Goal: Task Accomplishment & Management: Manage account settings

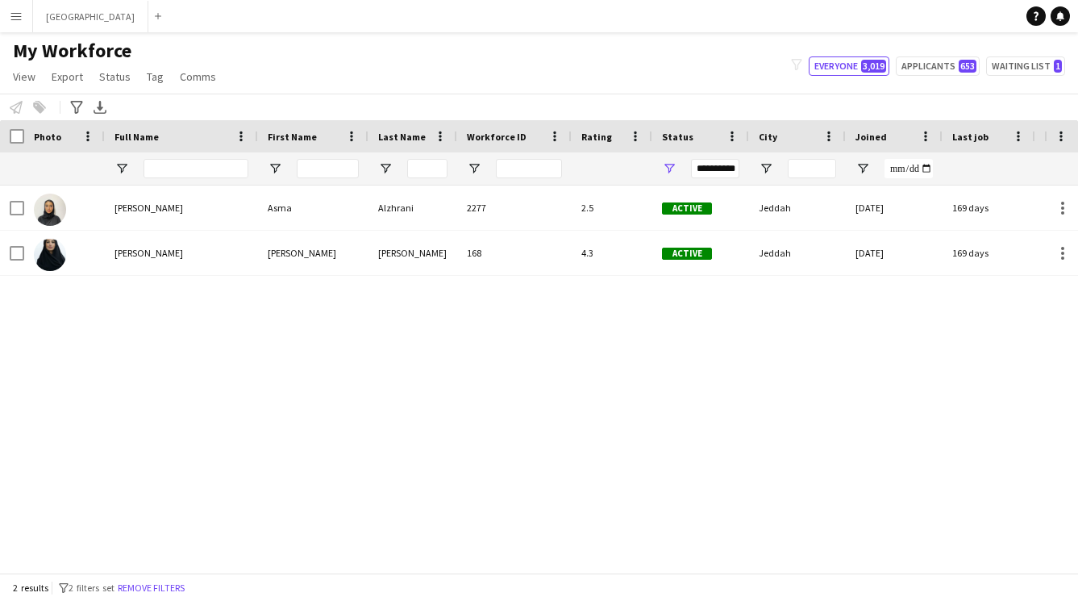
type input "****"
click at [670, 169] on span "Open Filter Menu" at bounding box center [669, 168] width 15 height 15
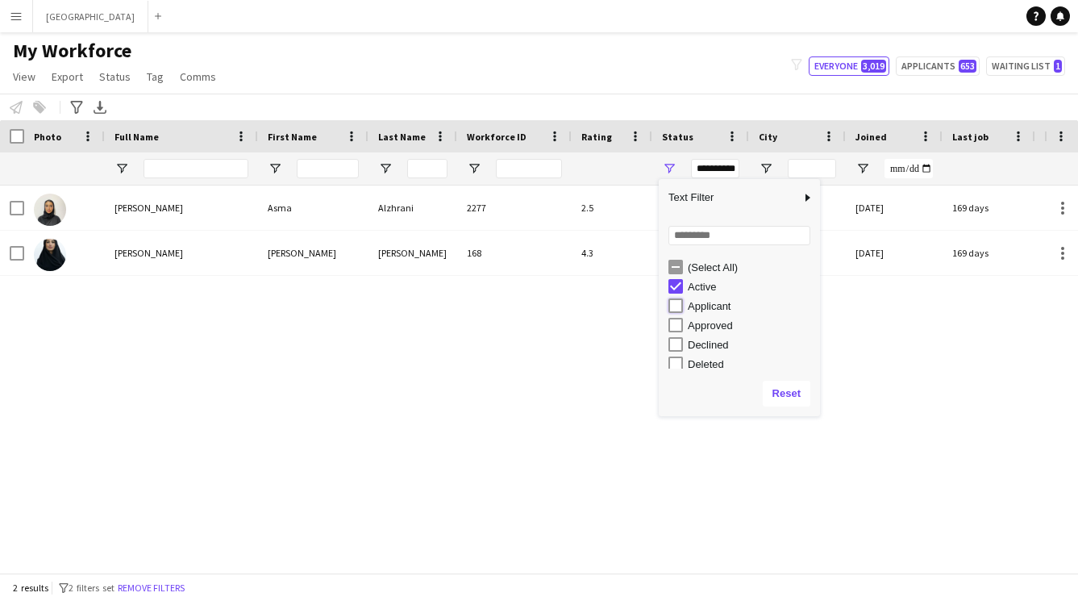
type input "**********"
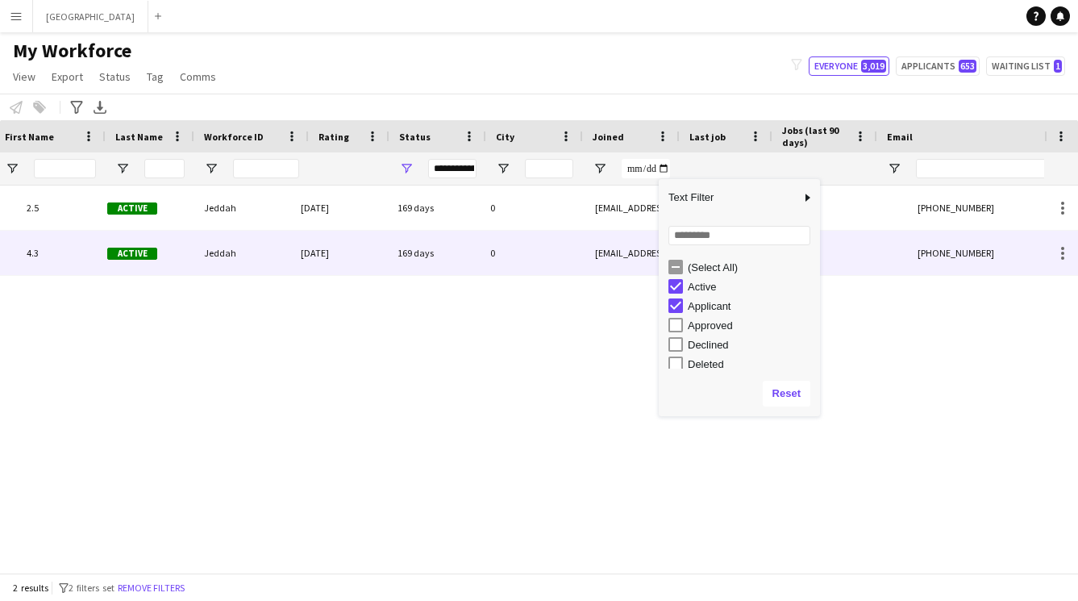
scroll to position [0, 555]
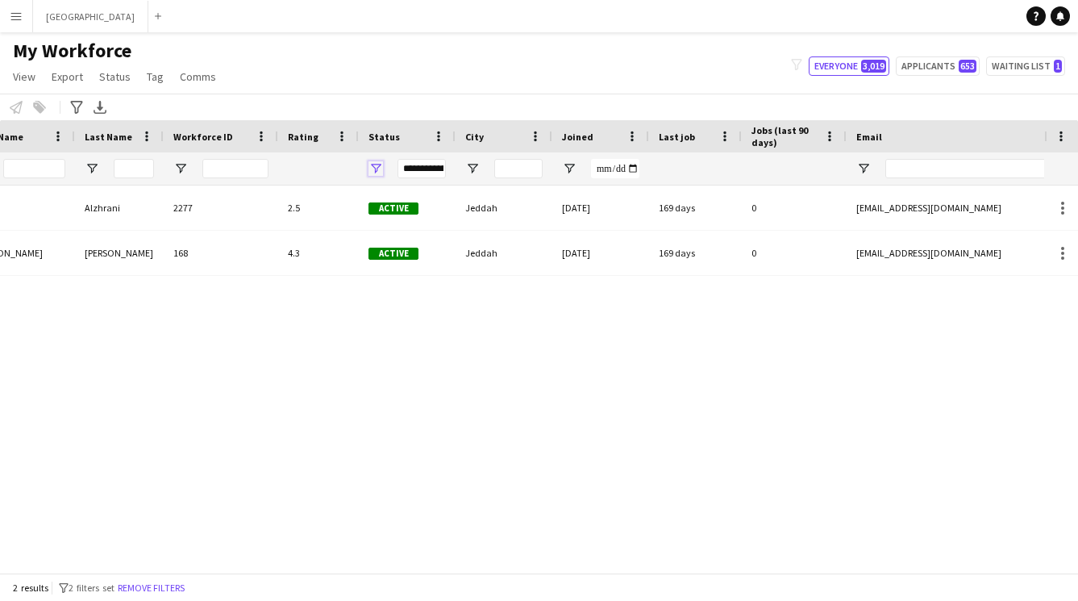
click at [379, 166] on span "Open Filter Menu" at bounding box center [376, 168] width 15 height 15
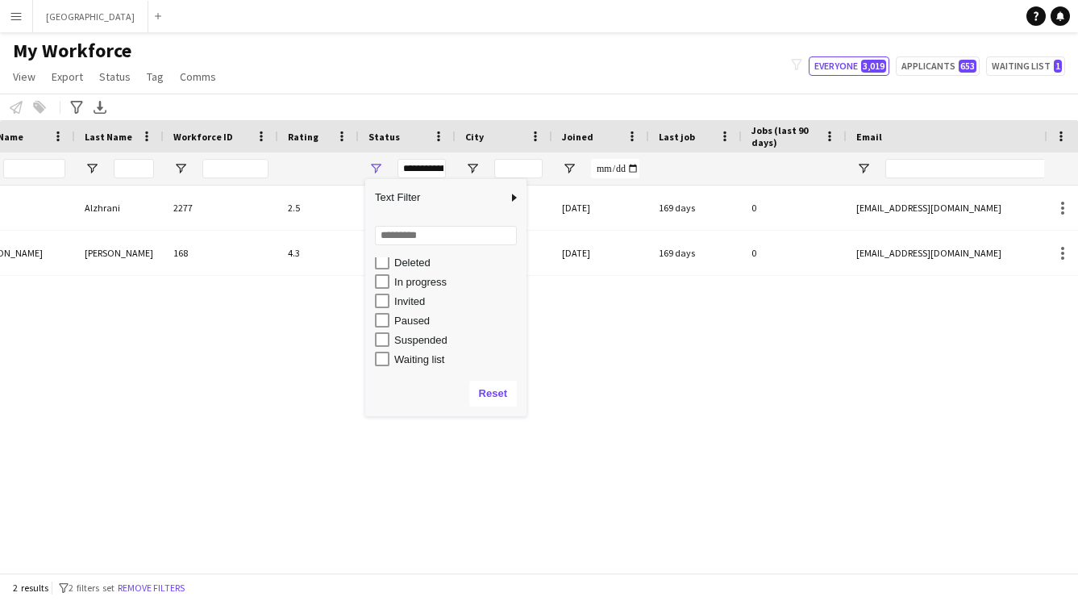
scroll to position [0, 0]
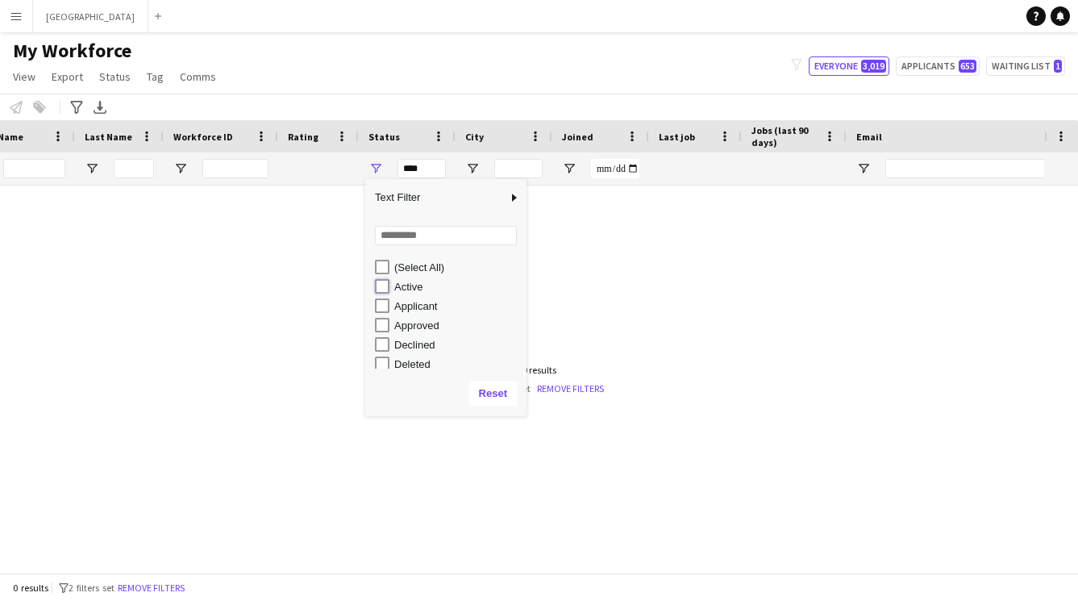
type input "**********"
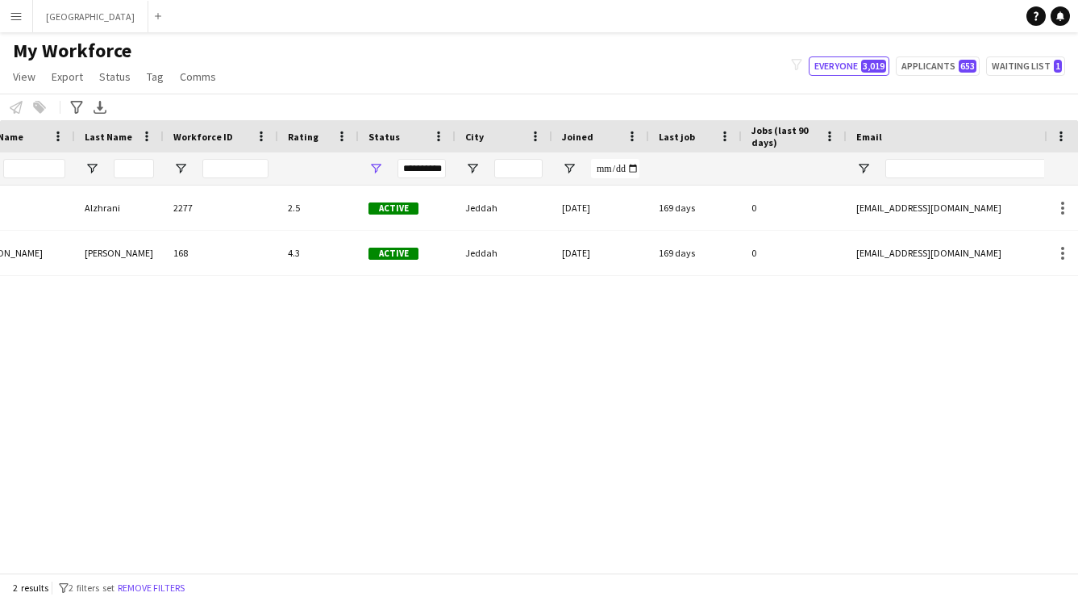
click at [693, 363] on div "[PERSON_NAME] [PERSON_NAME] 2277 2.5 Active Jeddah [DATE] 169 days 0 [EMAIL_ADD…" at bounding box center [522, 373] width 1045 height 375
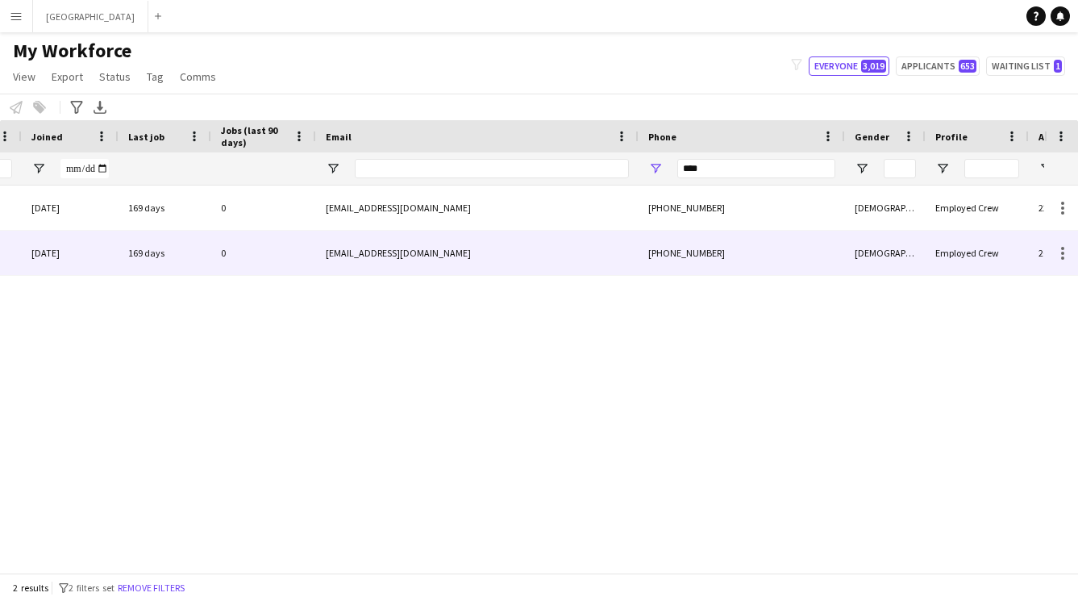
scroll to position [0, 1135]
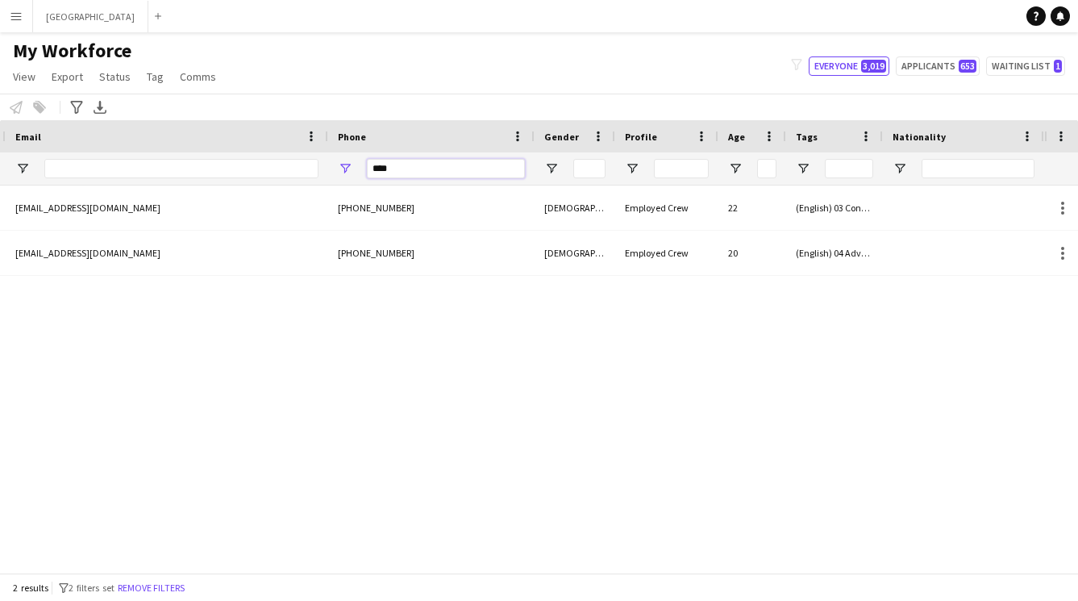
click at [432, 165] on input "****" at bounding box center [446, 168] width 158 height 19
type input "*"
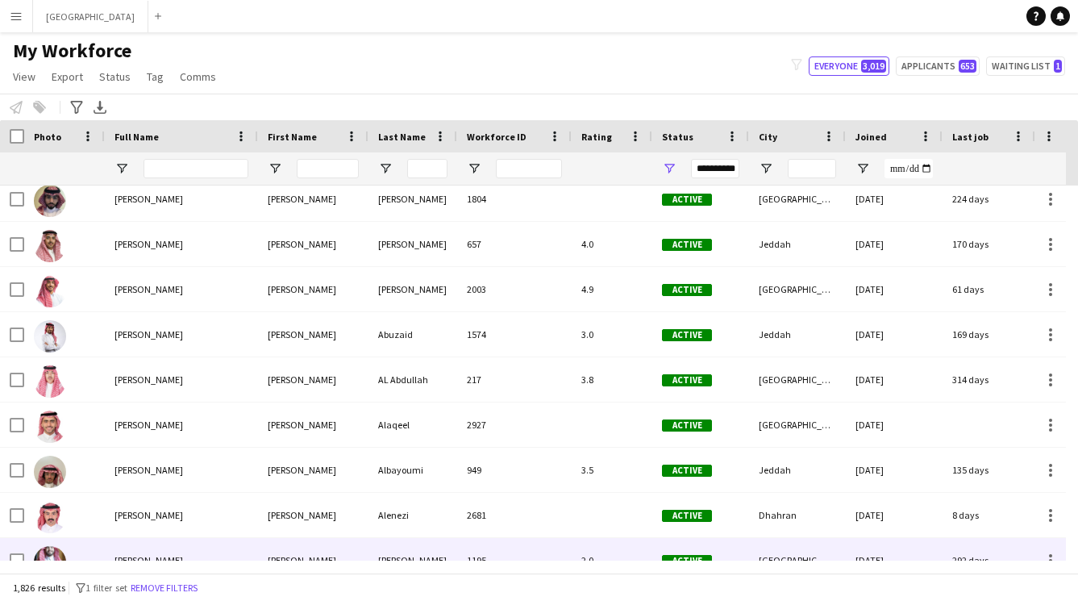
scroll to position [0, 0]
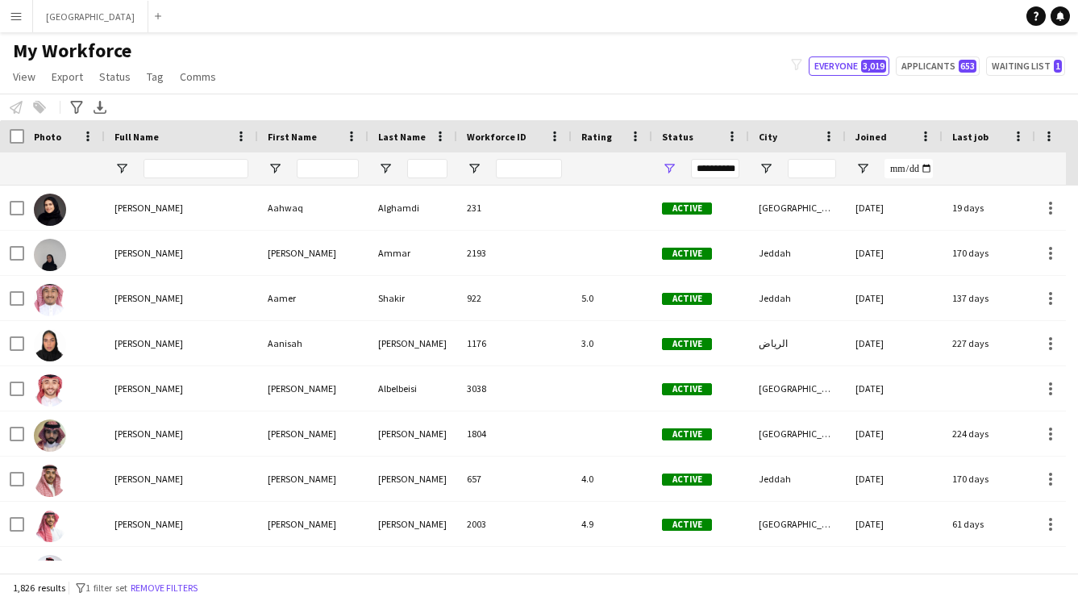
click at [11, 27] on button "Menu" at bounding box center [16, 16] width 32 height 32
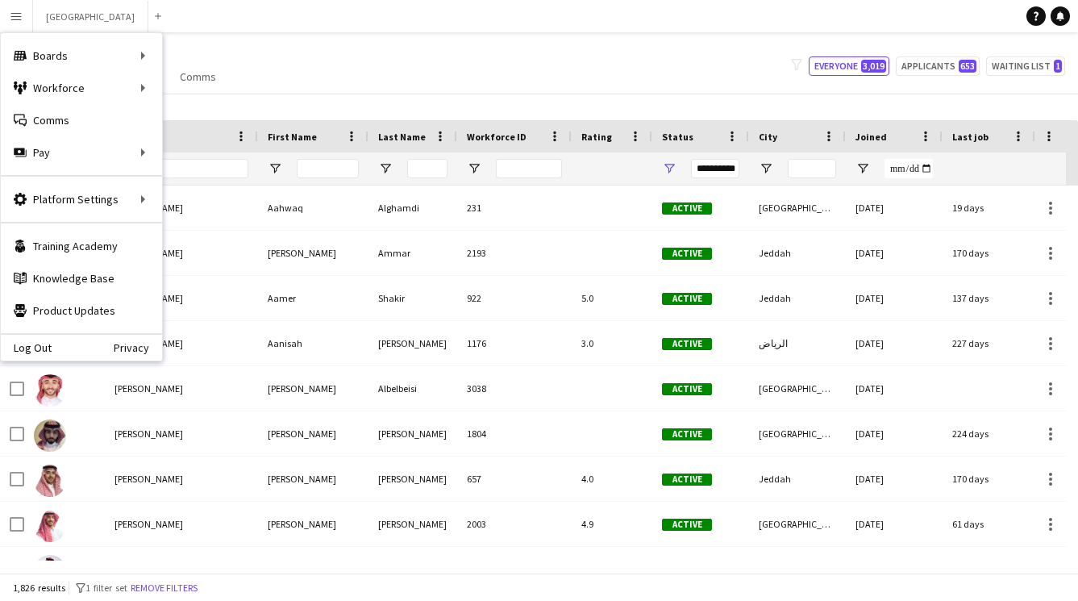
click at [14, 19] on app-icon "Menu" at bounding box center [16, 16] width 13 height 13
click at [199, 172] on input "Full Name Filter Input" at bounding box center [196, 168] width 105 height 19
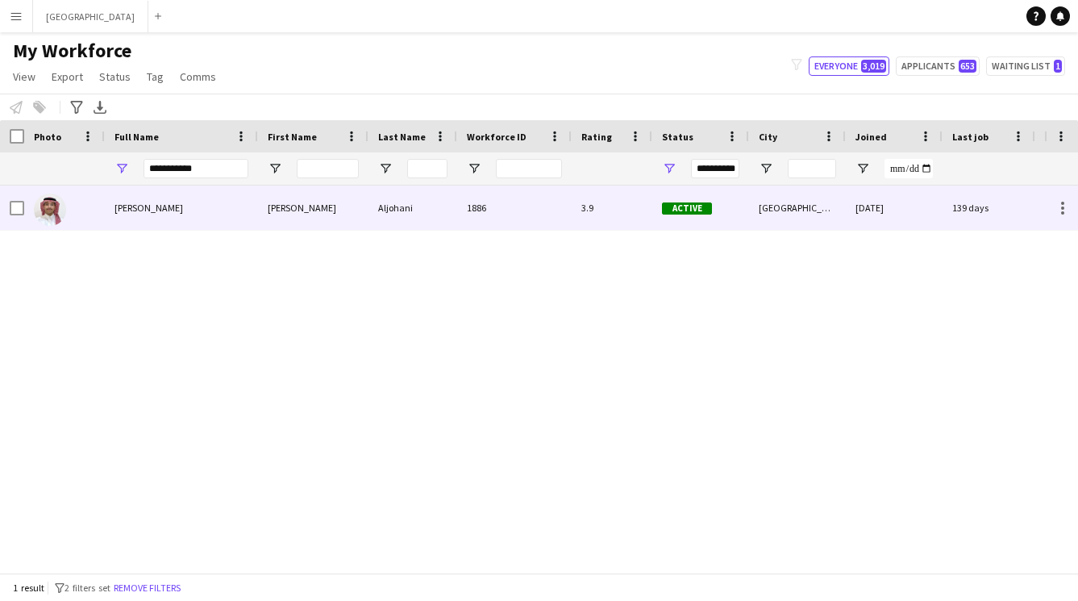
click at [199, 216] on div "[PERSON_NAME]" at bounding box center [181, 208] width 153 height 44
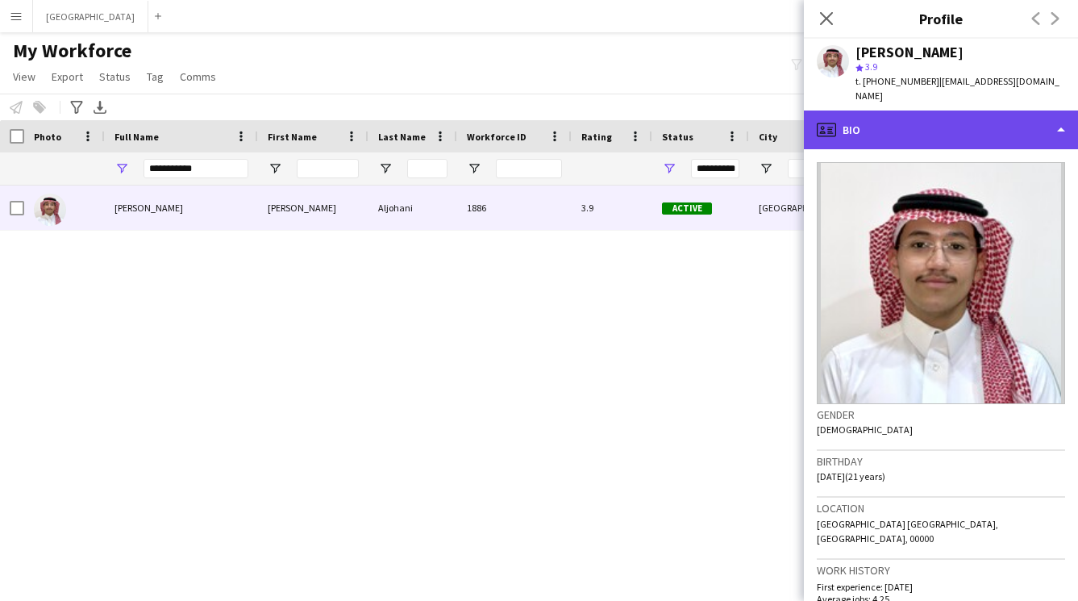
click at [868, 119] on div "profile Bio" at bounding box center [941, 130] width 274 height 39
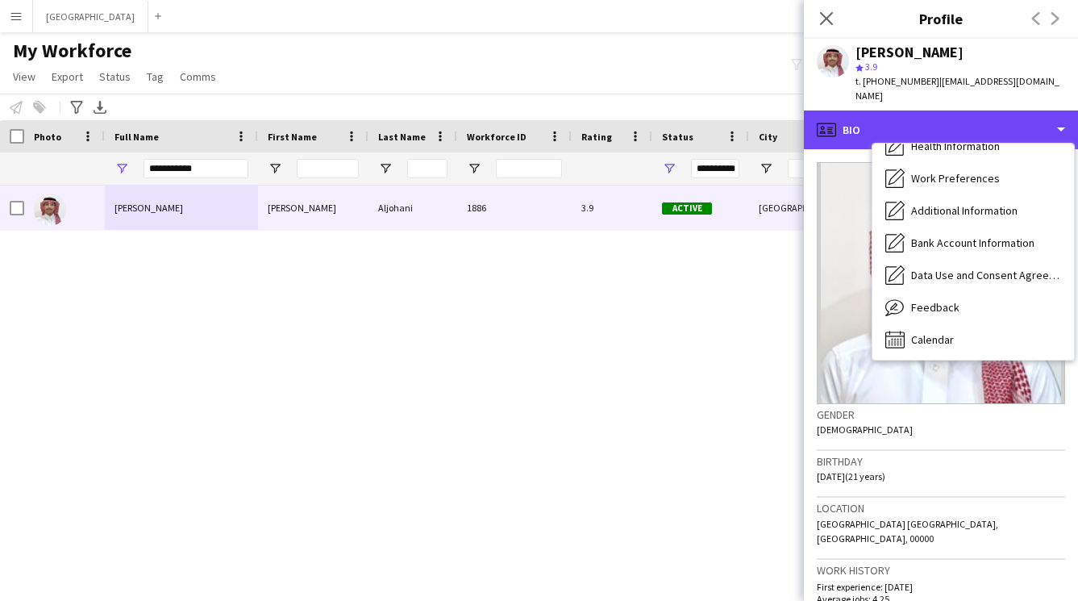
scroll to position [184, 0]
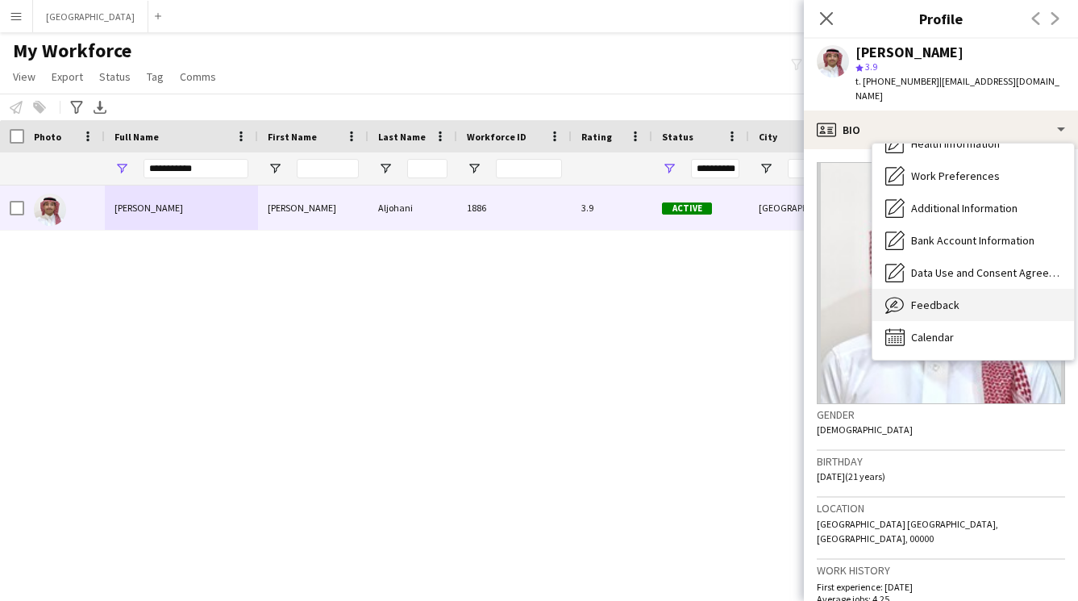
click at [964, 292] on div "Feedback Feedback" at bounding box center [974, 305] width 202 height 32
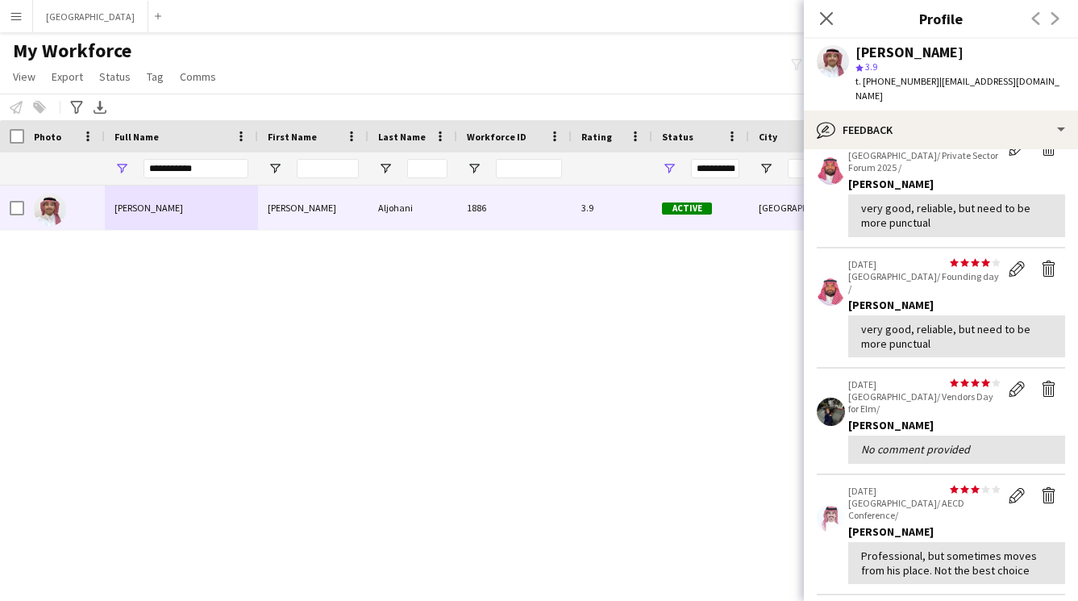
scroll to position [0, 0]
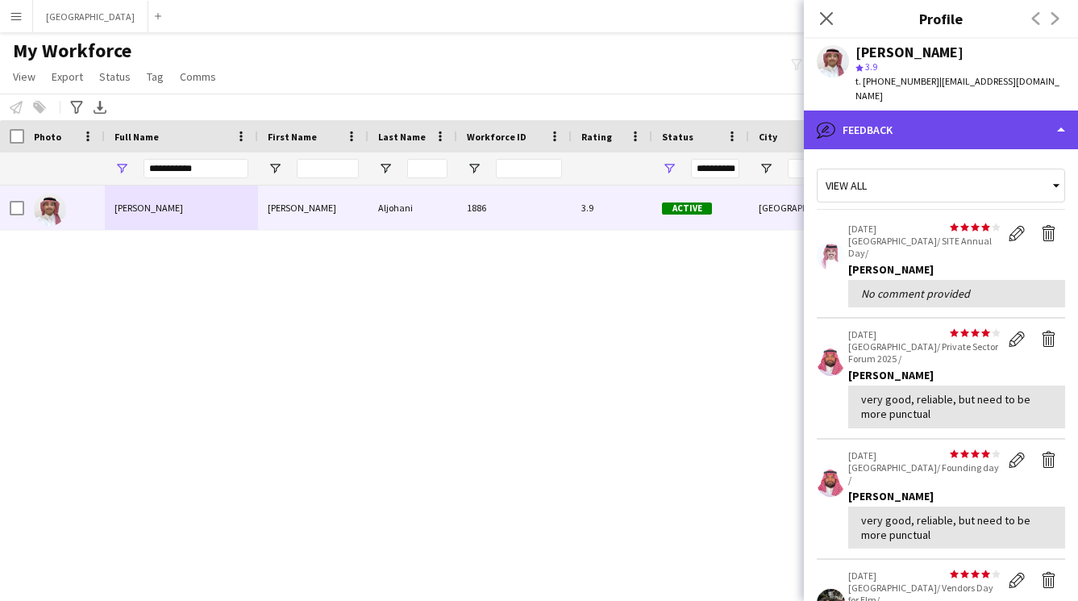
click at [1040, 111] on div "bubble-pencil Feedback" at bounding box center [941, 130] width 274 height 39
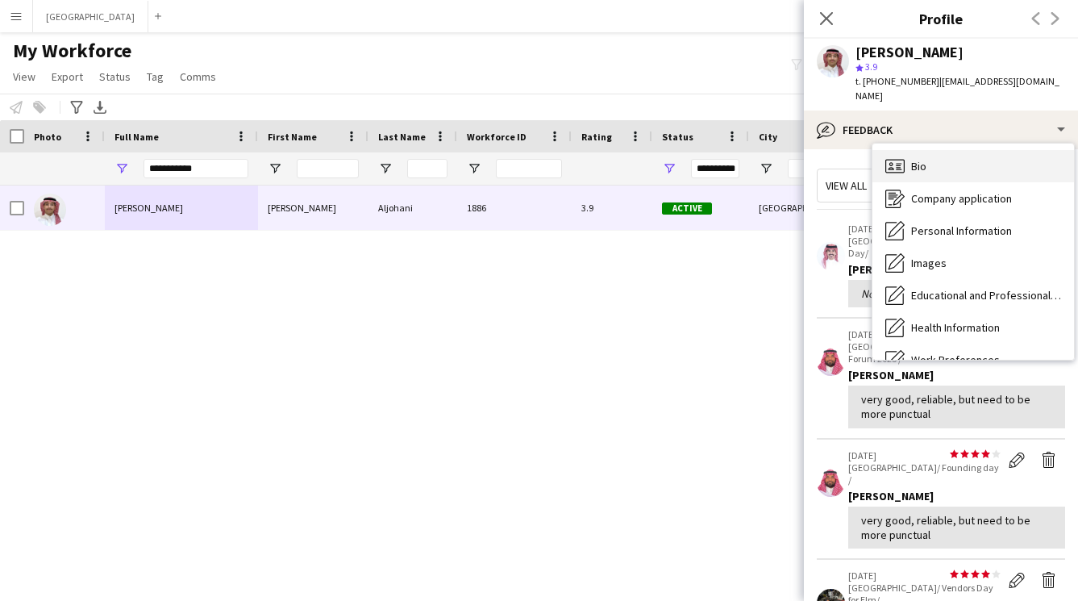
click at [972, 156] on div "Bio Bio" at bounding box center [974, 166] width 202 height 32
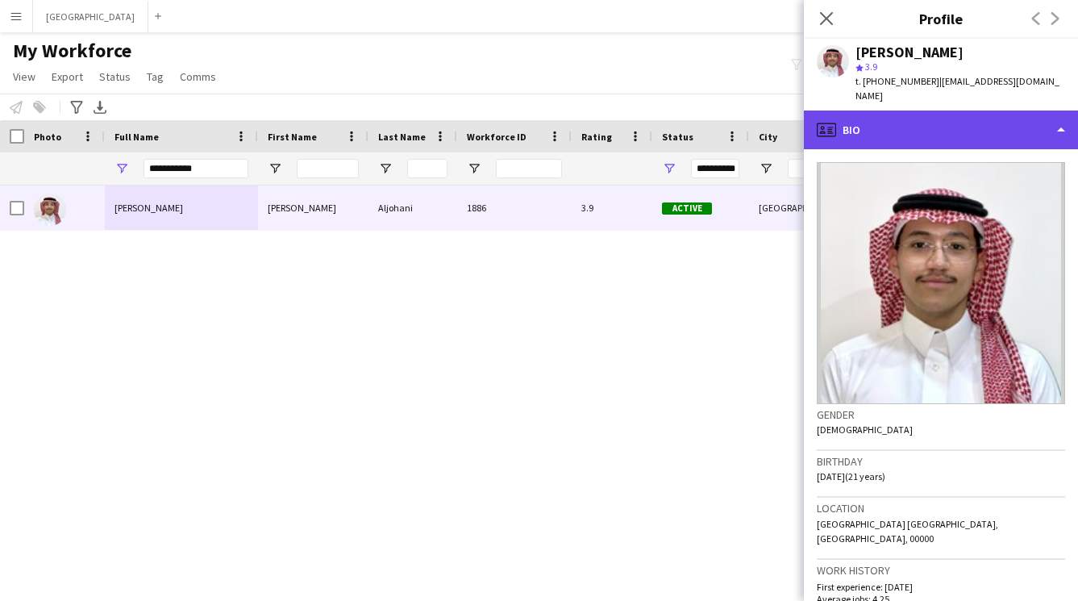
click at [884, 118] on div "profile Bio" at bounding box center [941, 130] width 274 height 39
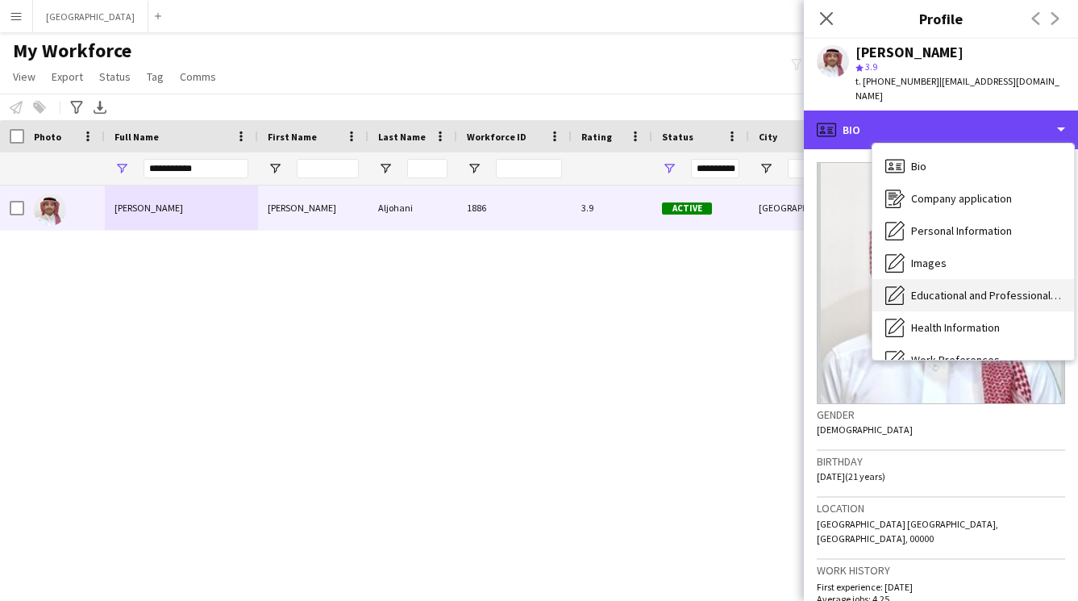
scroll to position [184, 0]
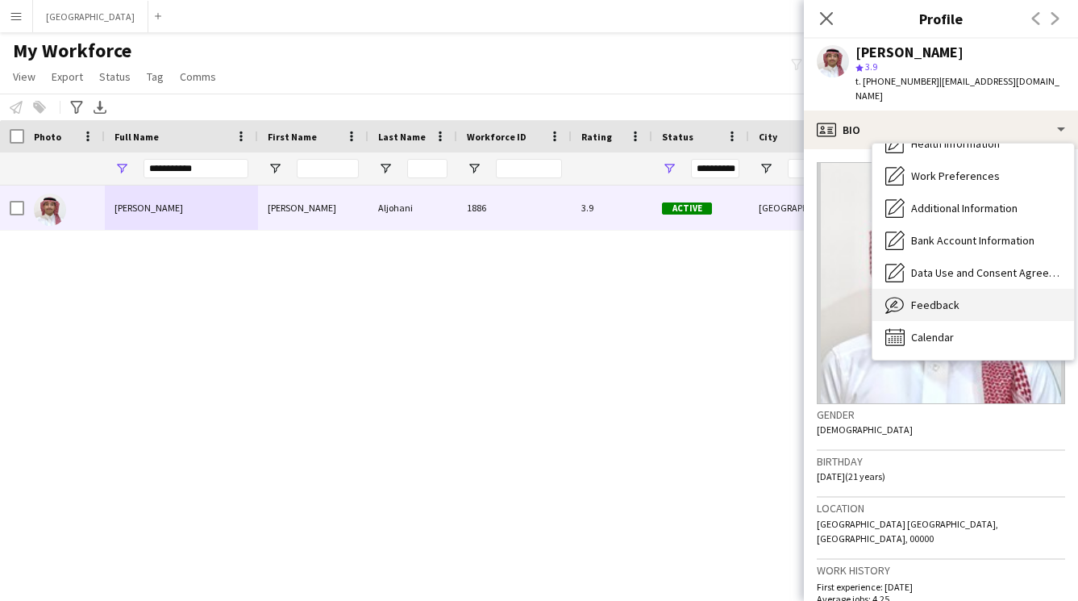
click at [930, 298] on span "Feedback" at bounding box center [936, 305] width 48 height 15
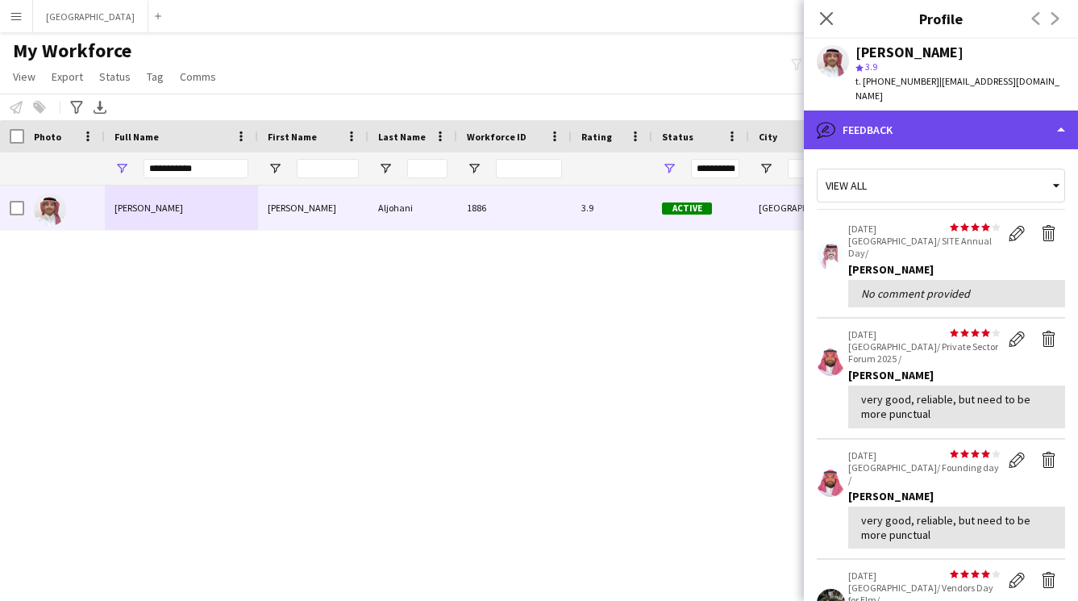
click at [948, 111] on div "bubble-pencil Feedback" at bounding box center [941, 130] width 274 height 39
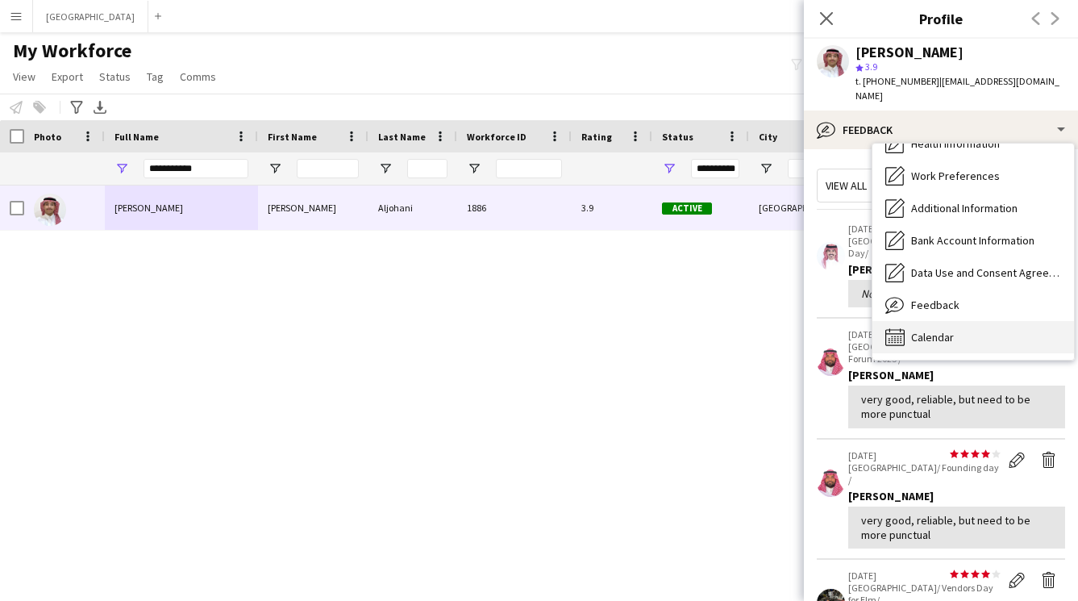
click at [912, 321] on div "Calendar Calendar" at bounding box center [974, 337] width 202 height 32
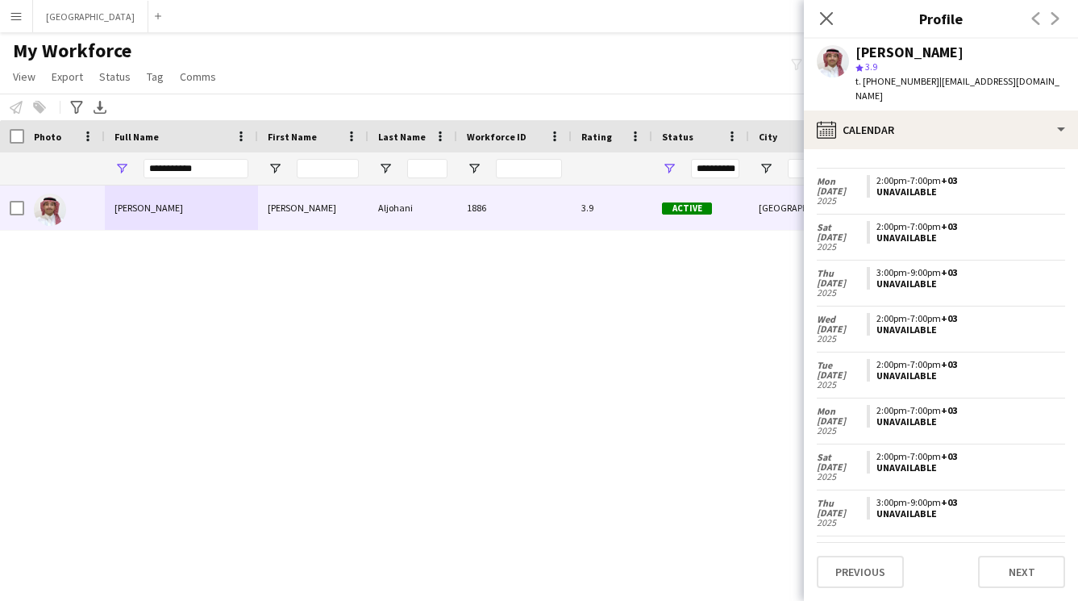
scroll to position [0, 0]
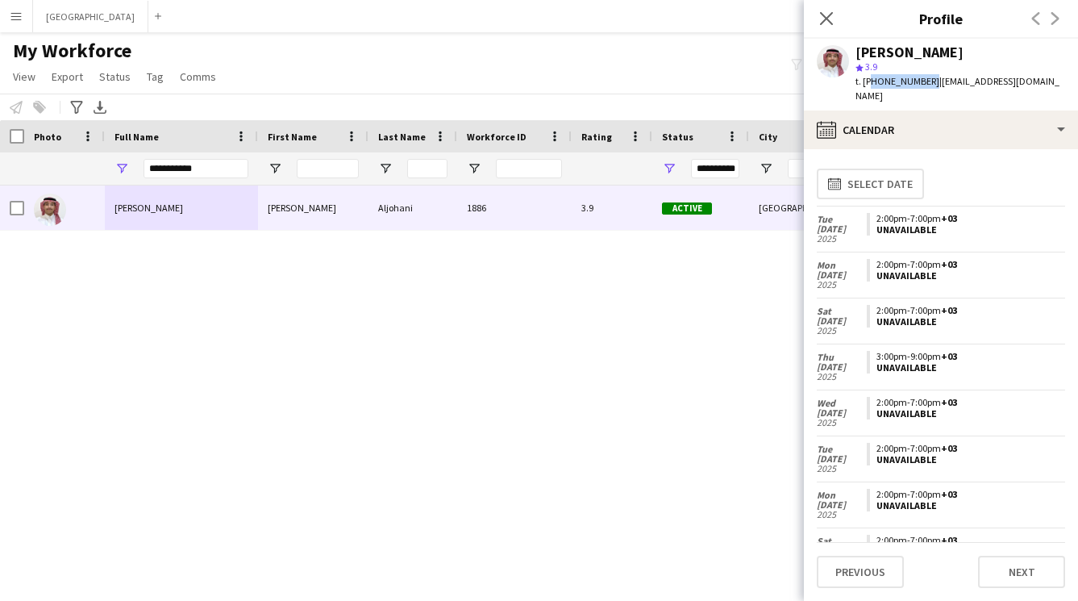
drag, startPoint x: 925, startPoint y: 81, endPoint x: 870, endPoint y: 77, distance: 55.8
click at [870, 77] on span "t. [PHONE_NUMBER]" at bounding box center [898, 81] width 84 height 12
copy span "966597228525"
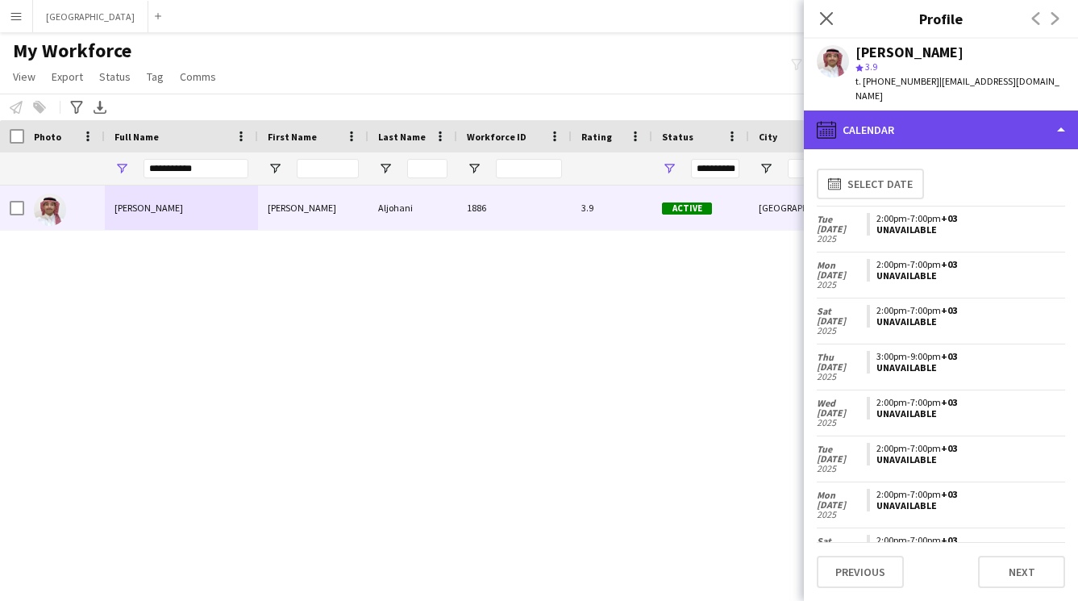
click at [902, 117] on div "calendar-full Calendar" at bounding box center [941, 130] width 274 height 39
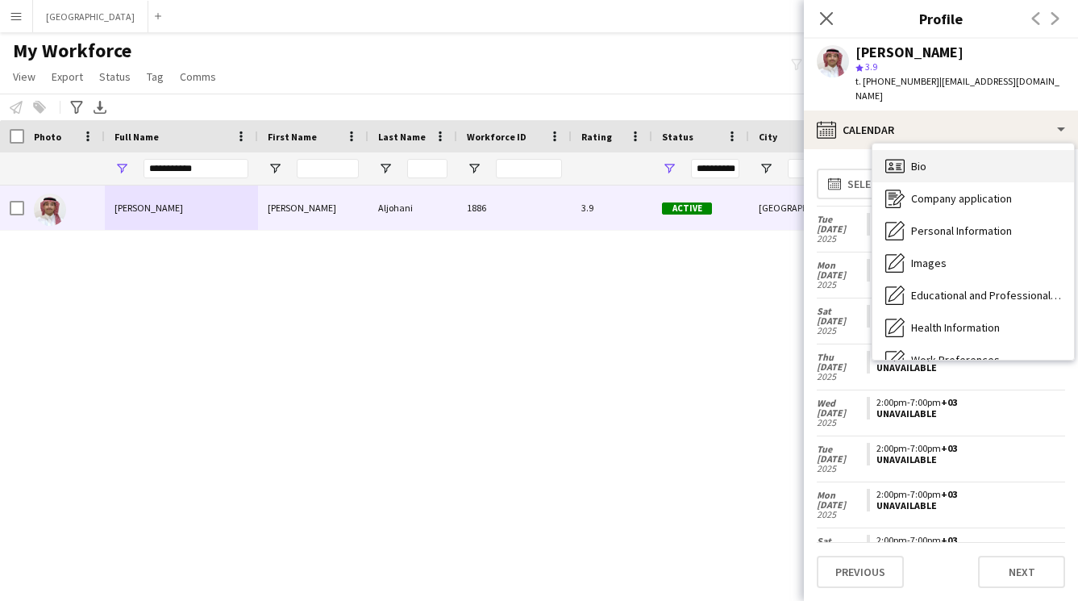
click at [945, 158] on div "Bio Bio" at bounding box center [974, 166] width 202 height 32
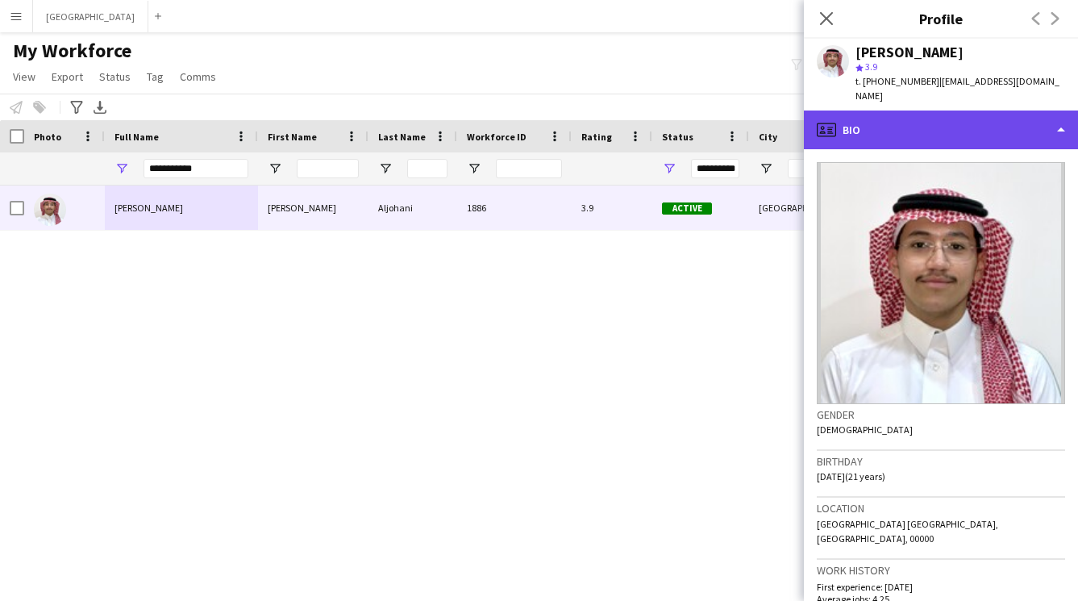
click at [934, 116] on div "profile Bio" at bounding box center [941, 130] width 274 height 39
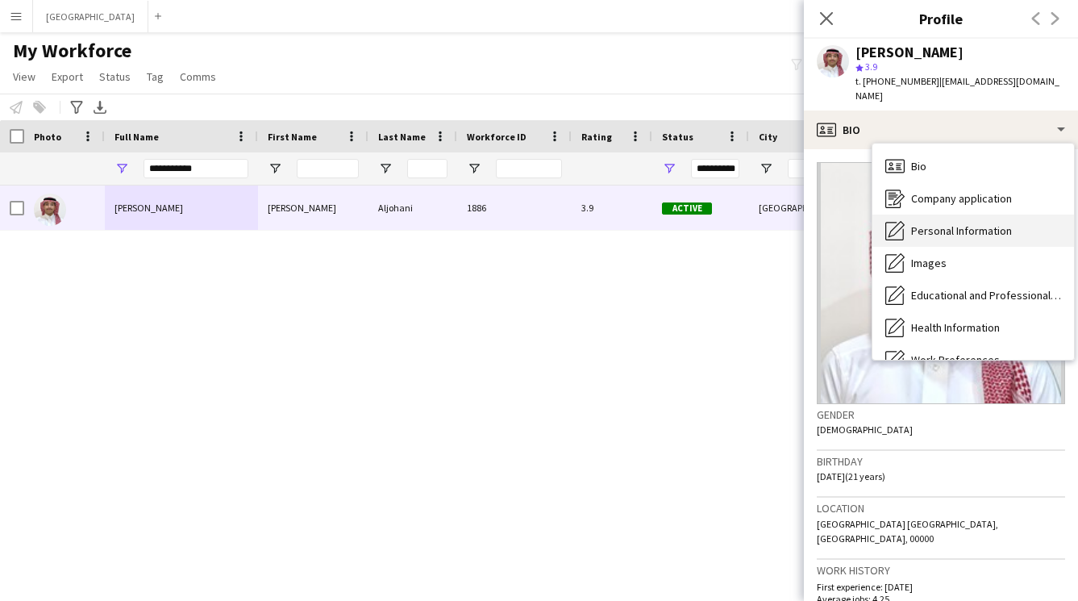
click at [952, 223] on span "Personal Information" at bounding box center [962, 230] width 101 height 15
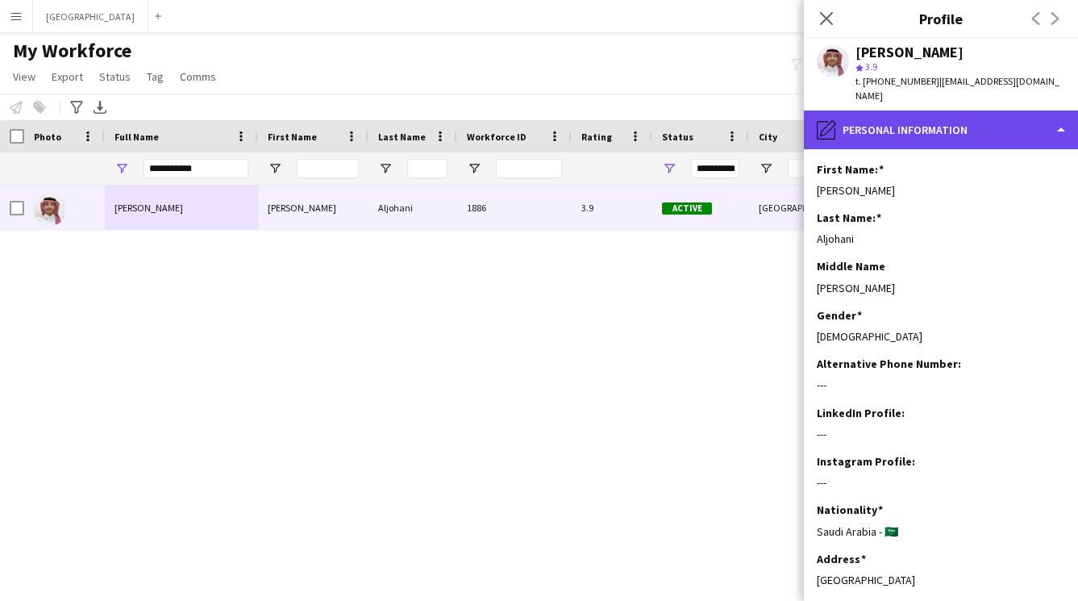
click at [893, 118] on div "pencil4 Personal Information" at bounding box center [941, 130] width 274 height 39
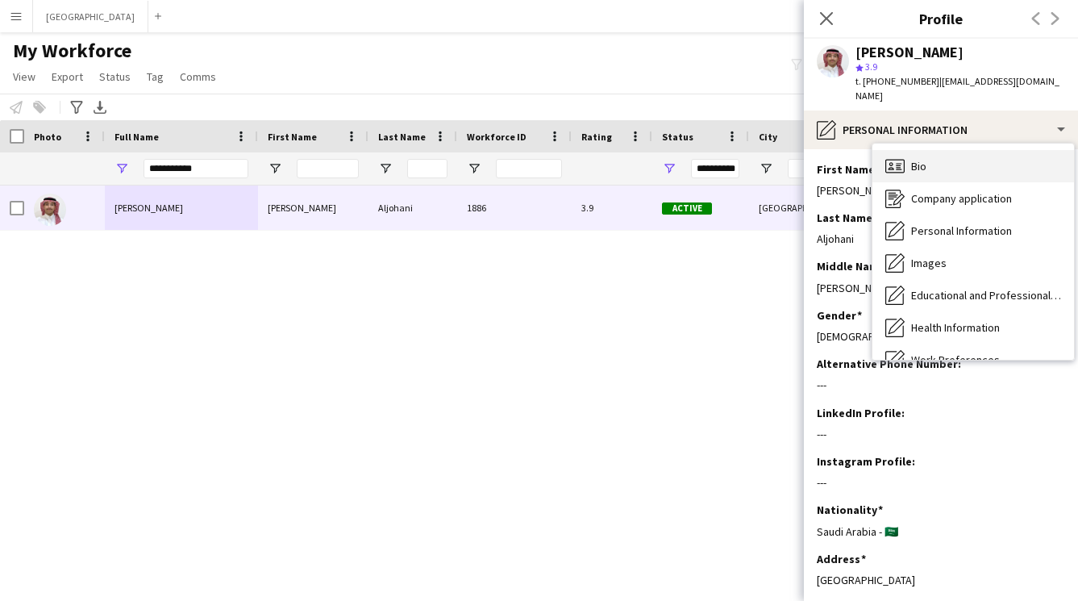
click at [907, 150] on div "Bio Bio" at bounding box center [974, 166] width 202 height 32
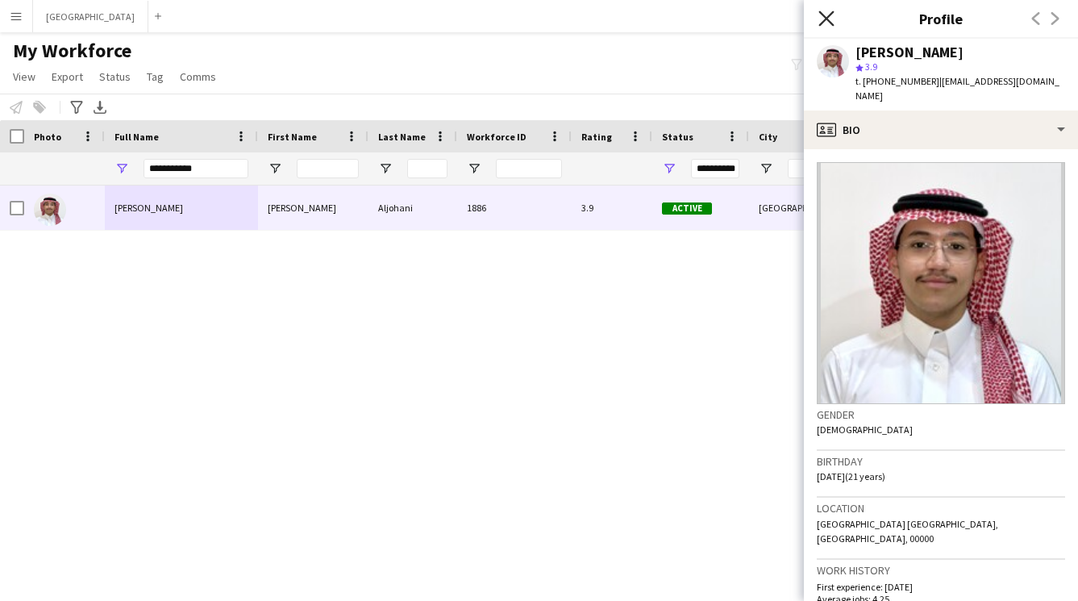
click at [829, 20] on icon at bounding box center [826, 17] width 15 height 15
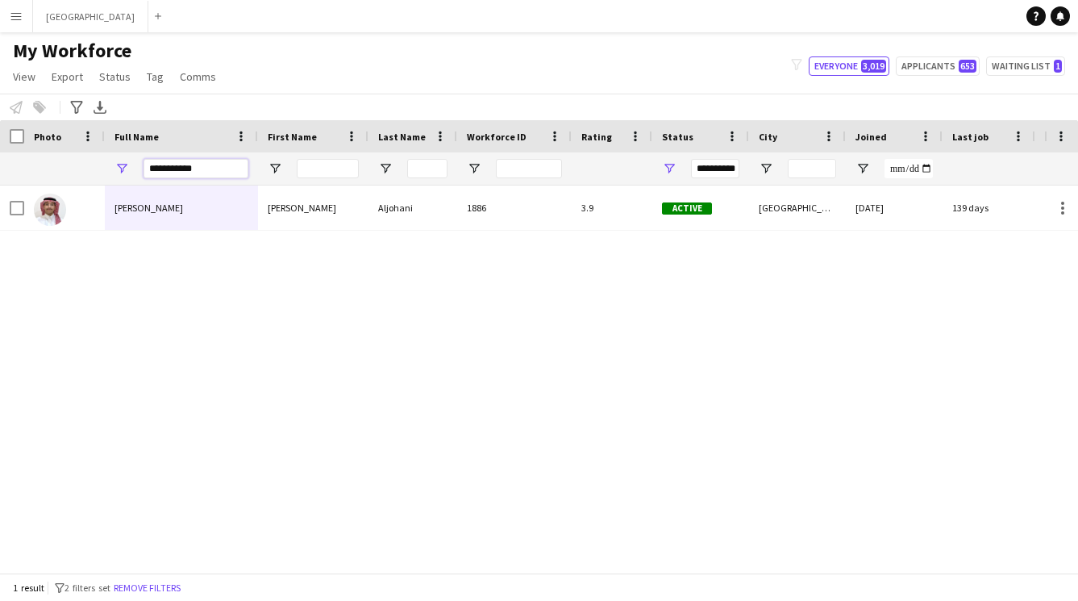
click at [203, 174] on input "**********" at bounding box center [196, 168] width 105 height 19
type input "*"
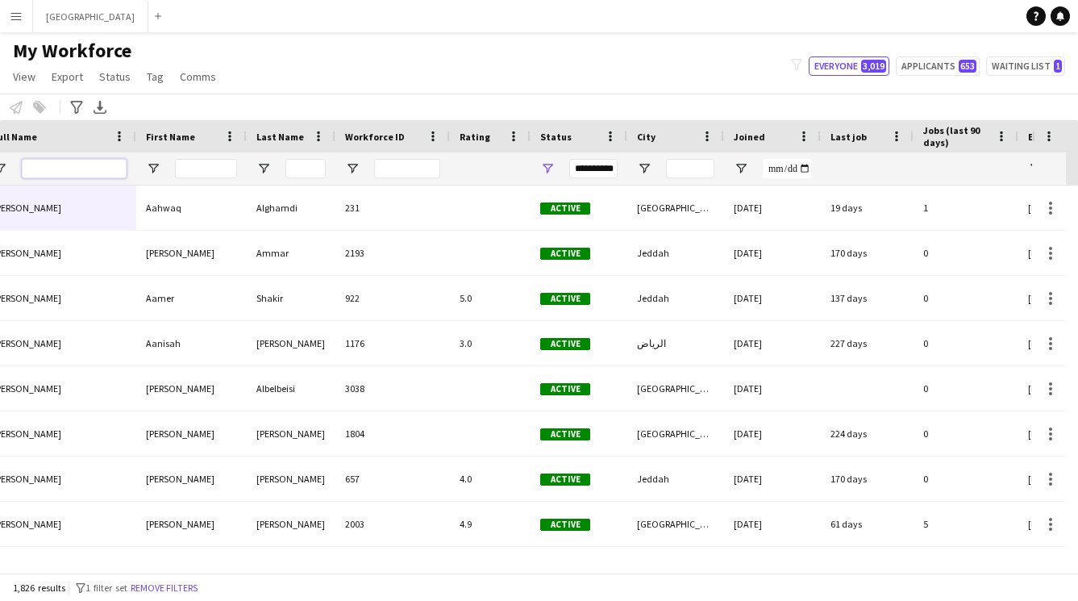
scroll to position [0, 177]
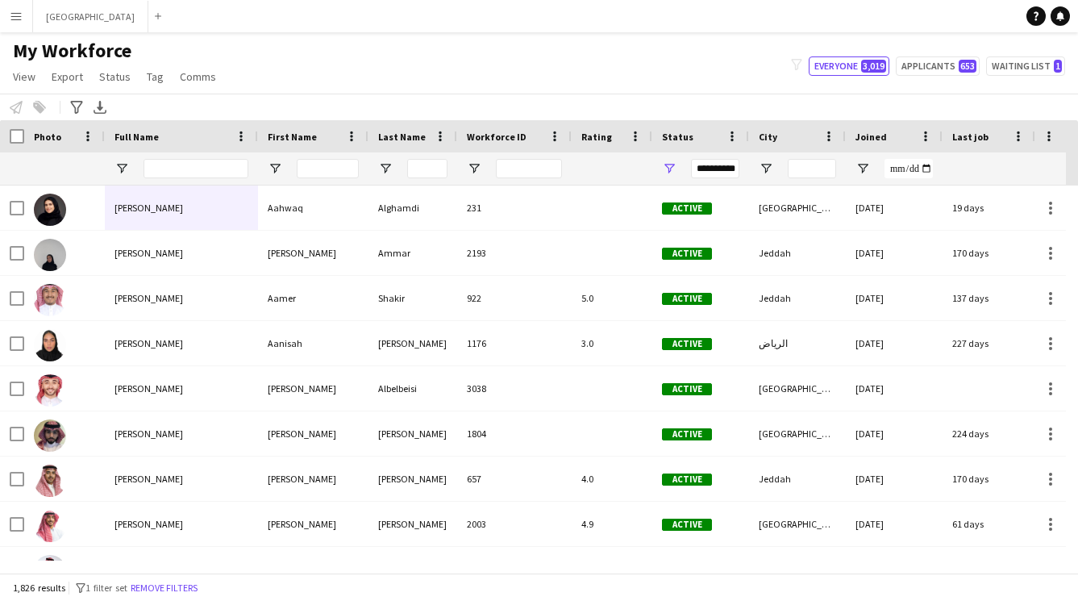
click at [26, 13] on button "Menu" at bounding box center [16, 16] width 32 height 32
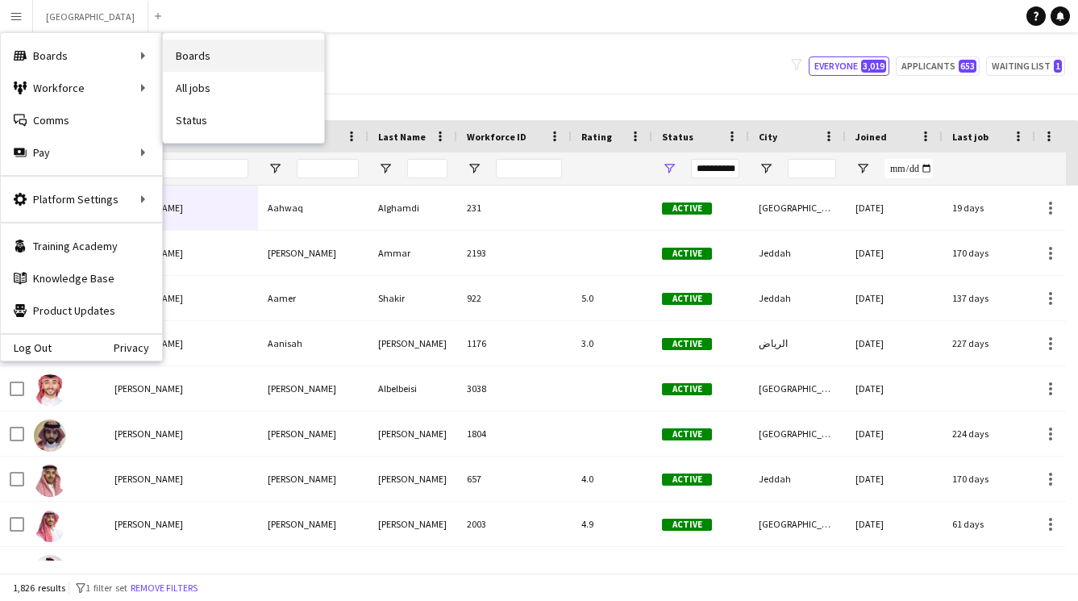
click at [207, 57] on link "Boards" at bounding box center [243, 56] width 161 height 32
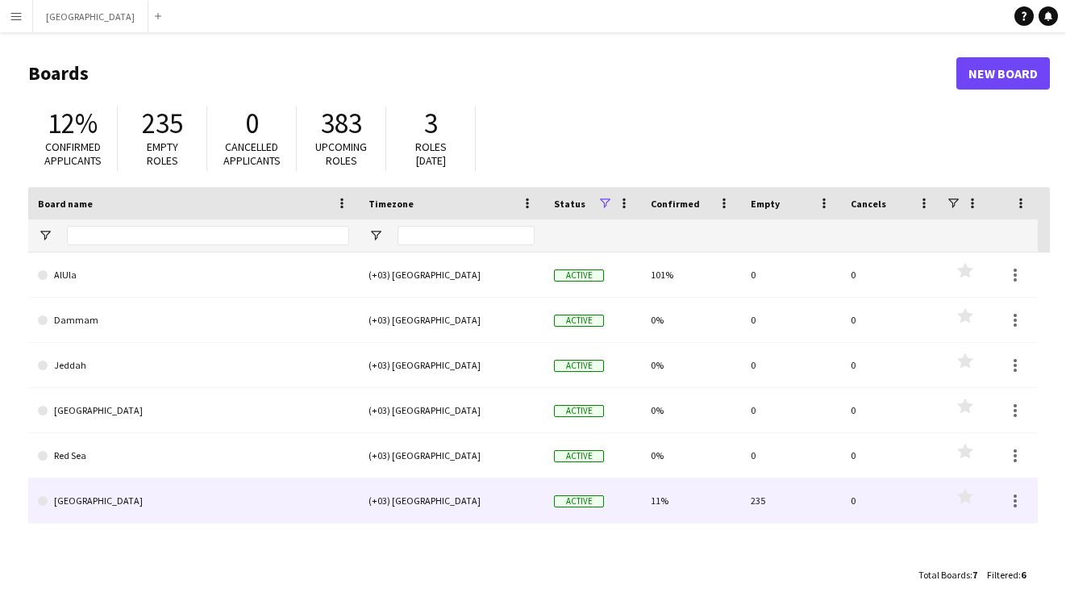
click at [239, 508] on link "[GEOGRAPHIC_DATA]" at bounding box center [193, 500] width 311 height 45
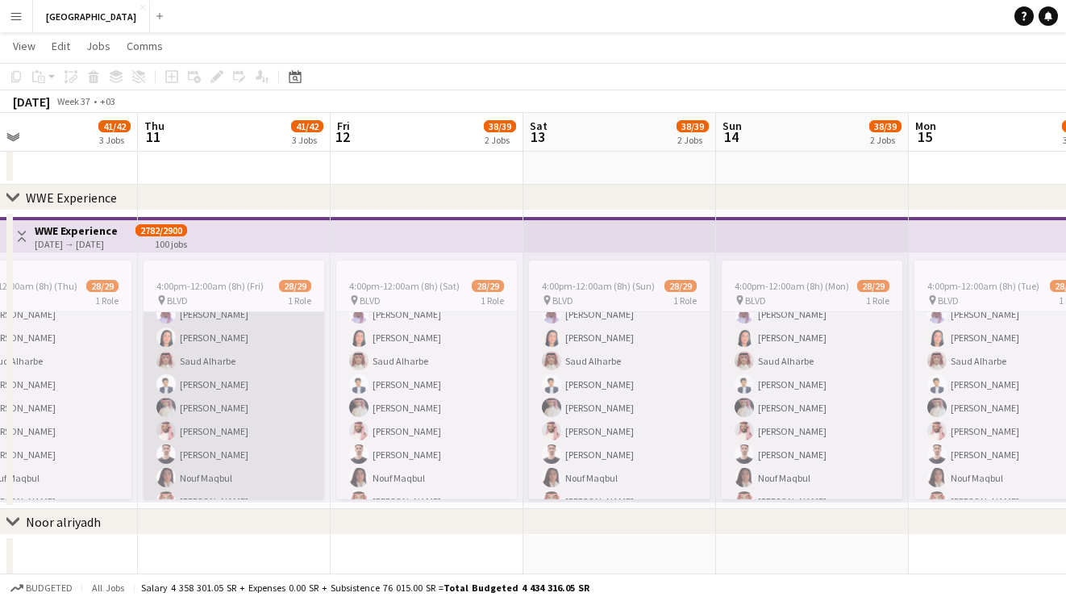
click at [232, 353] on app-card-role "Host / Hostesses 28/29 4:00pm-12:00am (8h) [PERSON_NAME] almqtani [PERSON_NAME]…" at bounding box center [234, 583] width 181 height 710
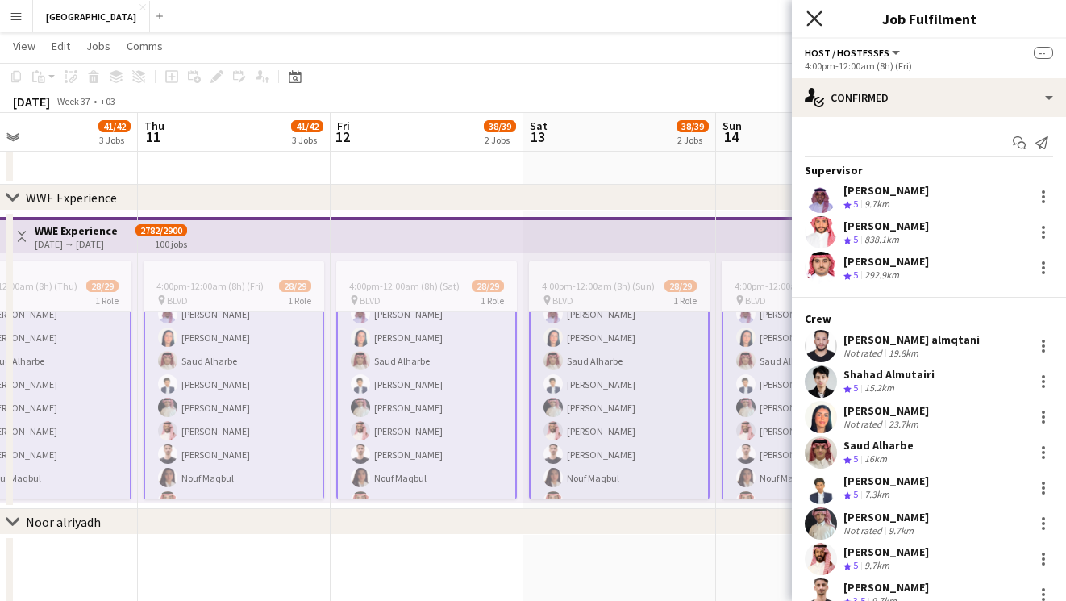
click at [812, 19] on icon "Close pop-in" at bounding box center [814, 17] width 15 height 15
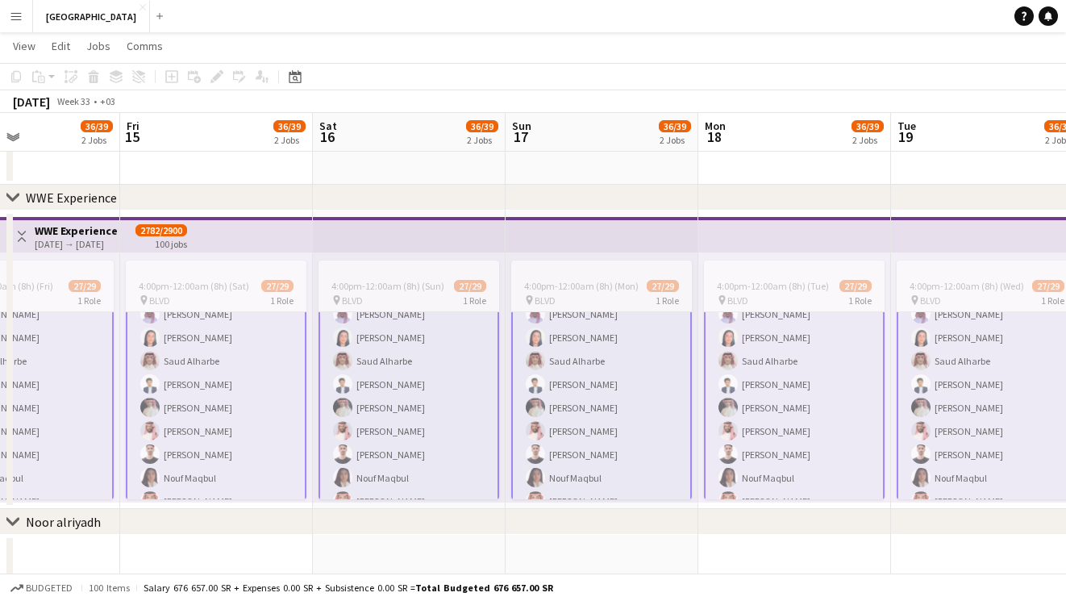
click at [267, 360] on app-card-role "Host / Hostesses 27/29 4:00pm-12:00am (8h) [PERSON_NAME] almqtani [PERSON_NAME]…" at bounding box center [216, 583] width 181 height 713
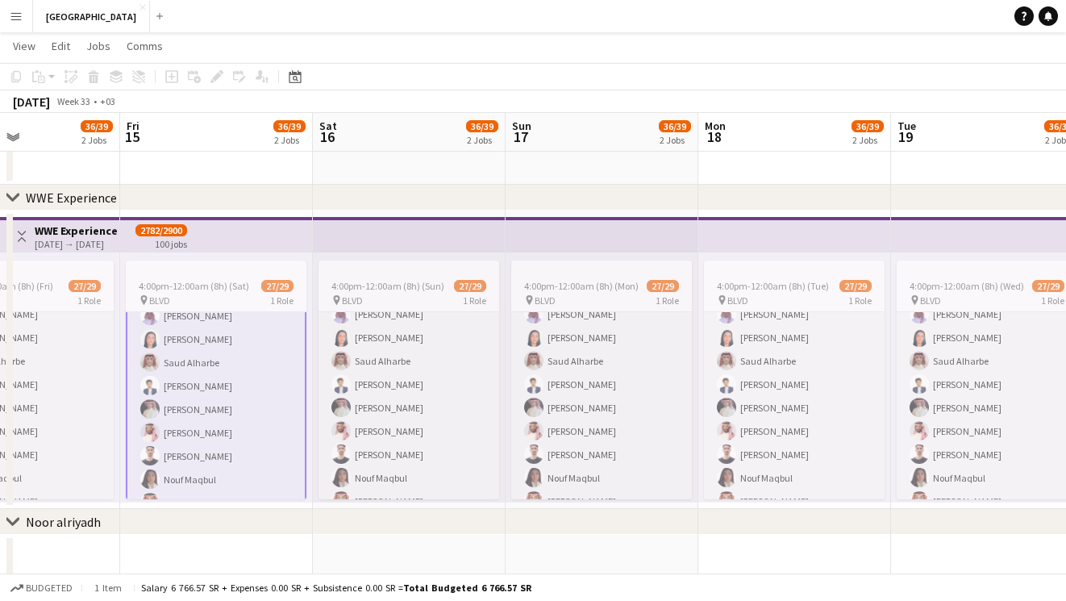
click at [267, 360] on app-card-role "Host / Hostesses 27/29 4:00pm-12:00am (8h) [PERSON_NAME] almqtani [PERSON_NAME]…" at bounding box center [216, 584] width 181 height 713
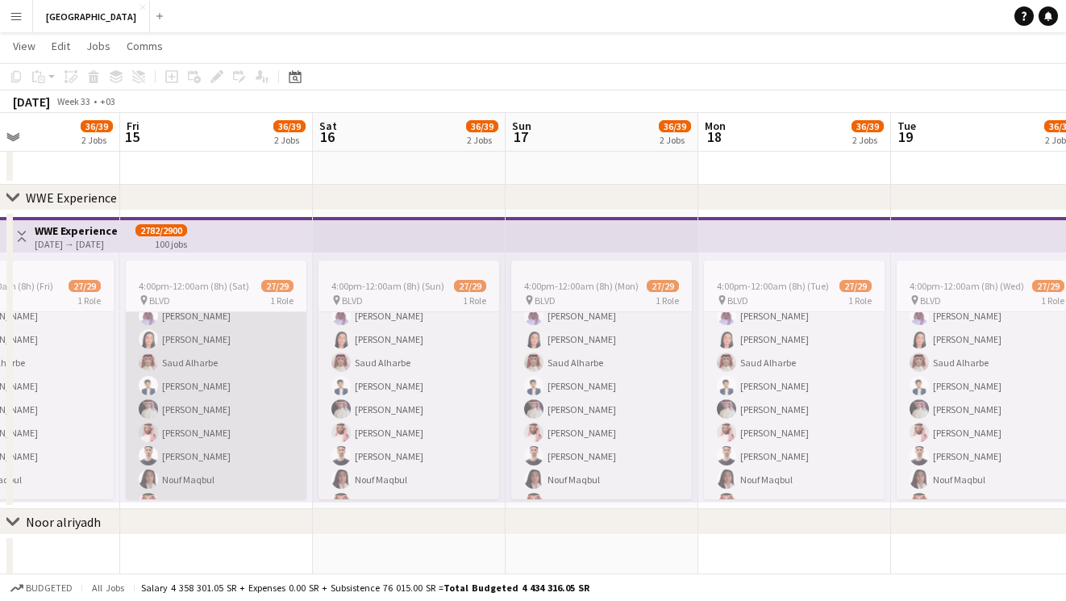
click at [267, 360] on app-card-role "Host / Hostesses 27/29 4:00pm-12:00am (8h) [PERSON_NAME] almqtani [PERSON_NAME]…" at bounding box center [216, 585] width 181 height 710
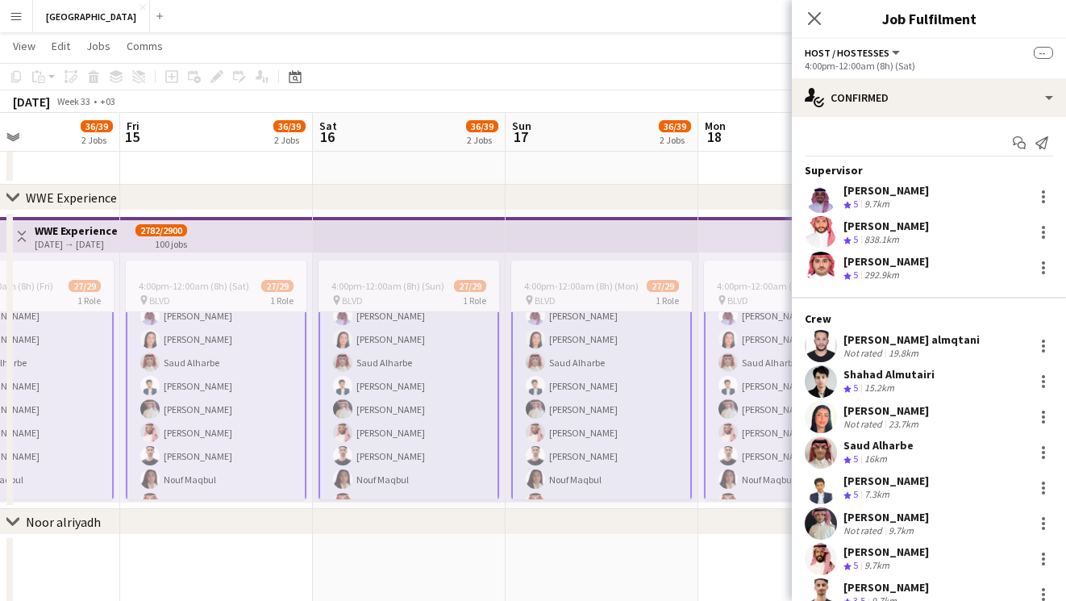
click at [267, 360] on app-card-role "Host / Hostesses 27/29 4:00pm-12:00am (8h) [PERSON_NAME] almqtani [PERSON_NAME]…" at bounding box center [216, 584] width 181 height 713
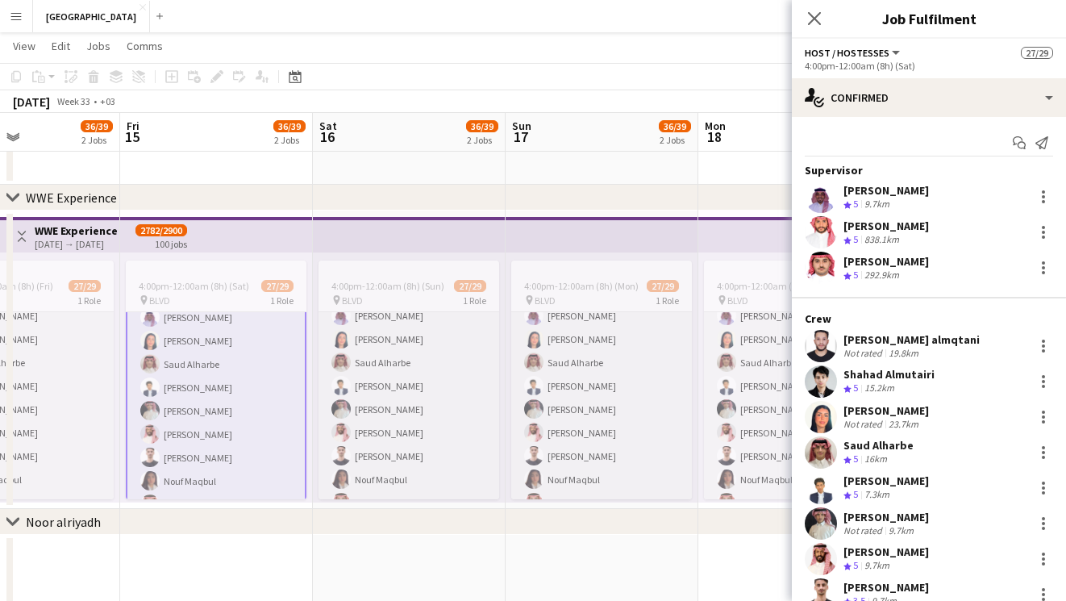
click at [267, 360] on app-card-role "Host / Hostesses 27/29 4:00pm-12:00am (8h) [PERSON_NAME] almqtani [PERSON_NAME]…" at bounding box center [216, 586] width 181 height 713
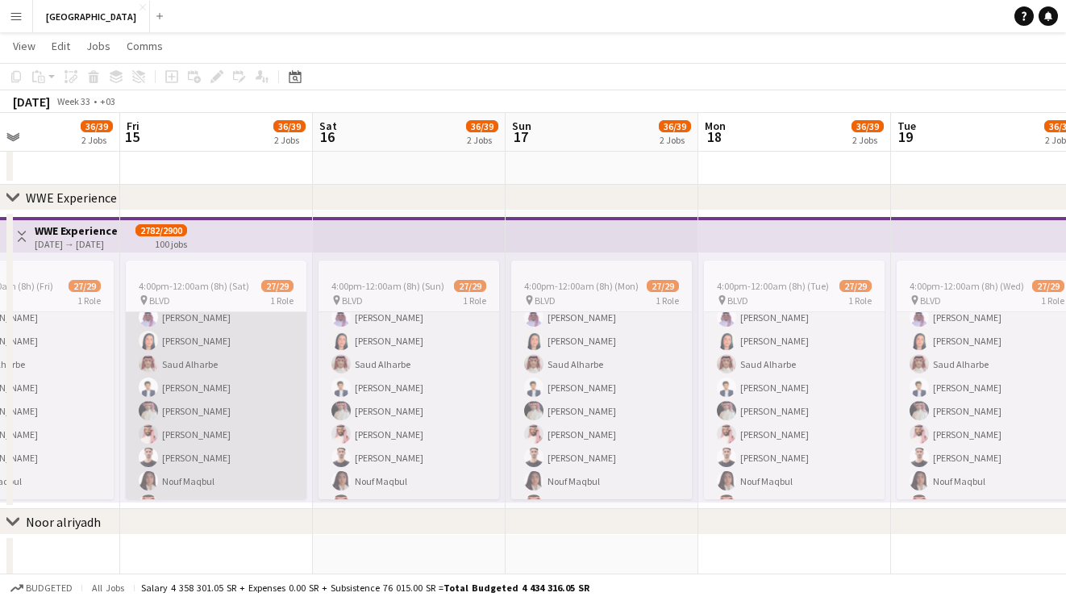
click at [267, 360] on app-card-role "Host / Hostesses 27/29 4:00pm-12:00am (8h) [PERSON_NAME] almqtani [PERSON_NAME]…" at bounding box center [216, 587] width 181 height 710
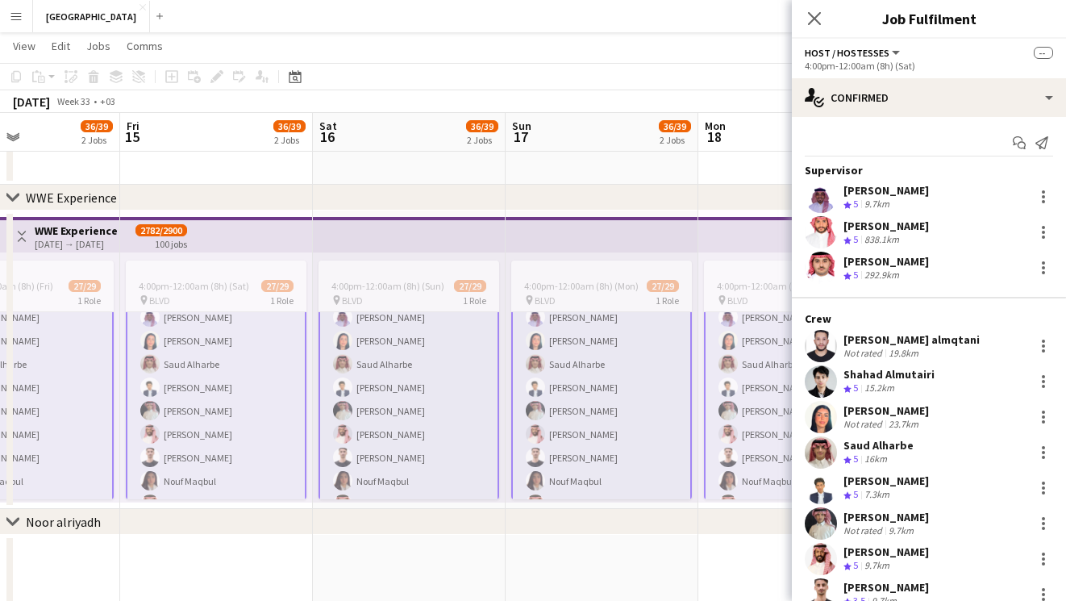
click at [215, 354] on app-card-role "Host / Hostesses 27/29 4:00pm-12:00am (8h) [PERSON_NAME] almqtani [PERSON_NAME]…" at bounding box center [216, 586] width 181 height 713
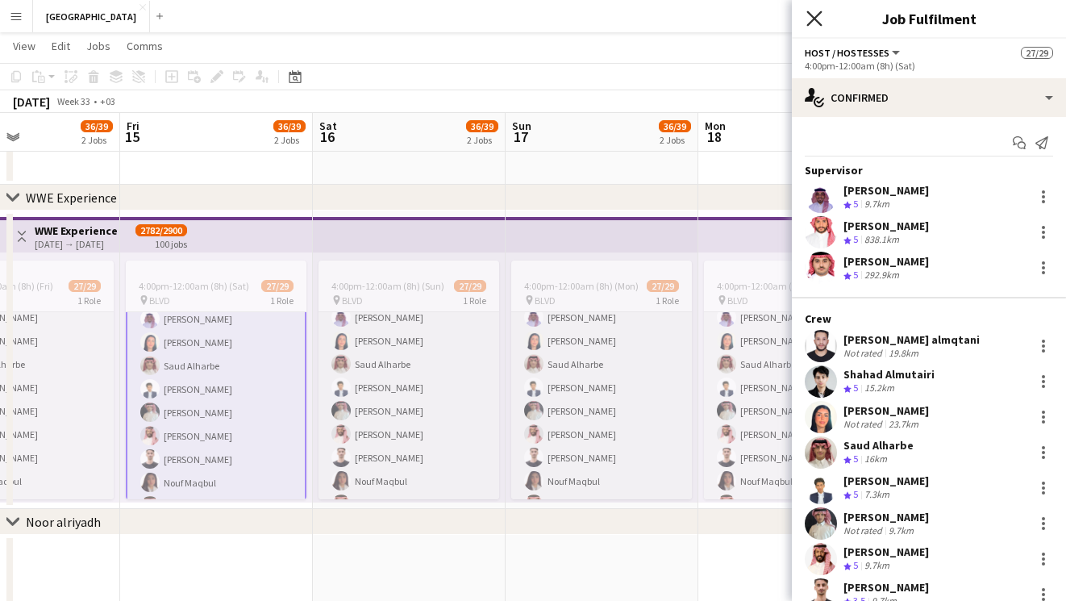
click at [817, 19] on icon "Close pop-in" at bounding box center [814, 17] width 15 height 15
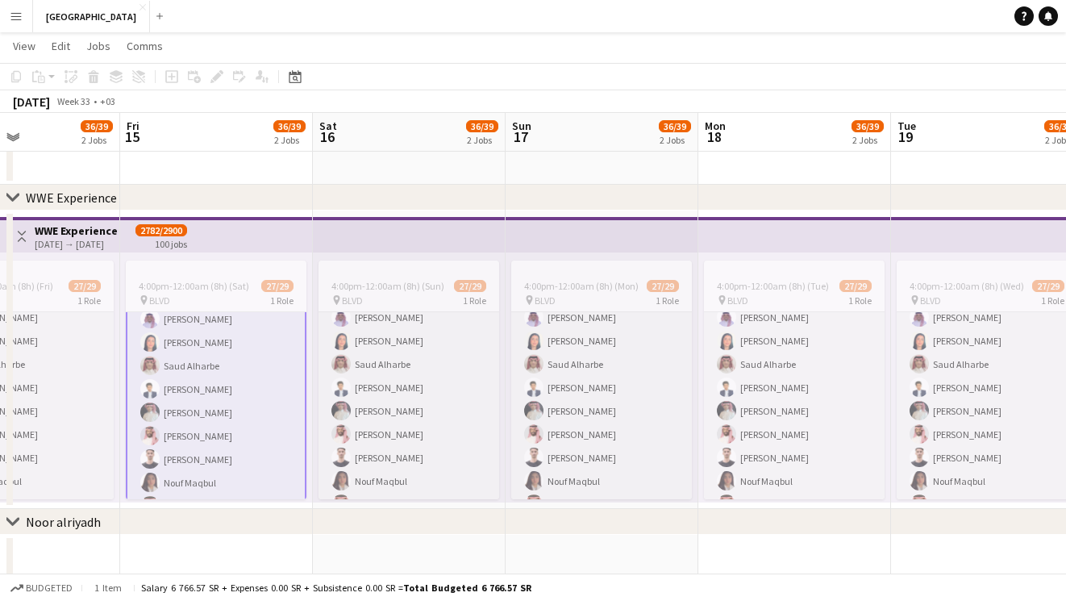
click at [403, 224] on app-top-bar at bounding box center [409, 234] width 193 height 35
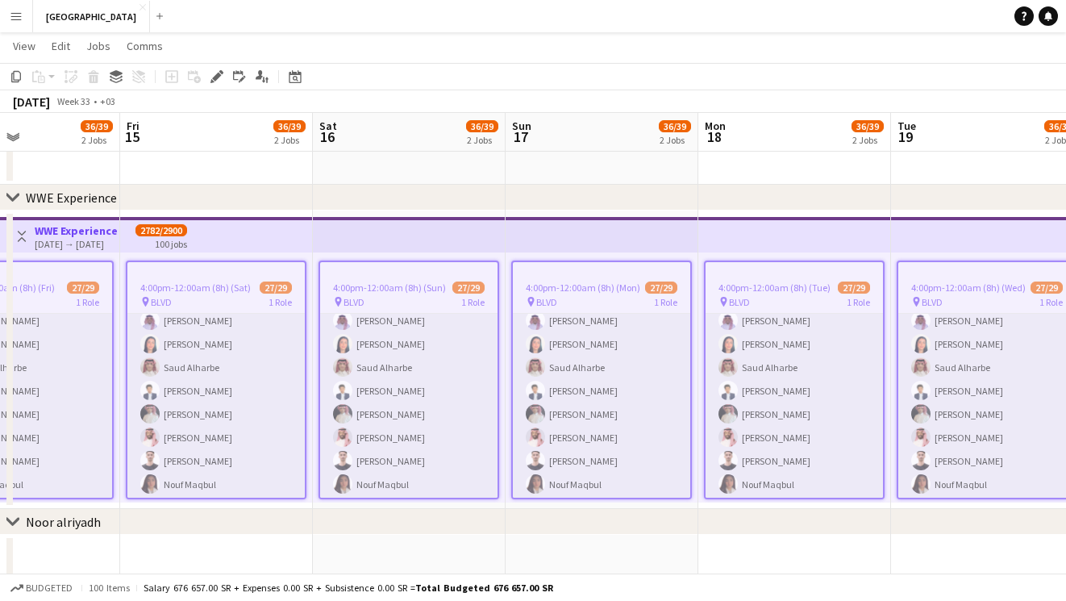
click at [368, 525] on div "chevron-right Noor alriyadh" at bounding box center [533, 522] width 1066 height 26
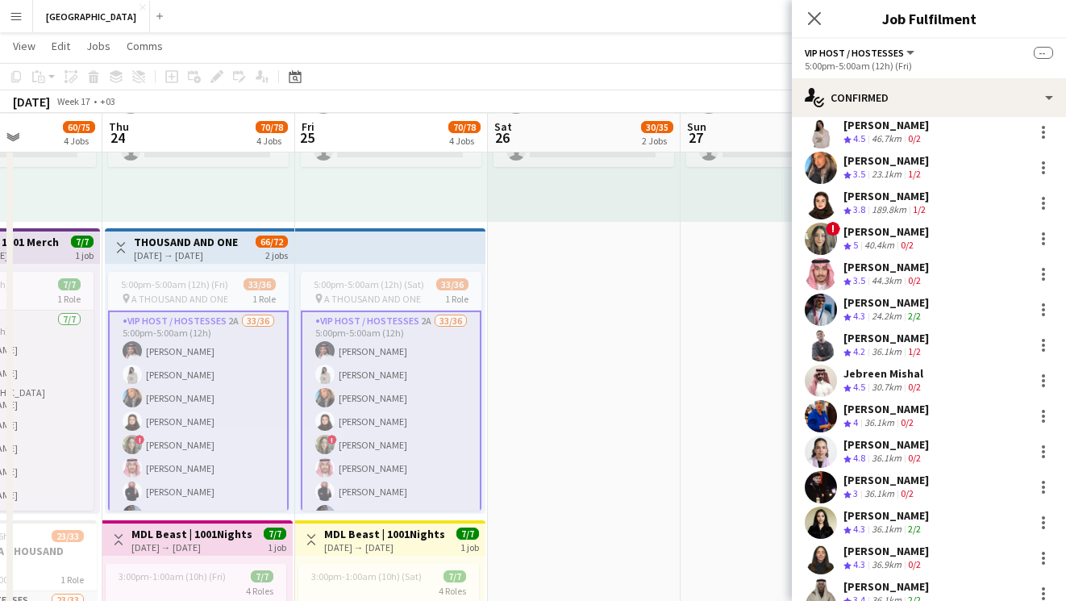
click at [818, 311] on app-user-avatar at bounding box center [821, 310] width 32 height 32
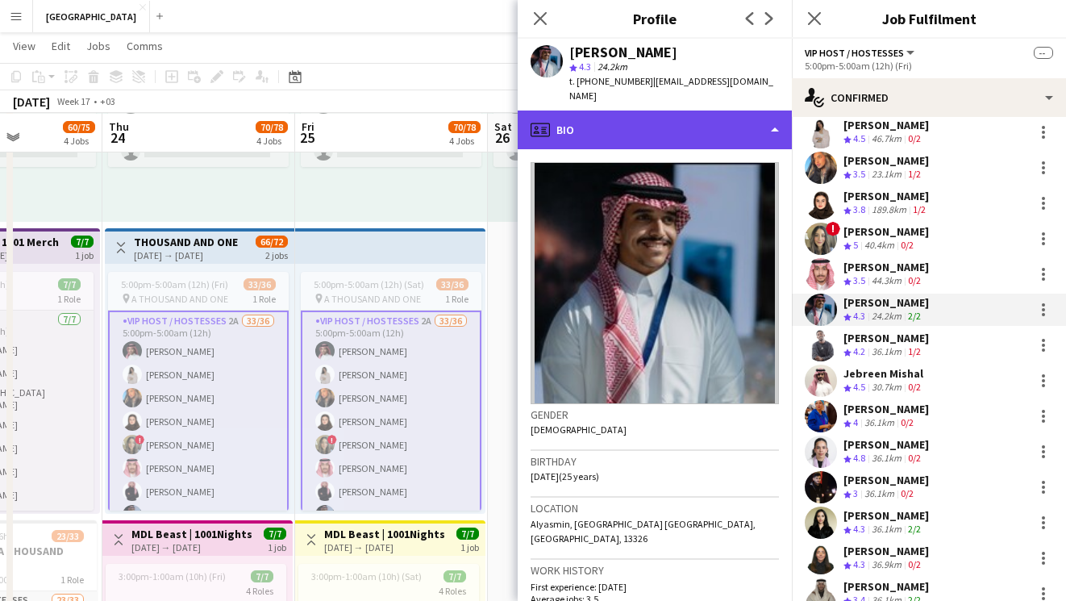
click at [659, 126] on div "profile Bio" at bounding box center [655, 130] width 274 height 39
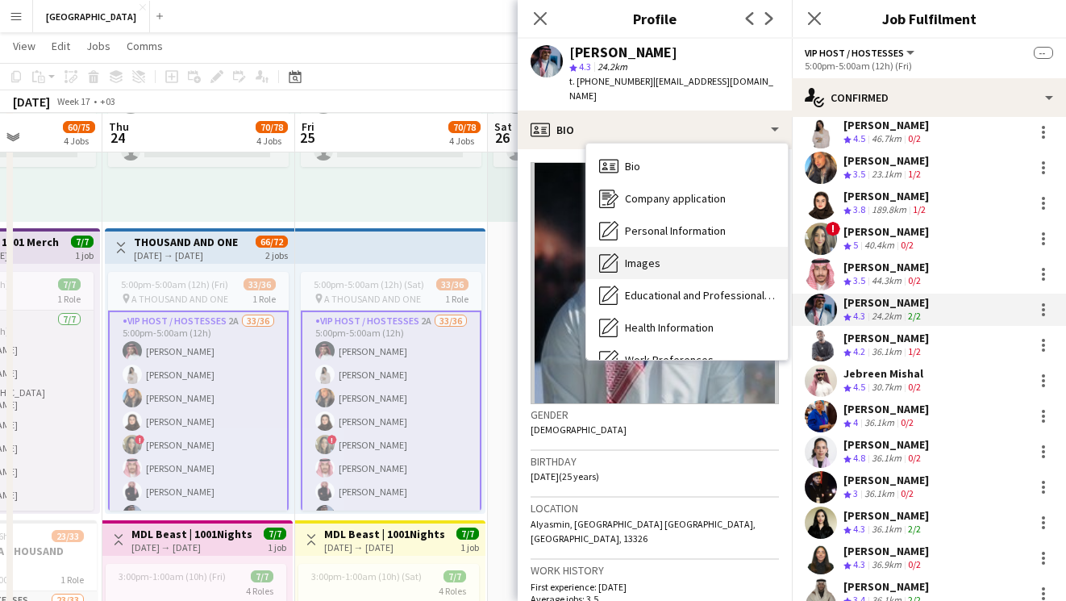
click at [662, 250] on div "Images Images" at bounding box center [687, 263] width 202 height 32
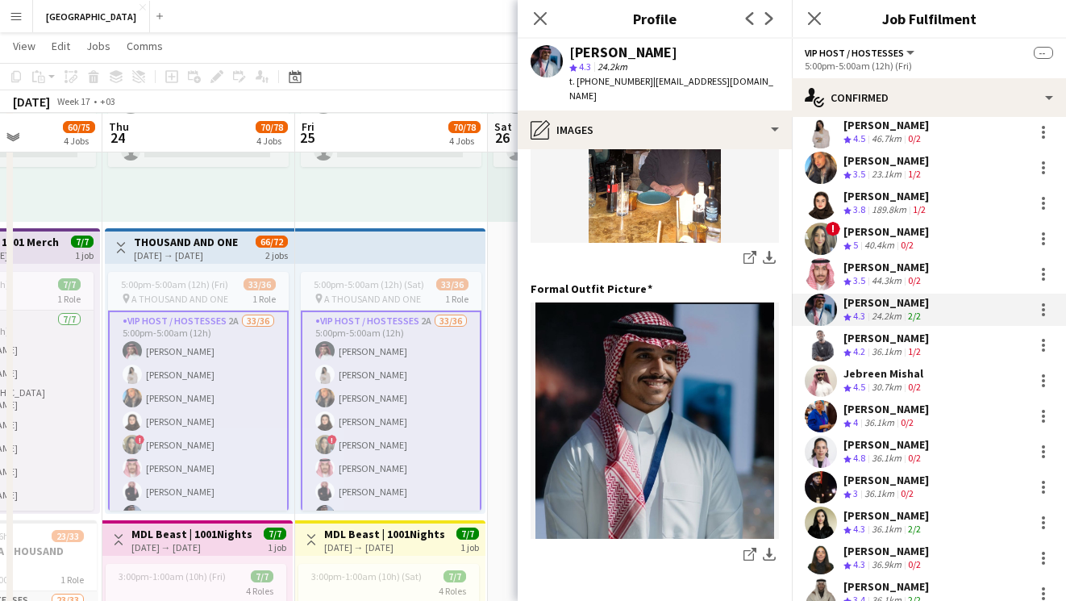
click at [926, 340] on div "[PERSON_NAME]" at bounding box center [887, 338] width 86 height 15
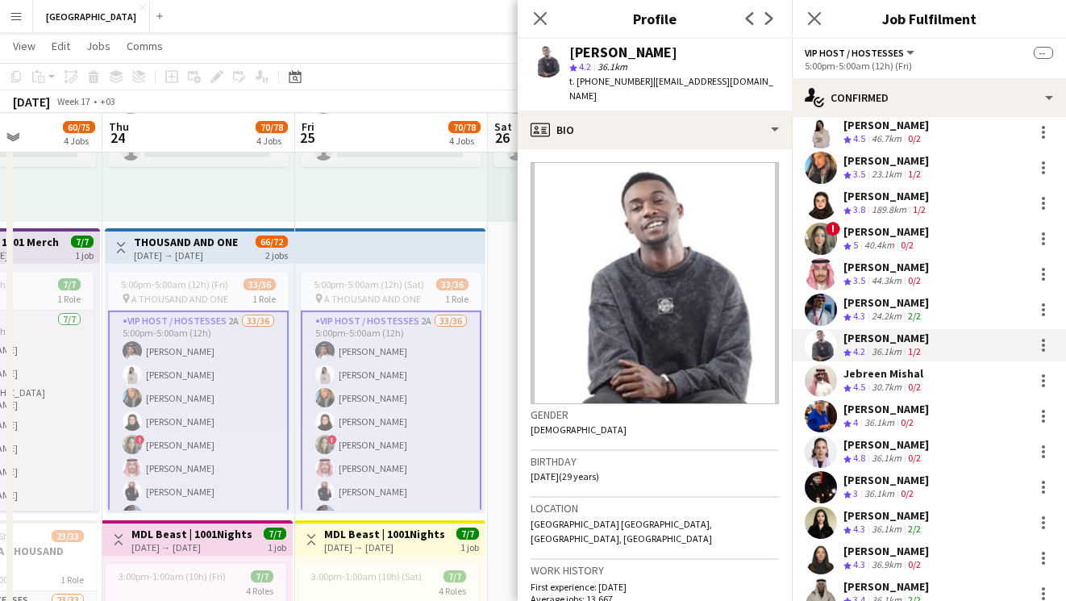
click at [912, 370] on div "Jebreen Mishal" at bounding box center [884, 373] width 81 height 15
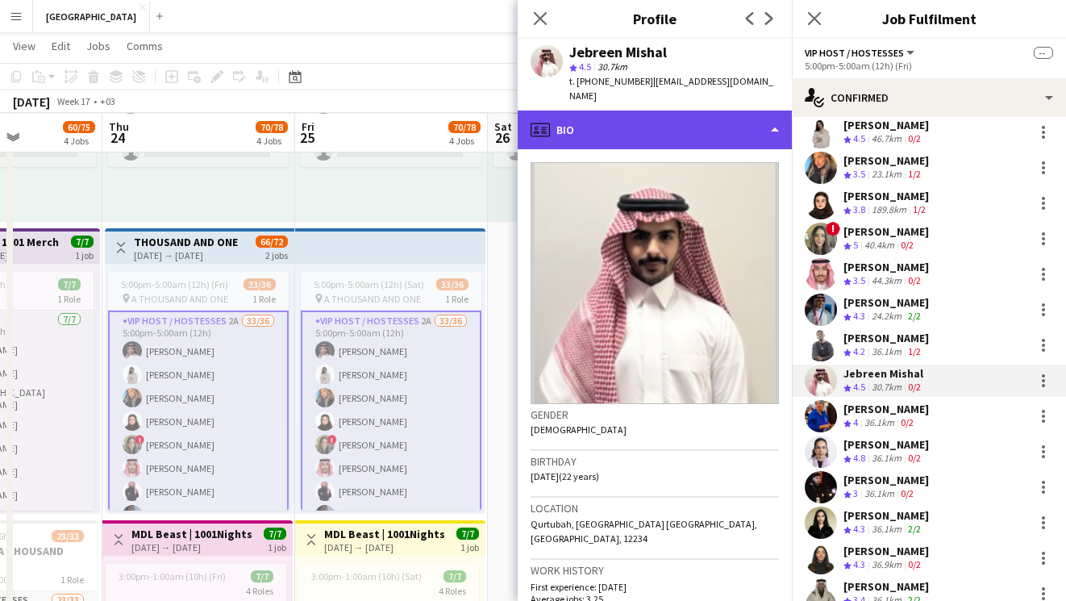
click at [644, 111] on div "profile Bio" at bounding box center [655, 130] width 274 height 39
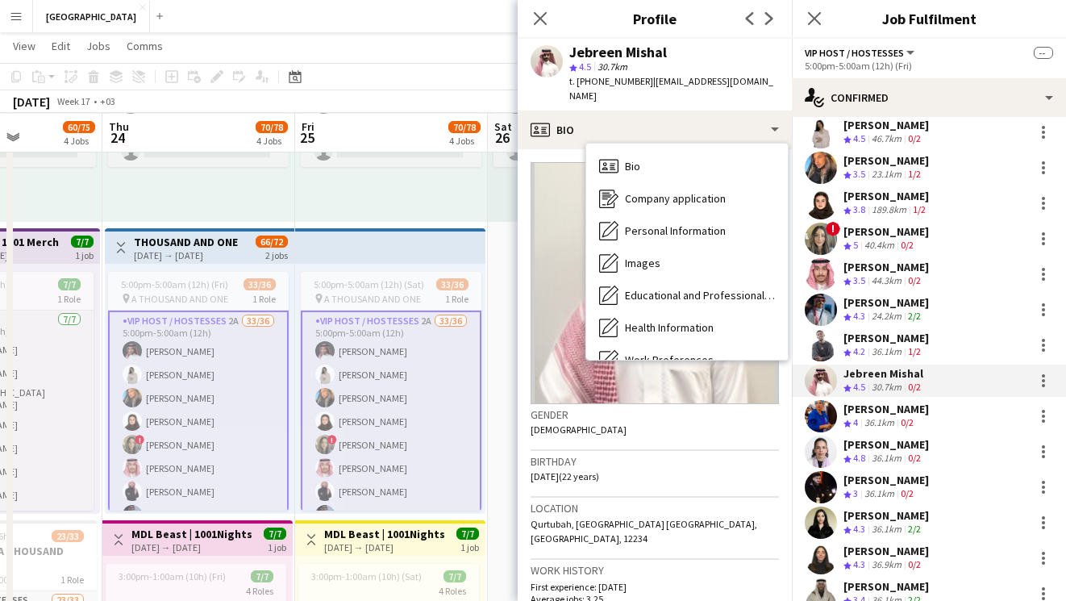
click at [559, 178] on img at bounding box center [655, 283] width 248 height 242
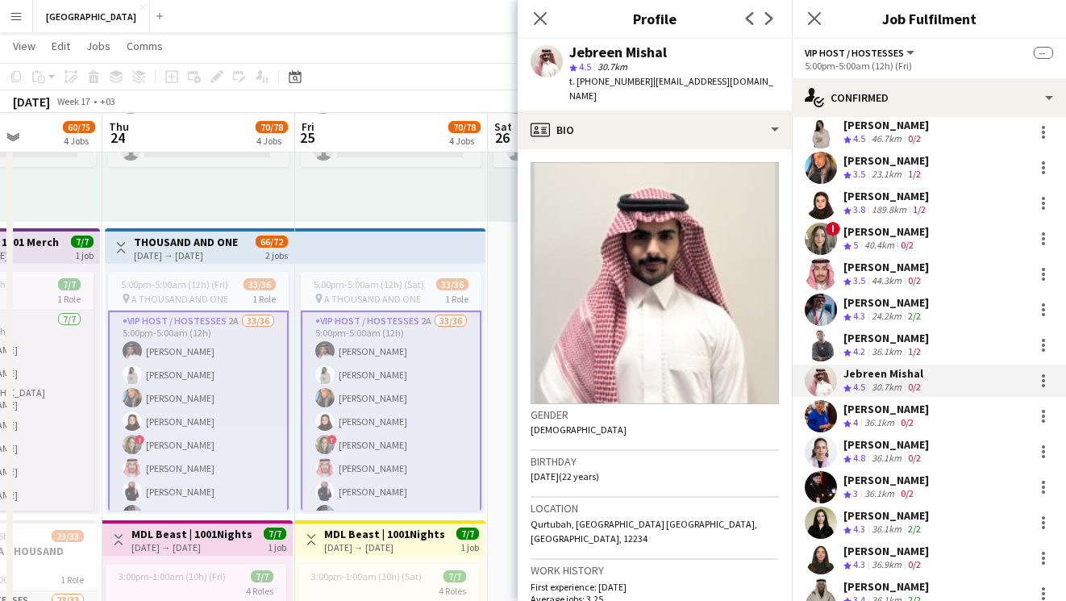
click at [891, 344] on div "[PERSON_NAME]" at bounding box center [887, 338] width 86 height 15
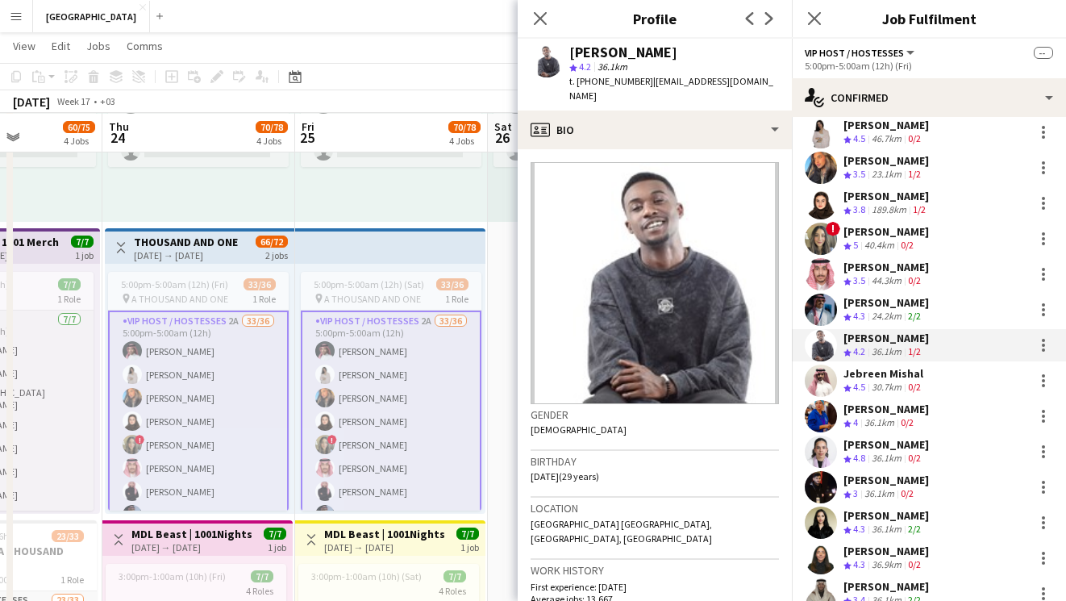
click at [713, 94] on div "[PERSON_NAME] star 4.2 36.1km t. [PHONE_NUMBER] | [EMAIL_ADDRESS][DOMAIN_NAME]" at bounding box center [655, 75] width 274 height 72
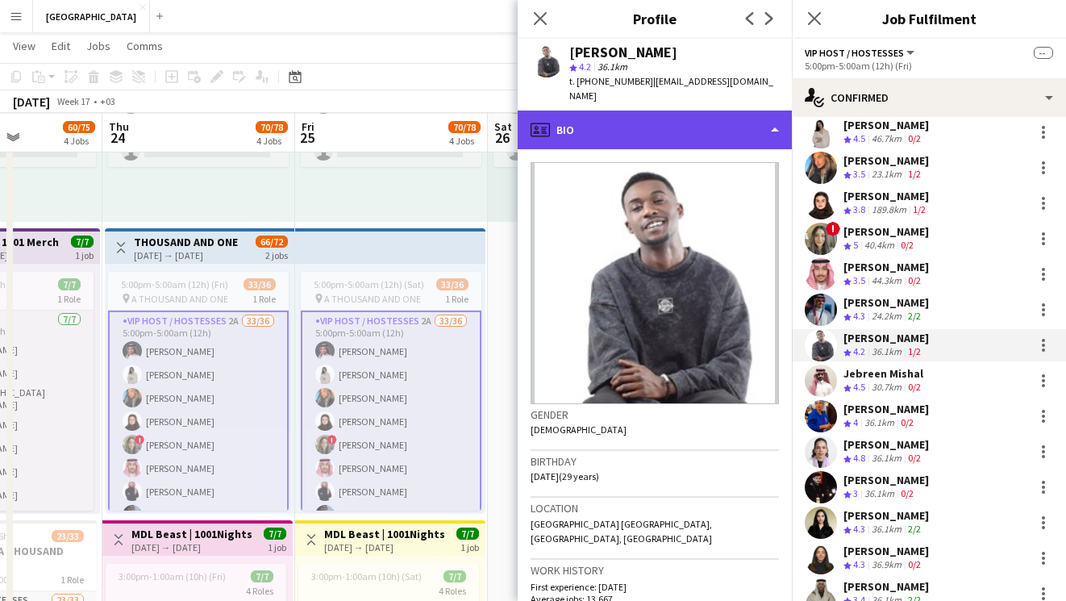
click at [699, 111] on div "profile Bio" at bounding box center [655, 130] width 274 height 39
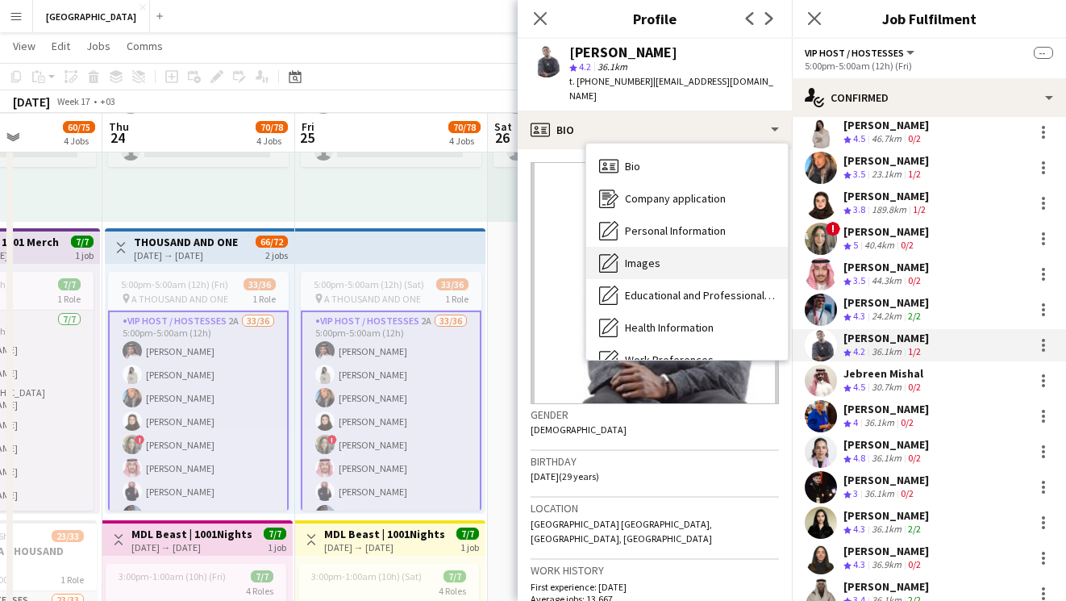
click at [678, 256] on div "Images Images" at bounding box center [687, 263] width 202 height 32
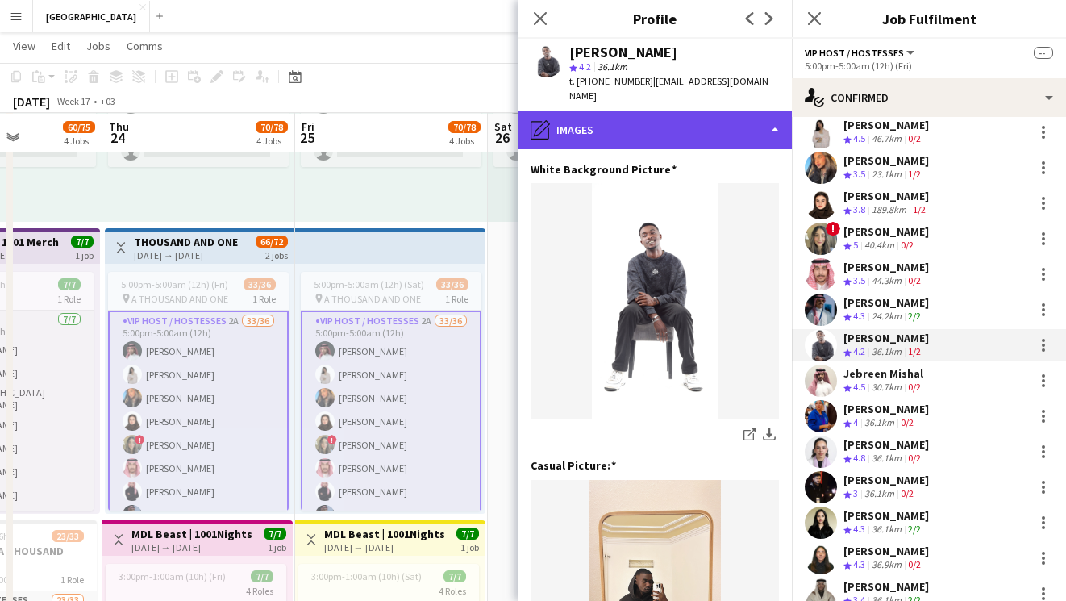
click at [679, 115] on div "pencil4 Images" at bounding box center [655, 130] width 274 height 39
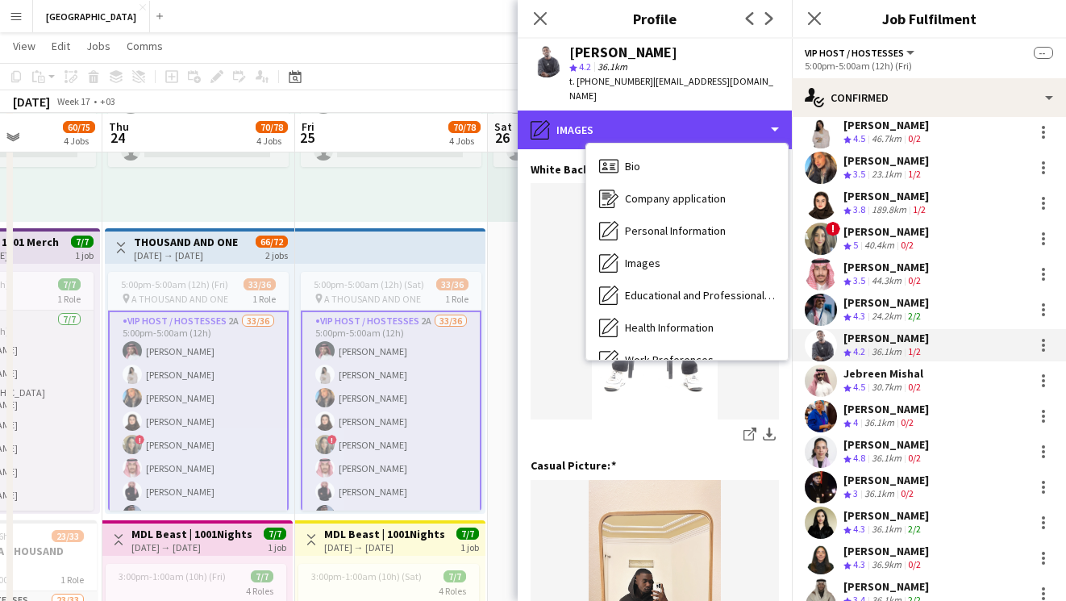
scroll to position [184, 0]
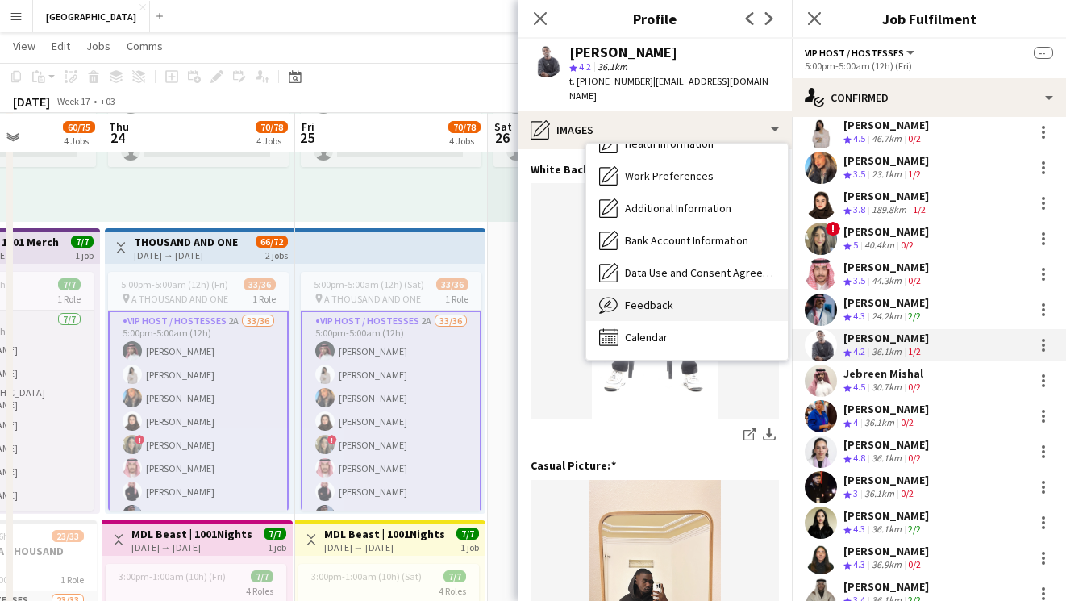
click at [678, 293] on div "Feedback Feedback" at bounding box center [687, 305] width 202 height 32
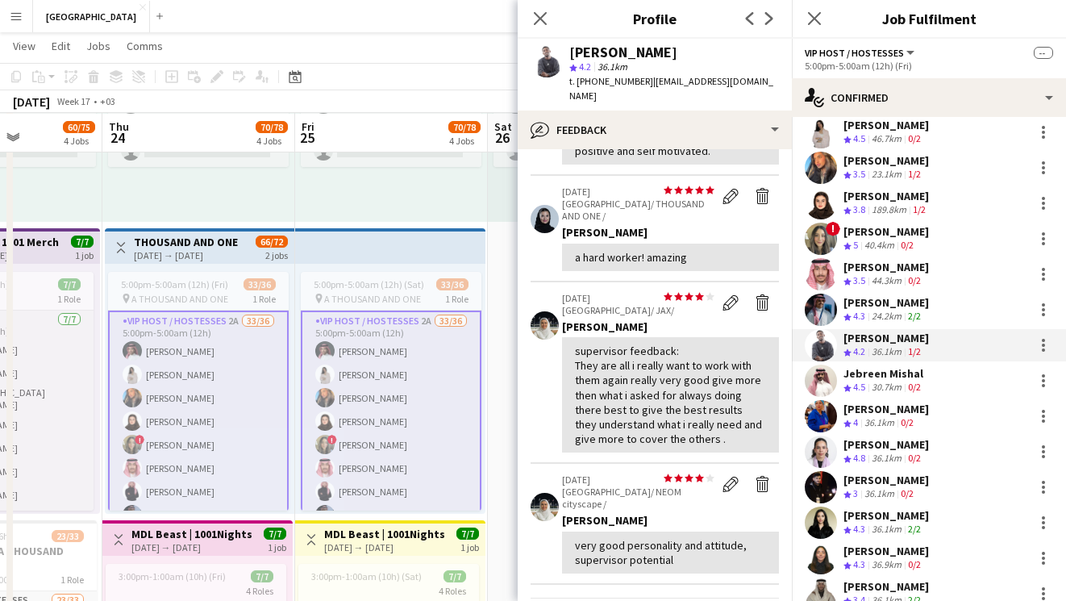
scroll to position [0, 0]
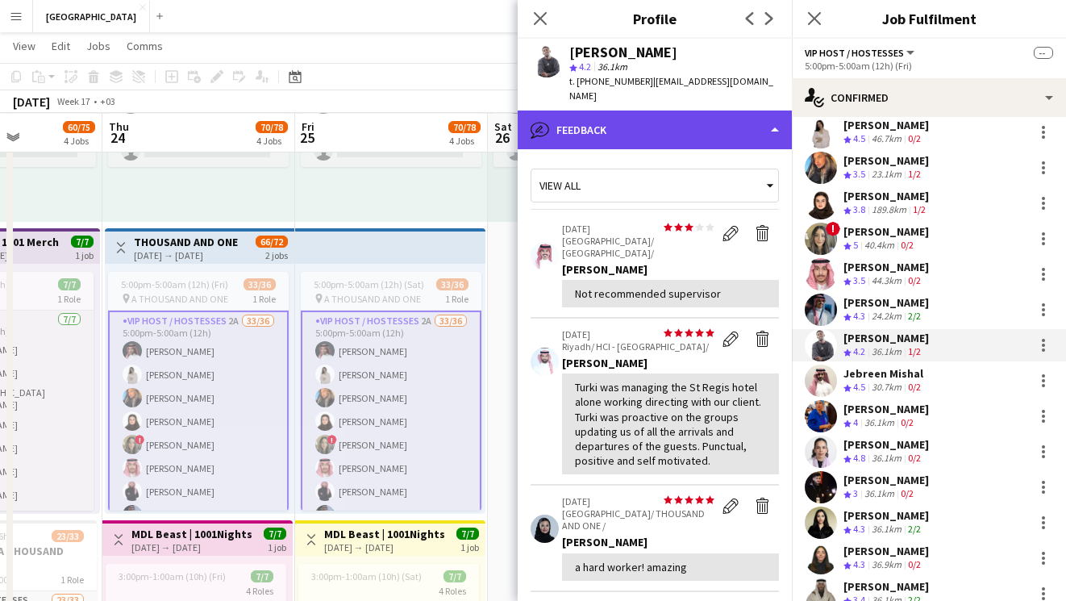
click at [638, 111] on div "bubble-pencil Feedback" at bounding box center [655, 130] width 274 height 39
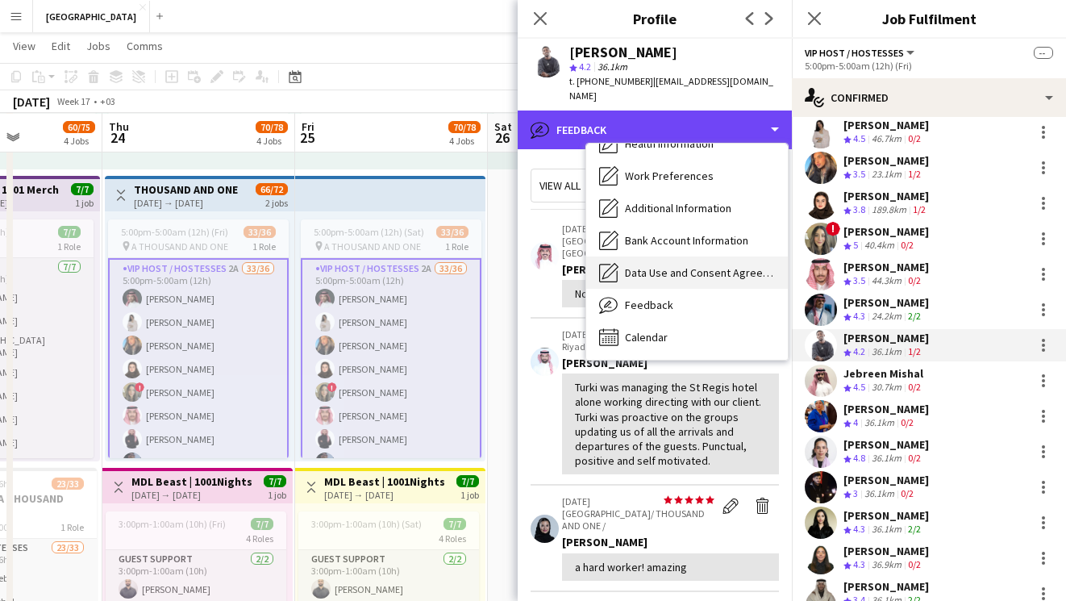
scroll to position [304, 0]
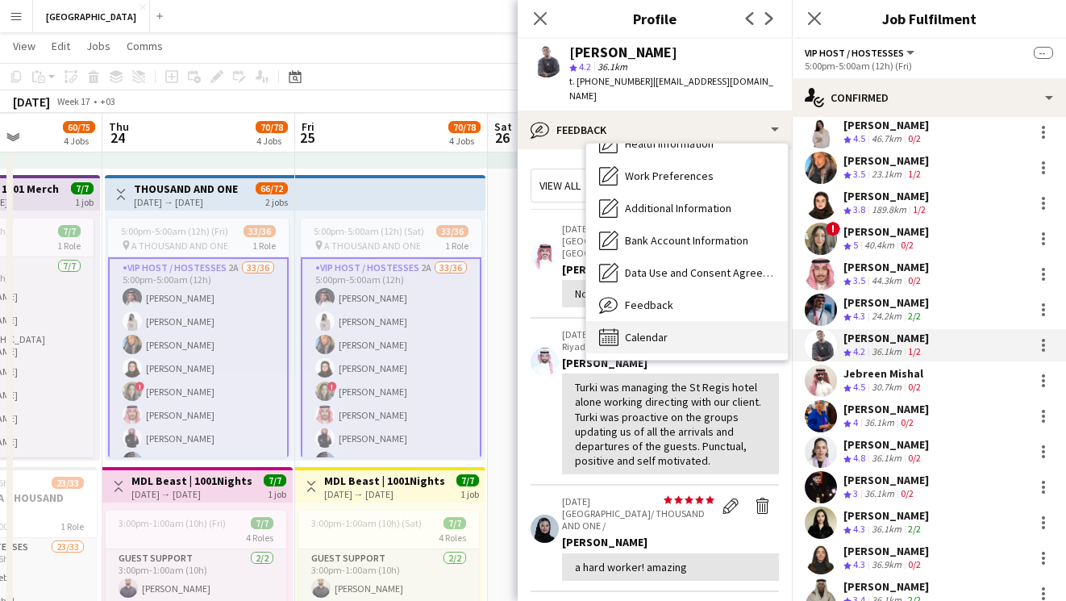
click at [642, 330] on span "Calendar" at bounding box center [646, 337] width 43 height 15
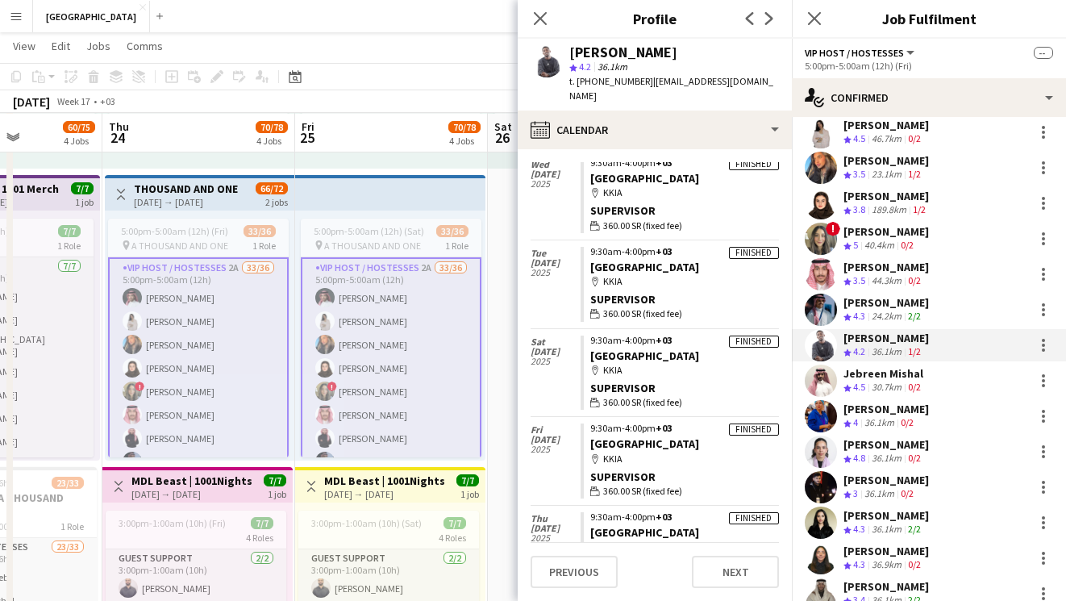
scroll to position [810, 0]
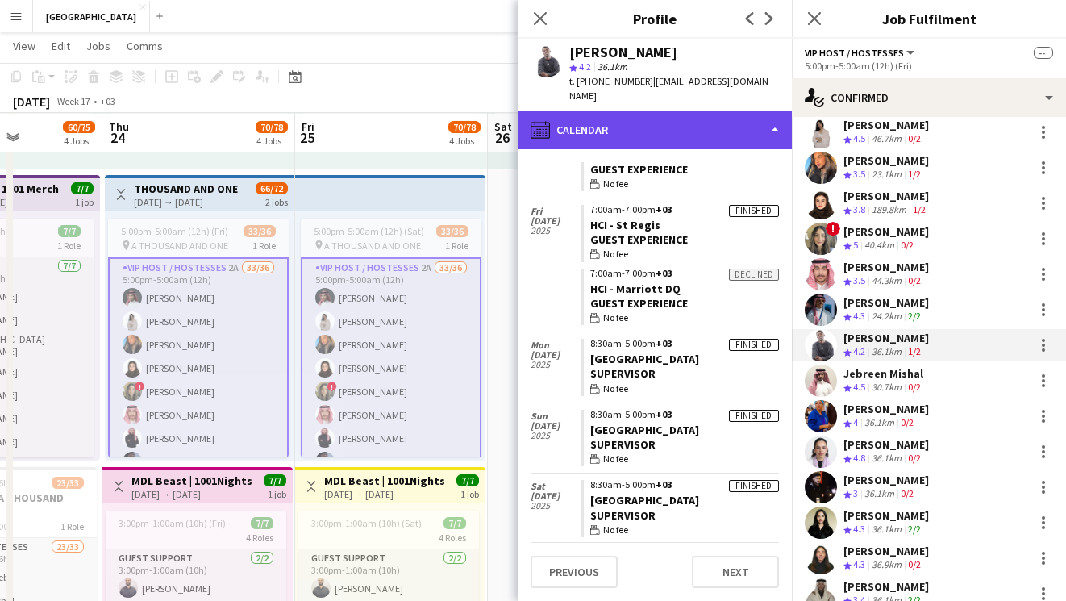
click at [674, 129] on div "calendar-full Calendar" at bounding box center [655, 130] width 274 height 39
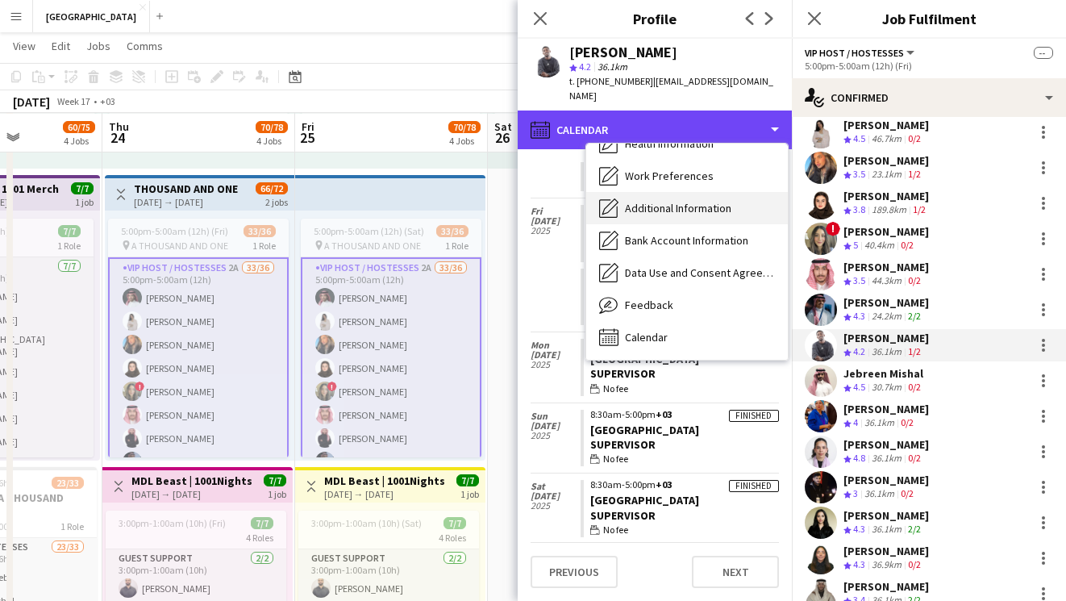
scroll to position [0, 0]
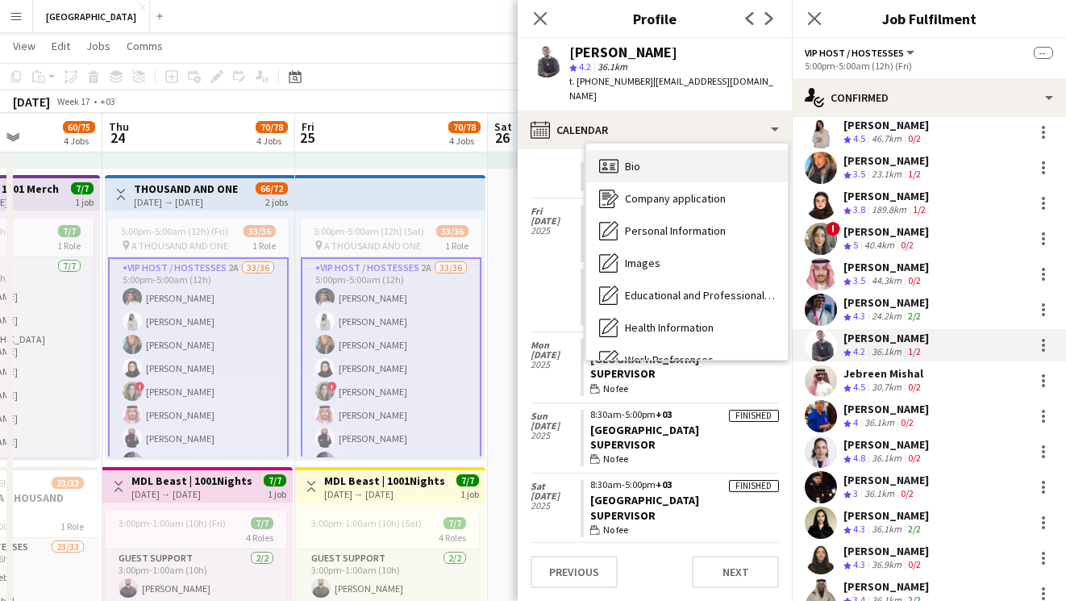
click at [670, 162] on div "Bio Bio" at bounding box center [687, 166] width 202 height 32
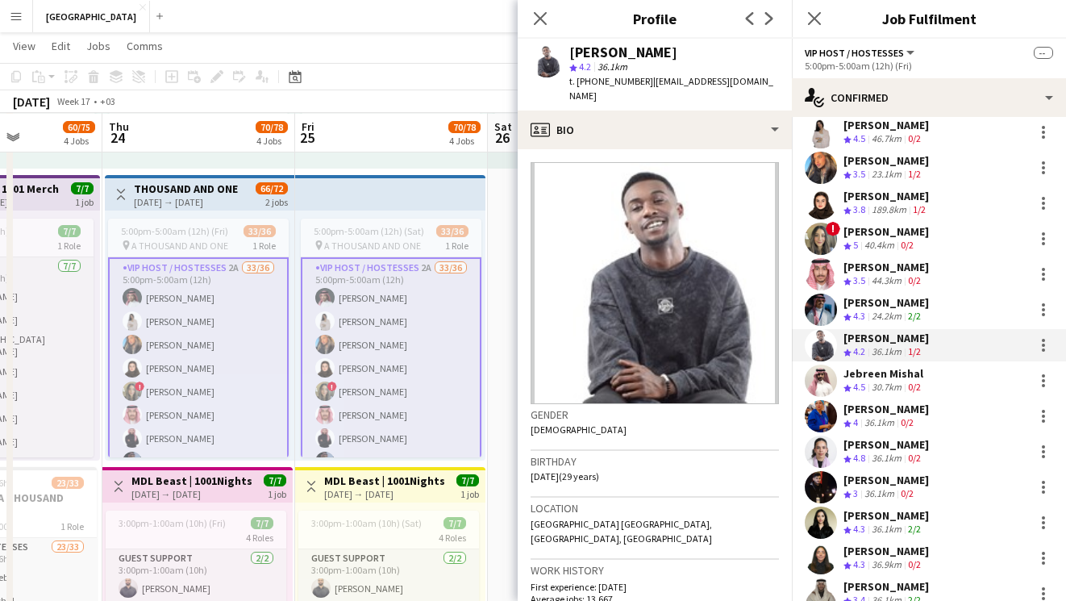
click at [937, 368] on div "Jebreen Mishal Crew rating 4.5 30.7km 0/2" at bounding box center [929, 381] width 274 height 32
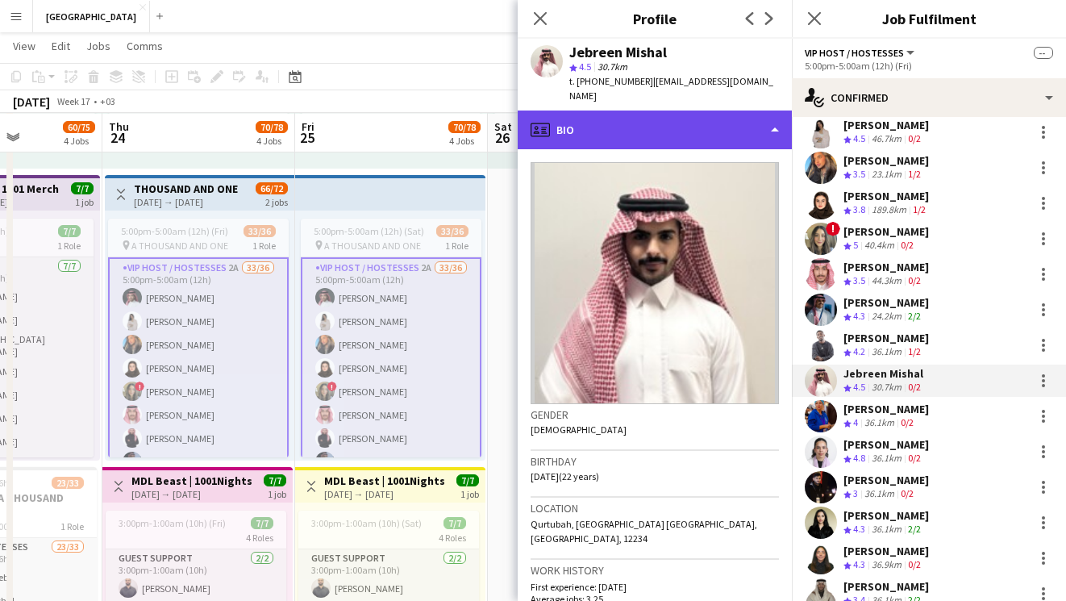
click at [616, 123] on div "profile Bio" at bounding box center [655, 130] width 274 height 39
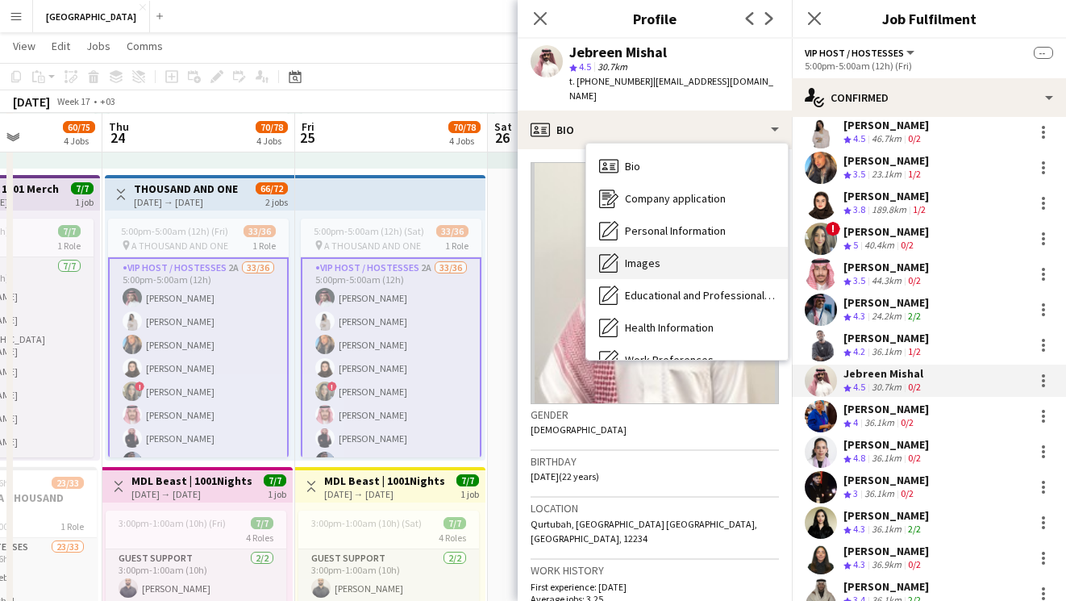
click at [639, 247] on div "Images Images" at bounding box center [687, 263] width 202 height 32
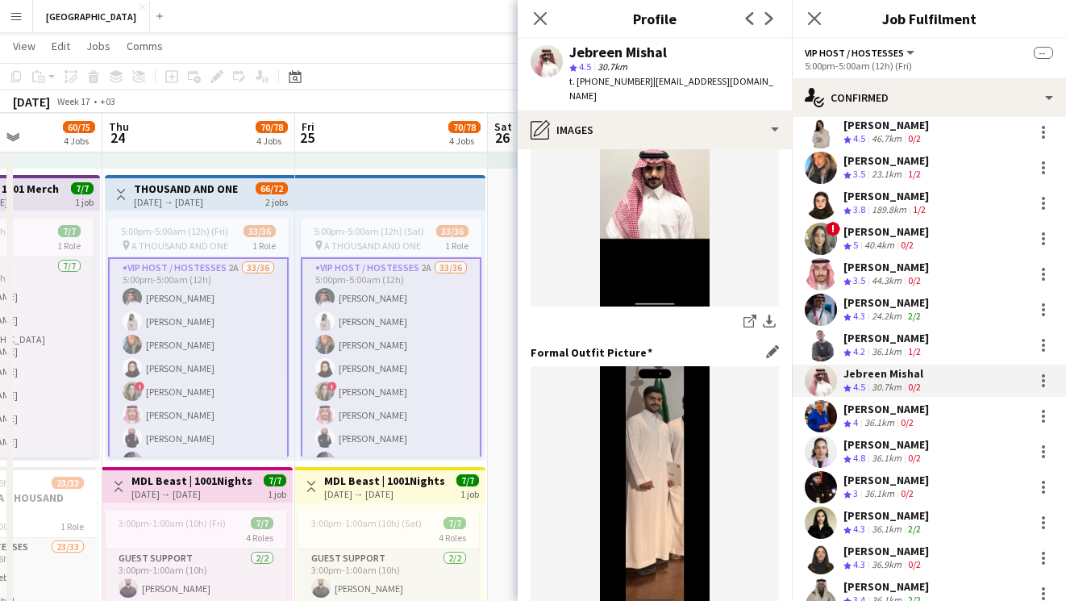
scroll to position [527, 0]
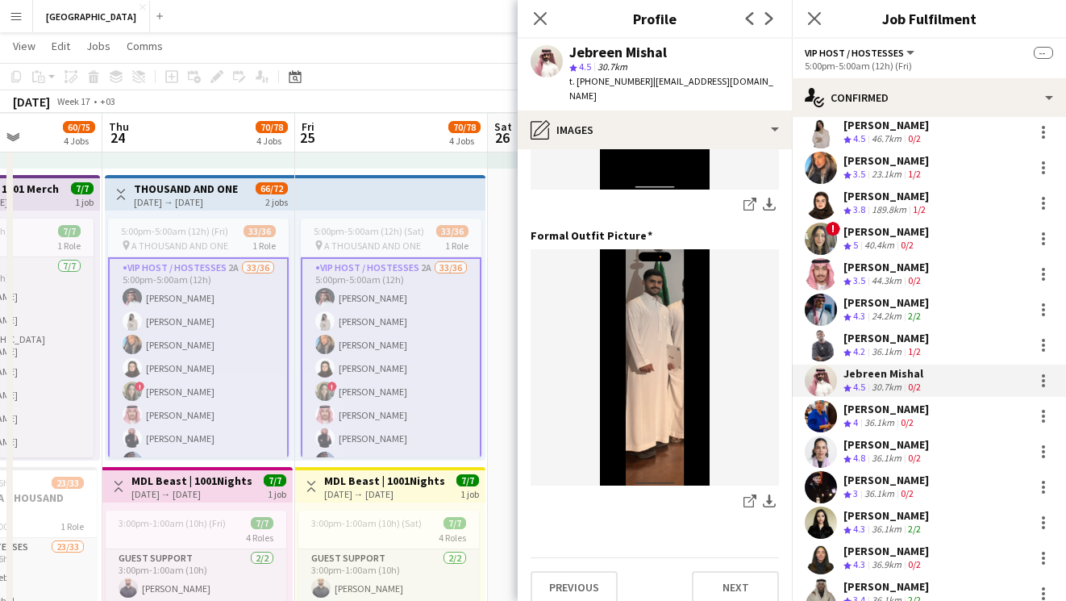
click at [900, 416] on div "0/2" at bounding box center [907, 423] width 19 height 14
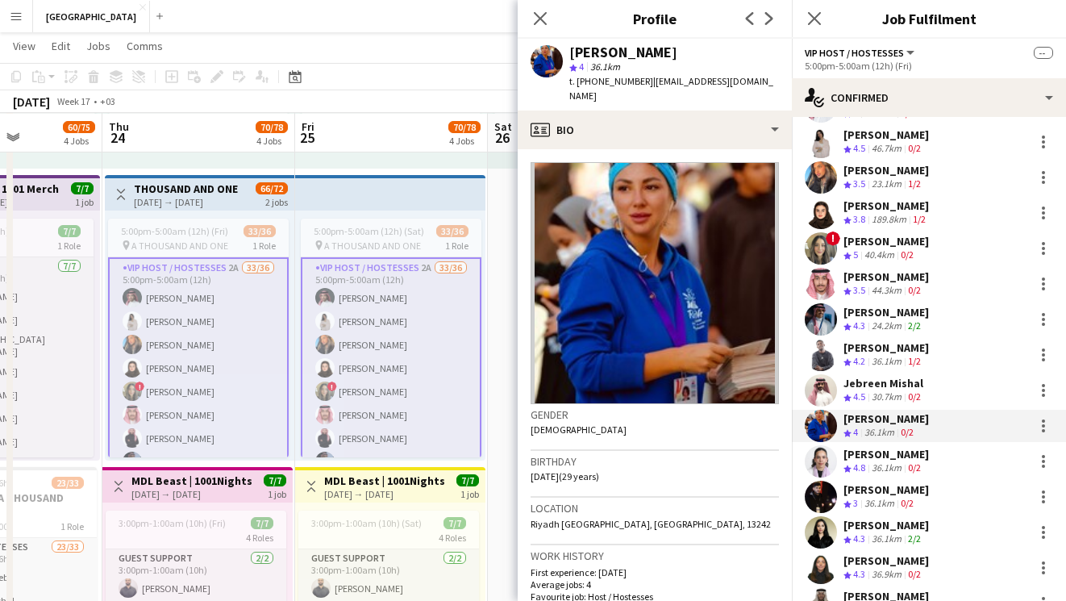
scroll to position [236, 0]
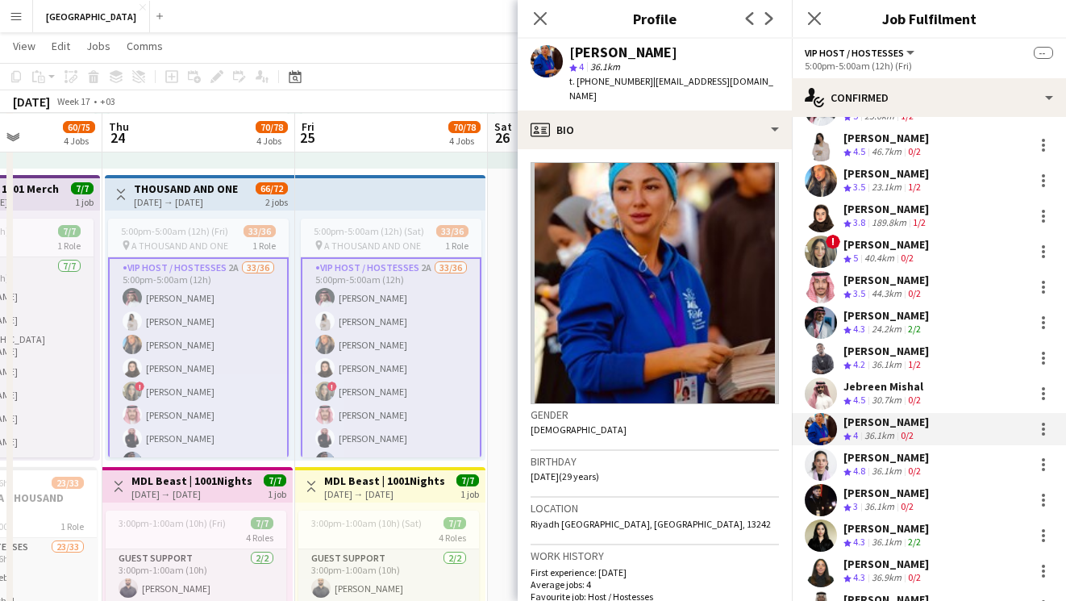
click at [861, 351] on div "[PERSON_NAME]" at bounding box center [887, 351] width 86 height 15
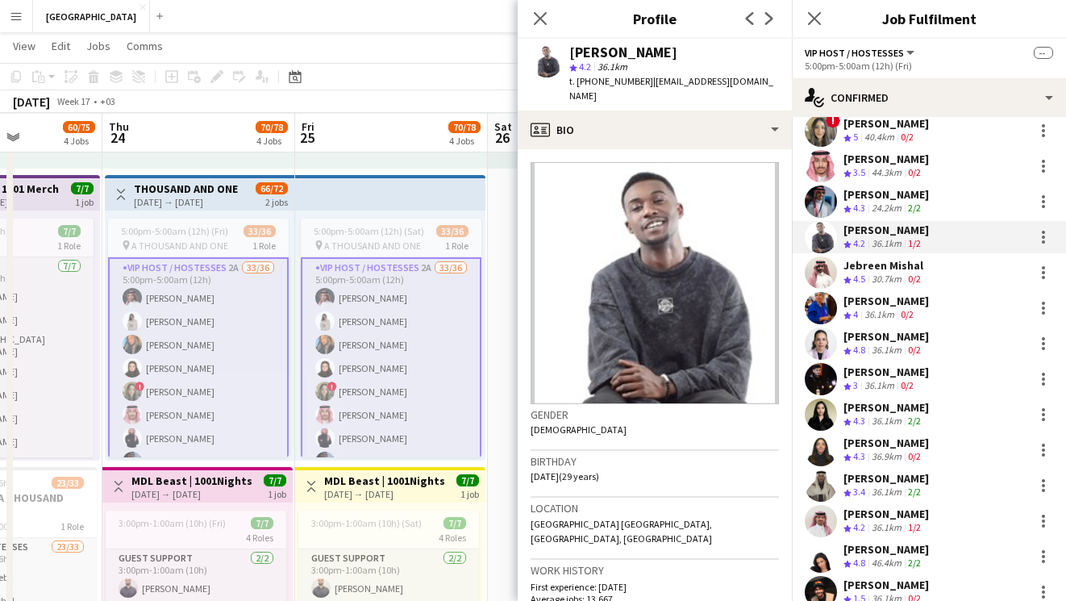
scroll to position [363, 0]
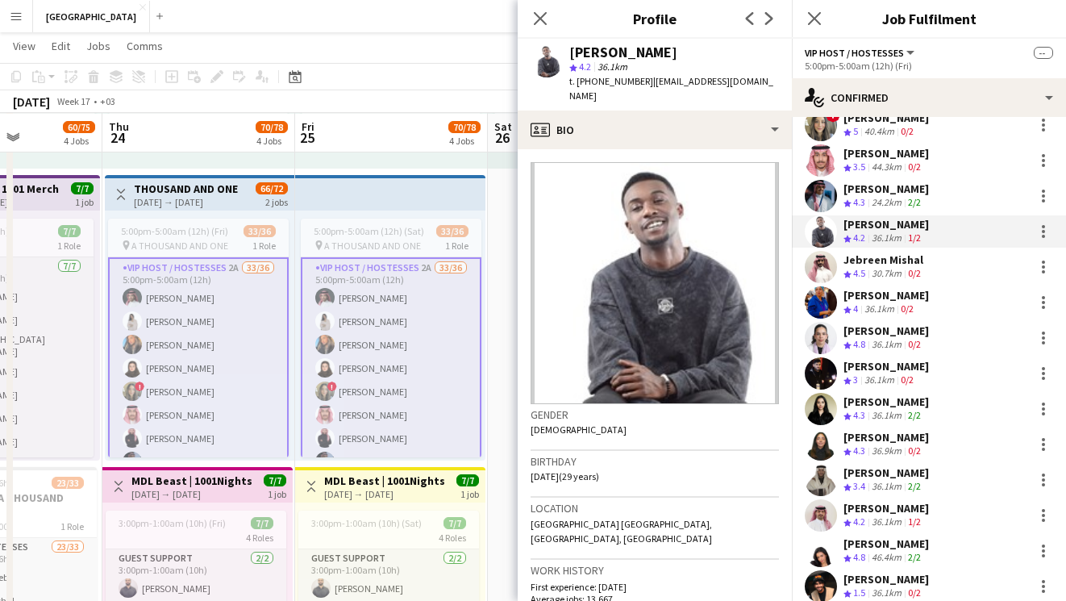
click at [857, 486] on span "3.4" at bounding box center [859, 486] width 12 height 12
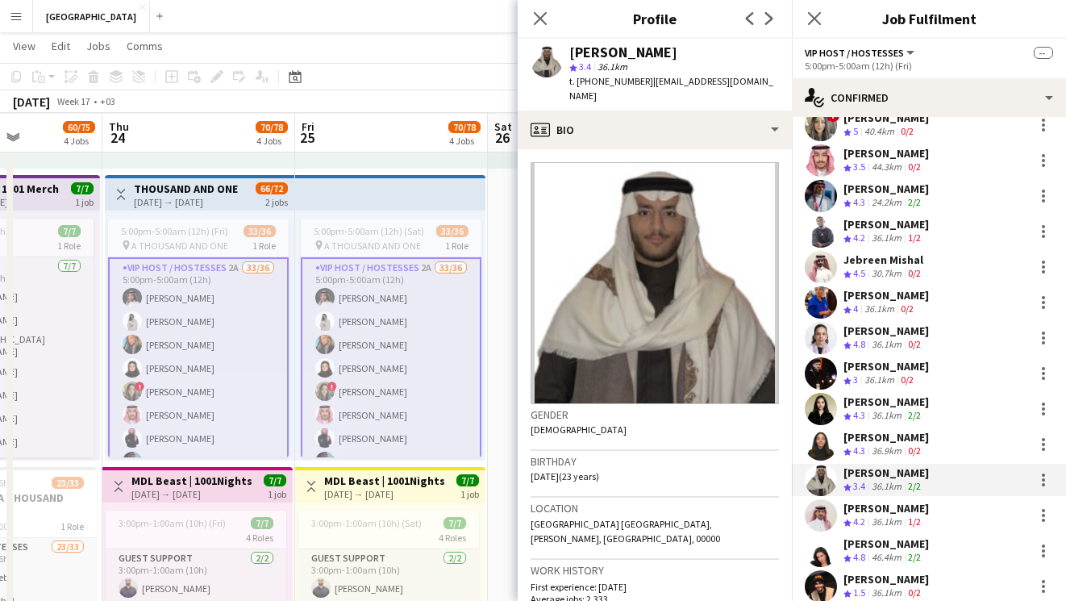
click at [857, 518] on span "4.2" at bounding box center [859, 521] width 12 height 12
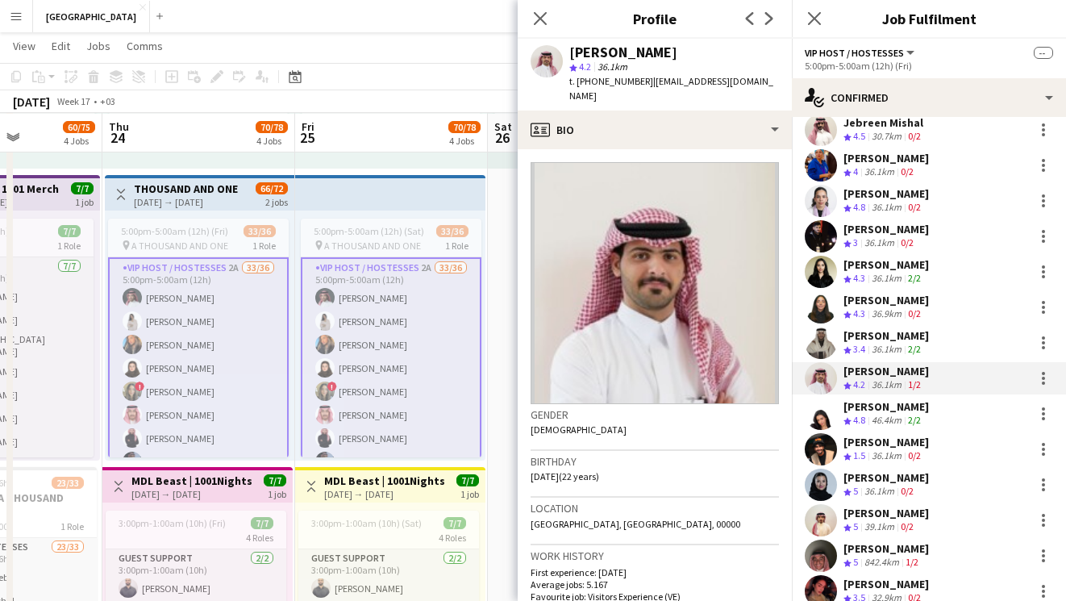
scroll to position [499, 0]
click at [871, 525] on div "39.1km" at bounding box center [880, 528] width 36 height 14
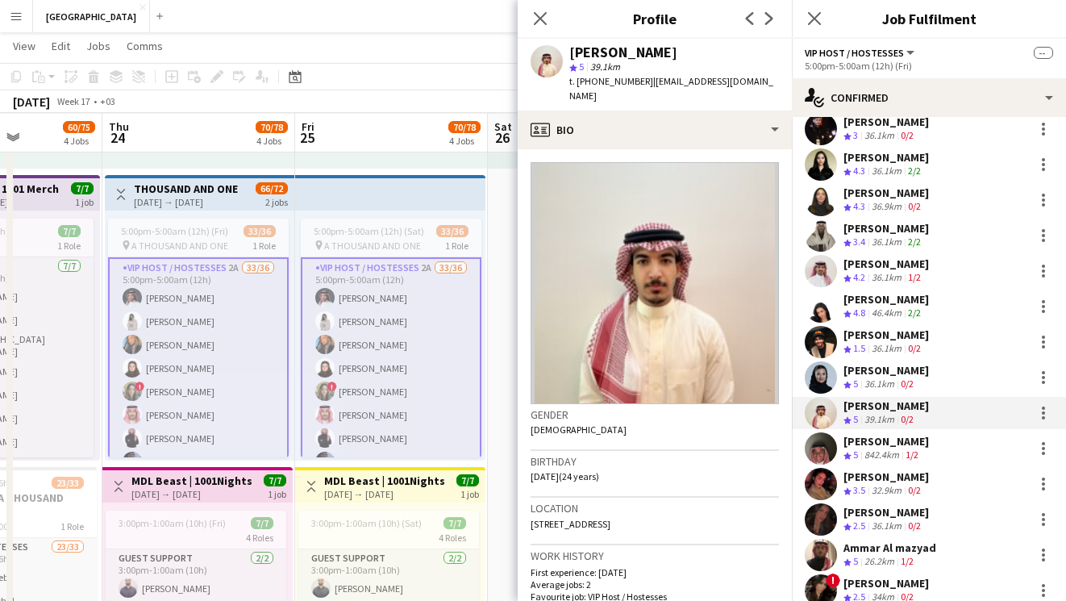
scroll to position [611, 0]
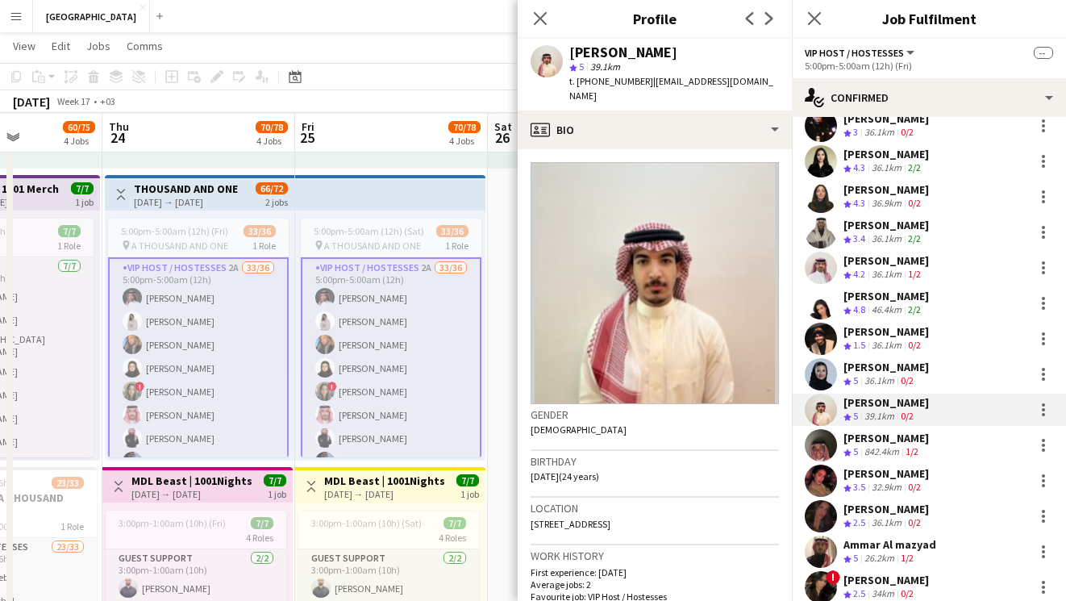
click at [876, 483] on div "32.9km" at bounding box center [887, 488] width 36 height 14
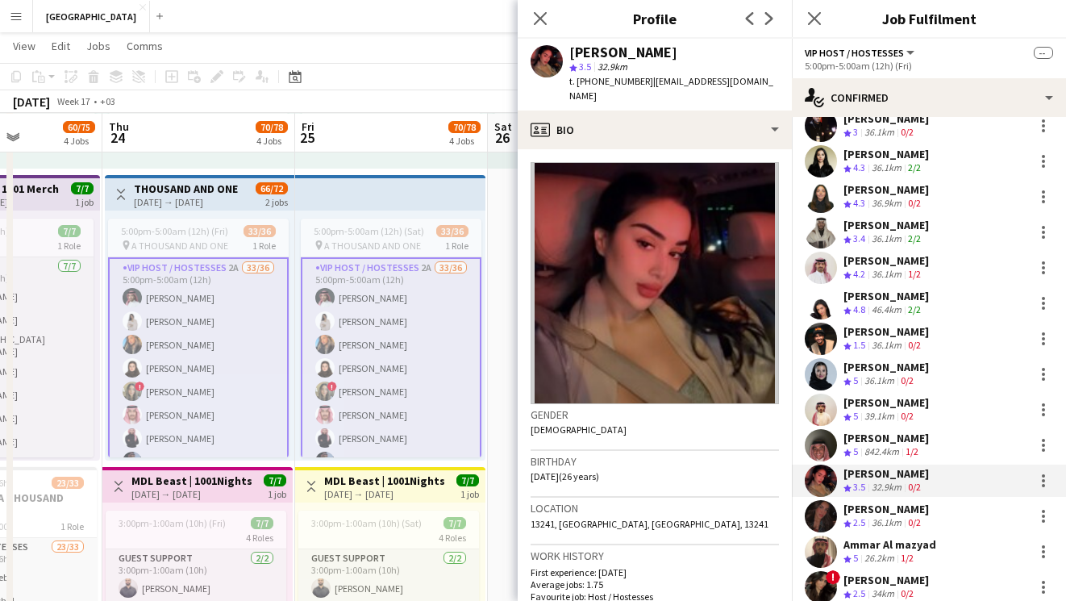
click at [866, 545] on div "Ammar Al mazyad" at bounding box center [890, 544] width 93 height 15
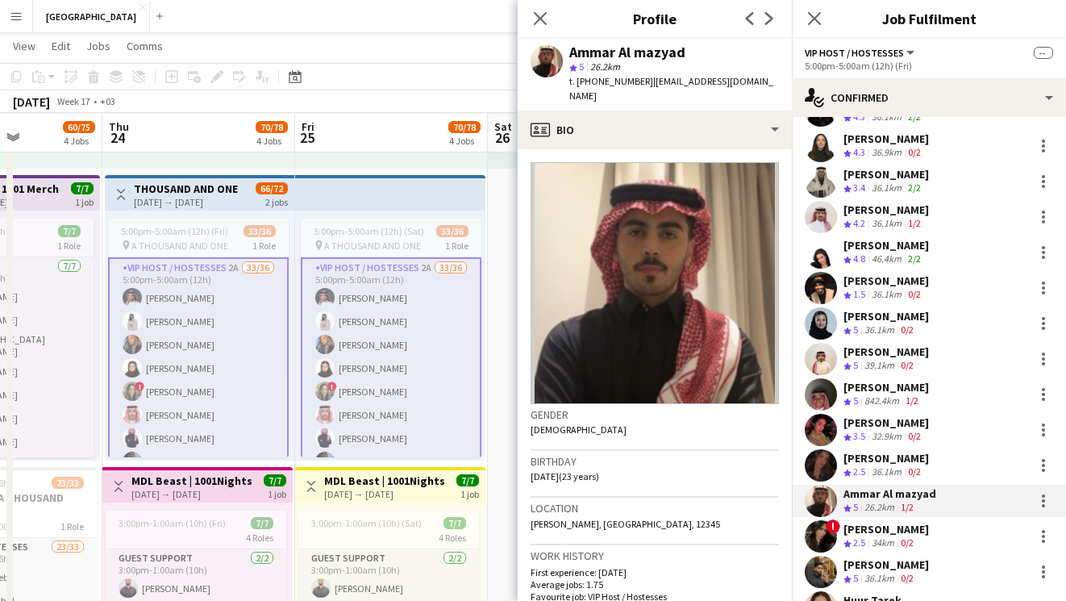
scroll to position [943, 0]
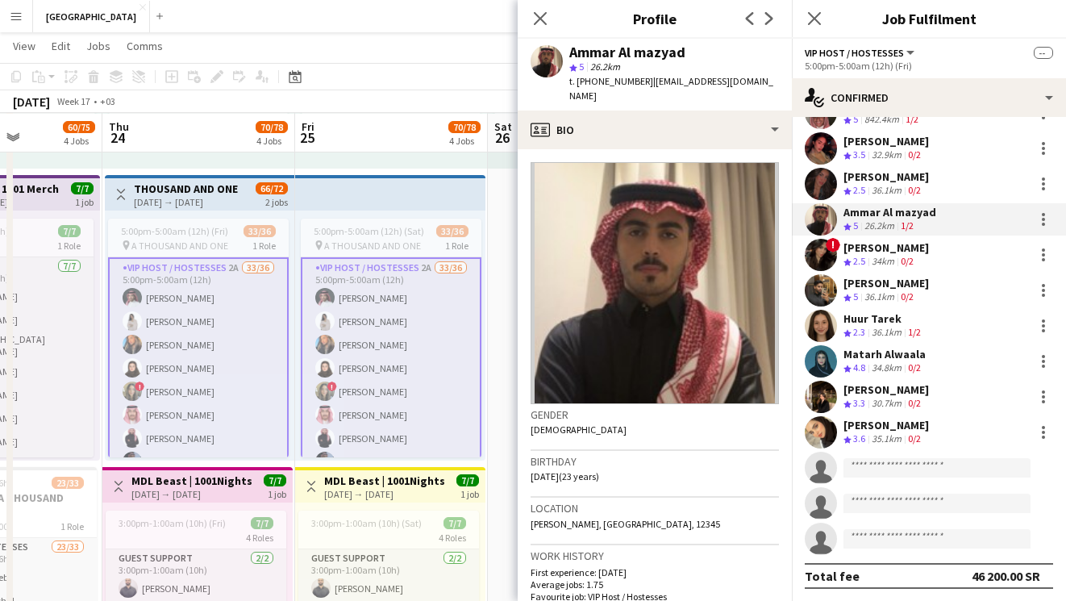
click at [874, 299] on div "36.1km" at bounding box center [880, 297] width 36 height 14
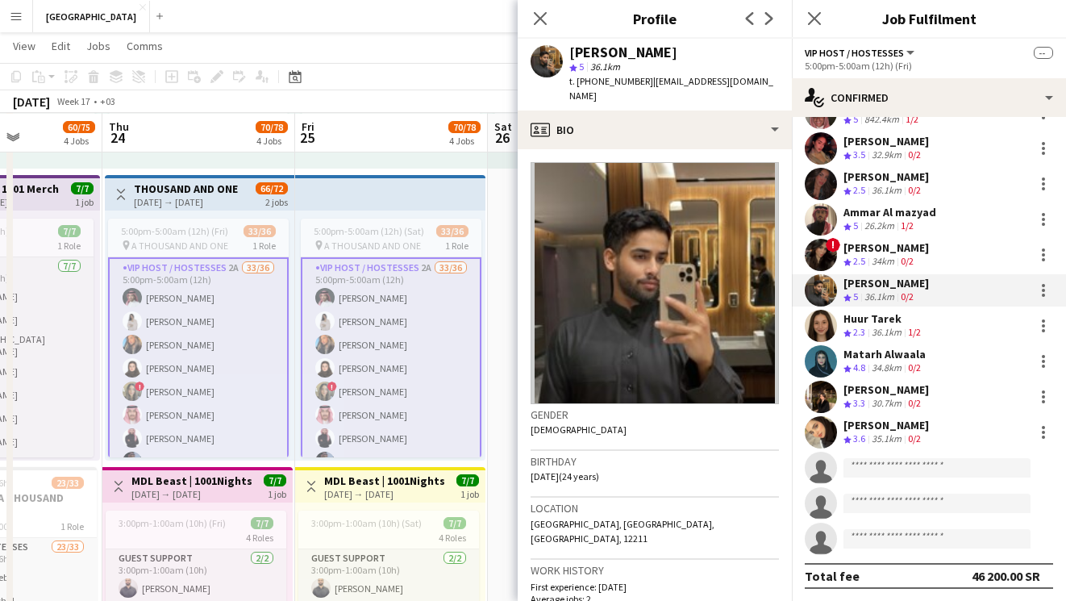
scroll to position [0, 0]
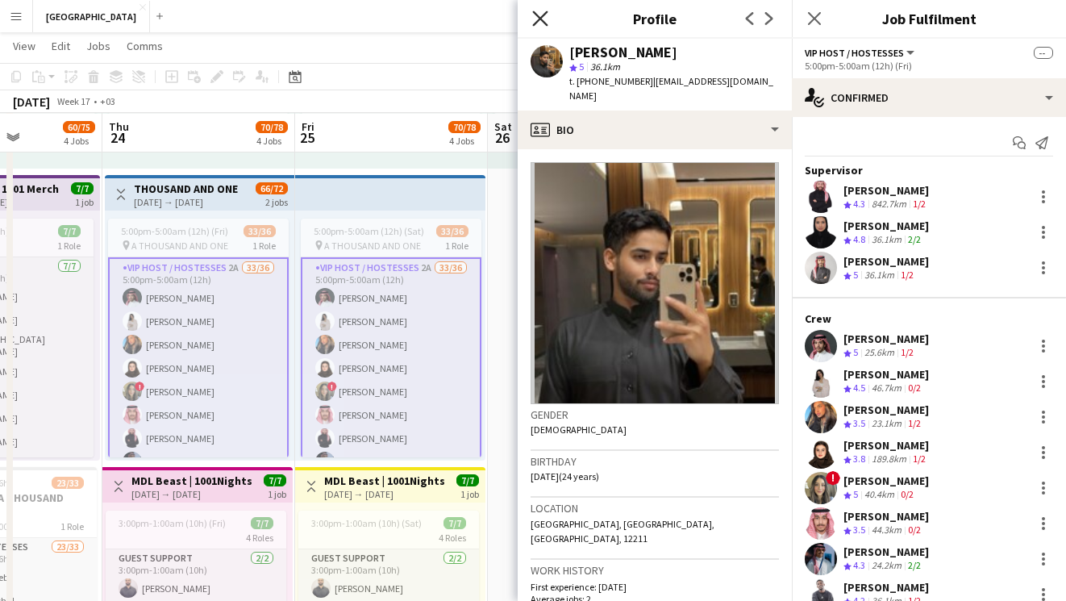
click at [538, 13] on icon "Close pop-in" at bounding box center [539, 17] width 15 height 15
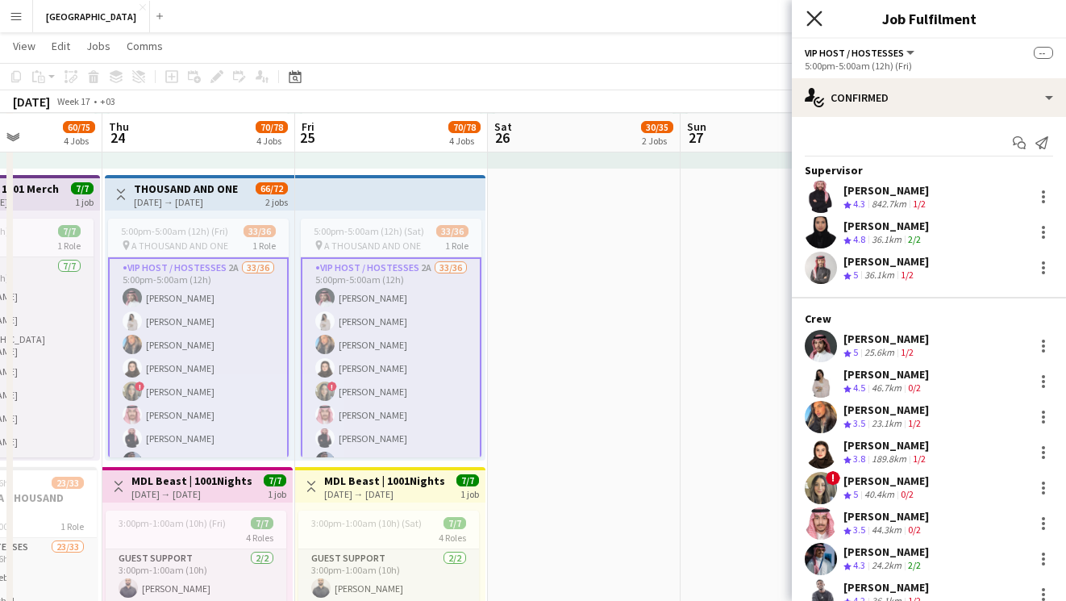
click at [815, 15] on icon "Close pop-in" at bounding box center [814, 17] width 15 height 15
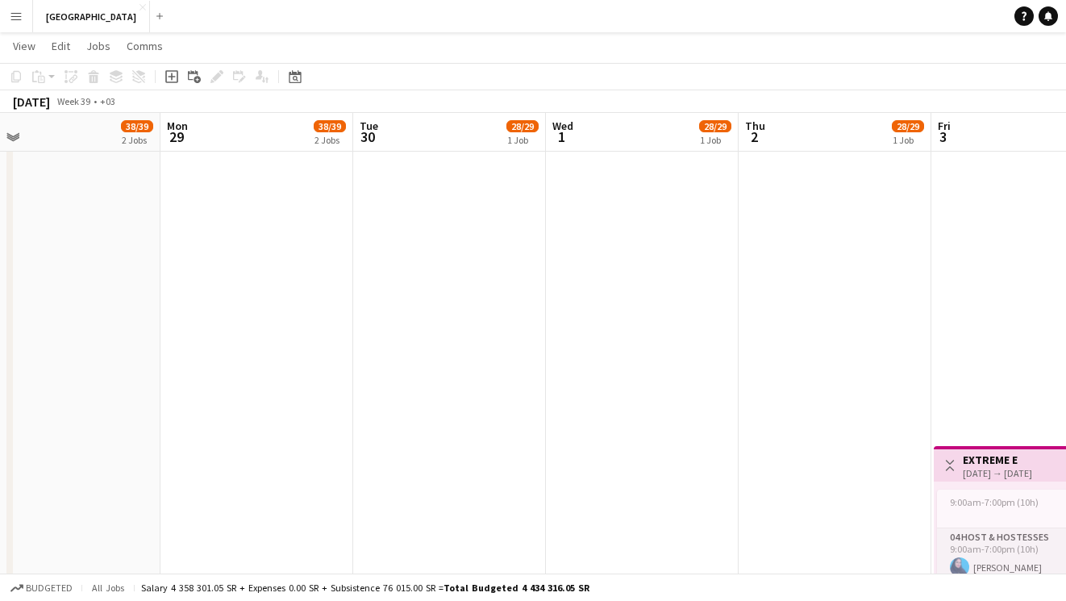
scroll to position [523, 0]
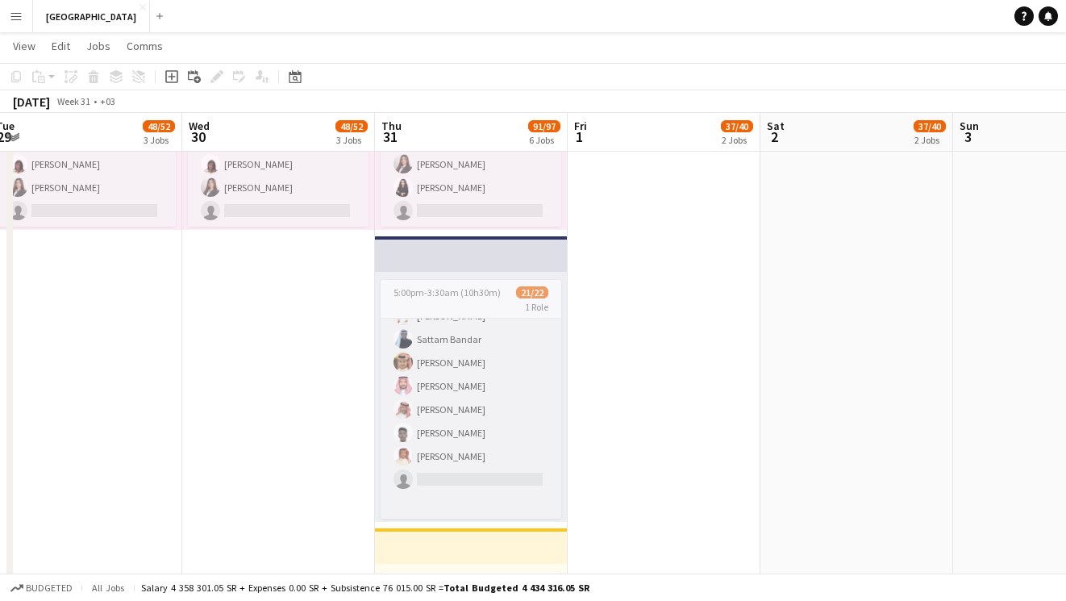
click at [16, 19] on app-icon "Menu" at bounding box center [16, 16] width 13 height 13
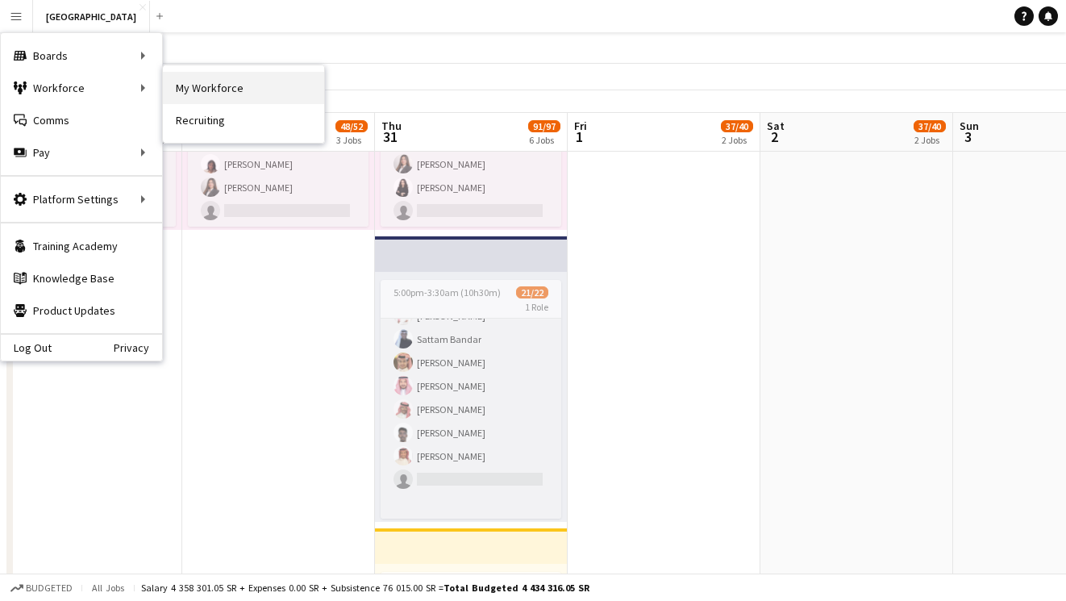
click at [207, 84] on link "My Workforce" at bounding box center [243, 88] width 161 height 32
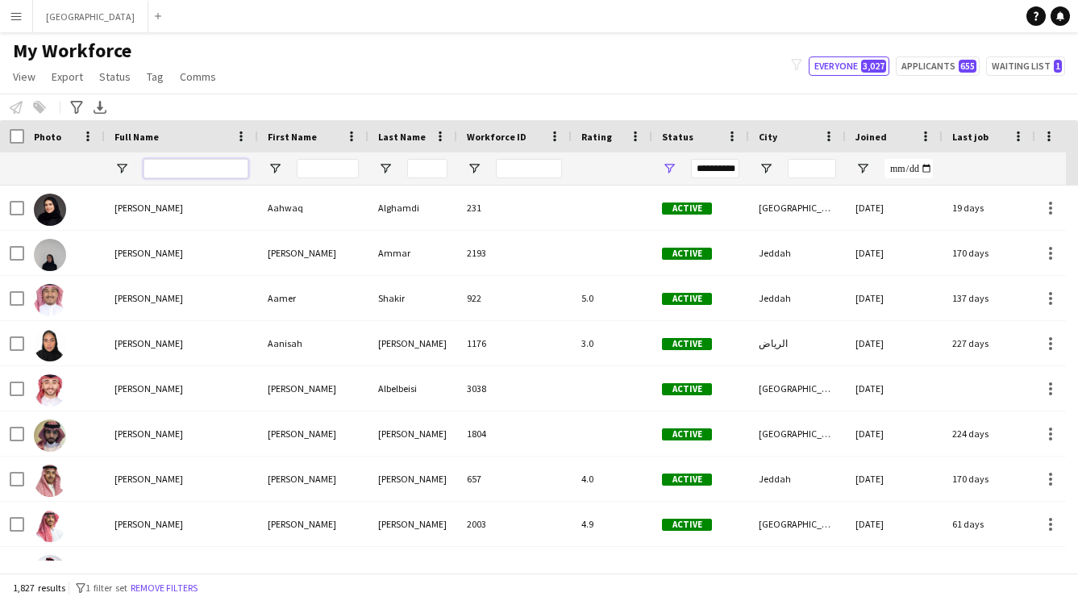
click at [210, 165] on input "Full Name Filter Input" at bounding box center [196, 168] width 105 height 19
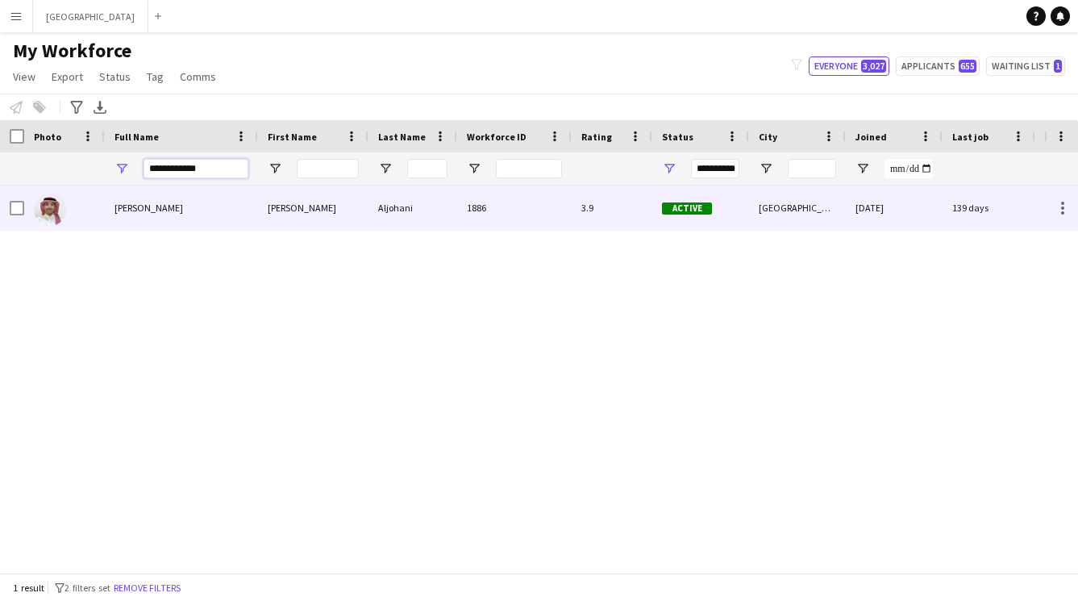
type input "**********"
click at [205, 222] on div "[PERSON_NAME]" at bounding box center [181, 208] width 153 height 44
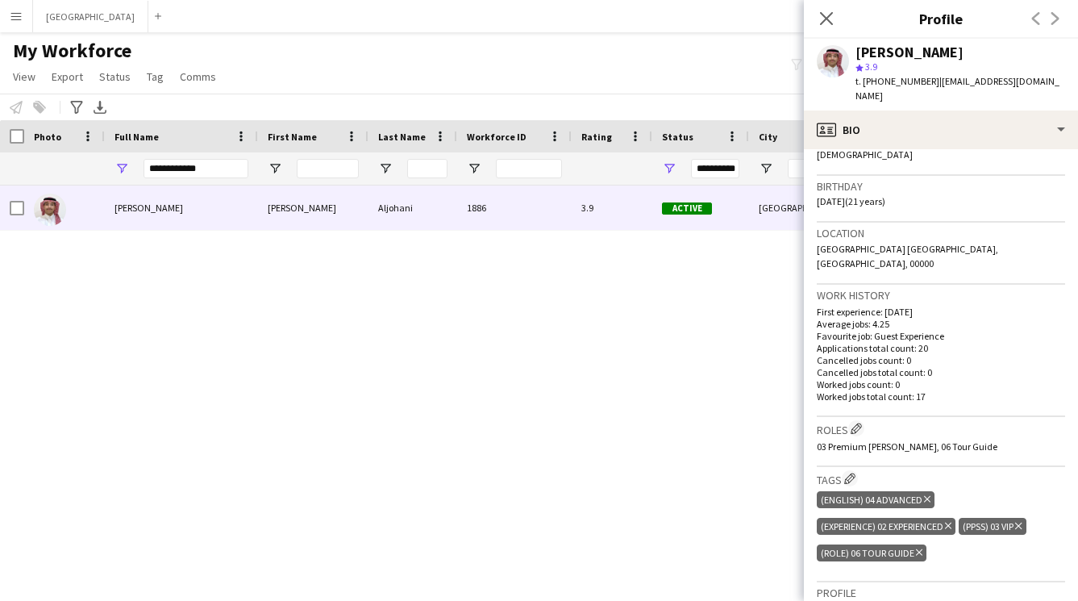
scroll to position [16, 0]
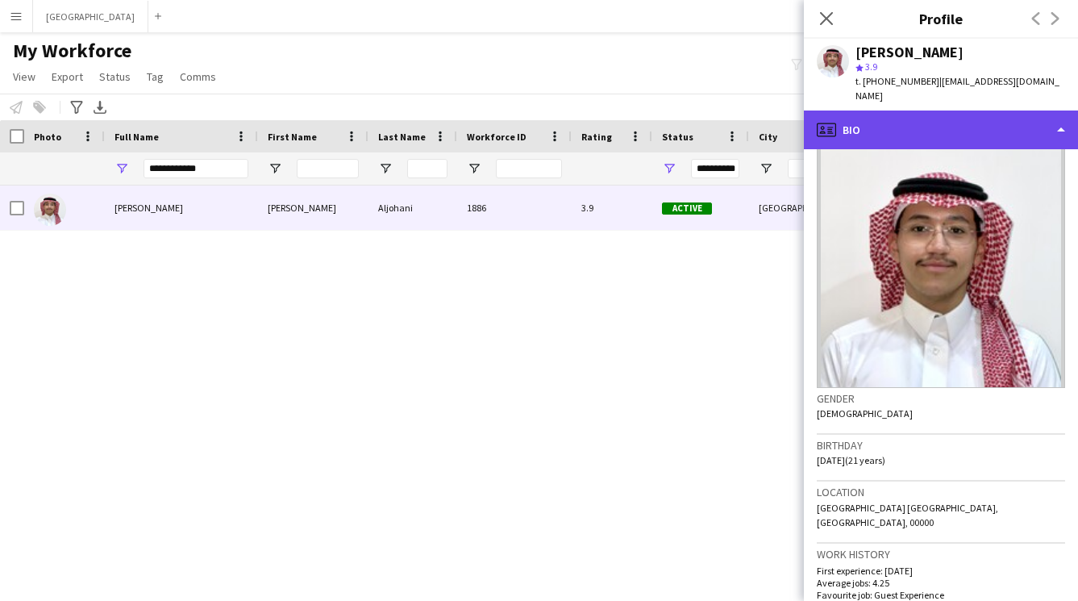
click at [871, 127] on div "profile Bio" at bounding box center [941, 130] width 274 height 39
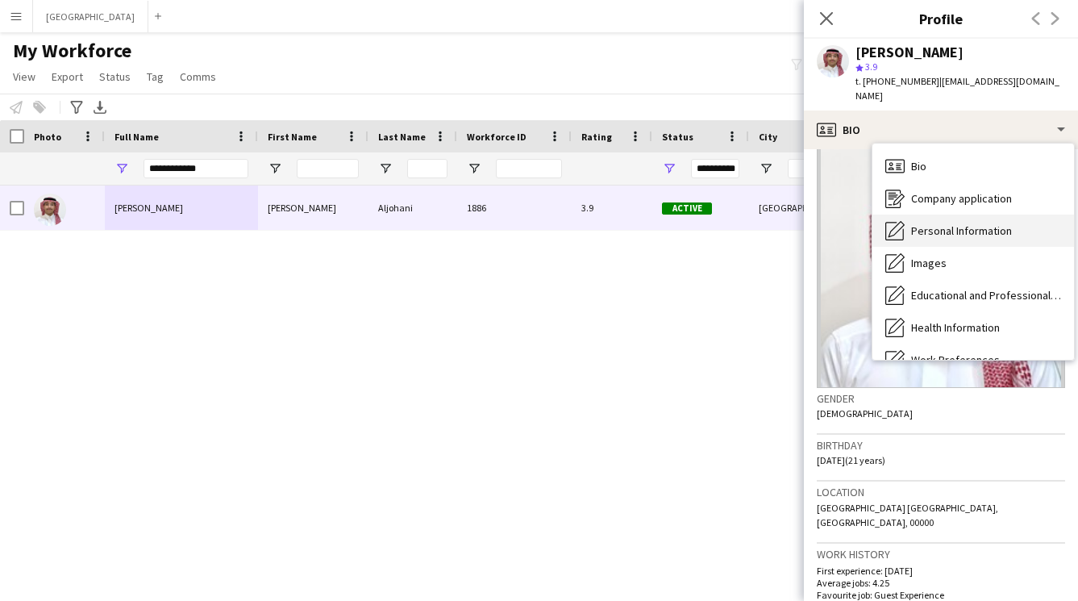
click at [924, 223] on span "Personal Information" at bounding box center [962, 230] width 101 height 15
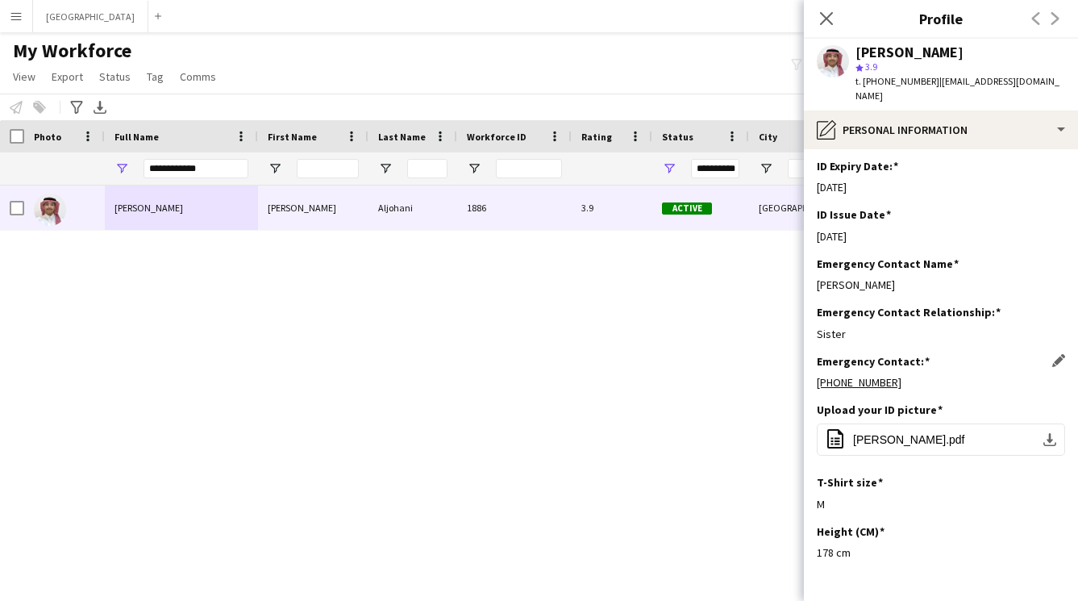
scroll to position [587, 0]
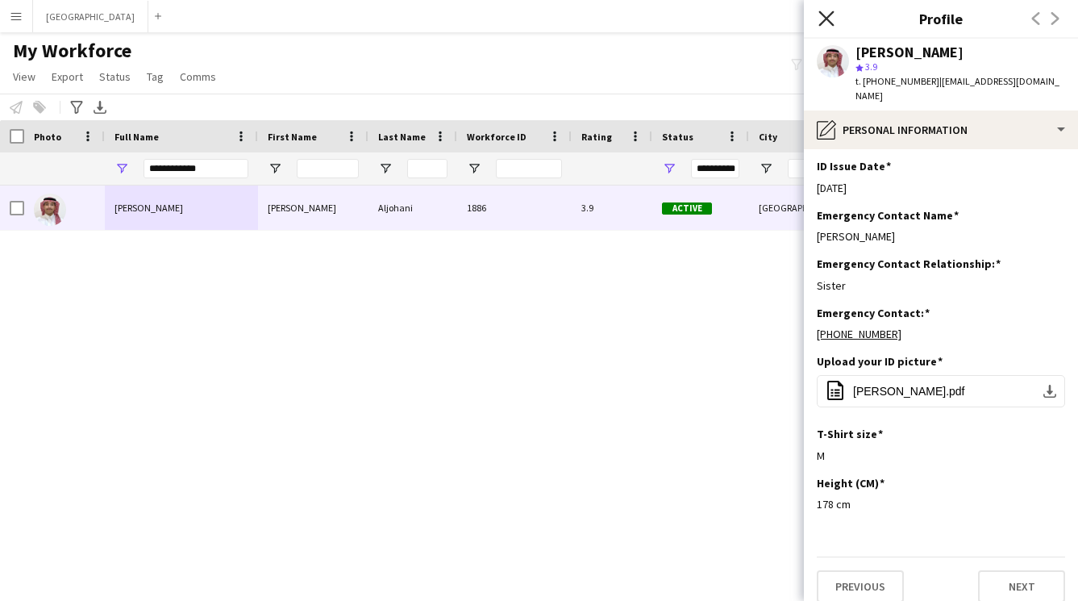
click at [821, 17] on icon "Close pop-in" at bounding box center [826, 17] width 15 height 15
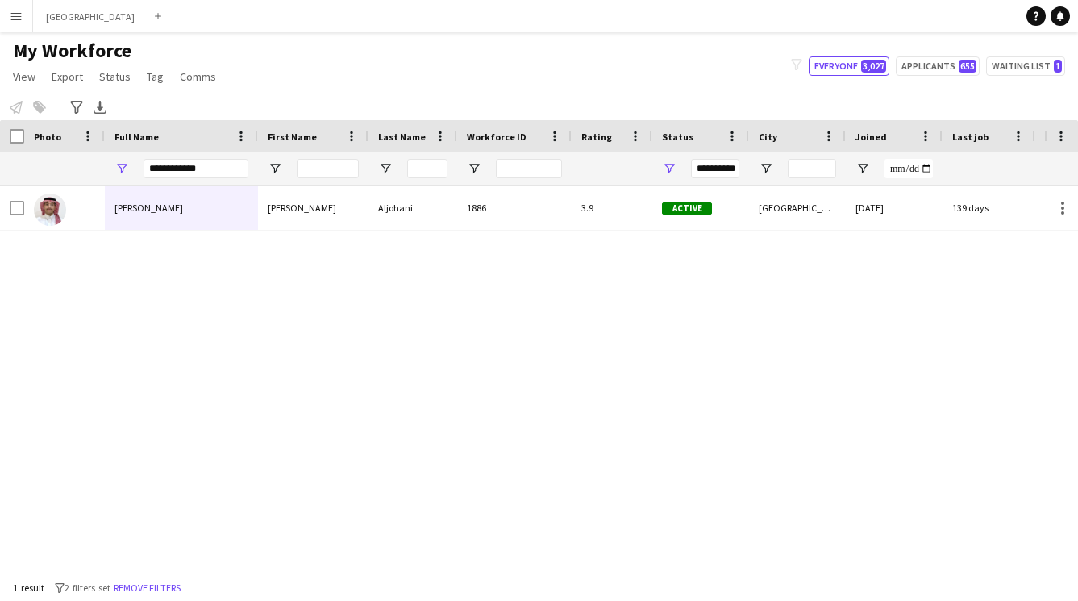
click at [18, 12] on app-icon "Menu" at bounding box center [16, 16] width 13 height 13
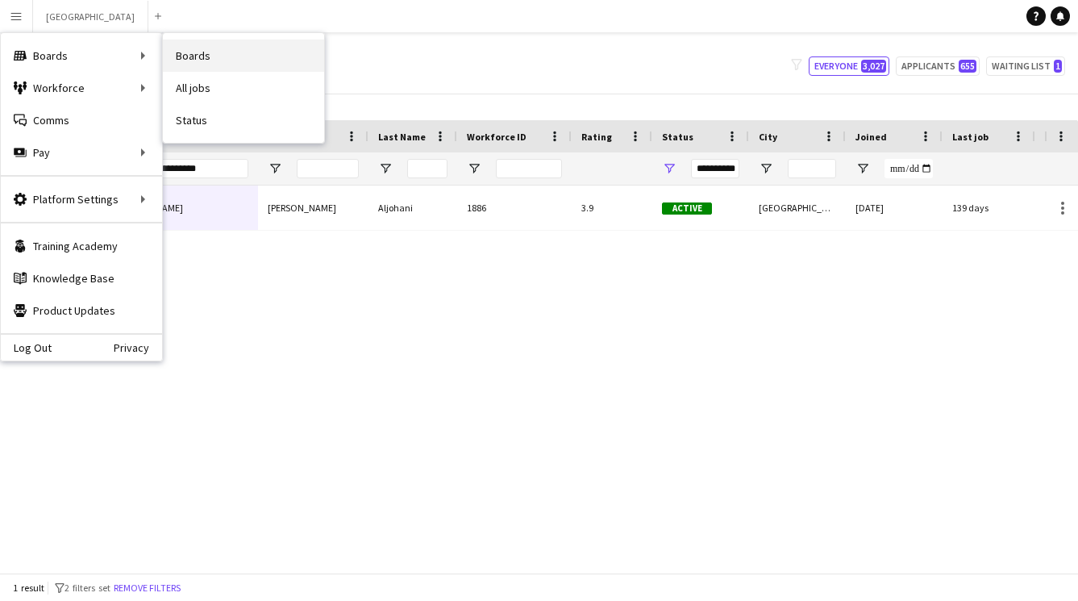
click at [186, 51] on link "Boards" at bounding box center [243, 56] width 161 height 32
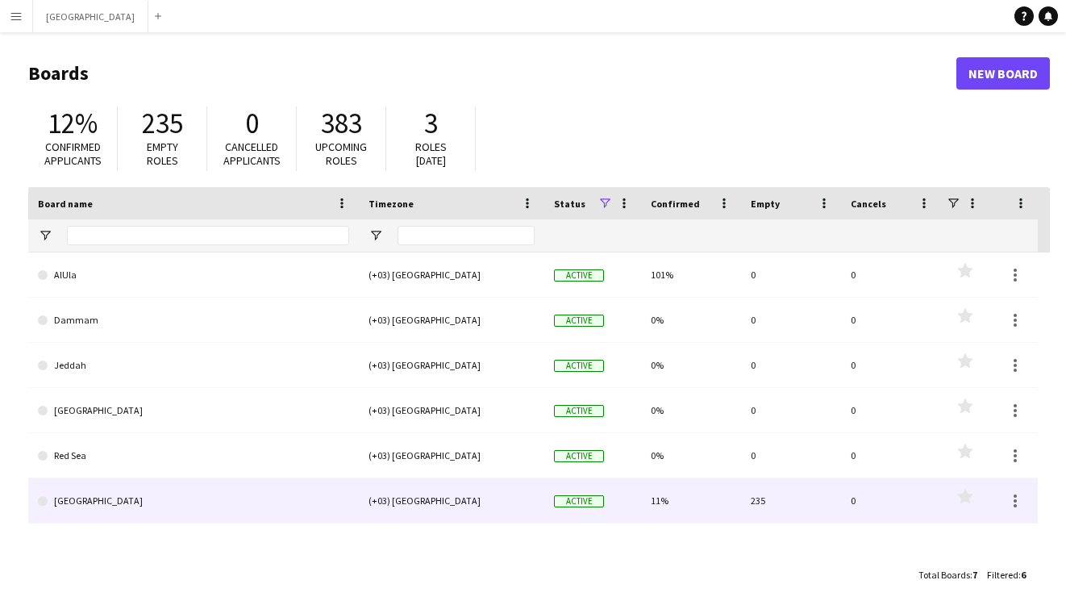
click at [336, 491] on link "[GEOGRAPHIC_DATA]" at bounding box center [193, 500] width 311 height 45
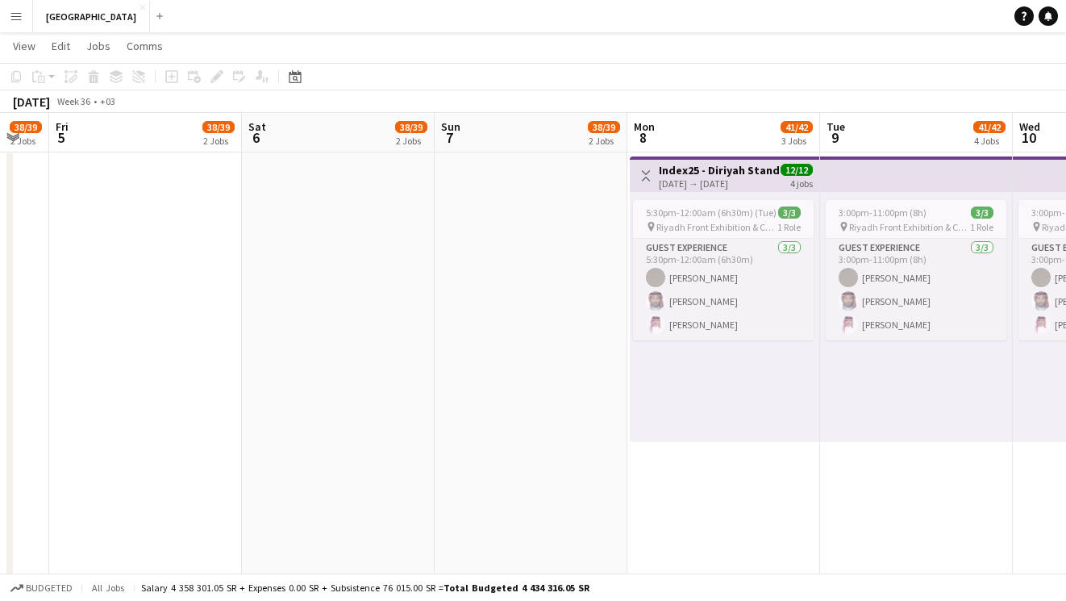
scroll to position [0, 720]
click at [15, 13] on app-icon "Menu" at bounding box center [16, 16] width 13 height 13
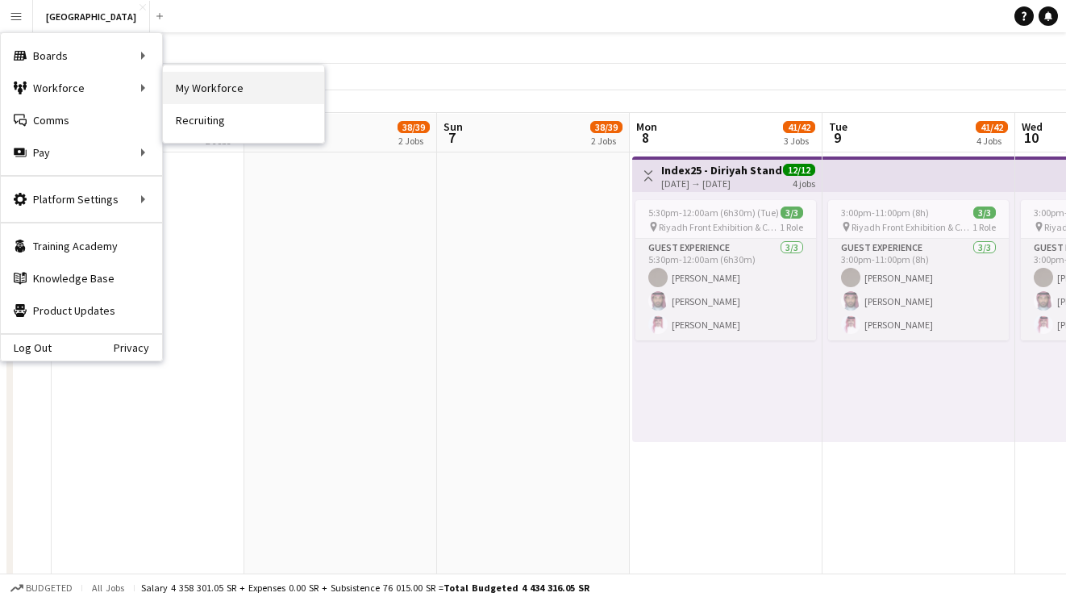
click at [198, 83] on link "My Workforce" at bounding box center [243, 88] width 161 height 32
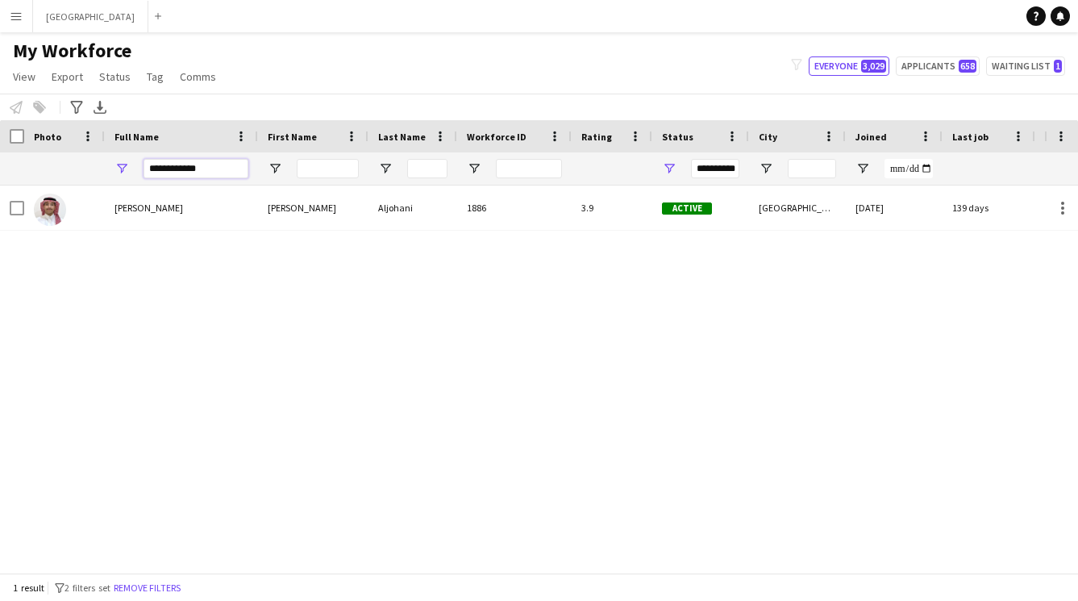
click at [227, 177] on input "**********" at bounding box center [196, 168] width 105 height 19
type input "*"
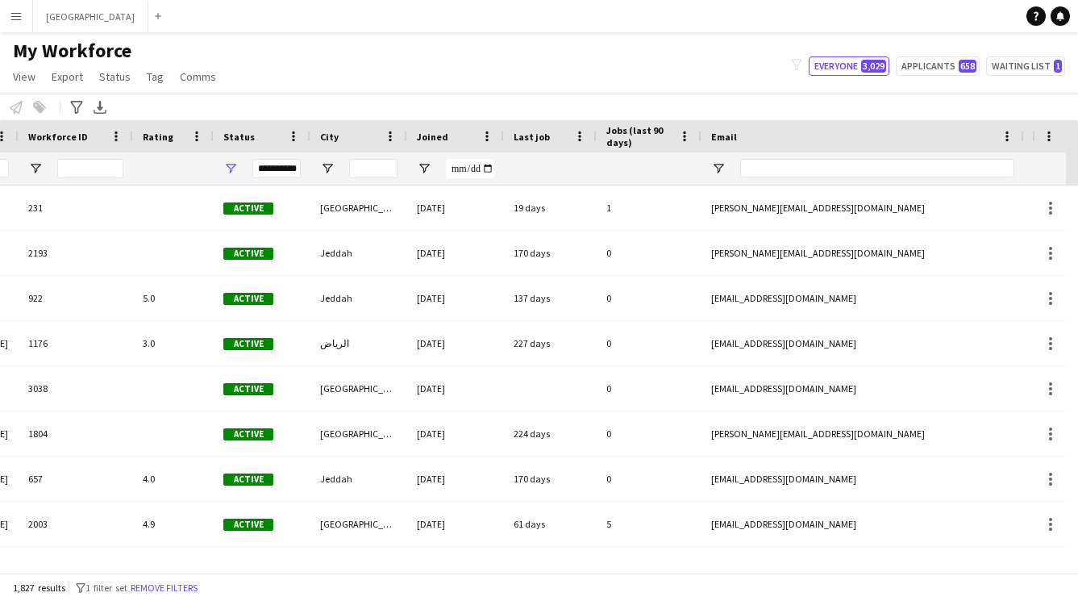
scroll to position [0, 835]
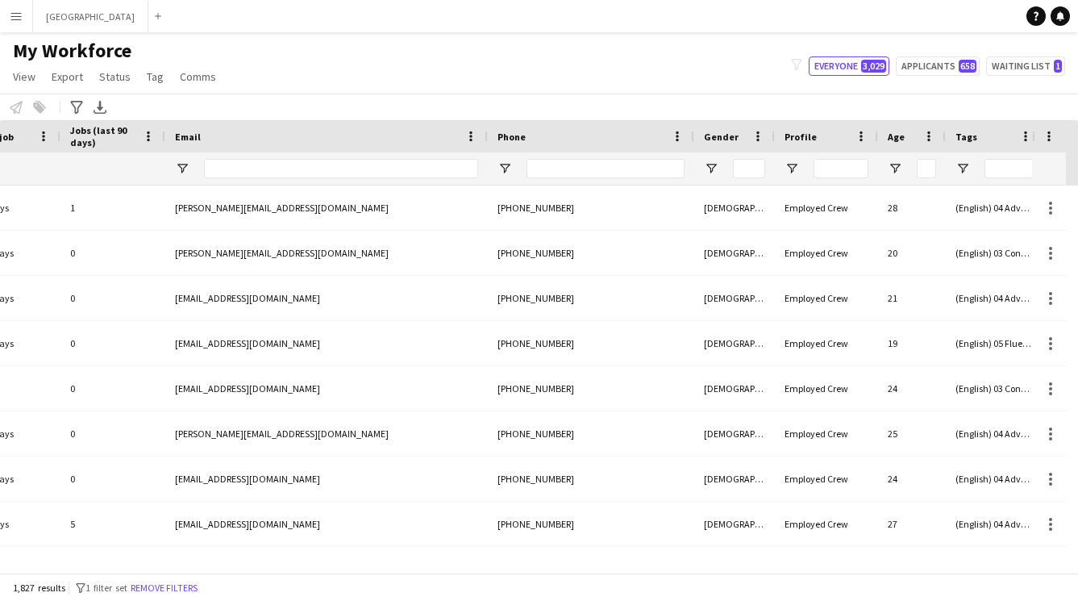
click at [714, 159] on div at bounding box center [735, 168] width 81 height 32
click at [711, 167] on span "Open Filter Menu" at bounding box center [711, 168] width 15 height 15
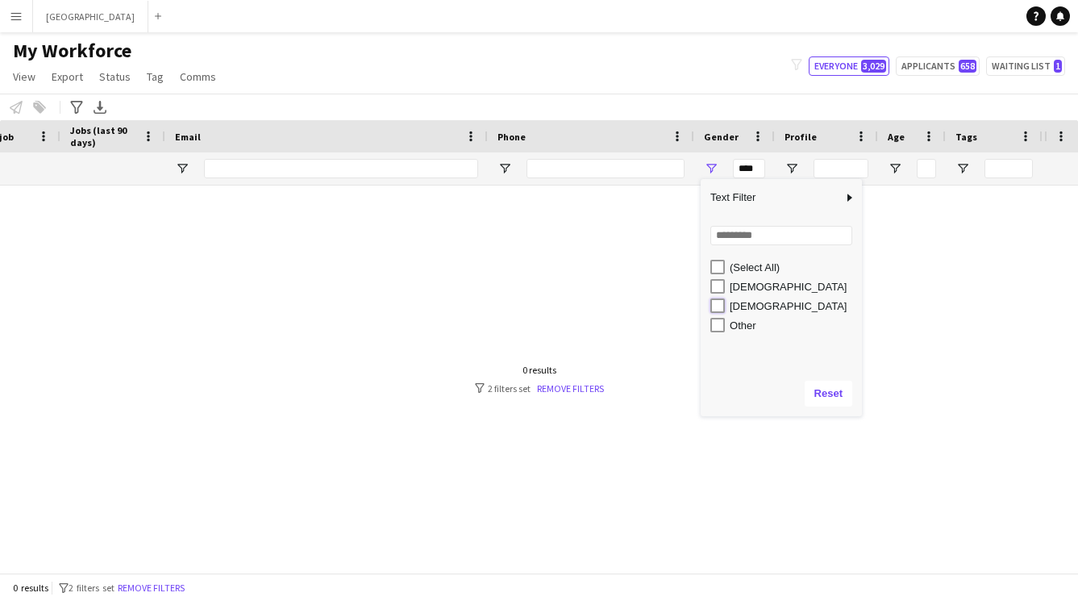
type input "********"
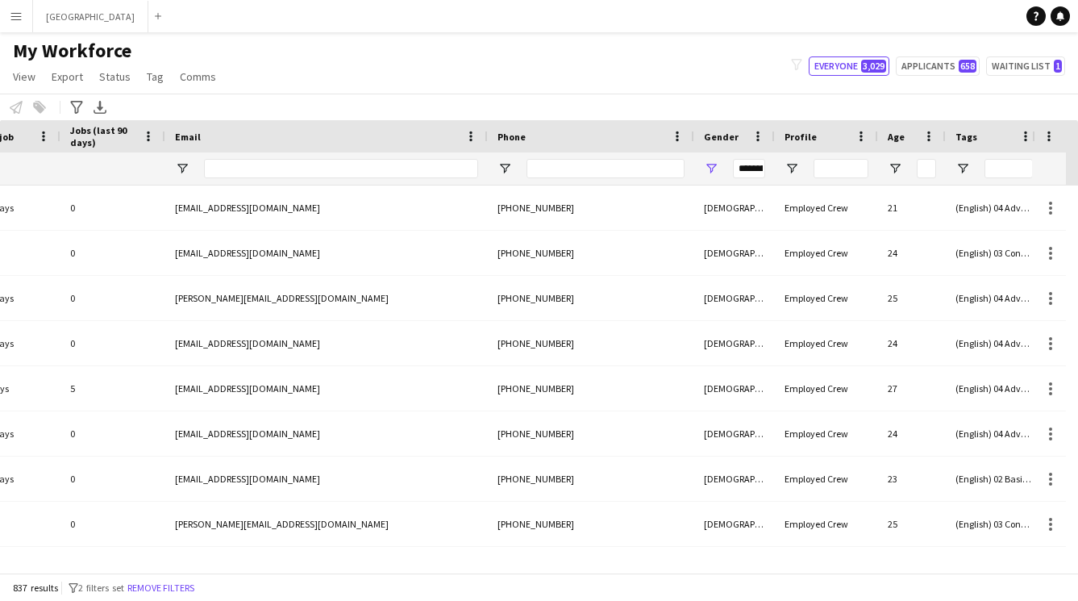
click at [643, 101] on div "Notify workforce Add to tag Select at least one crew to tag him or her. Advance…" at bounding box center [539, 107] width 1078 height 27
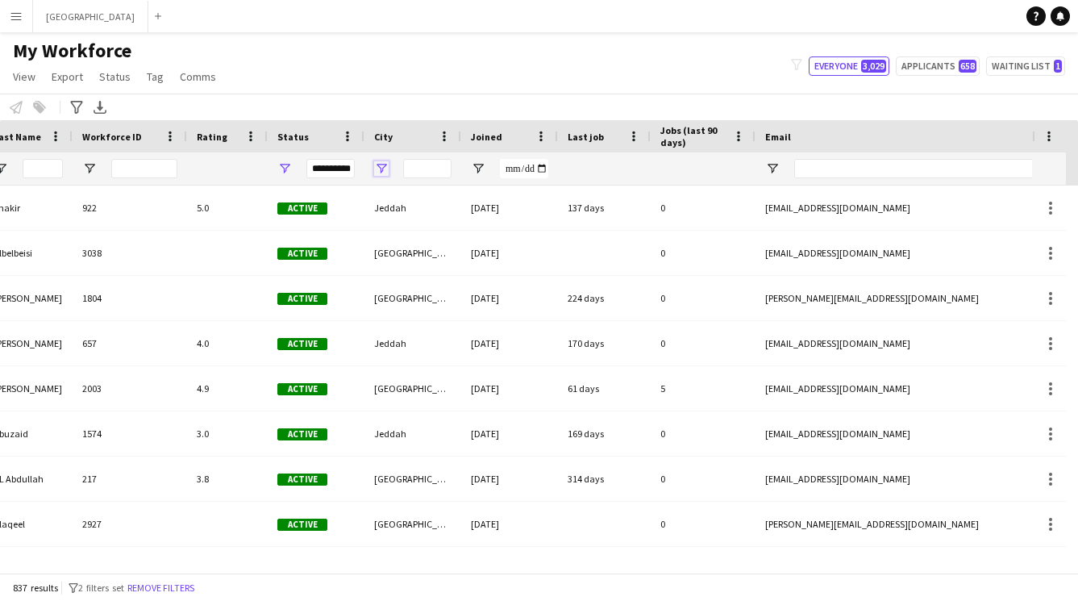
click at [383, 166] on span "Open Filter Menu" at bounding box center [381, 168] width 15 height 15
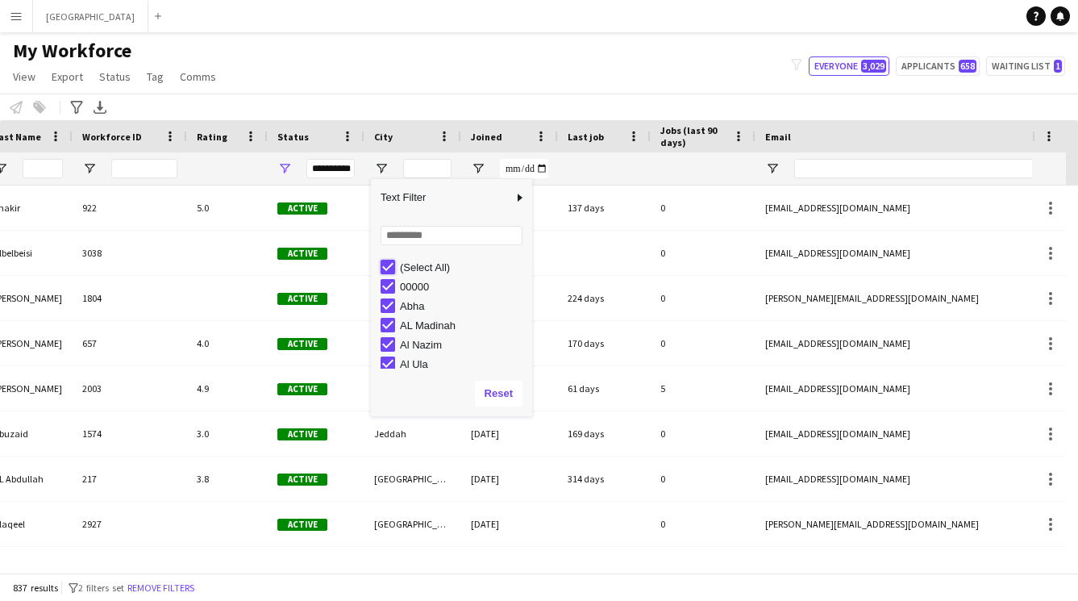
type input "***"
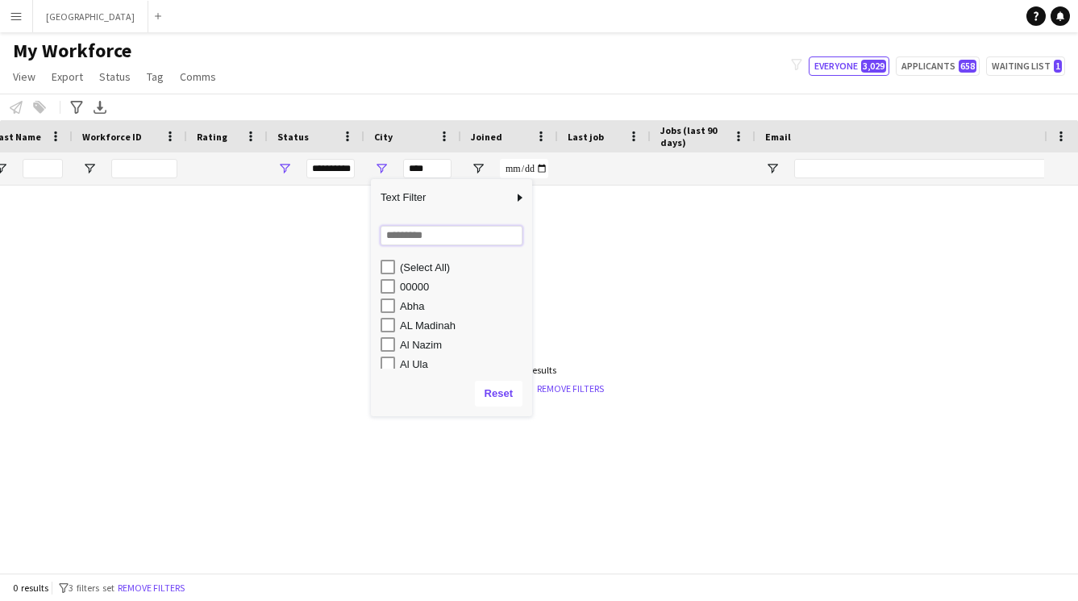
click at [414, 234] on input "Search filter values" at bounding box center [452, 235] width 142 height 19
type input "******"
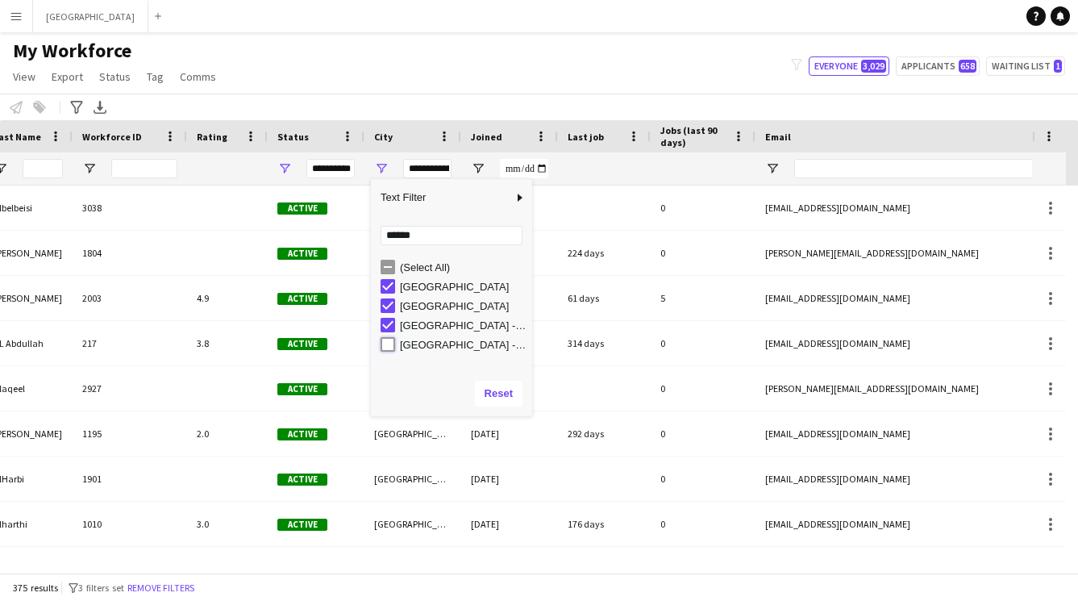
type input "**********"
click at [432, 234] on input "******" at bounding box center [452, 235] width 142 height 19
type input "*"
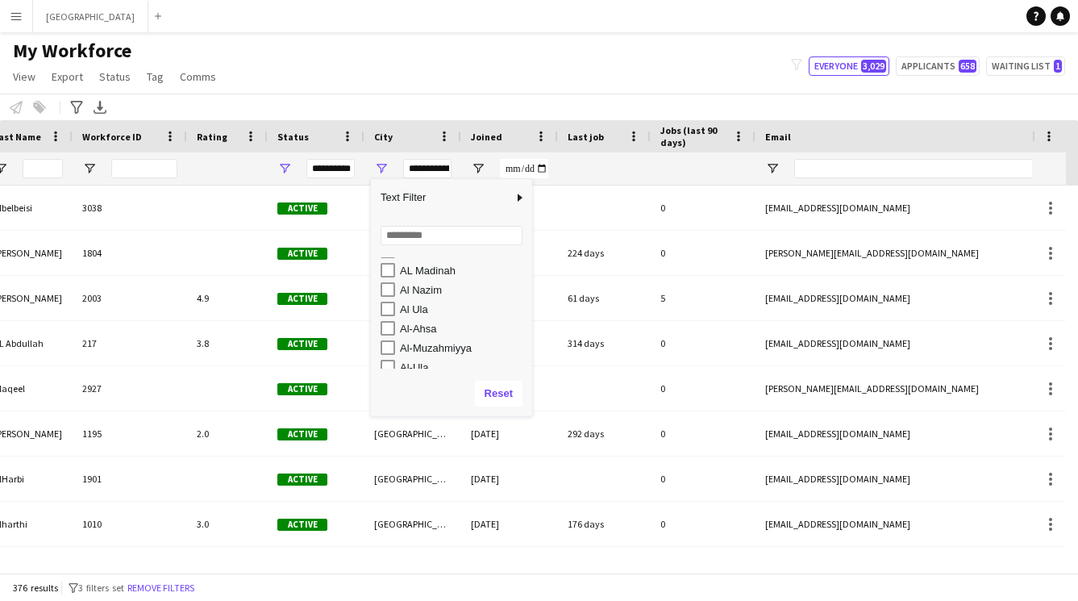
click at [379, 286] on div "Al Nazim" at bounding box center [451, 289] width 161 height 19
type input "**********"
click at [469, 87] on div "My Workforce View Views Default view New view Update view Delete view Edit name…" at bounding box center [539, 66] width 1078 height 55
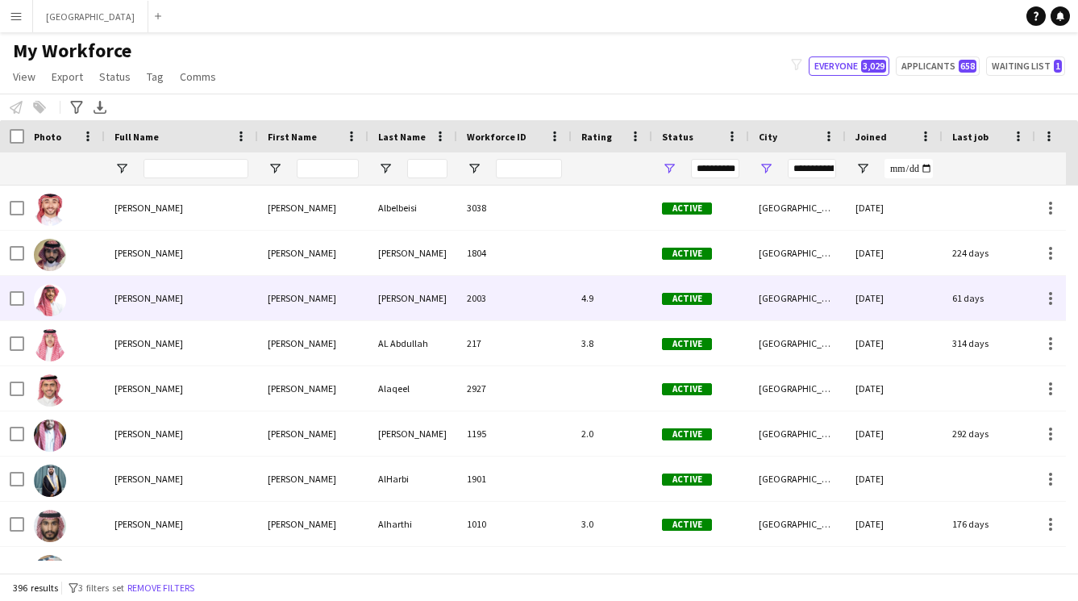
click at [240, 310] on div "[PERSON_NAME]" at bounding box center [181, 298] width 153 height 44
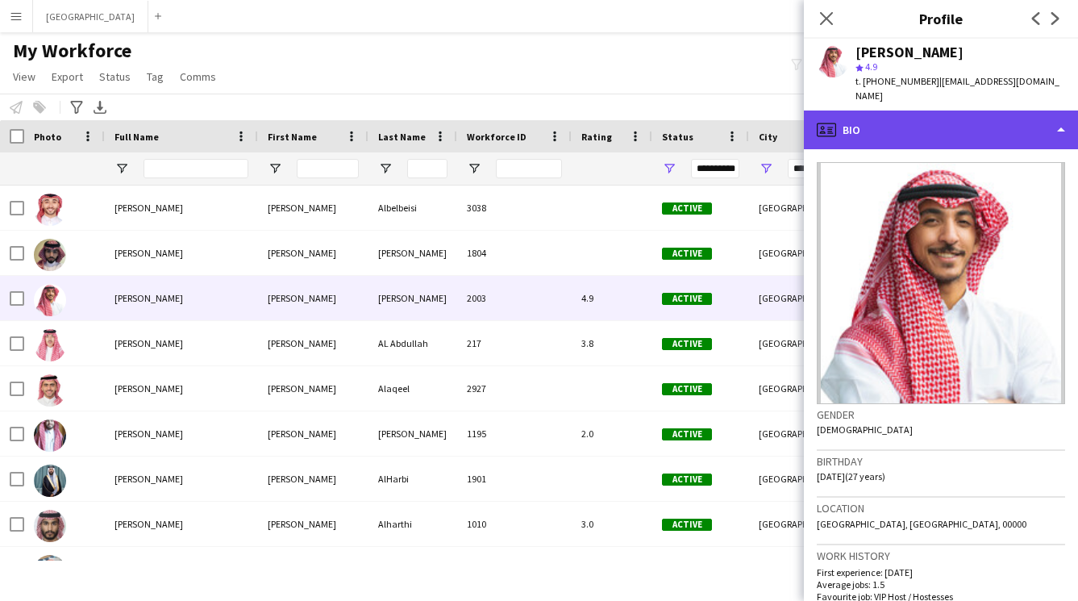
click at [883, 121] on div "profile Bio" at bounding box center [941, 130] width 274 height 39
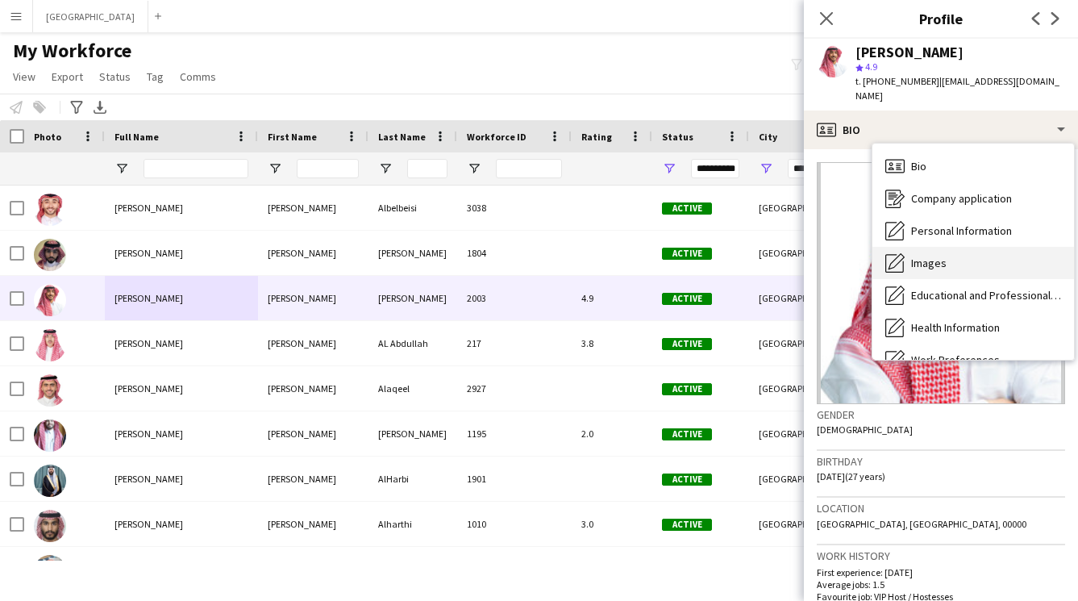
click at [926, 247] on div "Images Images" at bounding box center [974, 263] width 202 height 32
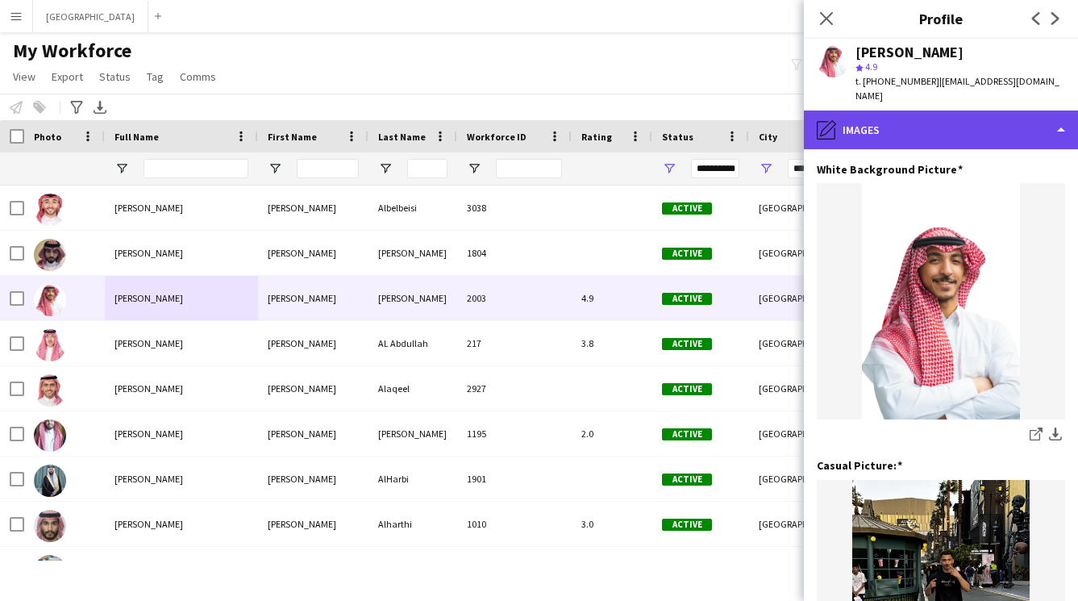
click at [895, 115] on div "pencil4 Images" at bounding box center [941, 130] width 274 height 39
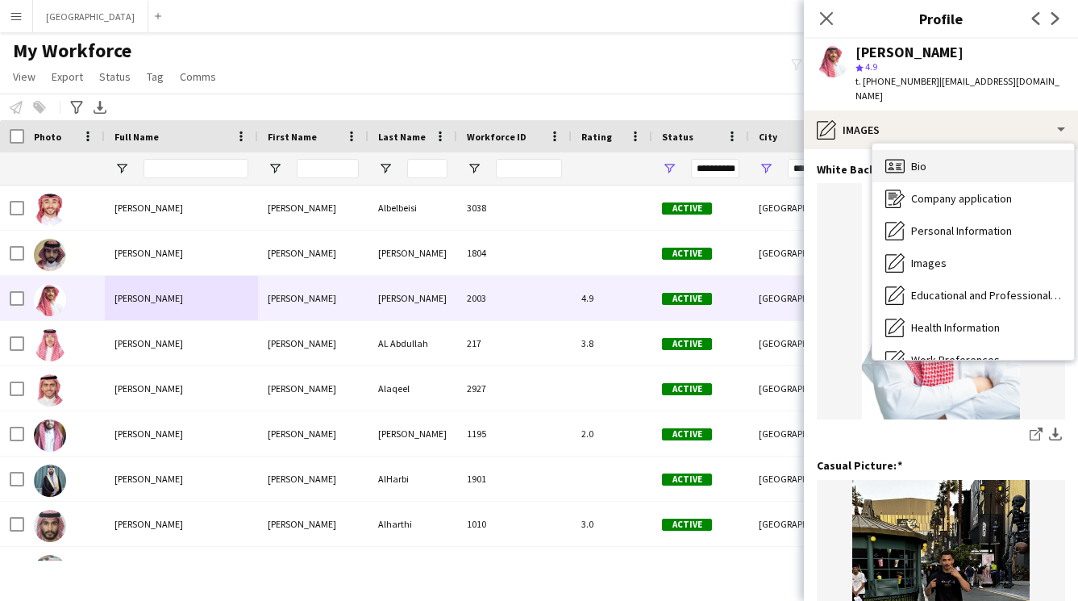
click at [924, 159] on div "Bio Bio" at bounding box center [974, 166] width 202 height 32
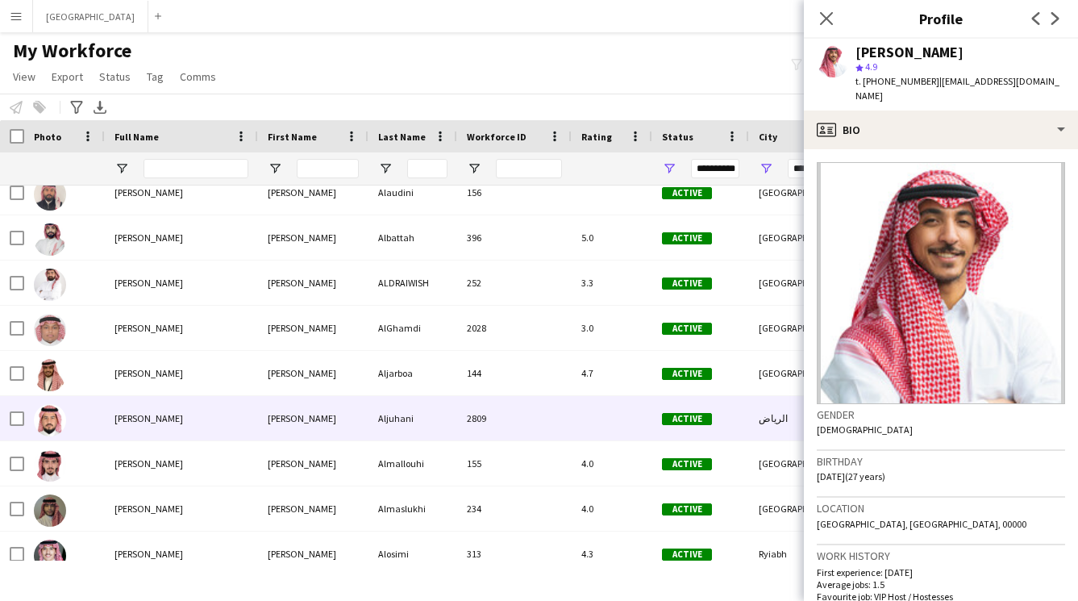
scroll to position [1530, 0]
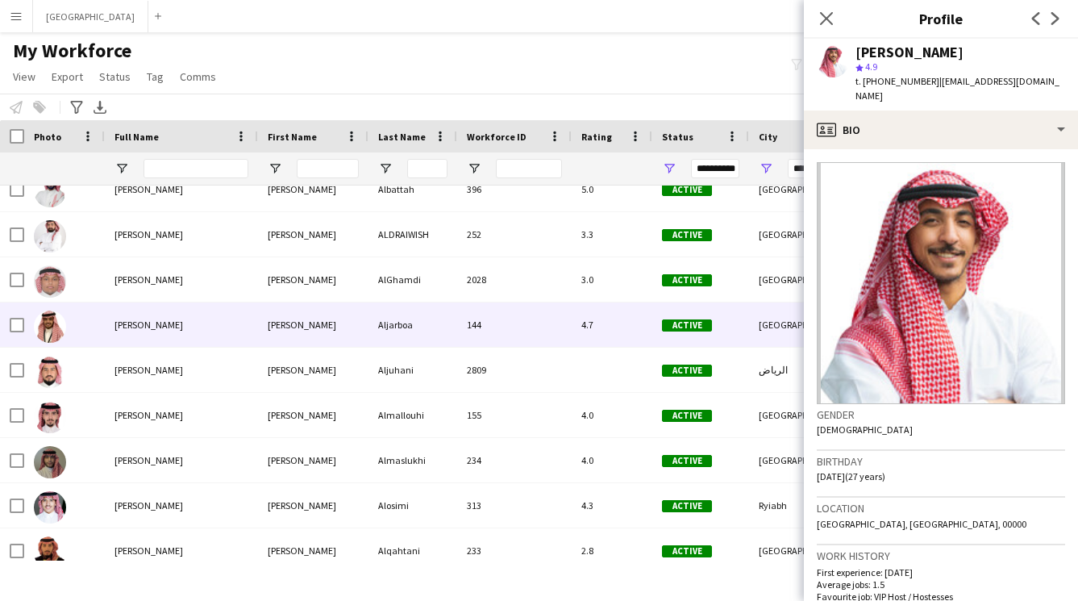
click at [178, 320] on span "[PERSON_NAME]" at bounding box center [149, 325] width 69 height 12
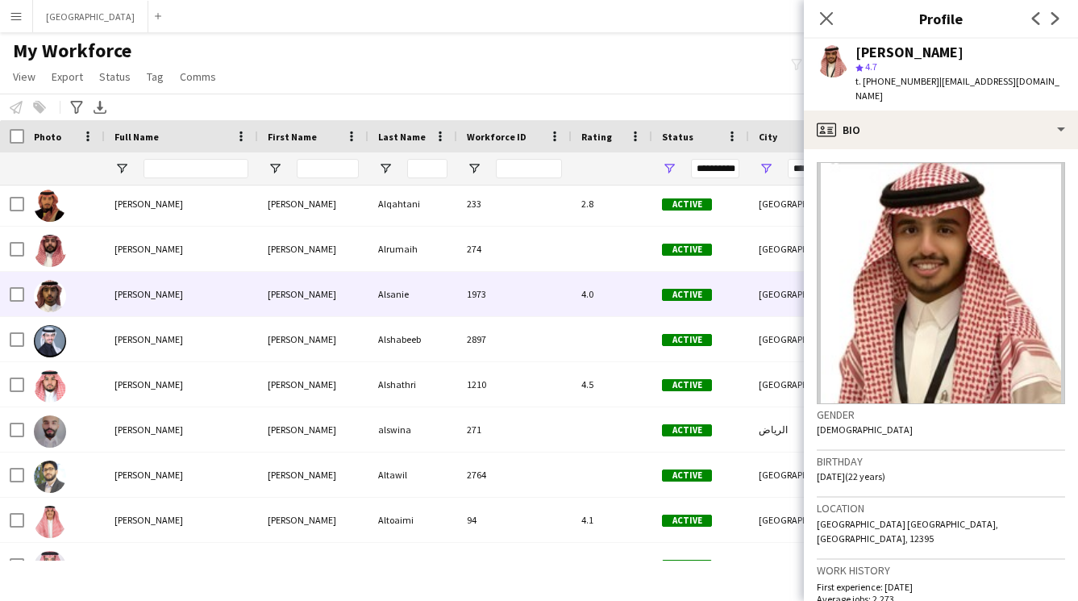
click at [262, 296] on div "[PERSON_NAME]" at bounding box center [313, 294] width 111 height 44
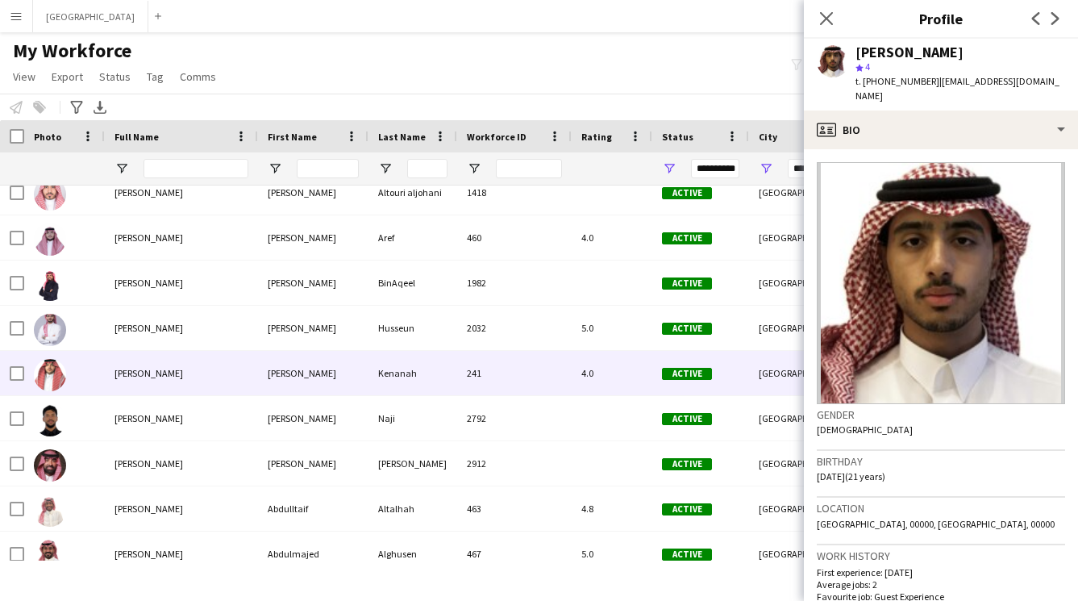
click at [219, 360] on div "Abdullah Kenanah" at bounding box center [181, 373] width 153 height 44
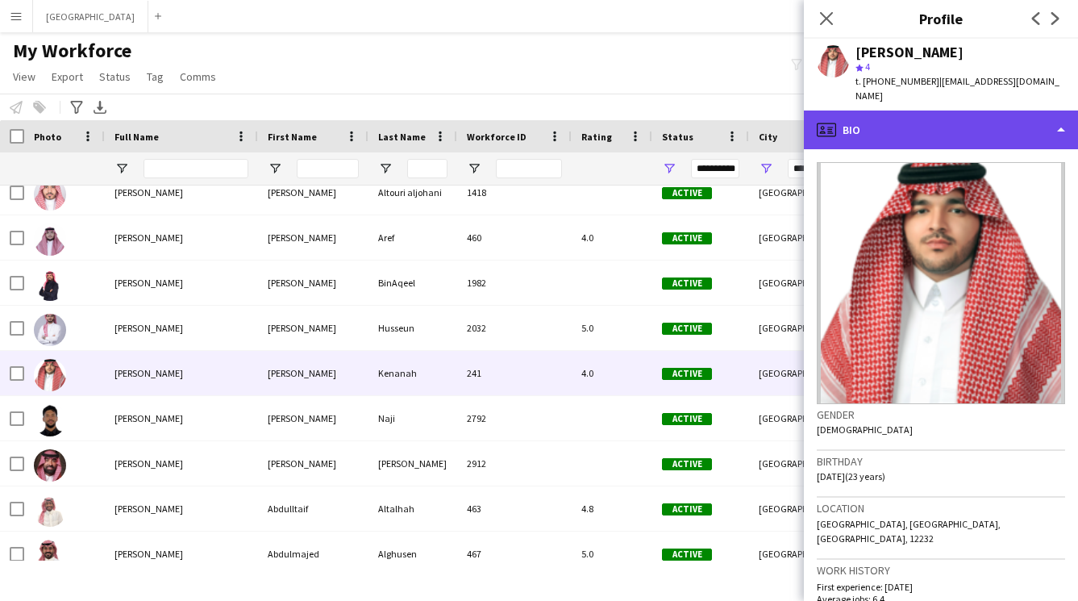
click at [904, 128] on div "profile Bio" at bounding box center [941, 130] width 274 height 39
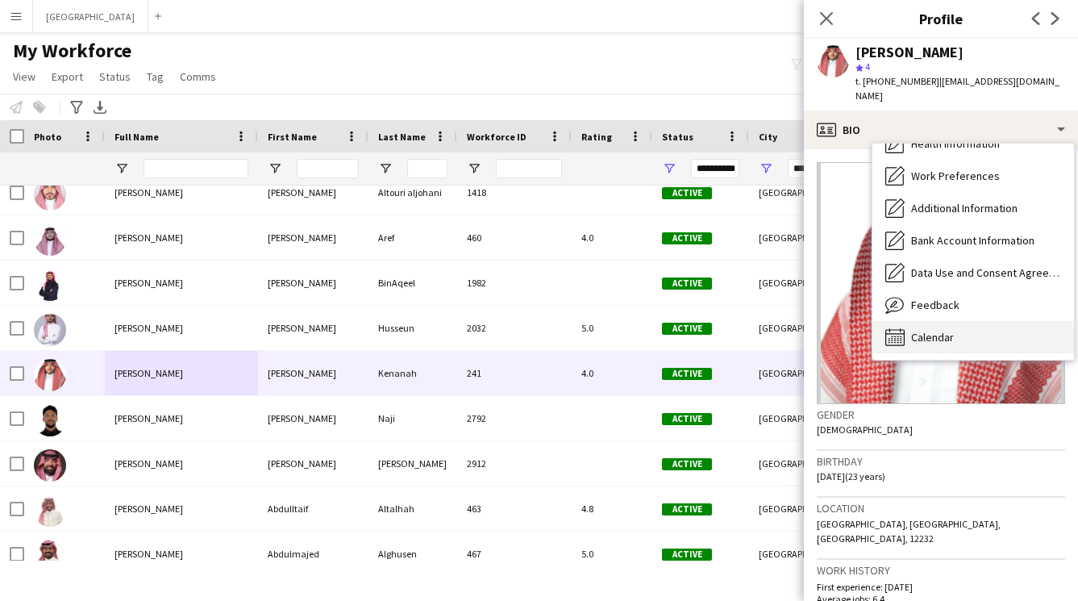
click at [946, 321] on div "Calendar Calendar" at bounding box center [974, 337] width 202 height 32
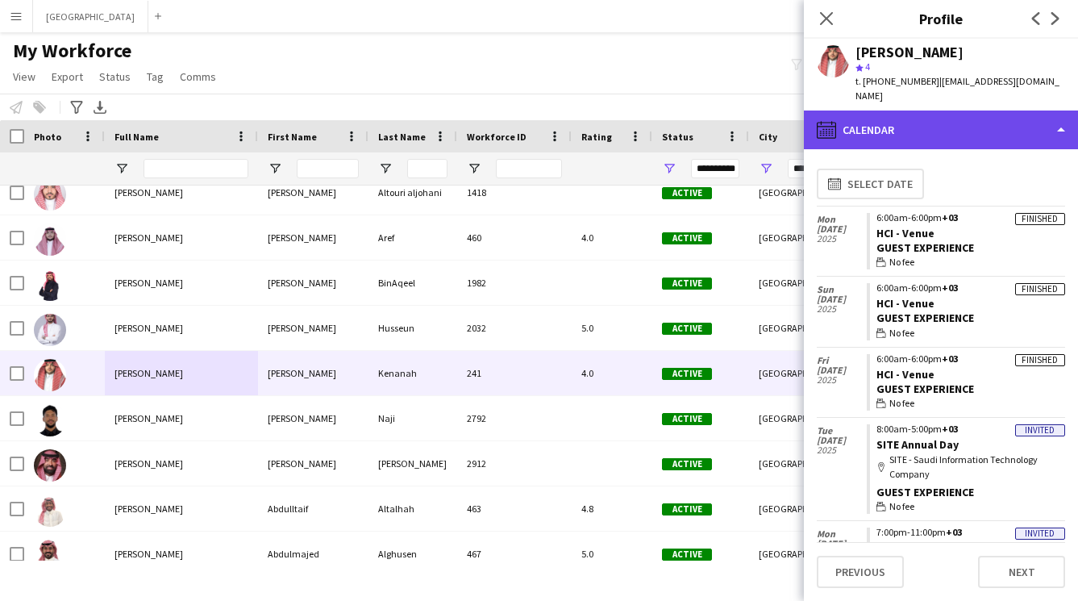
click at [960, 121] on div "calendar-full Calendar" at bounding box center [941, 130] width 274 height 39
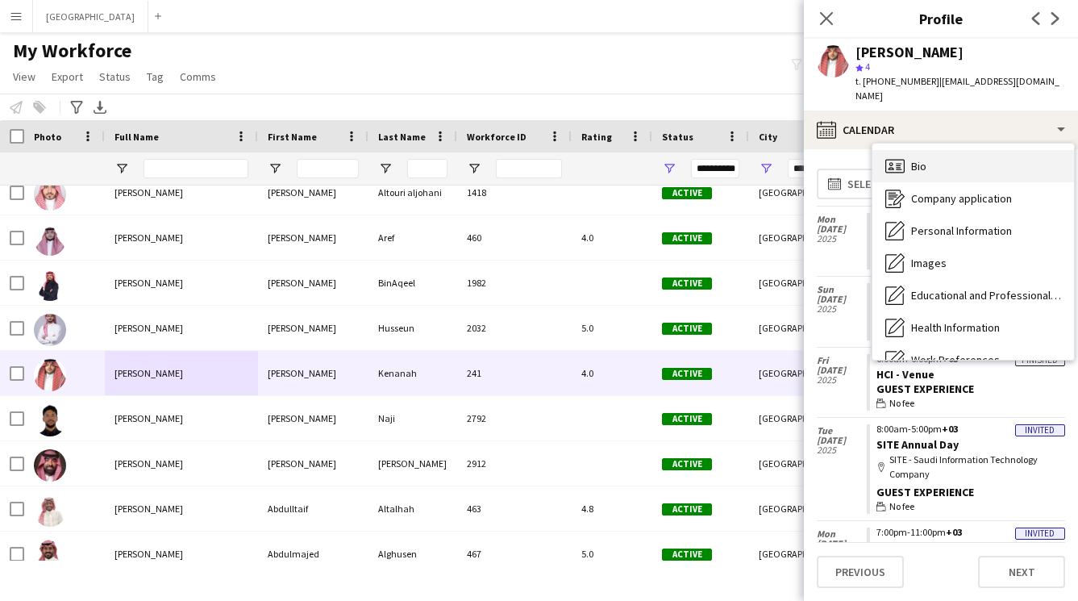
click at [952, 158] on div "Bio Bio" at bounding box center [974, 166] width 202 height 32
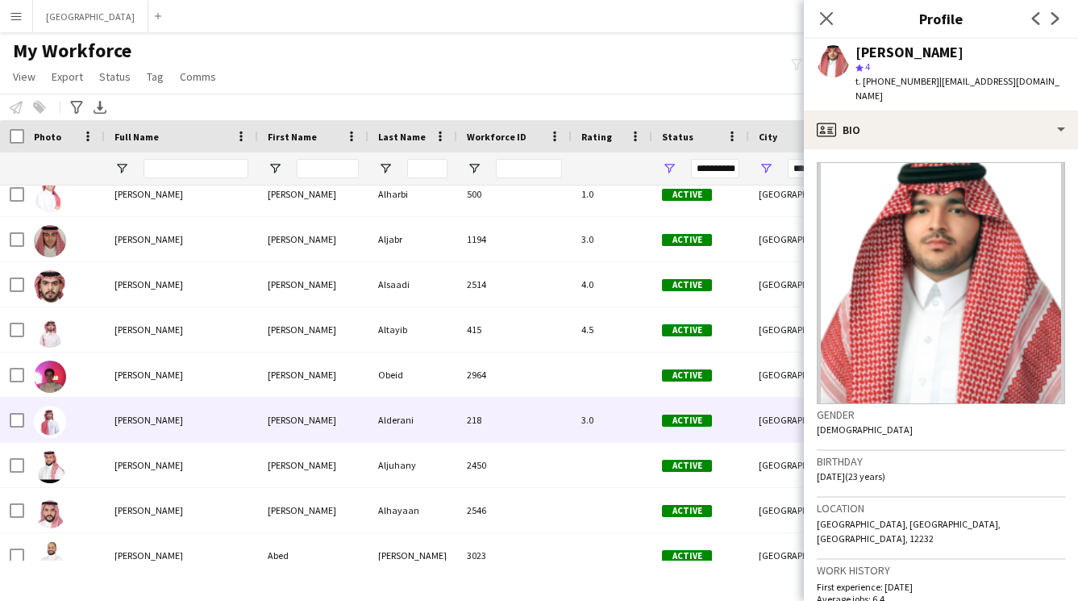
scroll to position [3056, 0]
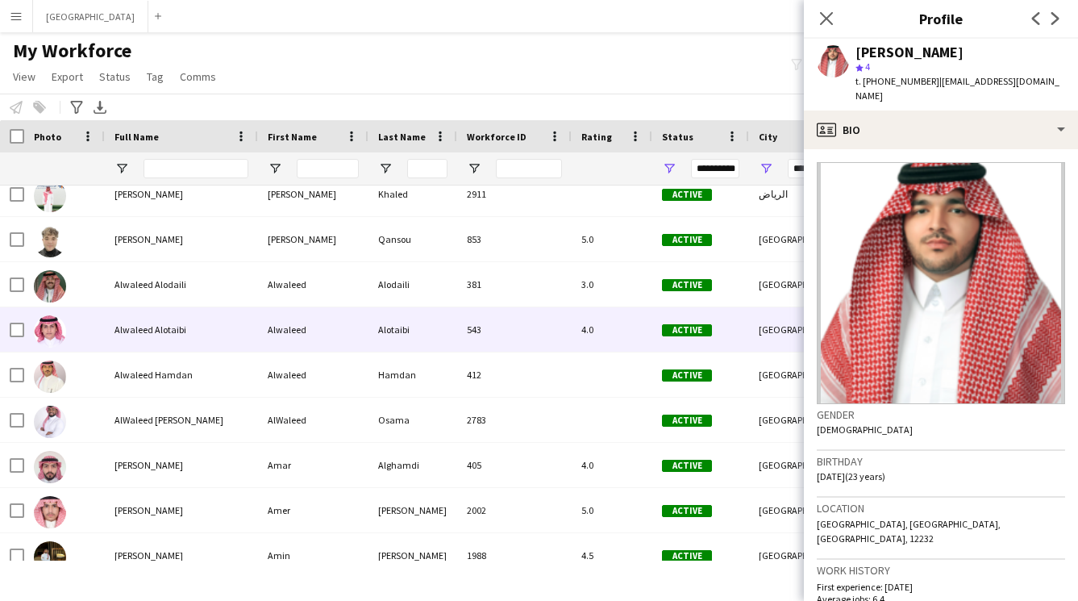
click at [328, 340] on div "Alwaleed" at bounding box center [313, 329] width 111 height 44
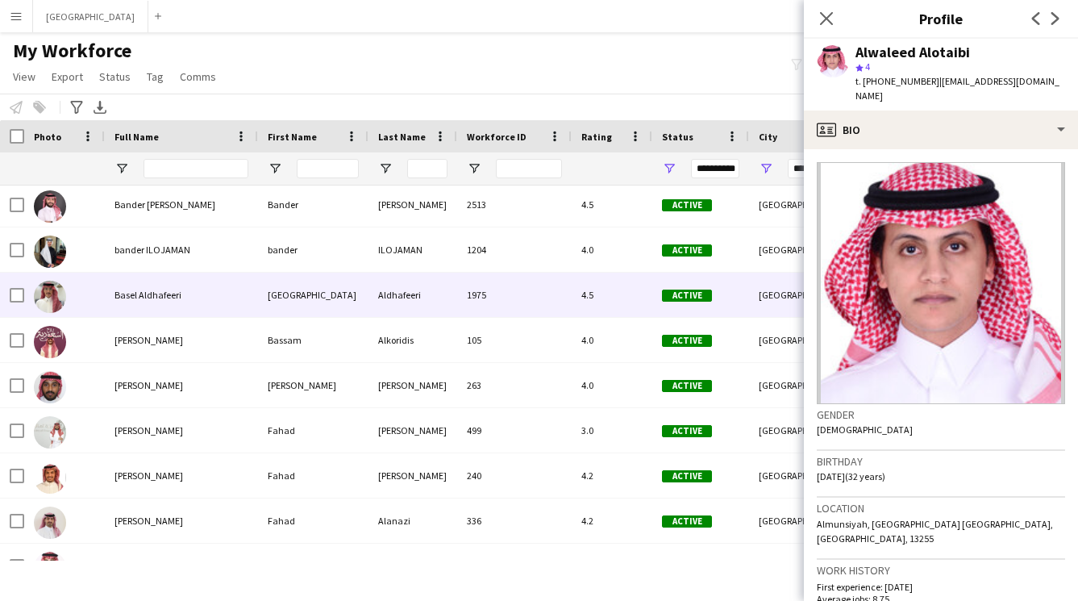
click at [291, 305] on div "Basel" at bounding box center [313, 295] width 111 height 44
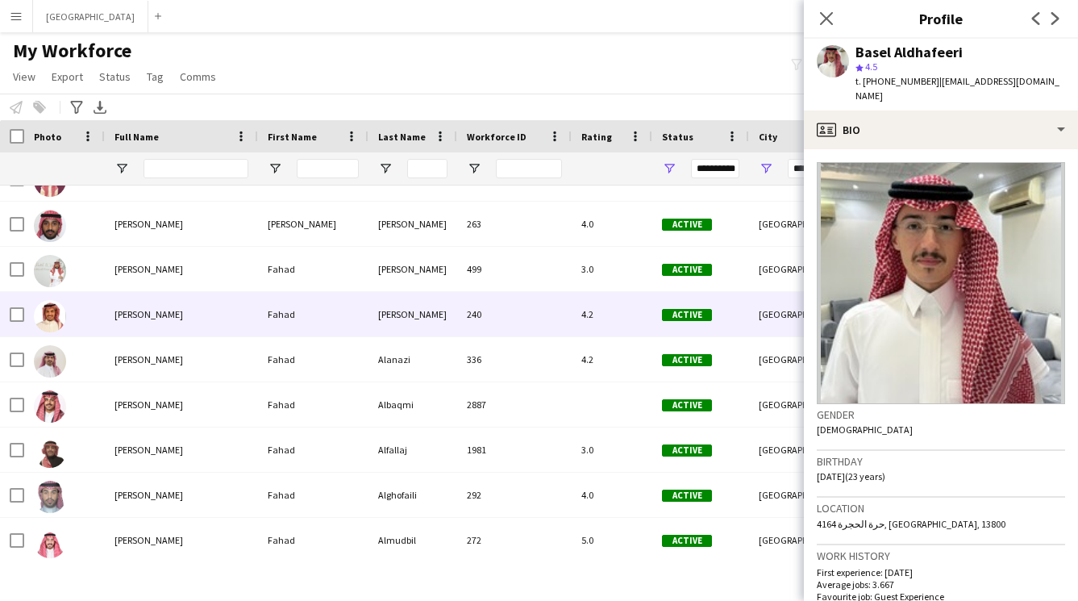
click at [320, 318] on div "Fahad" at bounding box center [313, 314] width 111 height 44
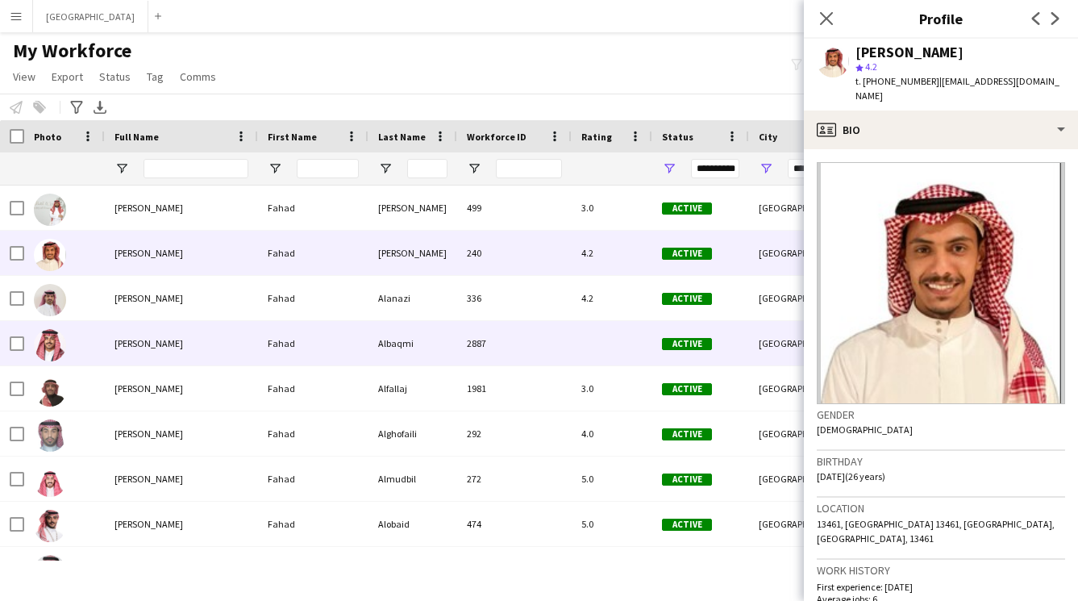
click at [290, 353] on div "Fahad" at bounding box center [313, 343] width 111 height 44
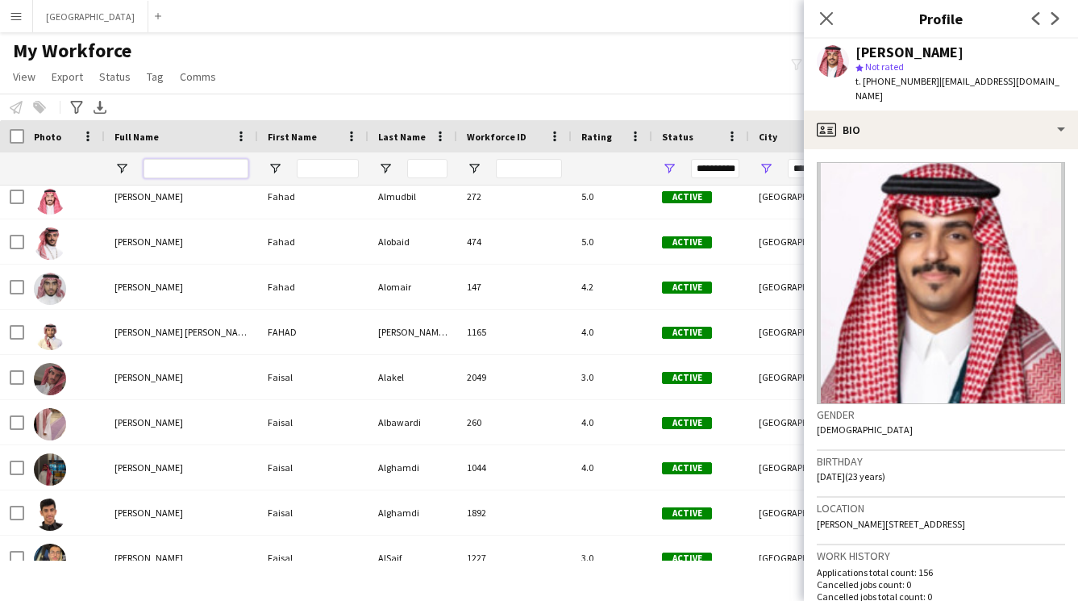
click at [194, 173] on input "Full Name Filter Input" at bounding box center [196, 168] width 105 height 19
type input "*"
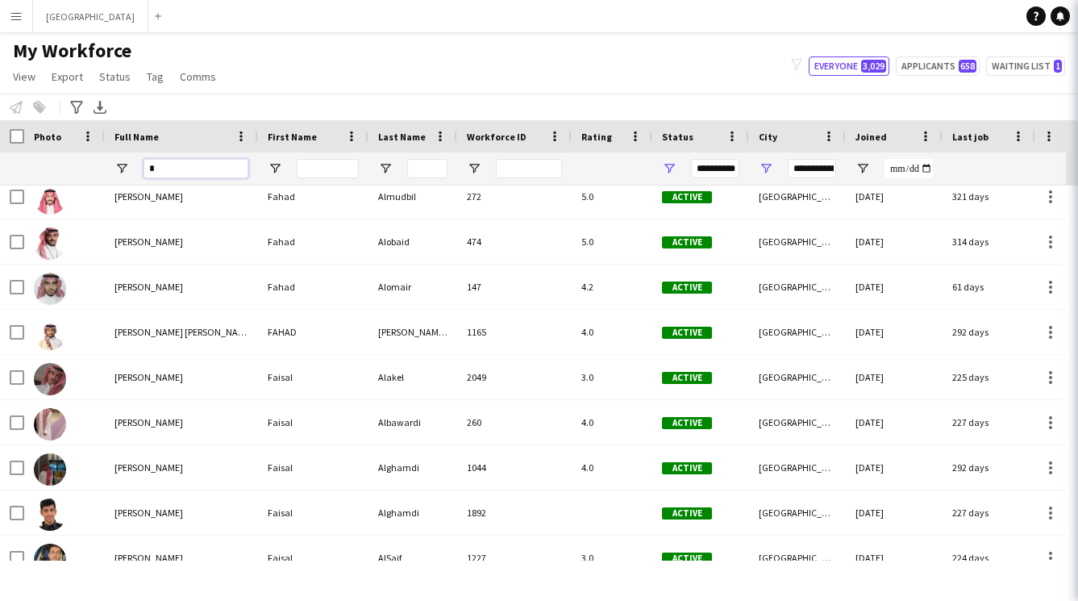
type input "**********"
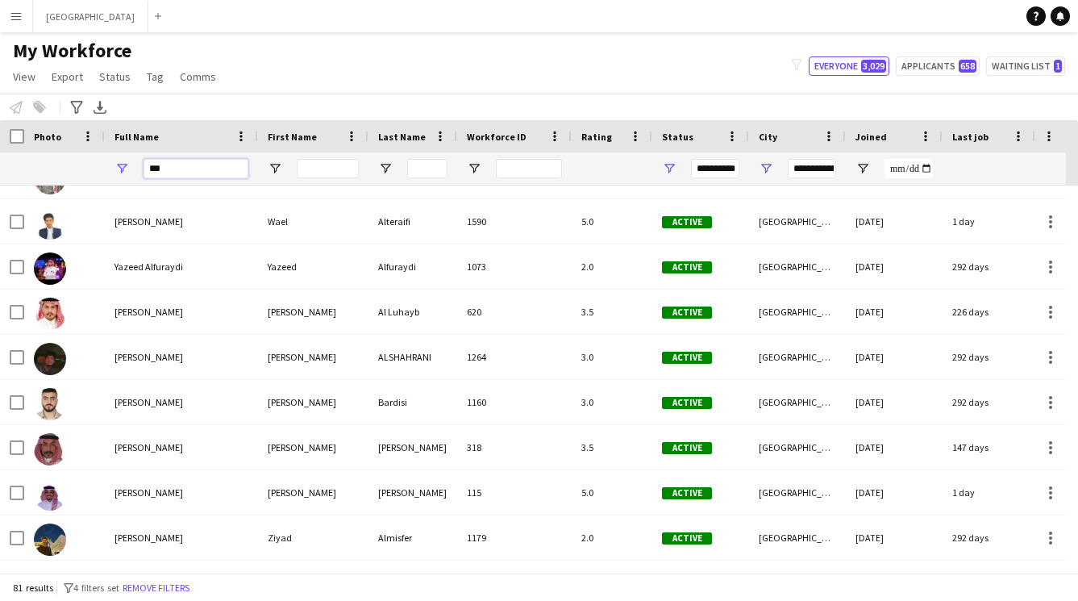
type input "****"
type input "**********"
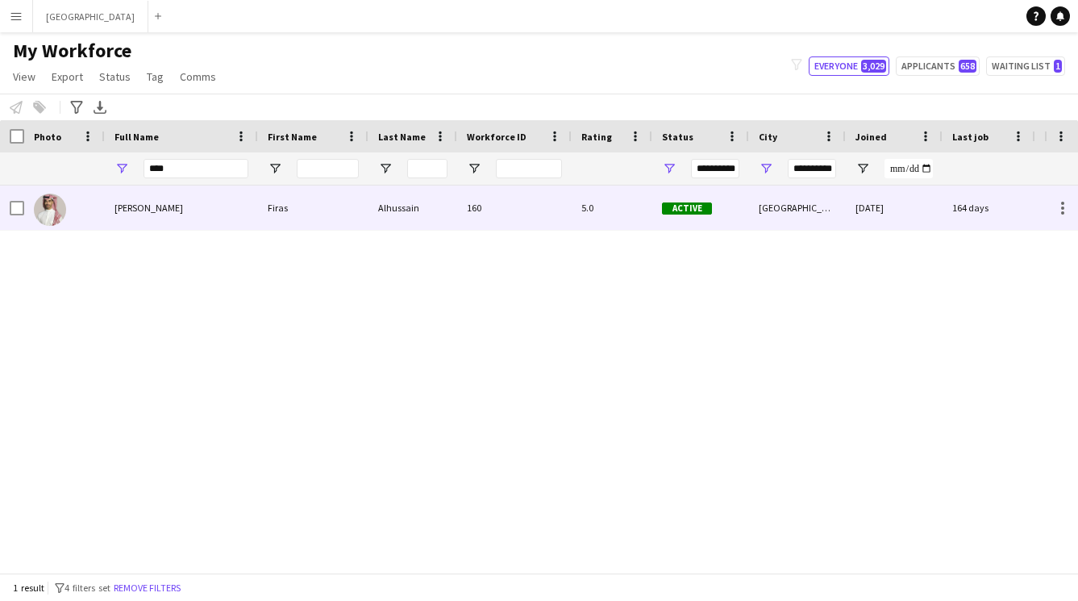
click at [186, 203] on div "[PERSON_NAME]" at bounding box center [181, 208] width 153 height 44
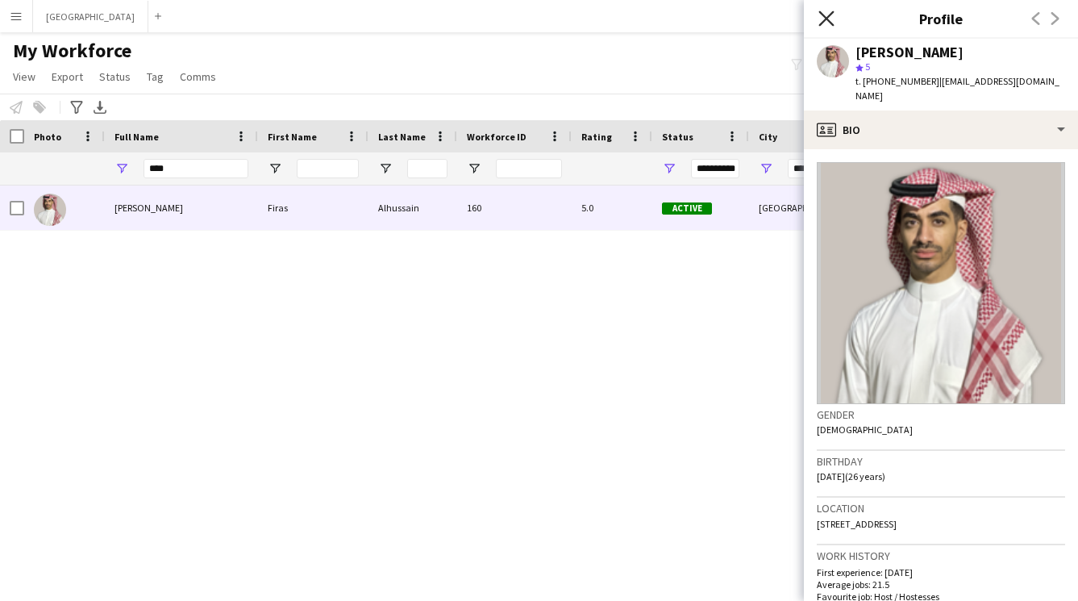
click at [826, 22] on icon "Close pop-in" at bounding box center [826, 17] width 15 height 15
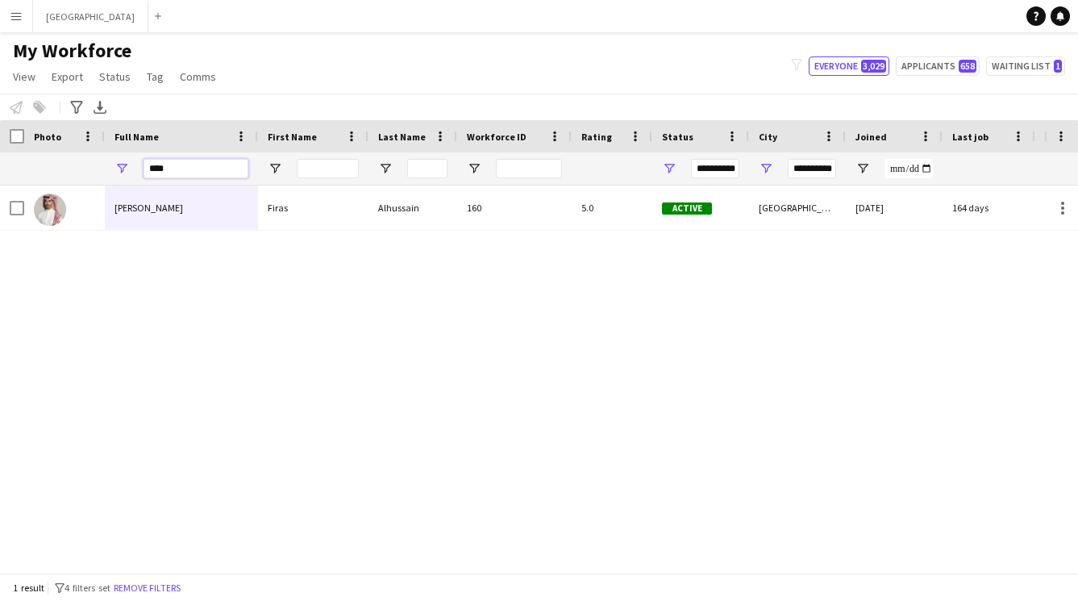
click at [202, 166] on input "****" at bounding box center [196, 168] width 105 height 19
type input "*"
type input "**********"
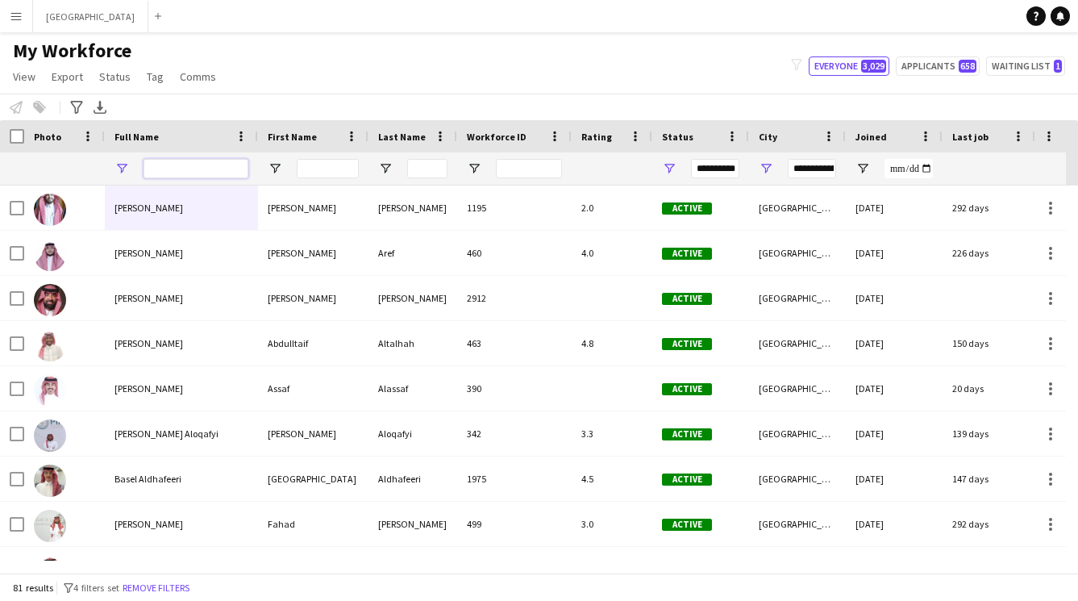
type input "**********"
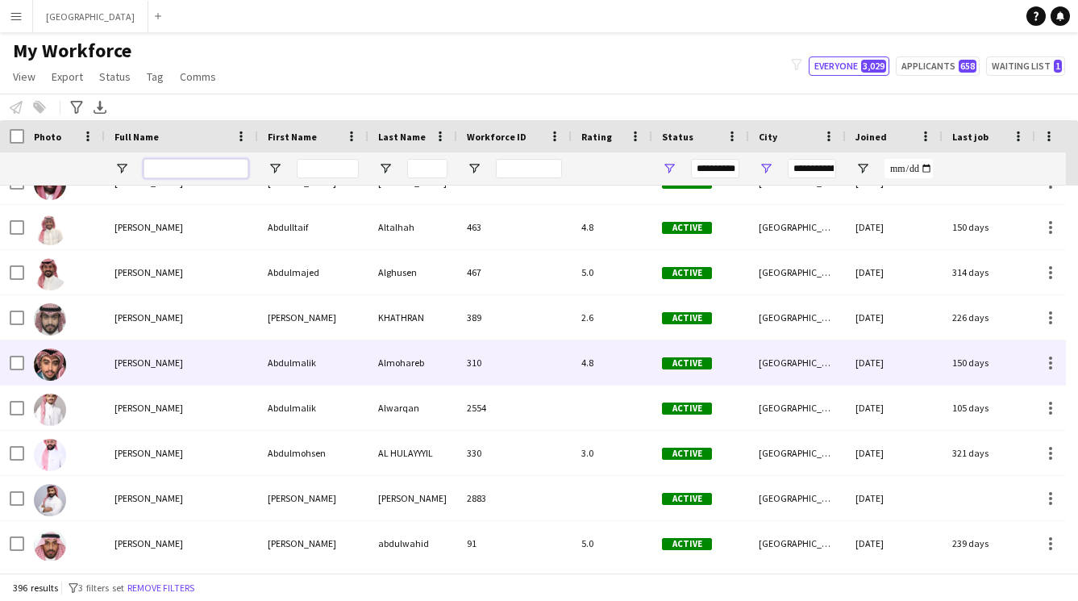
scroll to position [2660, 0]
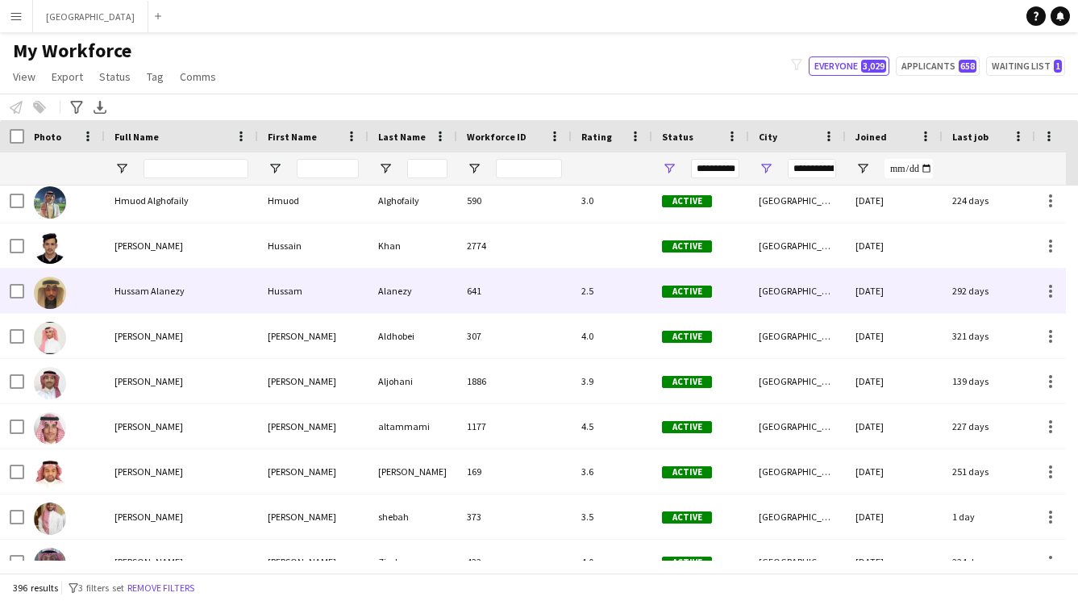
click at [218, 294] on div "Hussam Alanezy" at bounding box center [181, 291] width 153 height 44
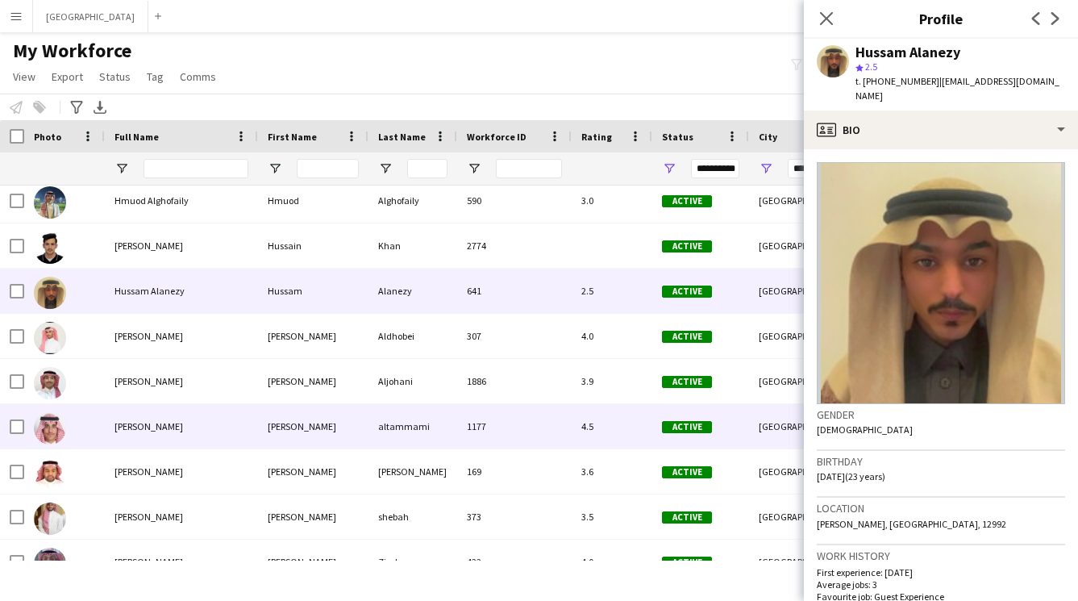
click at [244, 427] on div "[PERSON_NAME]" at bounding box center [181, 426] width 153 height 44
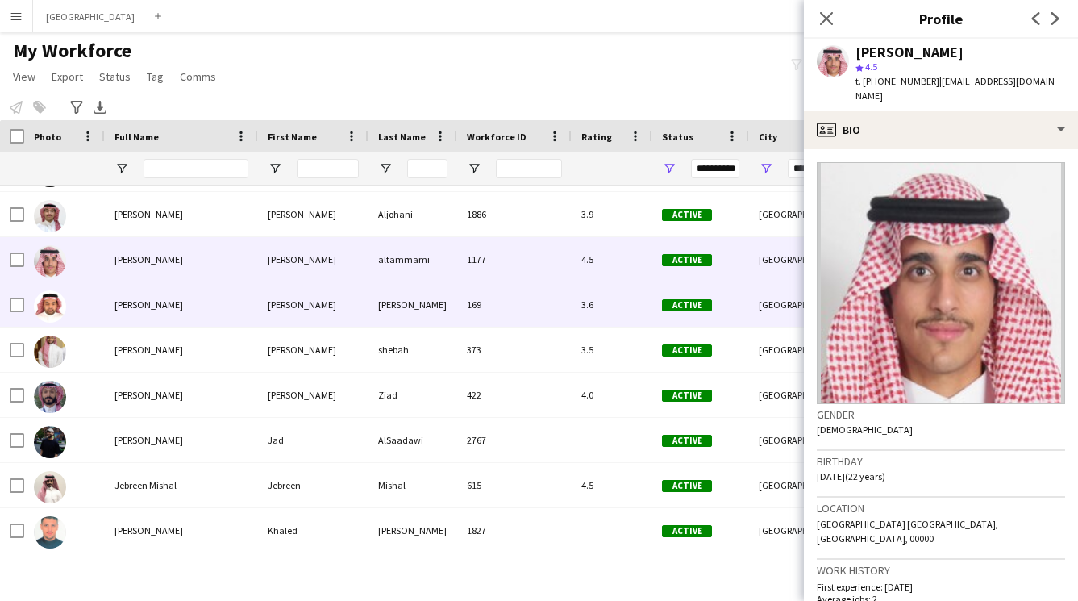
click at [296, 315] on div "[PERSON_NAME]" at bounding box center [313, 304] width 111 height 44
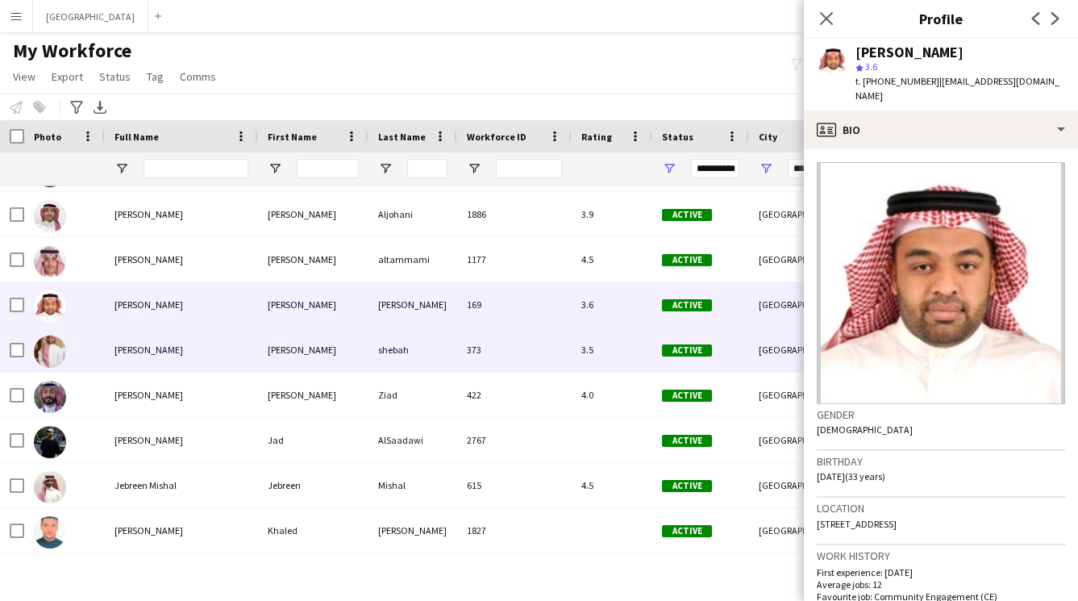
click at [228, 349] on div "[PERSON_NAME]" at bounding box center [181, 350] width 153 height 44
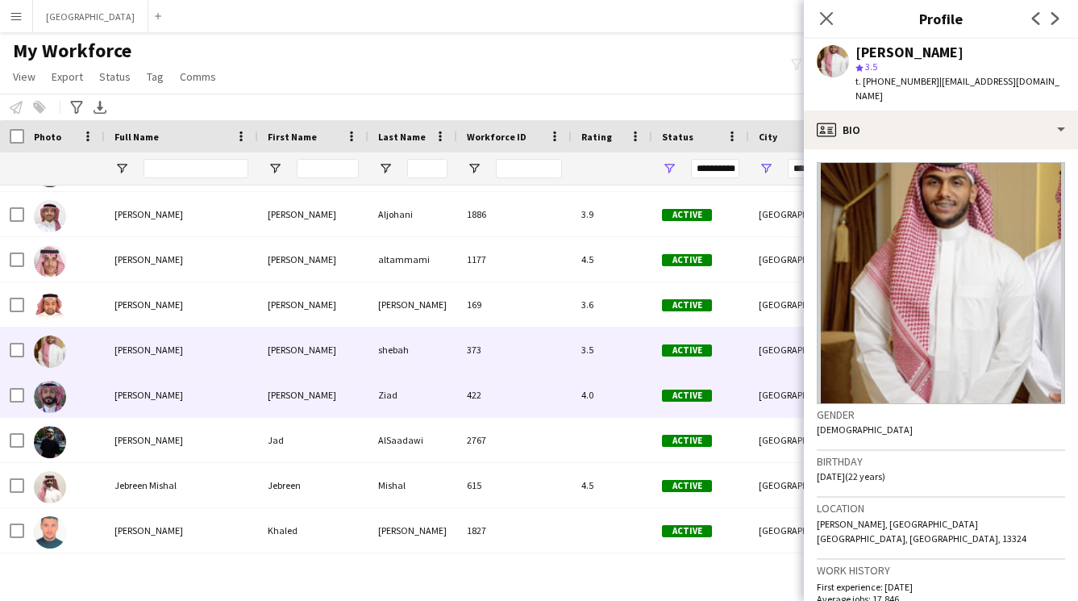
click at [232, 390] on div "[PERSON_NAME]" at bounding box center [181, 395] width 153 height 44
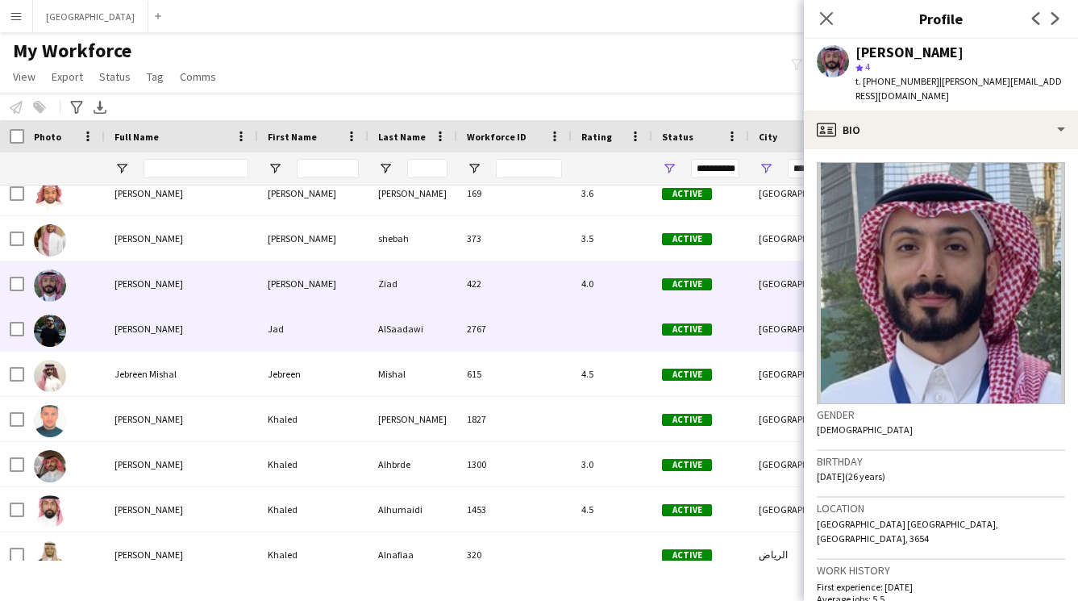
click at [248, 337] on div "Jad AlSaadawi" at bounding box center [181, 329] width 153 height 44
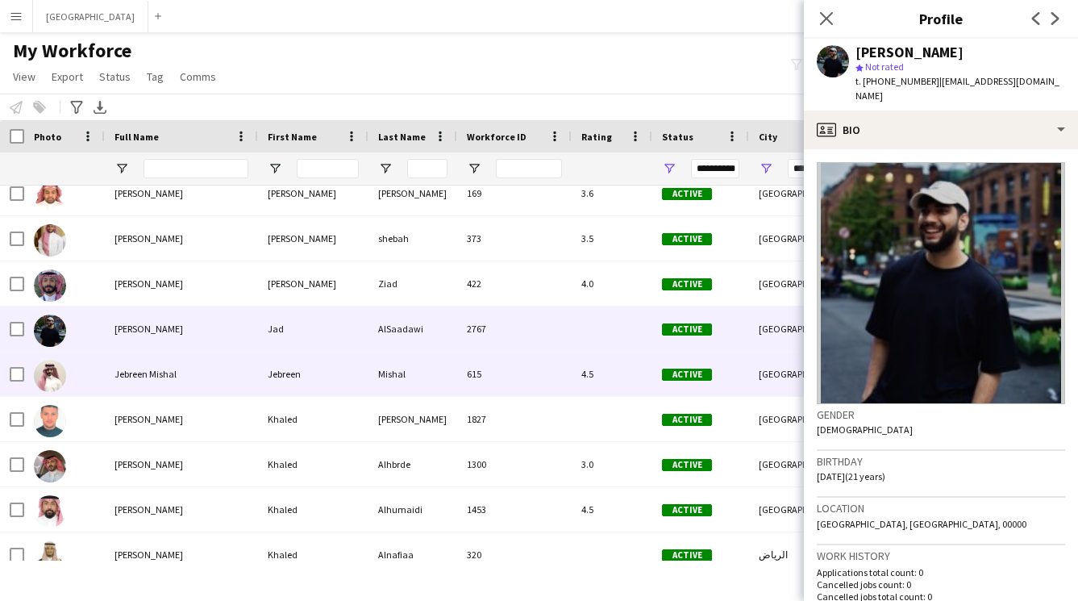
click at [246, 382] on div "Jebreen Mishal" at bounding box center [181, 374] width 153 height 44
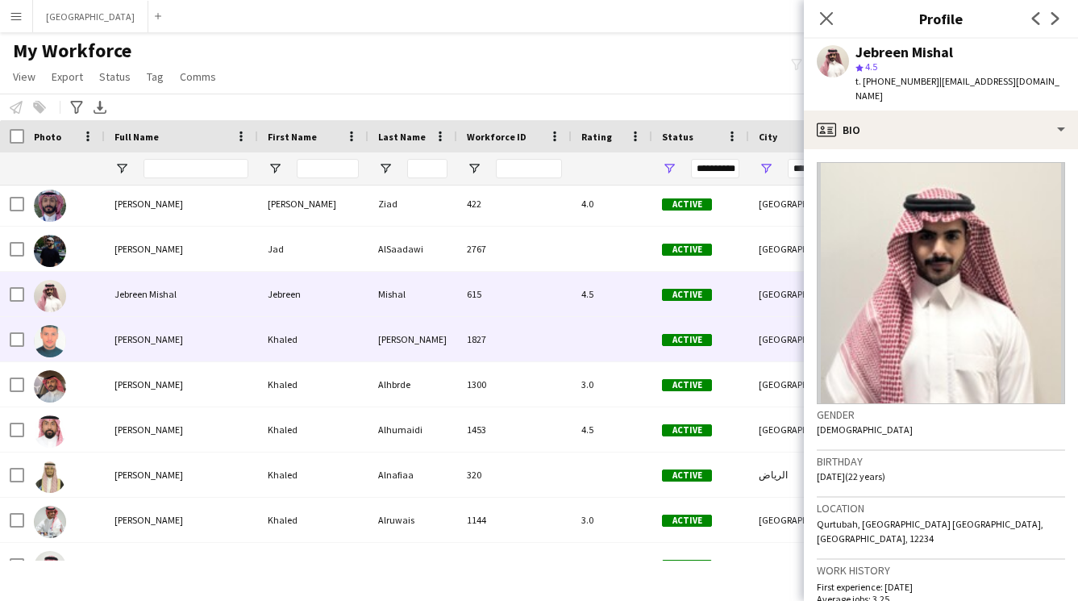
click at [251, 344] on div "Khaled Alhatti" at bounding box center [181, 339] width 153 height 44
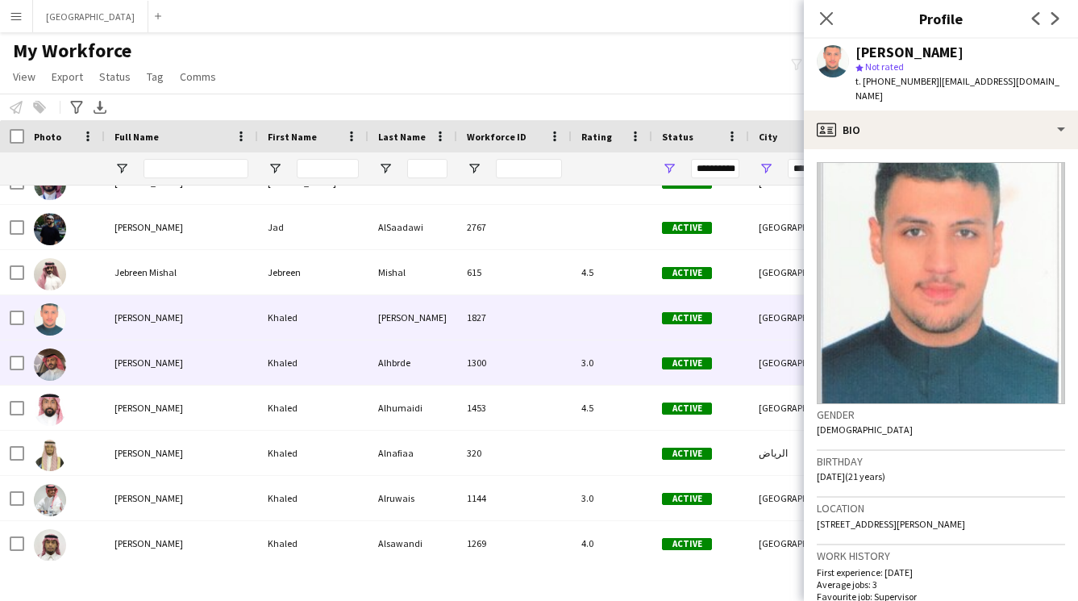
click at [252, 364] on div "Khaled Alhbrde" at bounding box center [181, 362] width 153 height 44
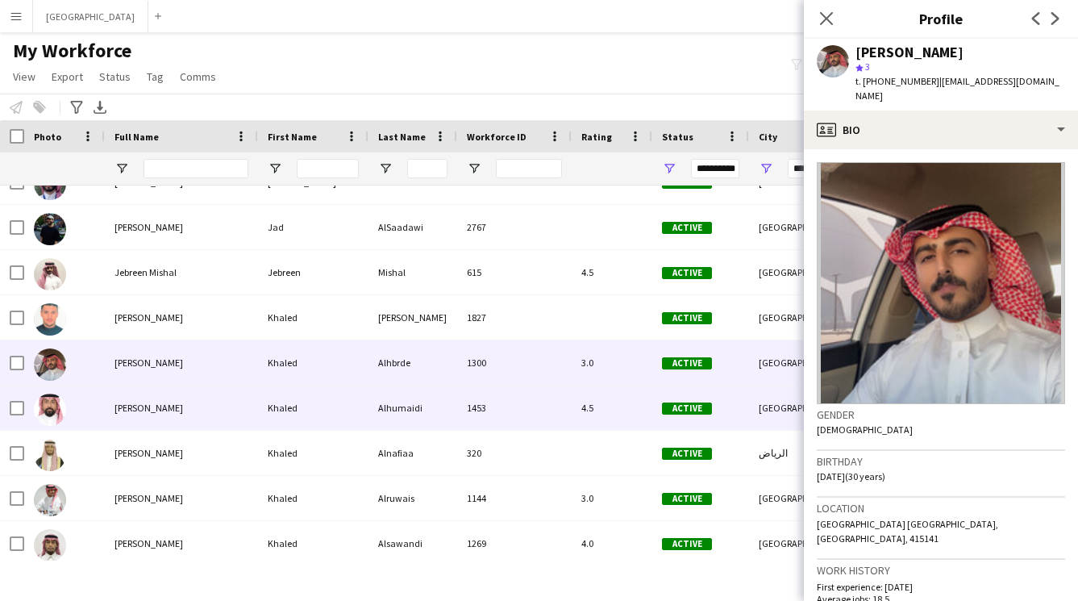
click at [241, 404] on div "Khaled Alhumaidi" at bounding box center [181, 408] width 153 height 44
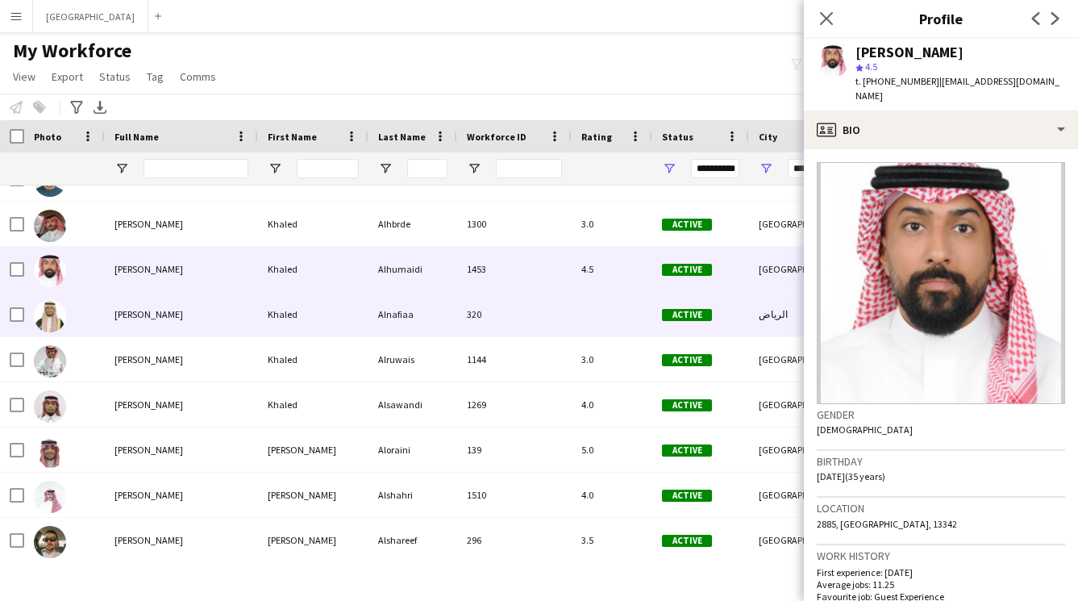
click at [198, 327] on div "Khaled Alnafiaa" at bounding box center [181, 314] width 153 height 44
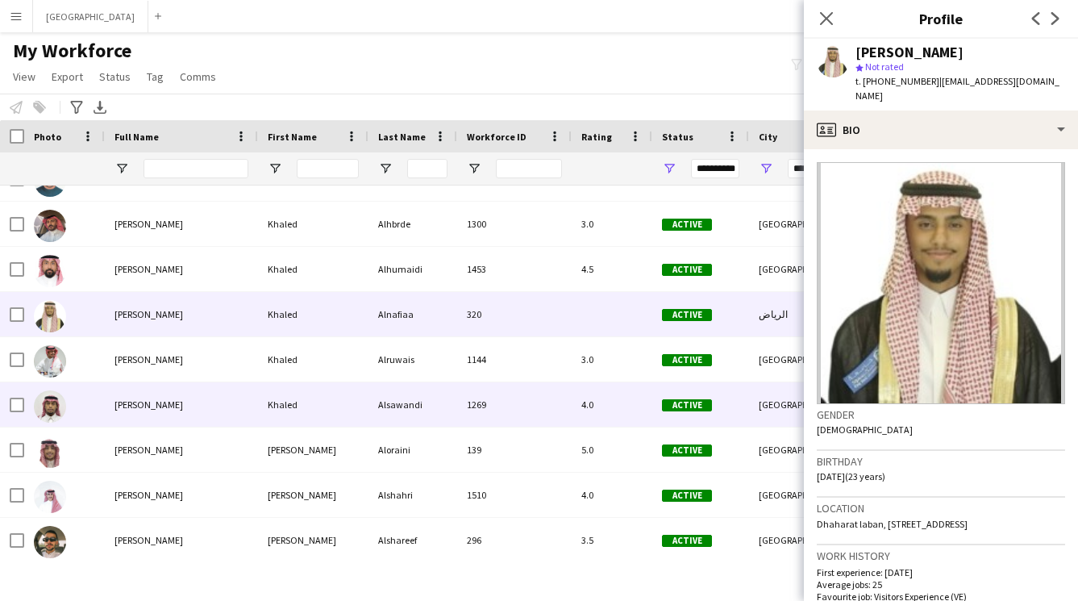
click at [215, 400] on div "Khaled Alsawandi" at bounding box center [181, 404] width 153 height 44
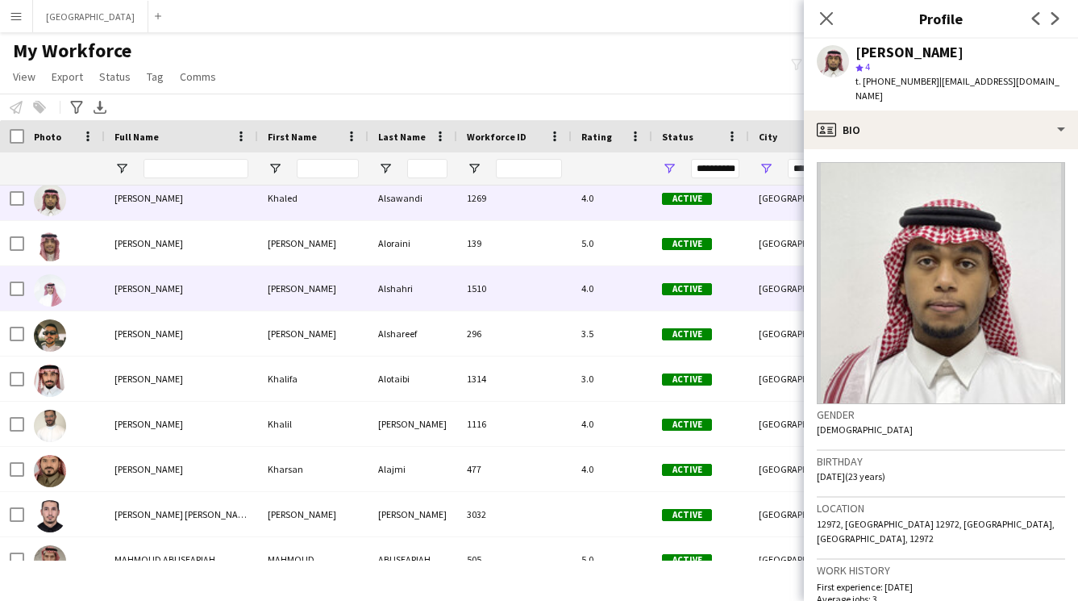
click at [312, 290] on div "Khalid" at bounding box center [313, 288] width 111 height 44
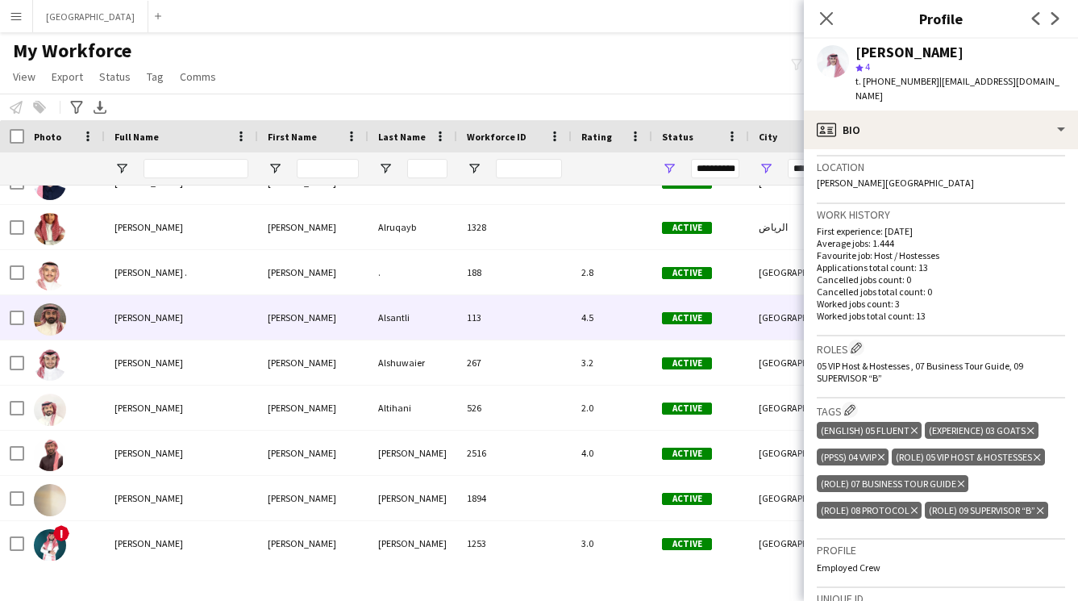
click at [384, 315] on div "Alsantli" at bounding box center [413, 317] width 89 height 44
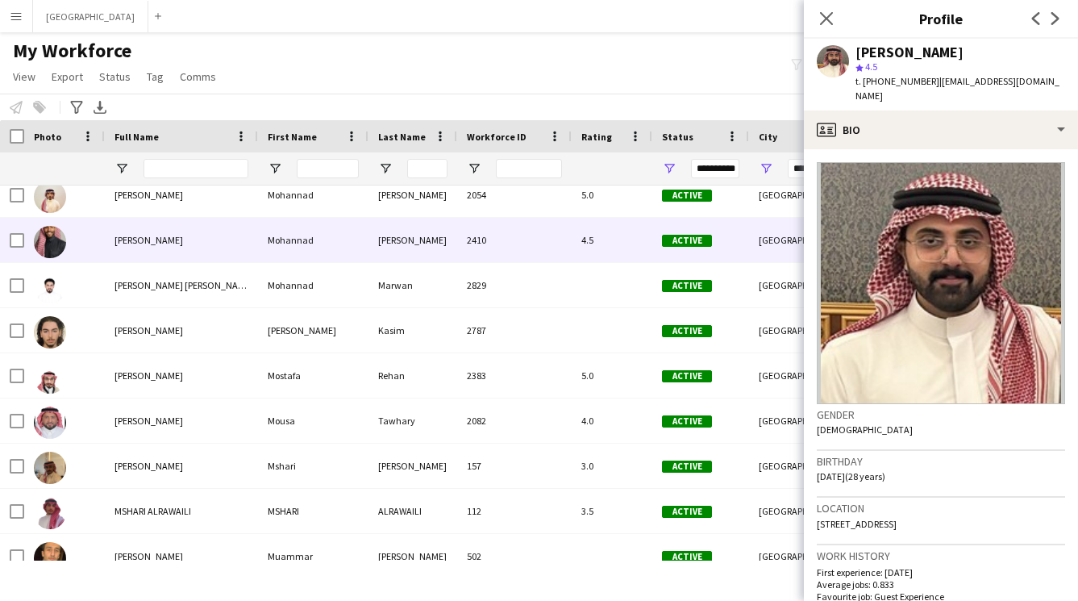
click at [355, 246] on div "Mohannad" at bounding box center [313, 240] width 111 height 44
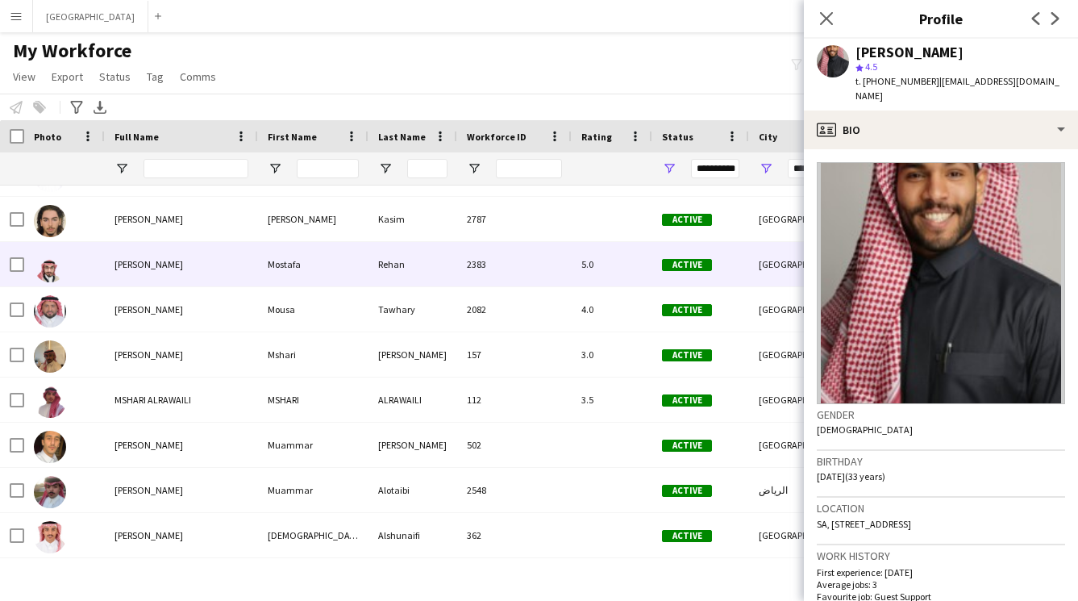
click at [328, 277] on div "Mostafa" at bounding box center [313, 264] width 111 height 44
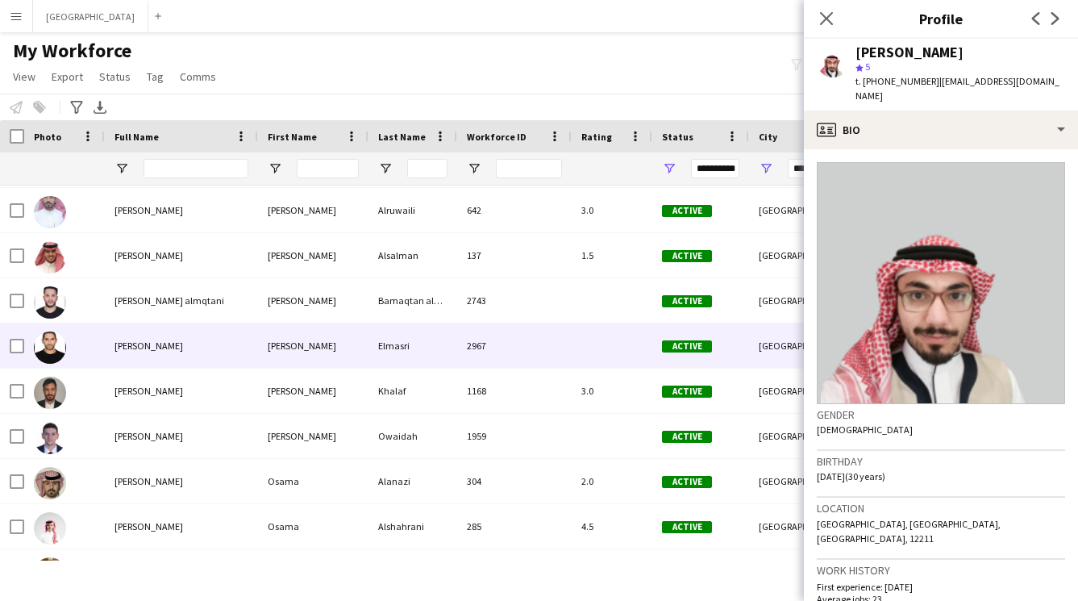
click at [377, 339] on div "Elmasri" at bounding box center [413, 345] width 89 height 44
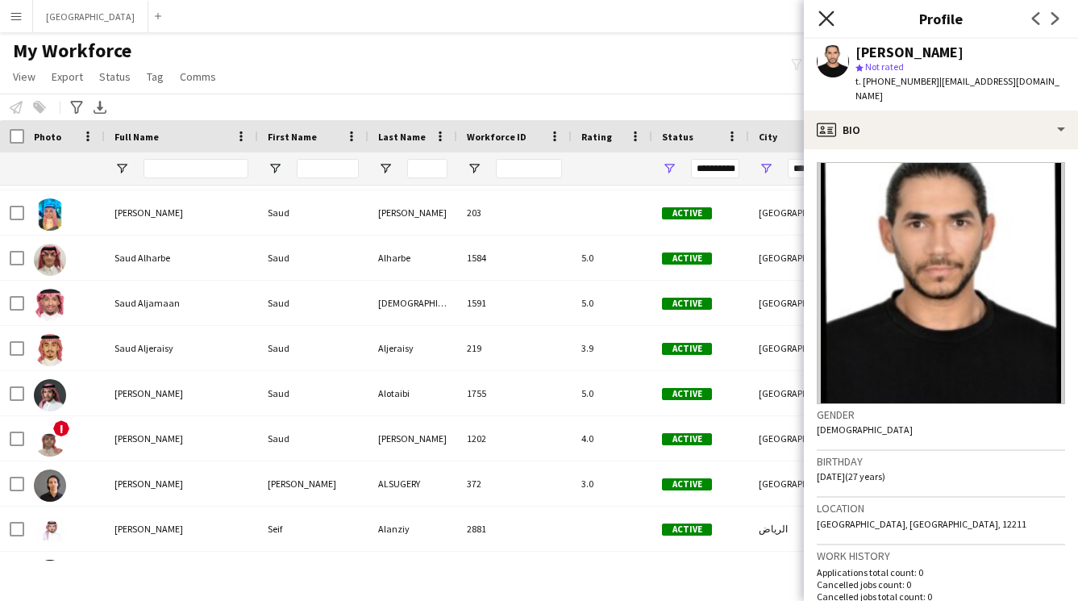
click at [825, 17] on icon at bounding box center [826, 17] width 15 height 15
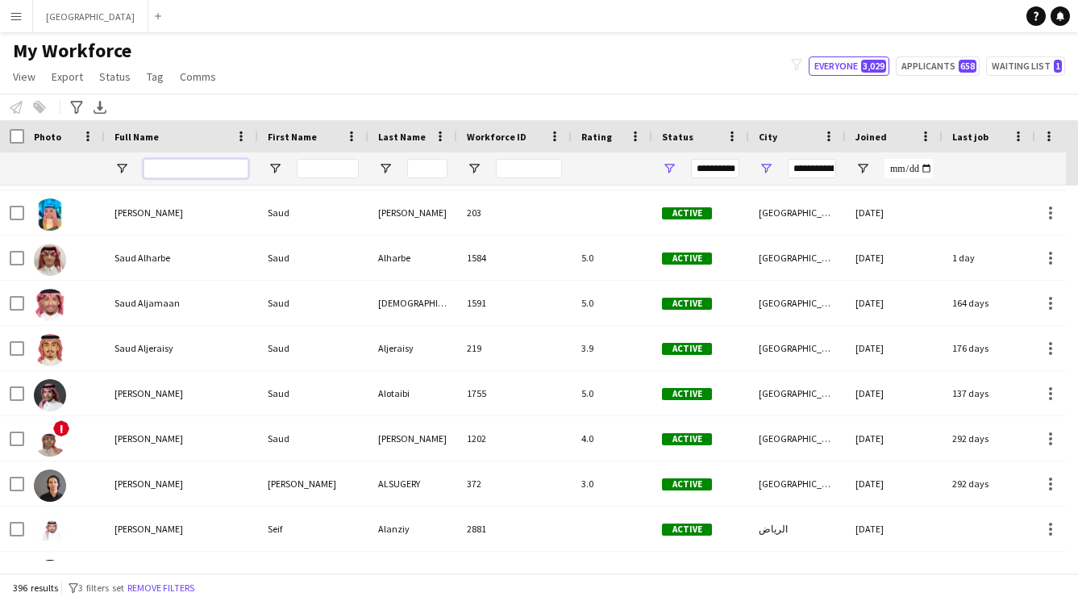
click at [176, 174] on input "Full Name Filter Input" at bounding box center [196, 168] width 105 height 19
type input "****"
type input "**********"
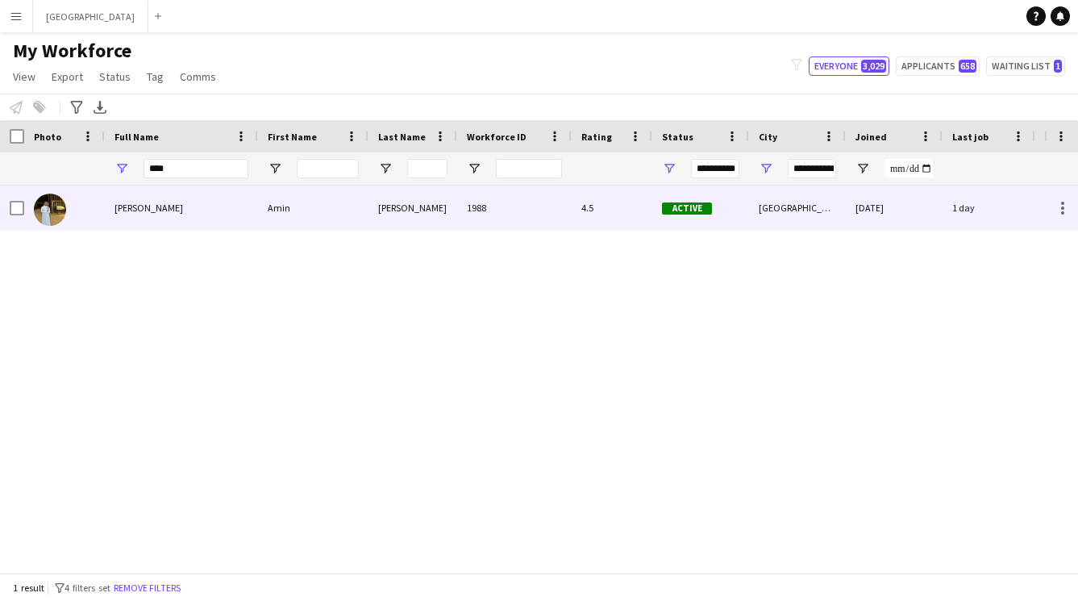
click at [210, 217] on div "[PERSON_NAME]" at bounding box center [181, 208] width 153 height 44
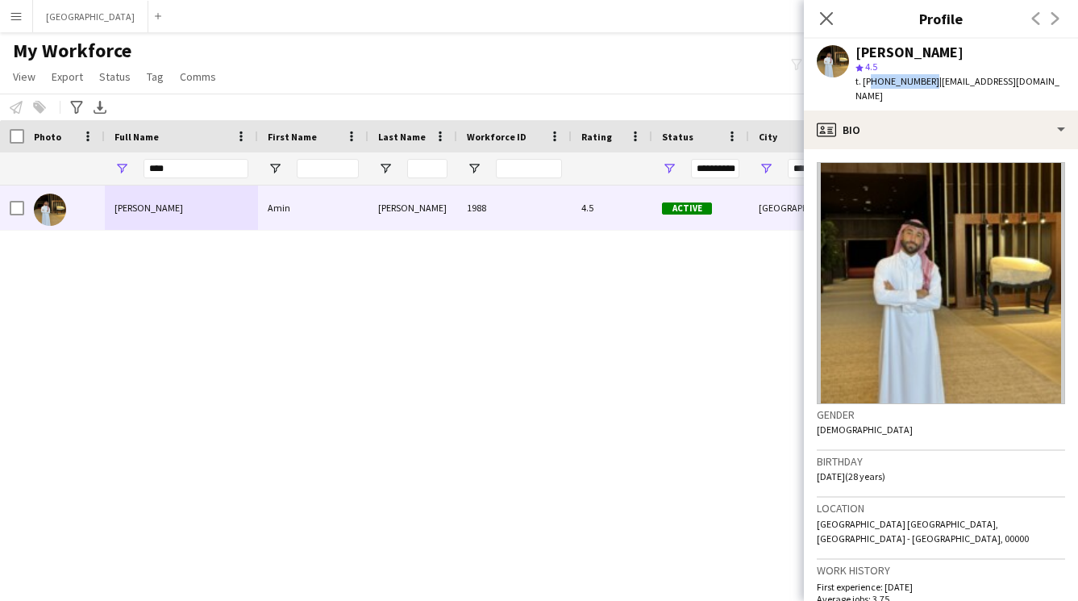
drag, startPoint x: 927, startPoint y: 81, endPoint x: 868, endPoint y: 76, distance: 59.1
click at [868, 76] on span "t. +966564064938" at bounding box center [898, 81] width 84 height 12
copy span "966564064938"
click at [828, 16] on icon at bounding box center [826, 17] width 15 height 15
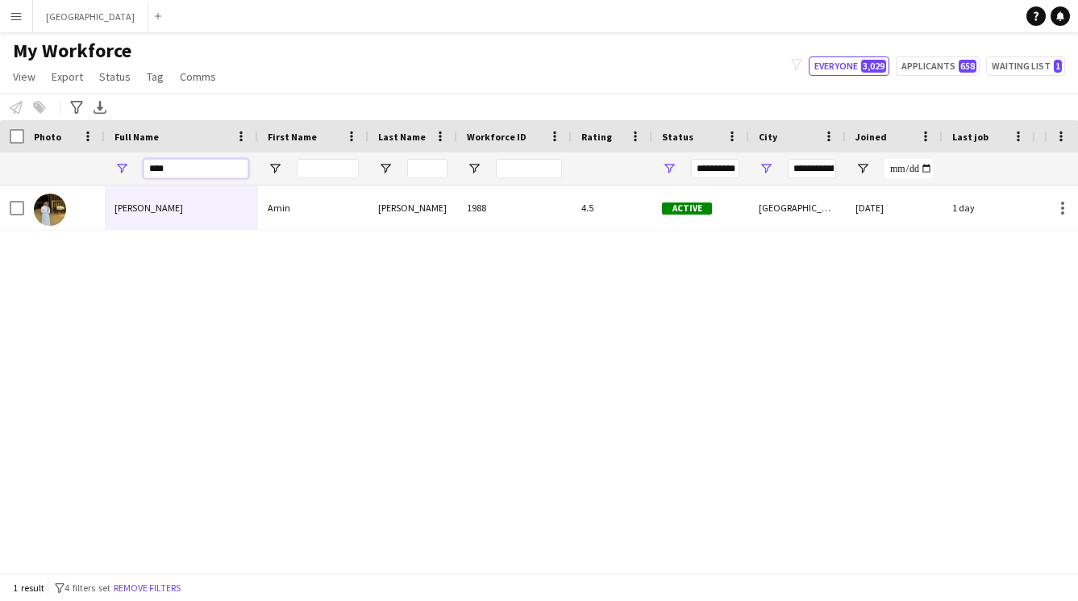
click at [199, 169] on input "****" at bounding box center [196, 168] width 105 height 19
type input "*"
type input "**********"
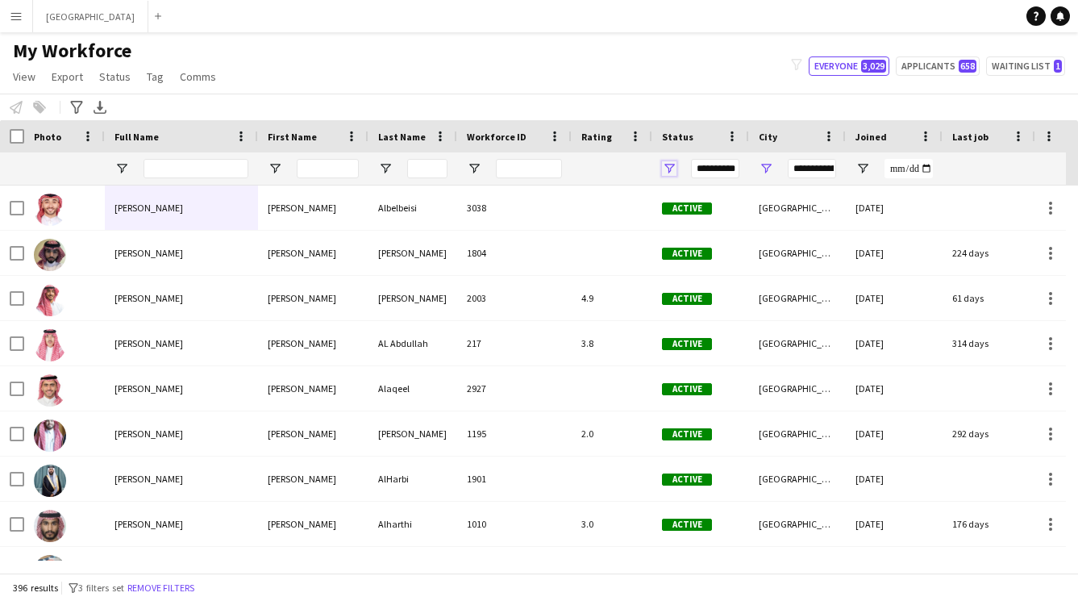
click at [672, 167] on span "Open Filter Menu" at bounding box center [669, 168] width 15 height 15
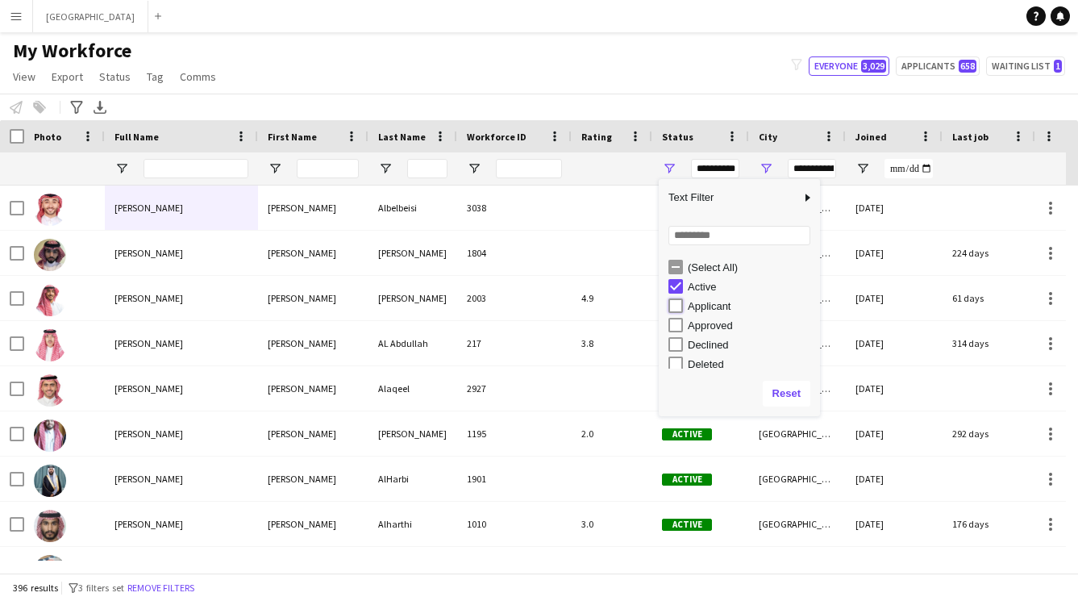
type input "**********"
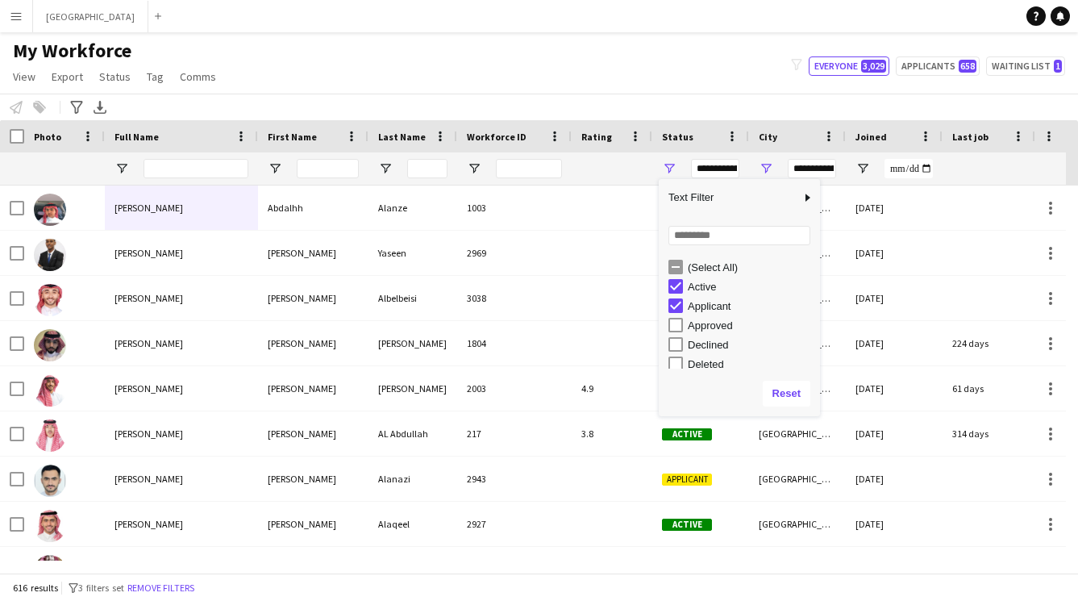
click at [636, 86] on div "My Workforce View Views Default view New view Update view Delete view Edit name…" at bounding box center [539, 66] width 1078 height 55
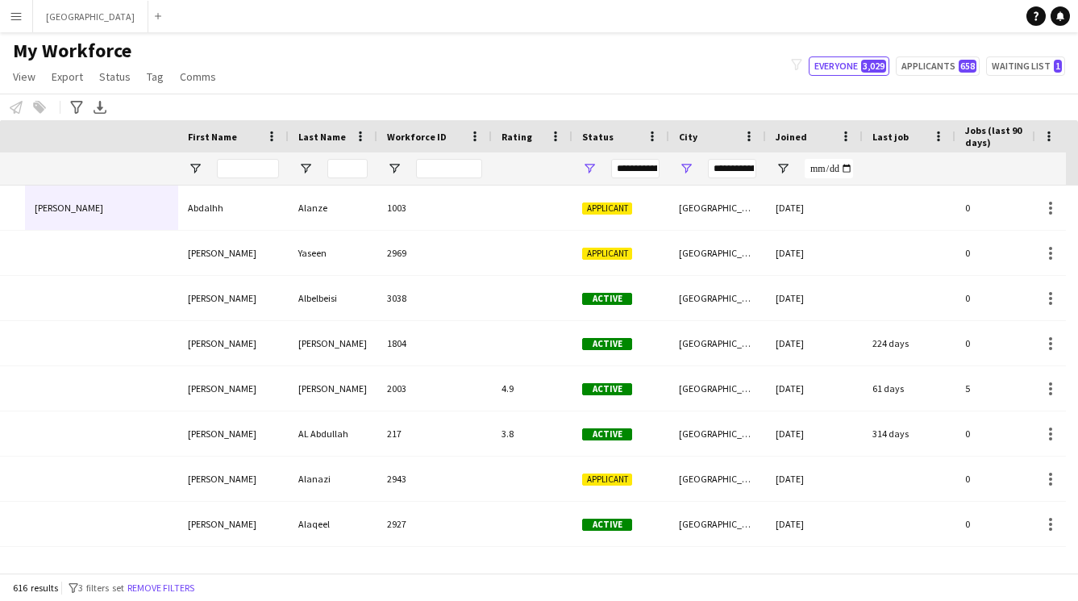
scroll to position [0, 640]
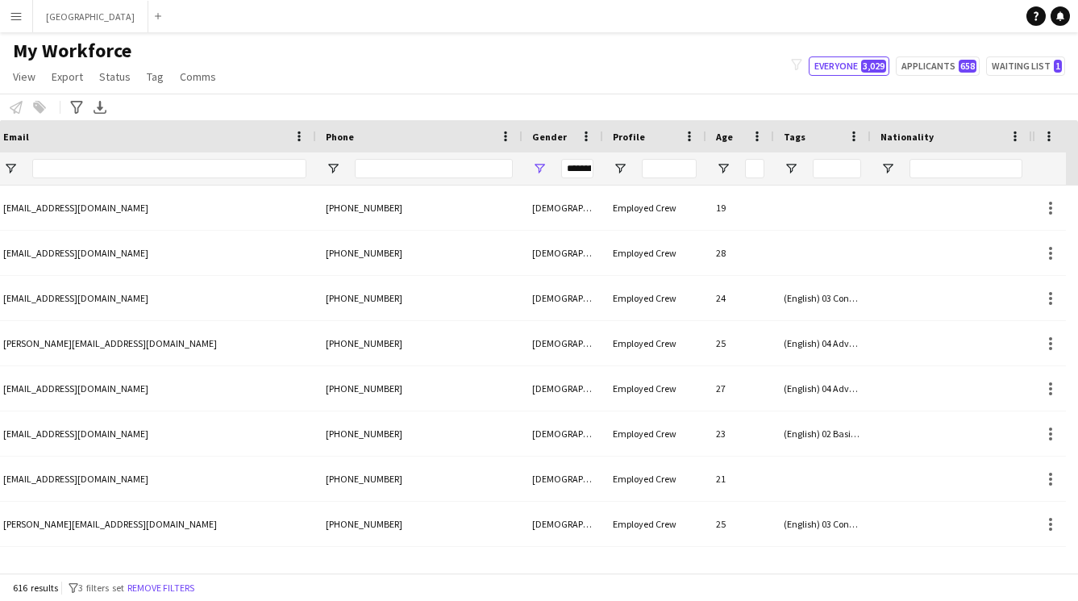
click at [454, 178] on div at bounding box center [434, 168] width 158 height 19
click at [445, 171] on input "Phone Filter Input" at bounding box center [434, 168] width 158 height 19
type input "****"
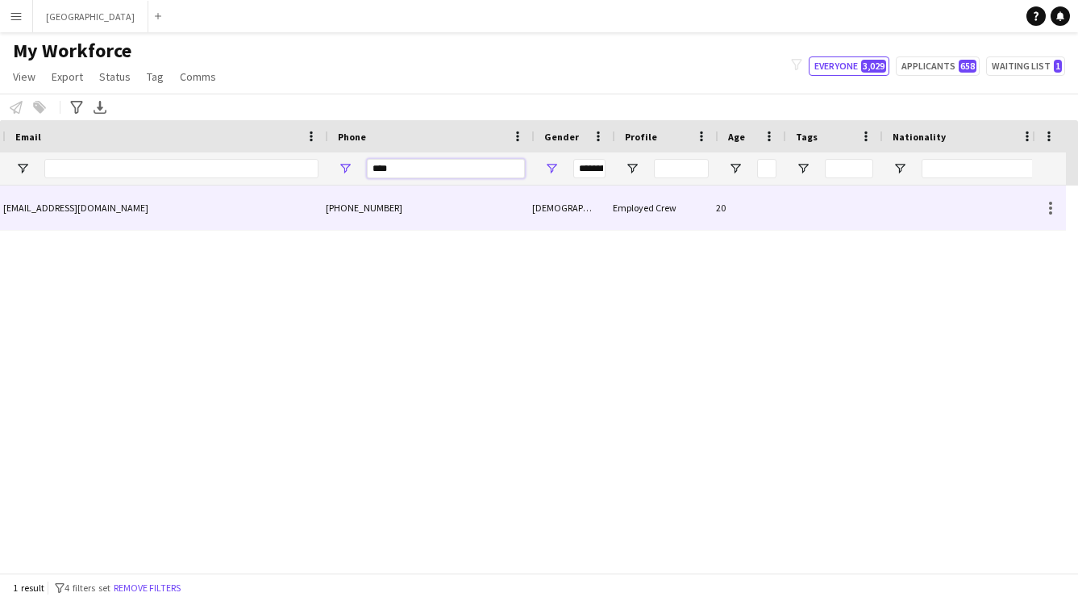
scroll to position [0, 1135]
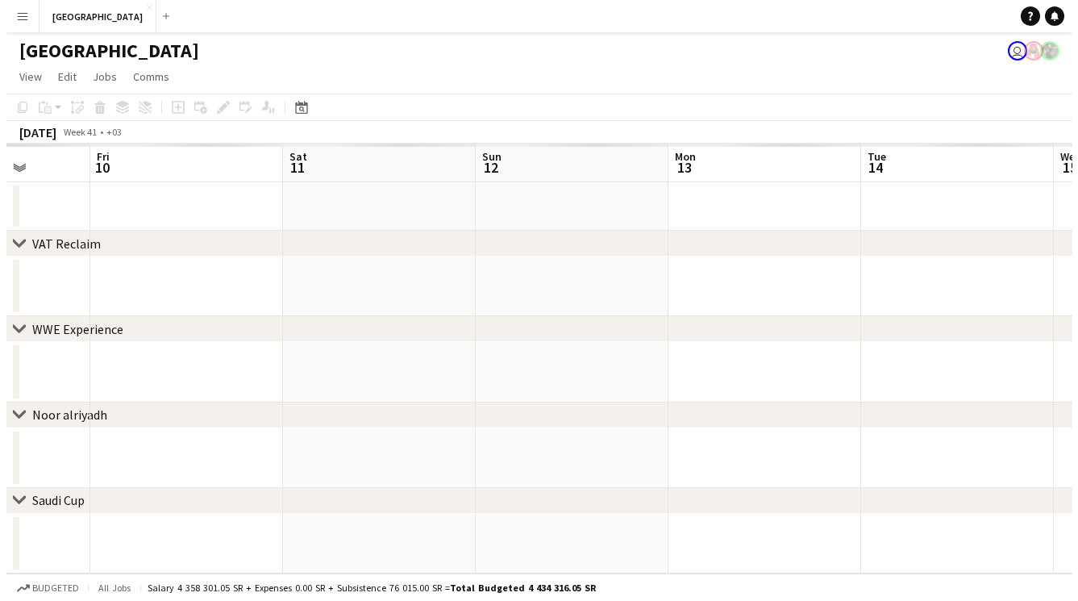
scroll to position [0, 713]
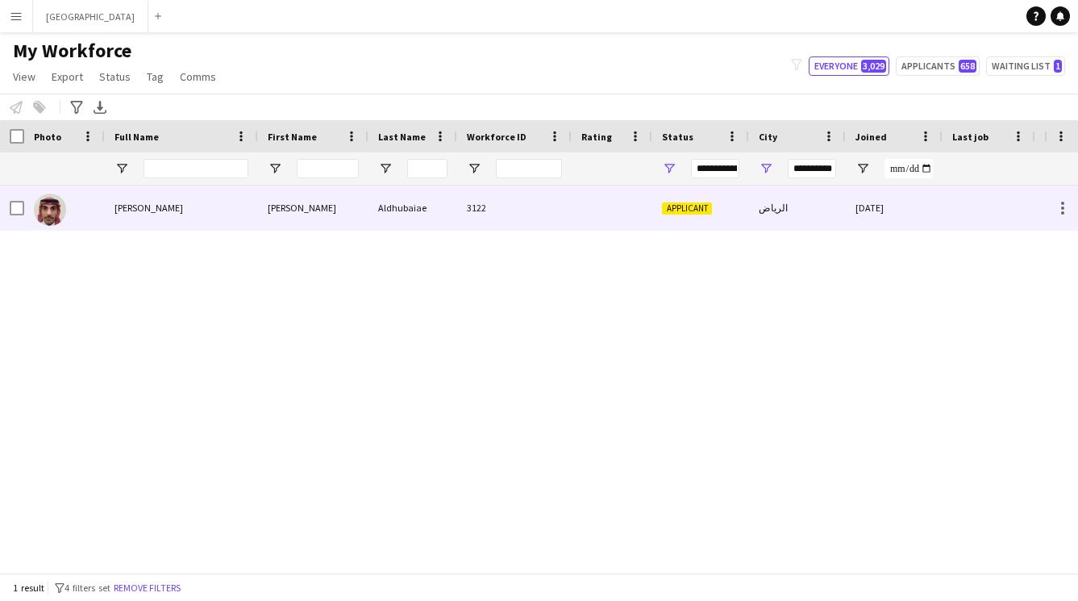
click at [348, 207] on div "[PERSON_NAME]" at bounding box center [313, 208] width 111 height 44
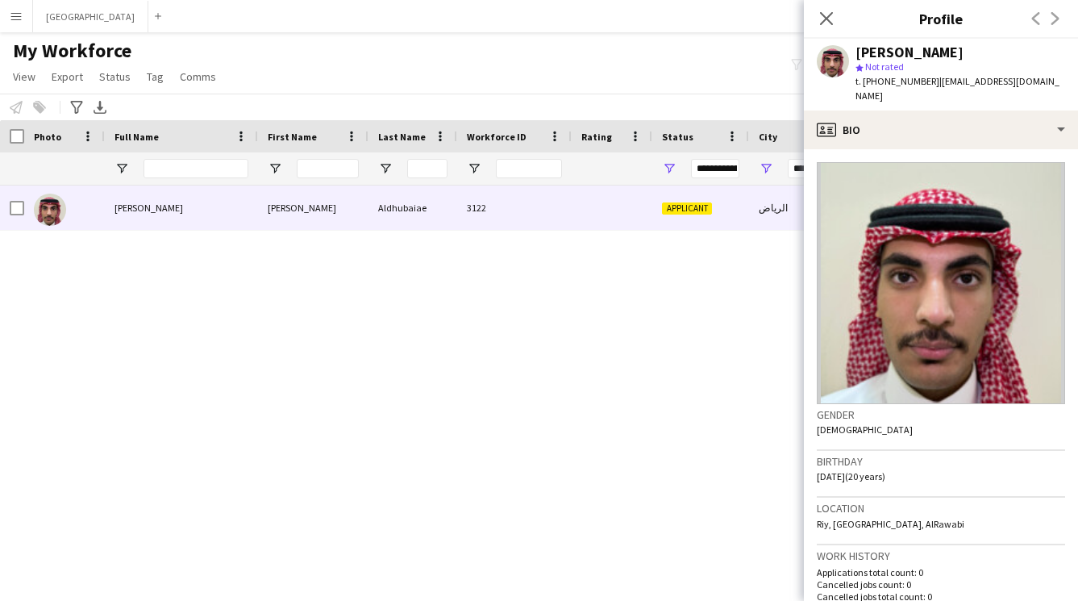
click at [908, 87] on span "t. +966505400407" at bounding box center [898, 81] width 84 height 12
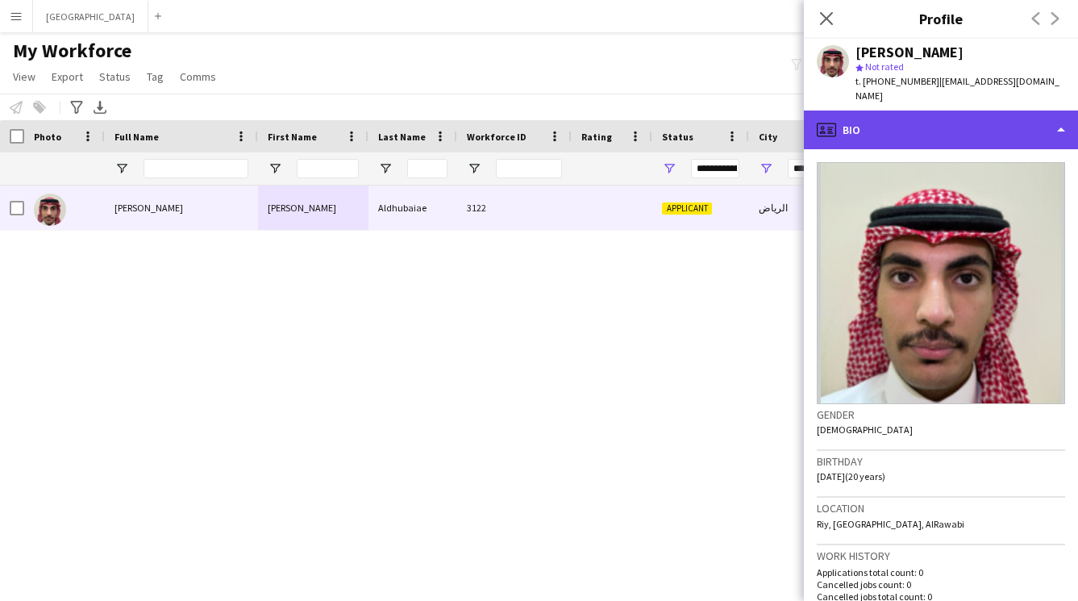
click at [908, 111] on div "profile Bio" at bounding box center [941, 130] width 274 height 39
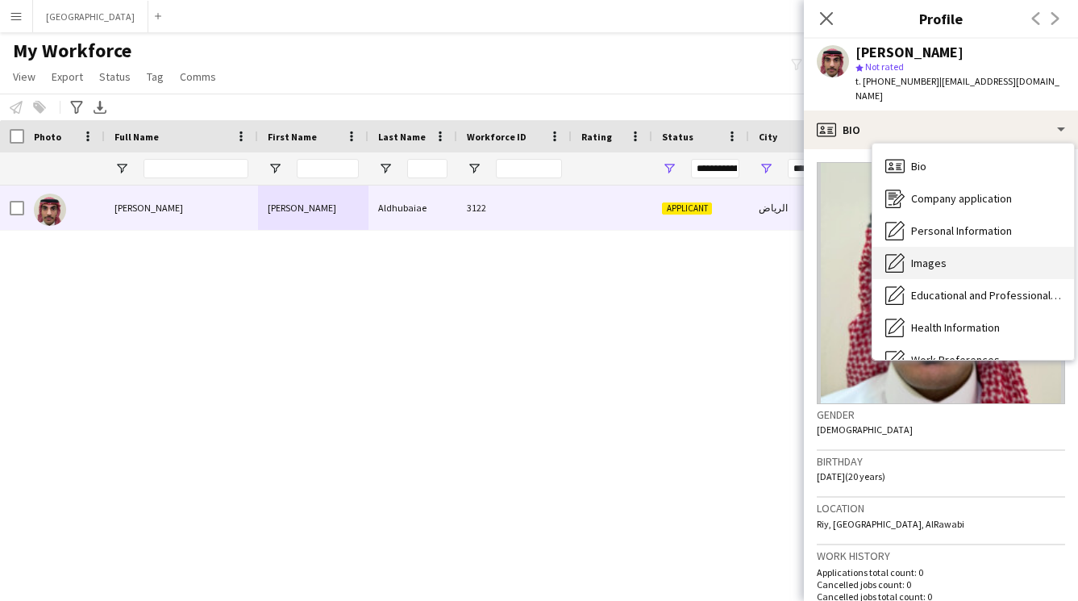
click at [922, 256] on span "Images" at bounding box center [929, 263] width 35 height 15
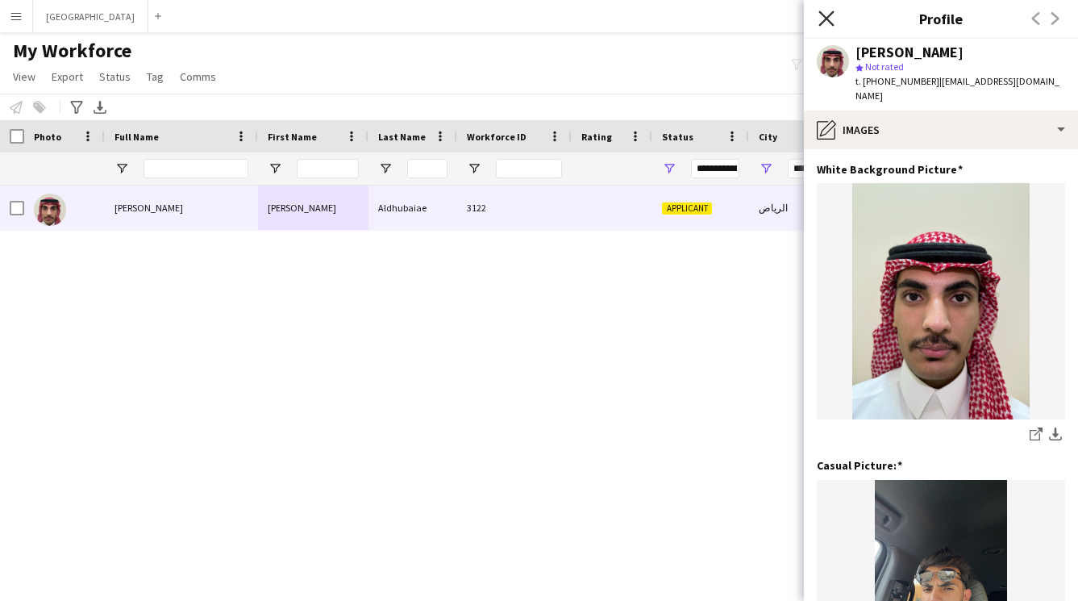
click at [832, 20] on icon "Close pop-in" at bounding box center [826, 17] width 15 height 15
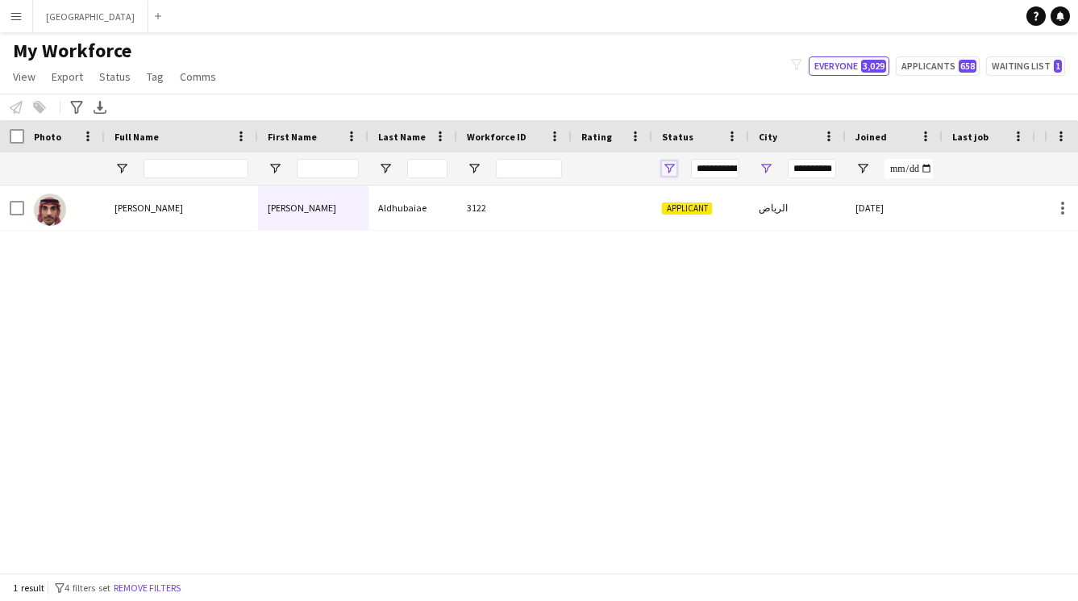
click at [669, 168] on span "Open Filter Menu" at bounding box center [669, 168] width 15 height 15
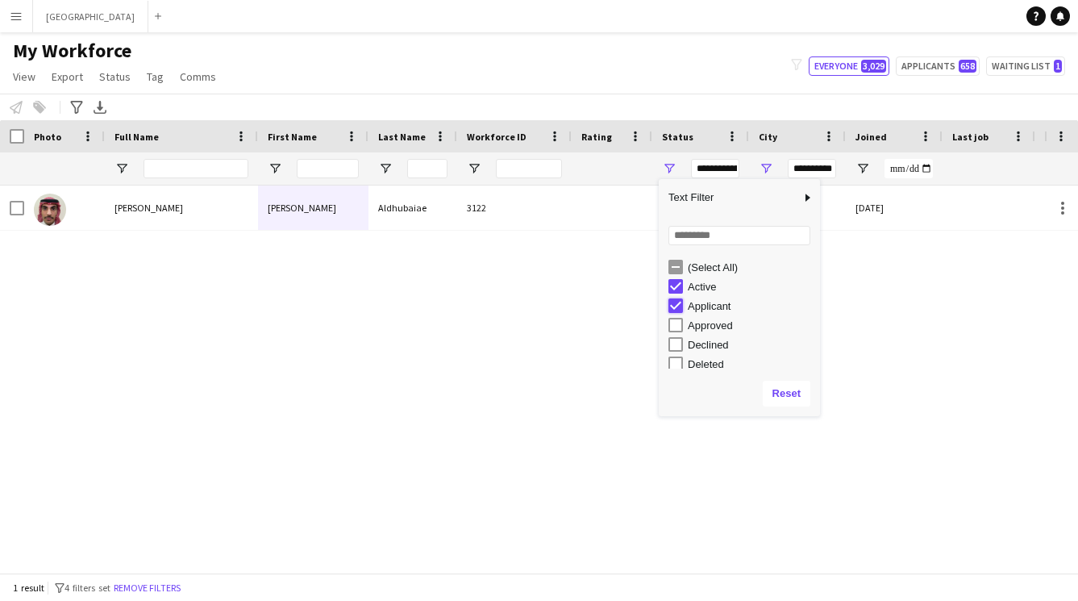
type input "**********"
type input "***"
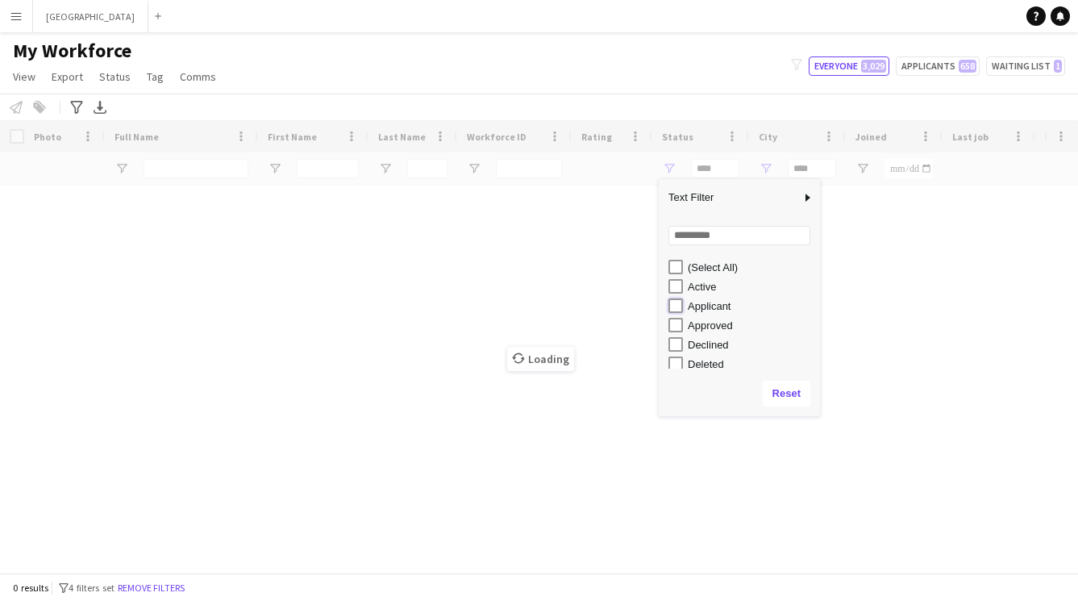
type input "**********"
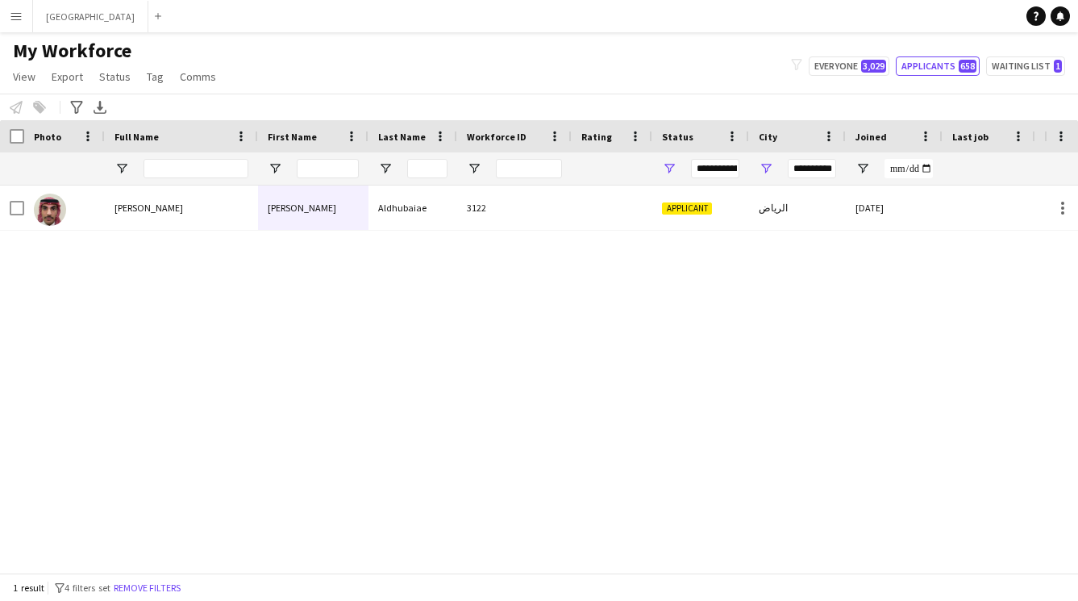
click at [607, 67] on div "My Workforce View Views Default view New view Update view Delete view Edit name…" at bounding box center [539, 66] width 1078 height 55
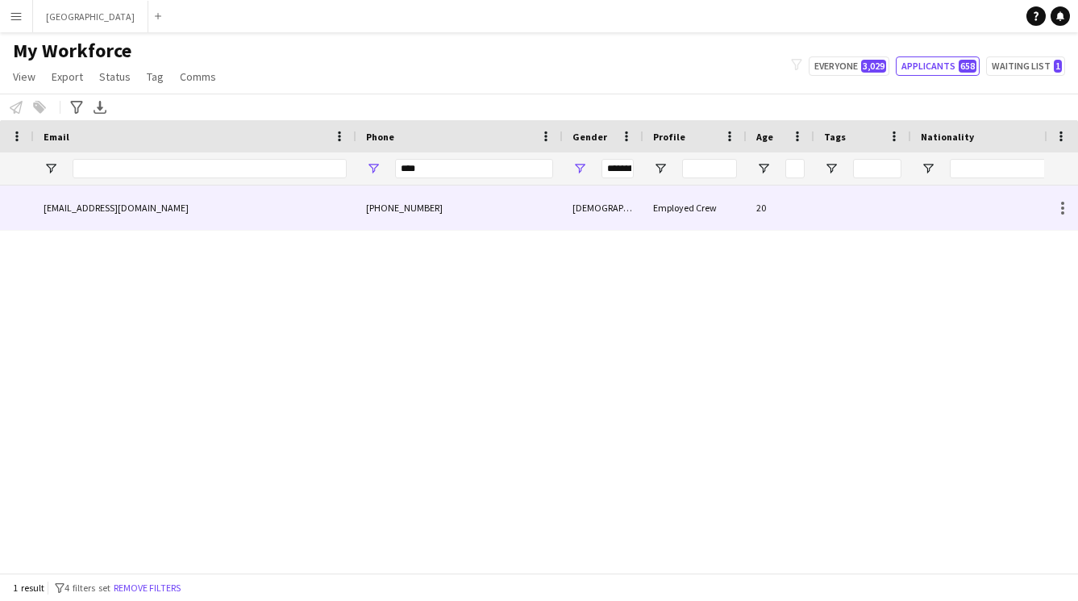
scroll to position [0, 1107]
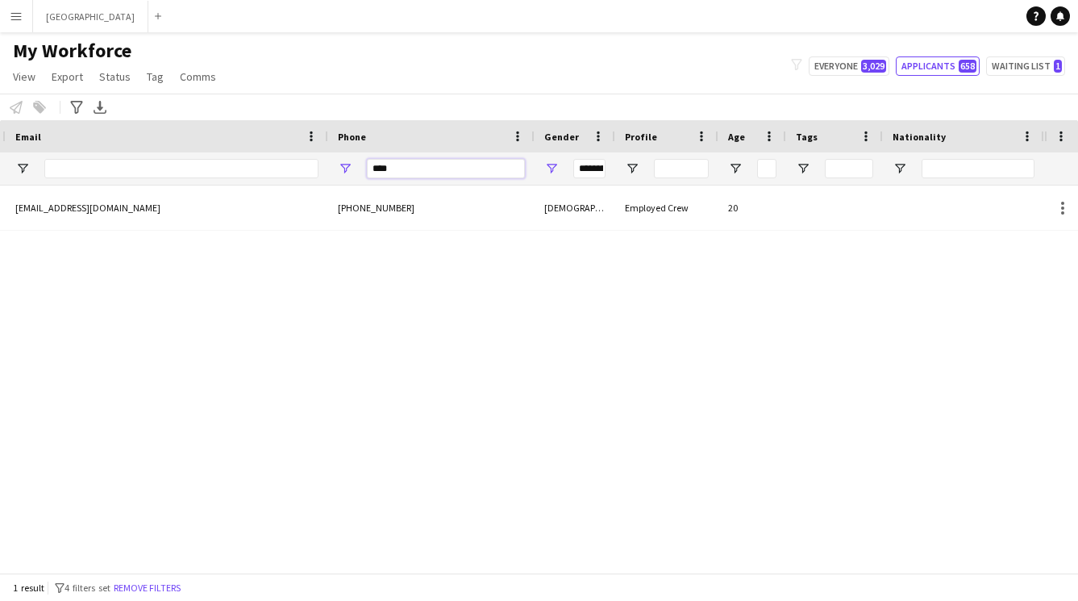
click at [448, 168] on input "****" at bounding box center [446, 168] width 158 height 19
type input "*"
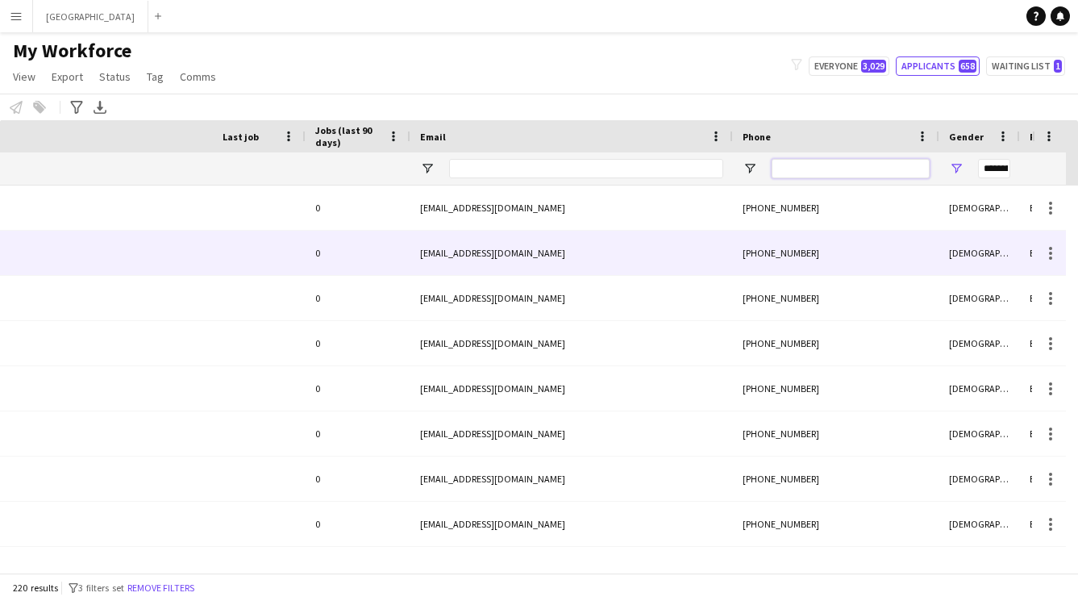
scroll to position [0, 143]
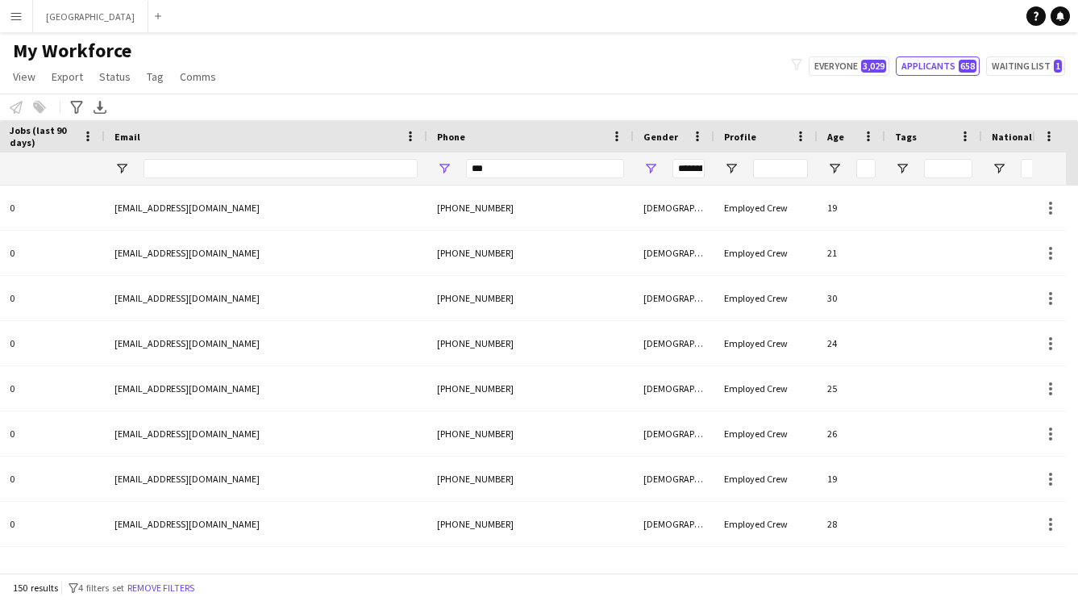
type input "****"
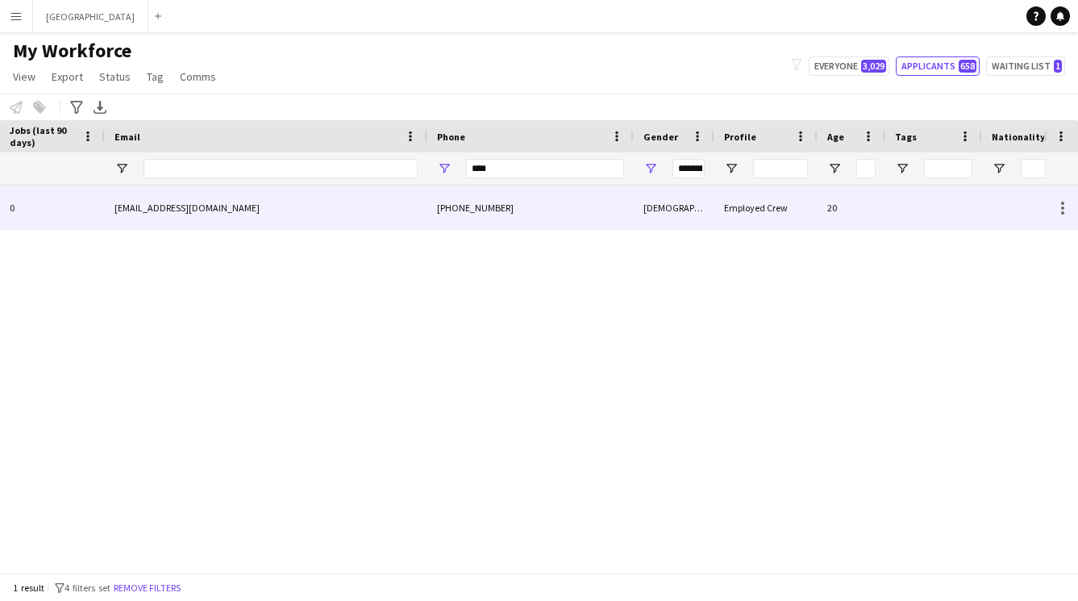
click at [384, 203] on div "moa89778@gmail.com" at bounding box center [266, 208] width 323 height 44
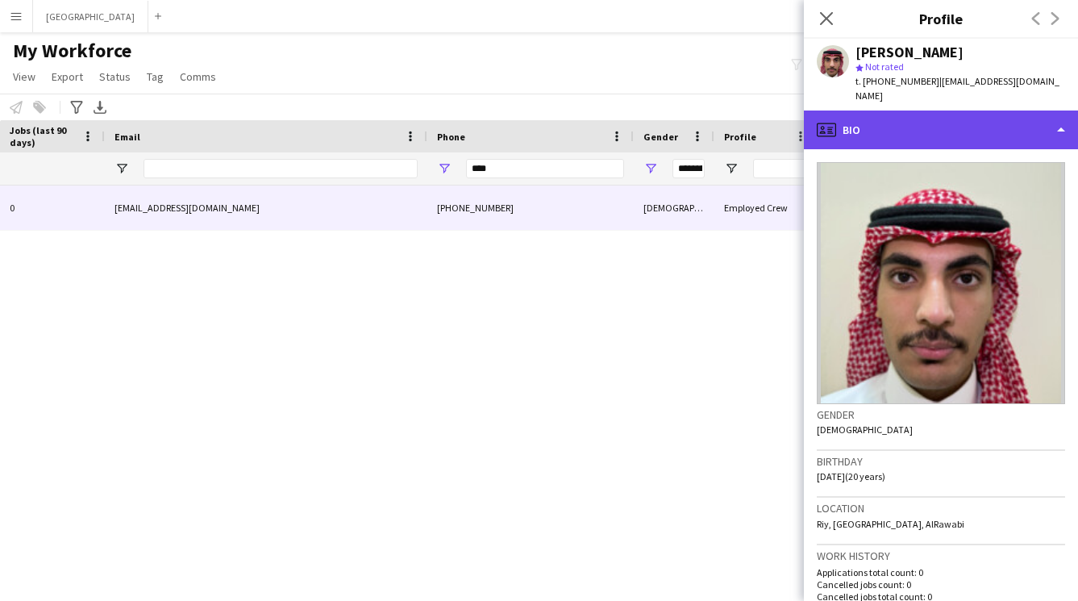
click at [916, 113] on div "profile Bio" at bounding box center [941, 130] width 274 height 39
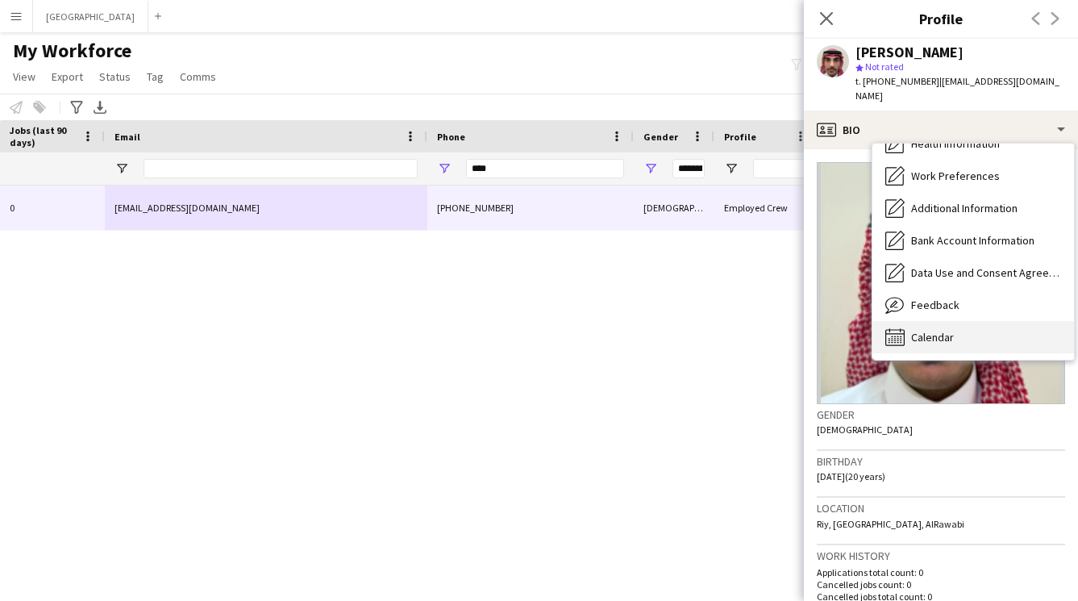
click at [938, 330] on span "Calendar" at bounding box center [933, 337] width 43 height 15
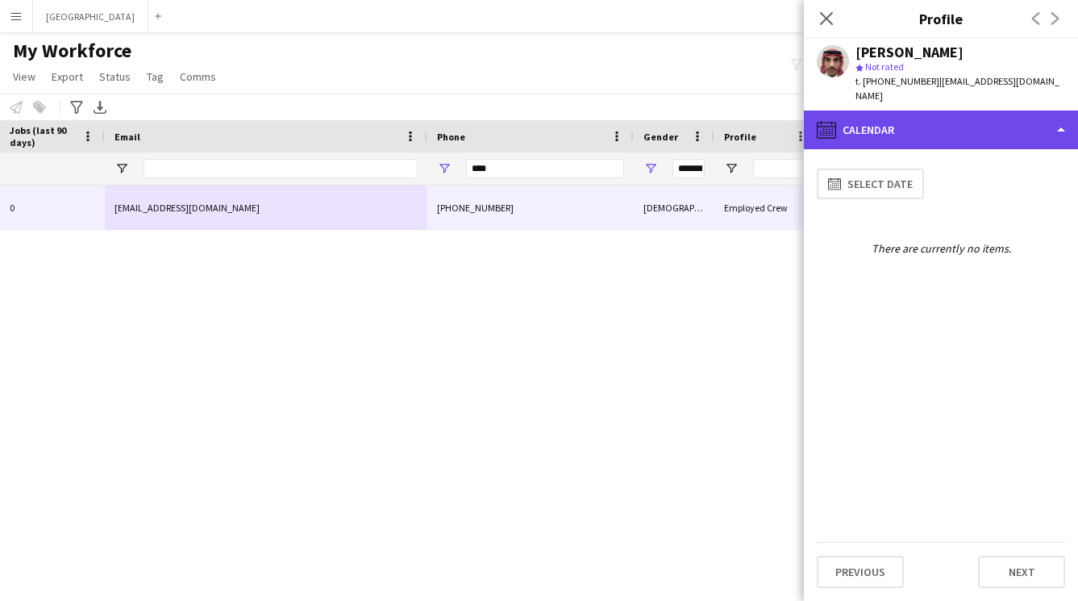
click at [939, 122] on div "calendar-full Calendar" at bounding box center [941, 130] width 274 height 39
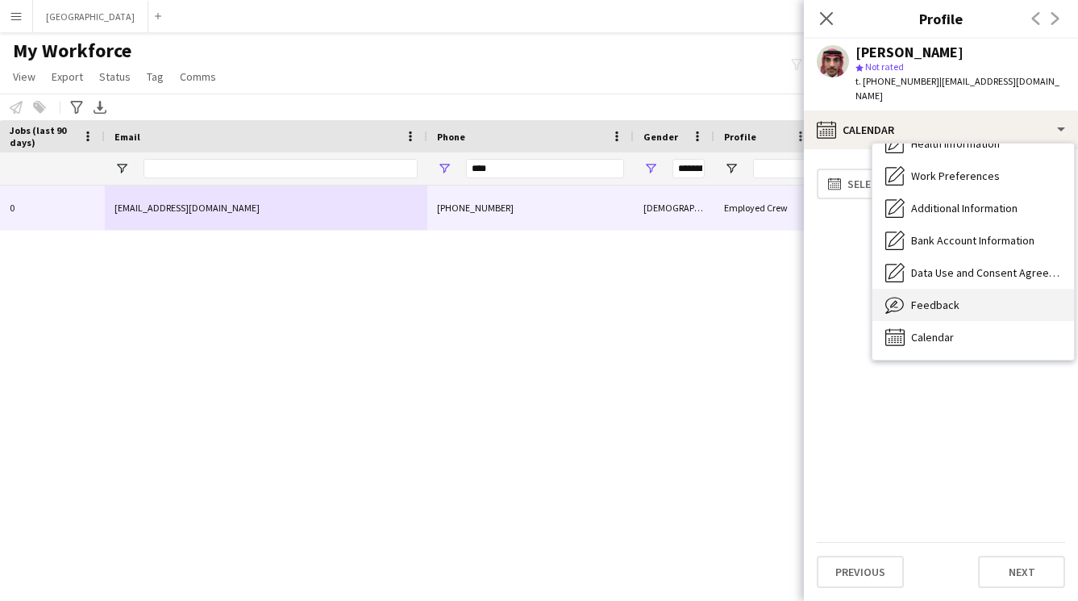
click at [924, 298] on span "Feedback" at bounding box center [936, 305] width 48 height 15
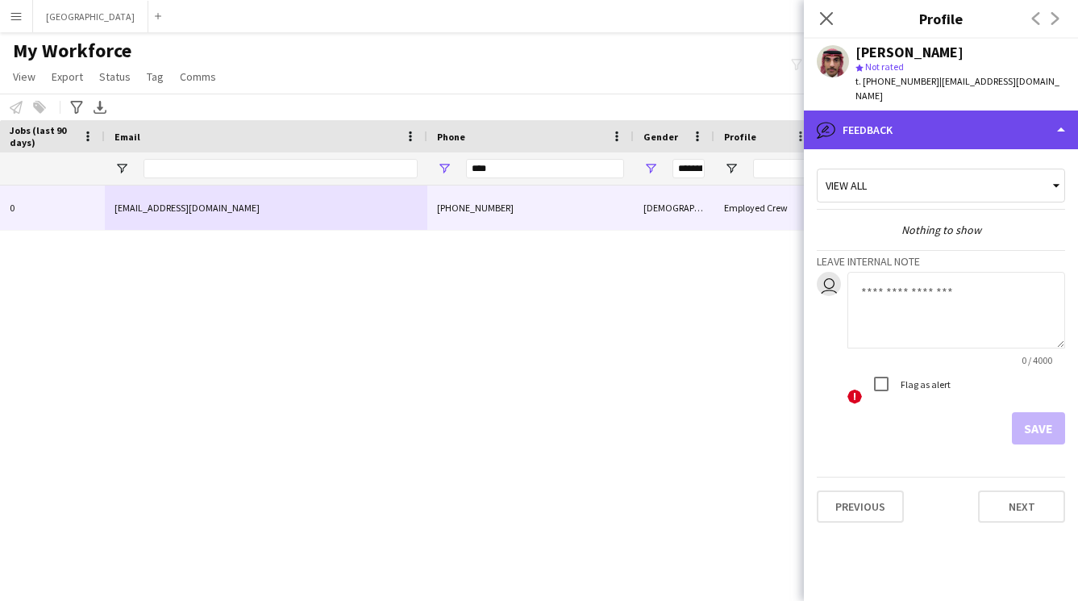
click at [929, 119] on div "bubble-pencil Feedback" at bounding box center [941, 130] width 274 height 39
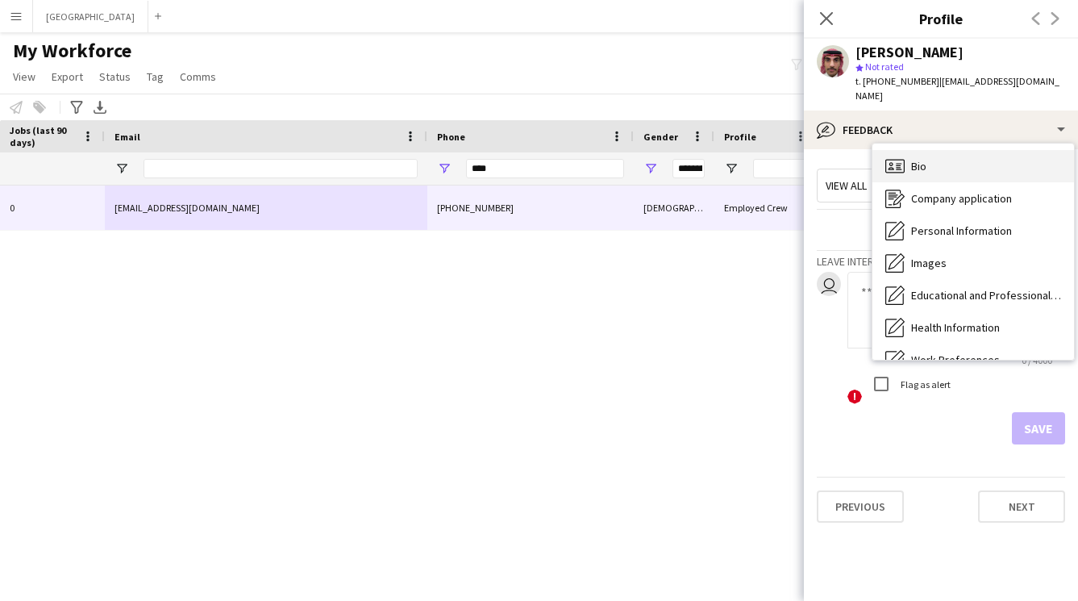
click at [932, 159] on div "Bio Bio" at bounding box center [974, 166] width 202 height 32
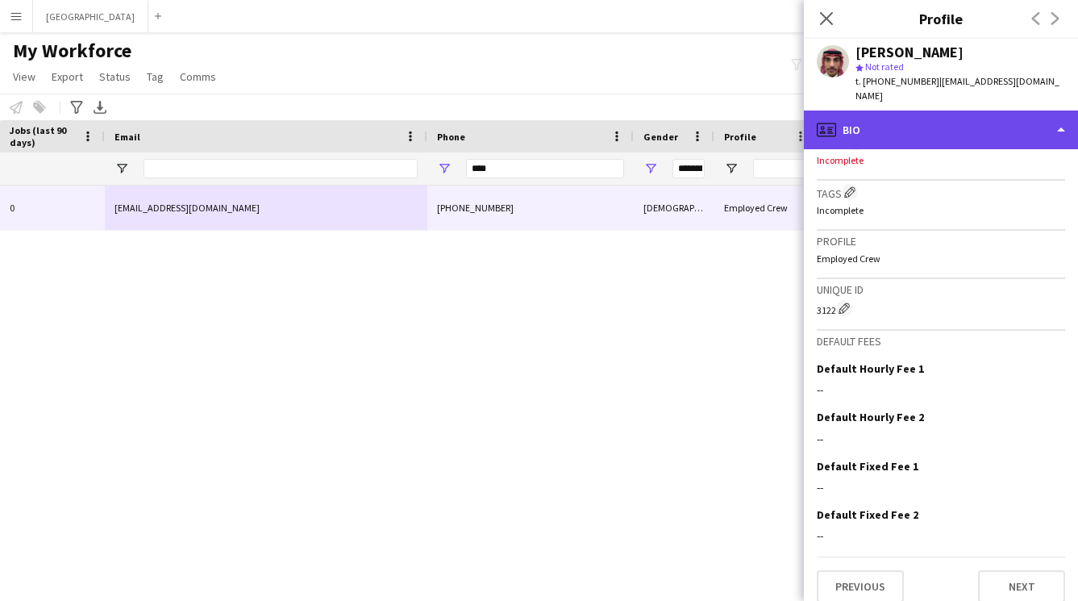
click at [907, 114] on div "profile Bio" at bounding box center [941, 130] width 274 height 39
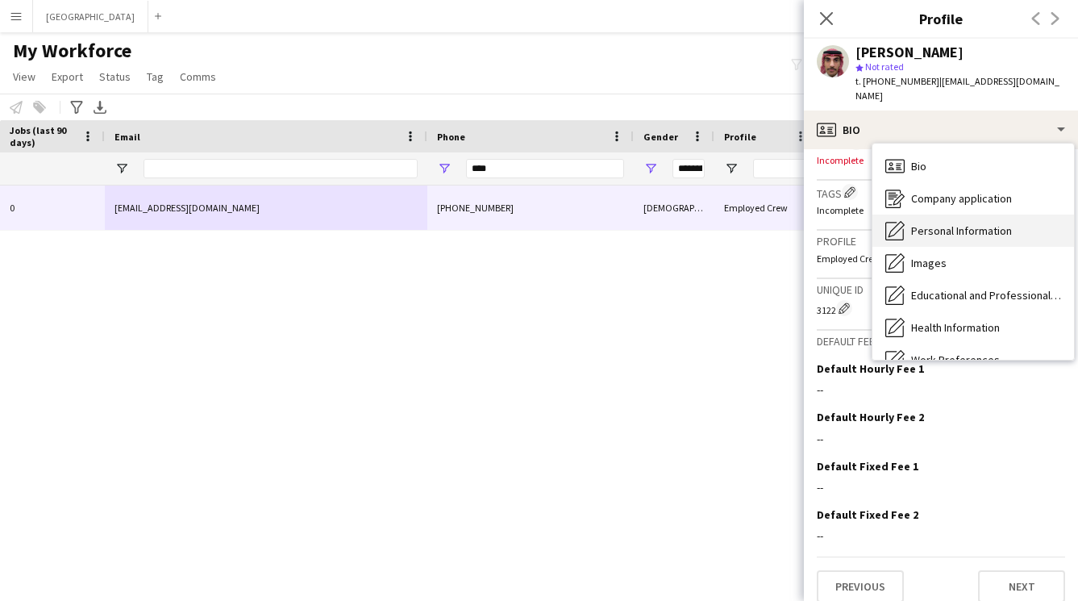
click at [920, 223] on span "Personal Information" at bounding box center [962, 230] width 101 height 15
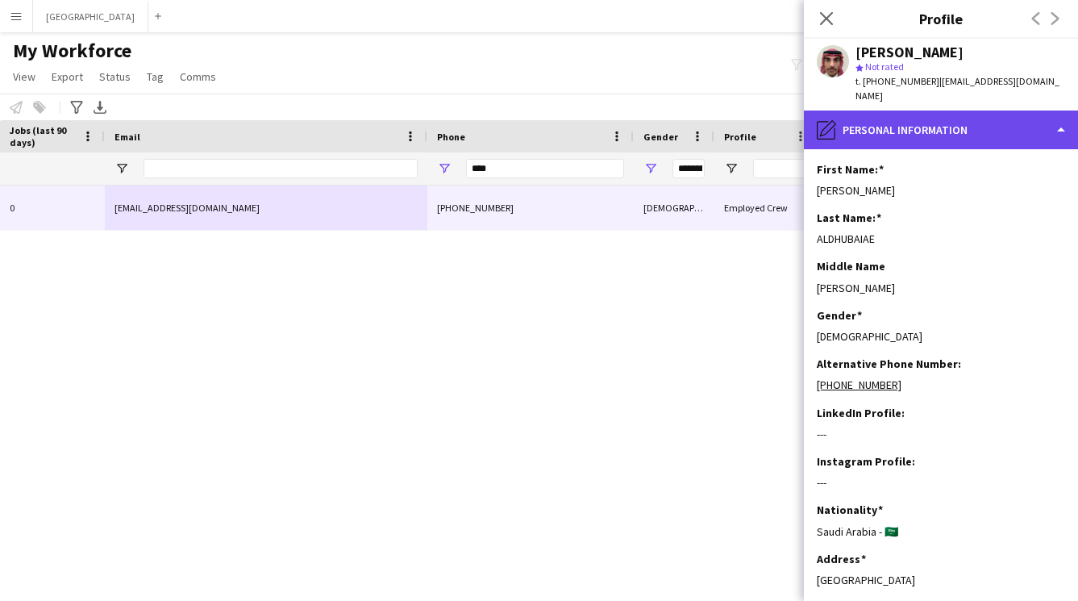
click at [907, 131] on div "pencil4 Personal Information" at bounding box center [941, 130] width 274 height 39
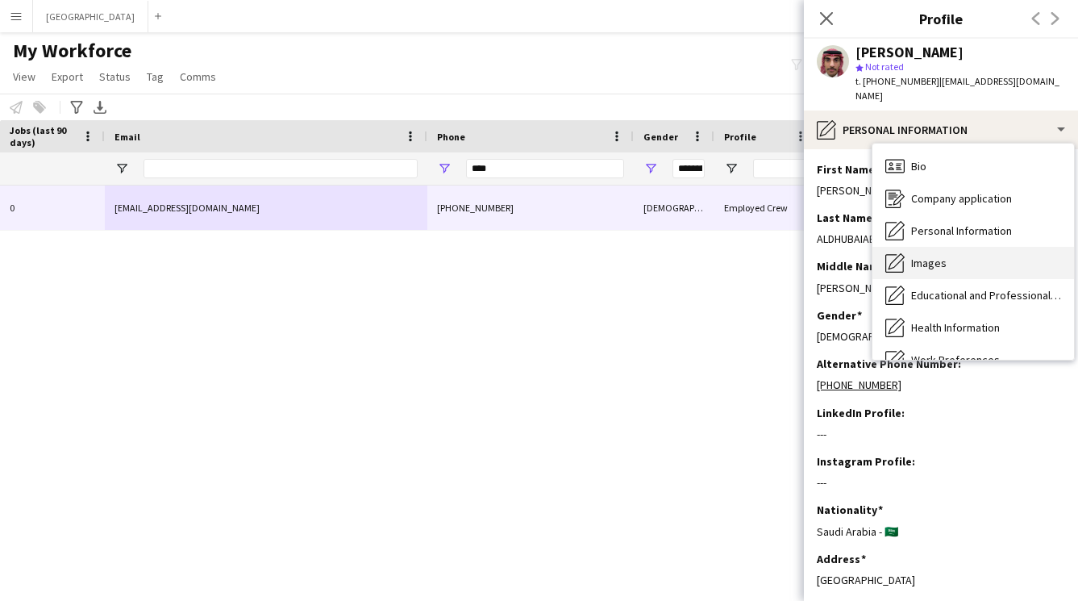
click at [924, 256] on span "Images" at bounding box center [929, 263] width 35 height 15
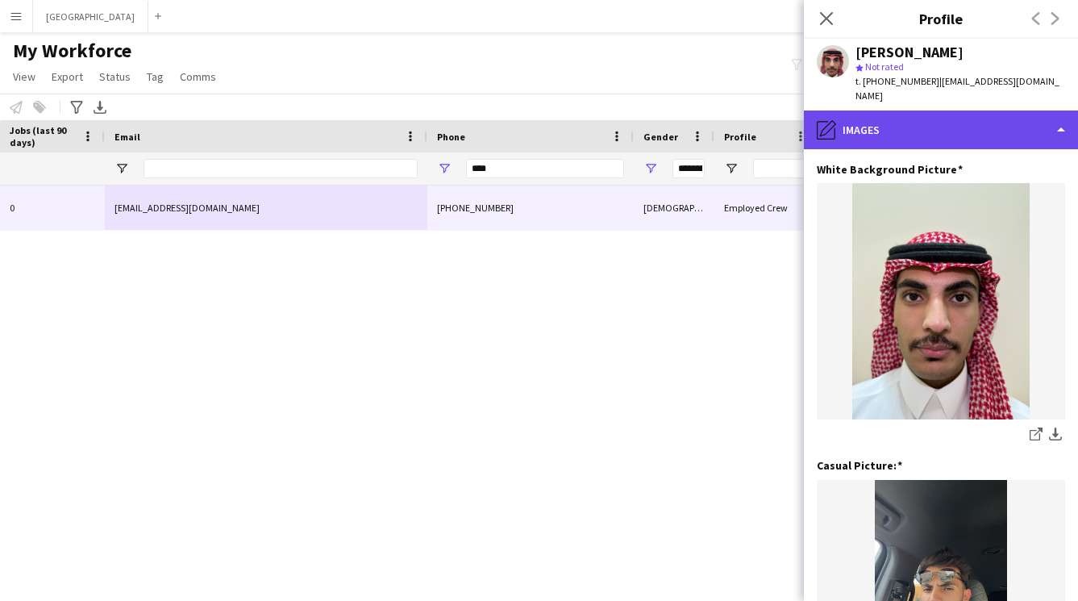
click at [894, 119] on div "pencil4 Images" at bounding box center [941, 130] width 274 height 39
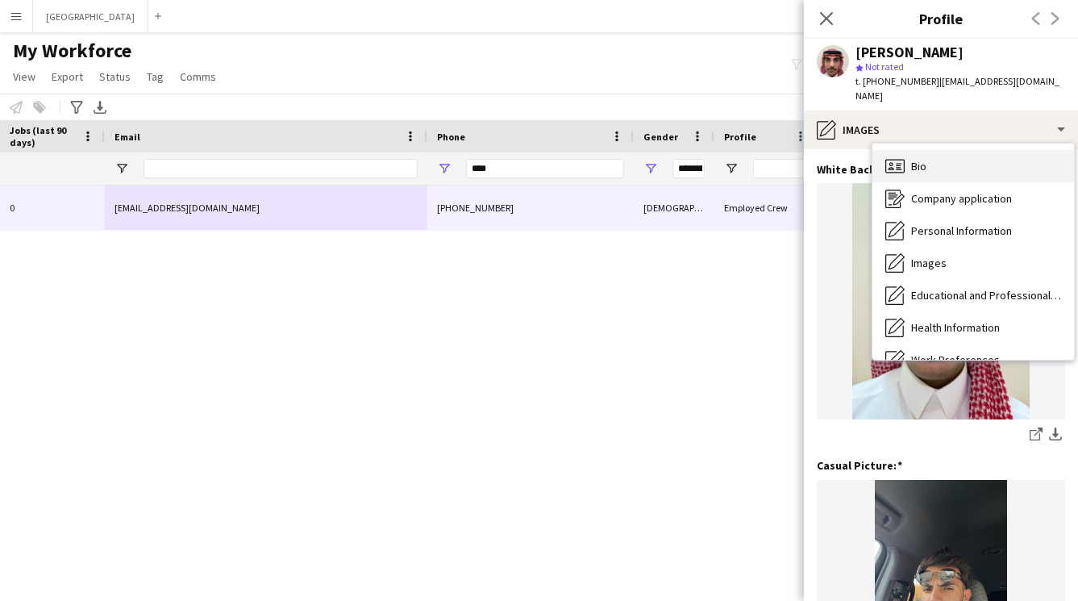
click at [932, 156] on div "Bio Bio" at bounding box center [974, 166] width 202 height 32
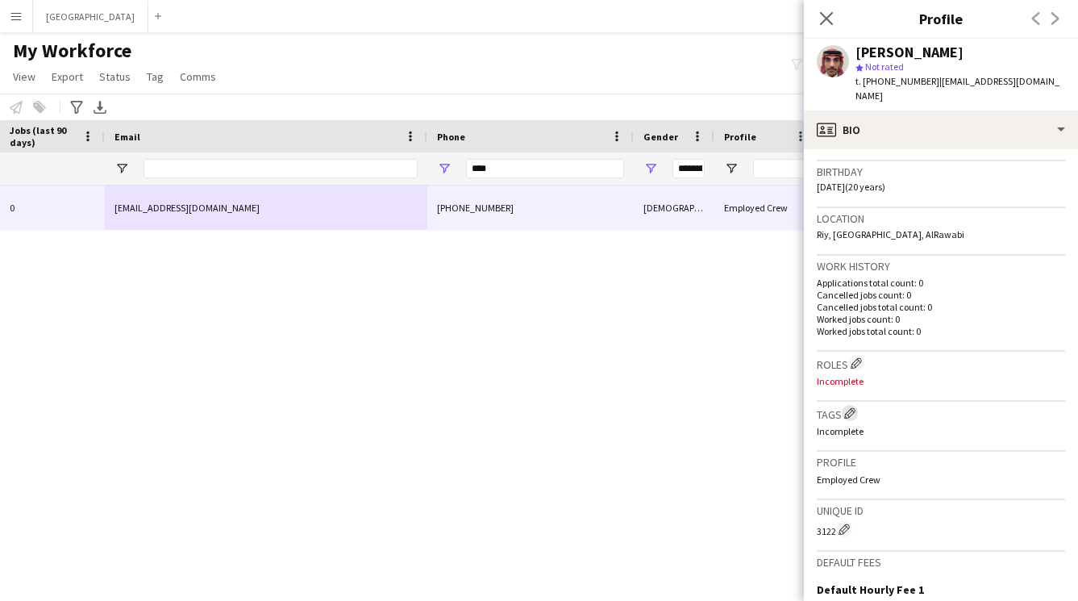
click at [852, 407] on app-icon "Edit crew company tags" at bounding box center [850, 412] width 11 height 11
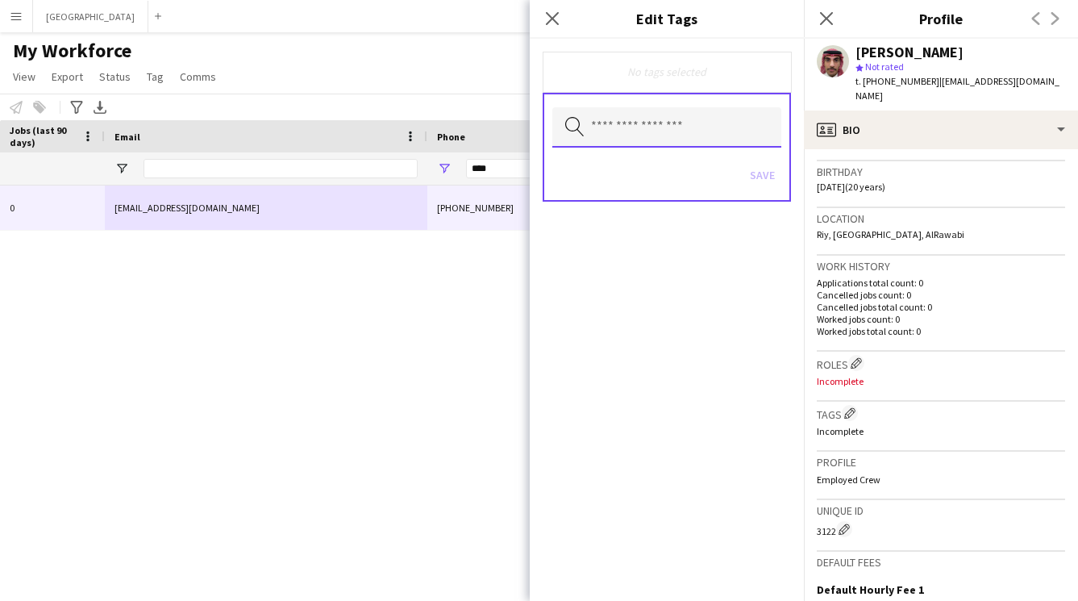
click at [688, 123] on input "text" at bounding box center [667, 127] width 229 height 40
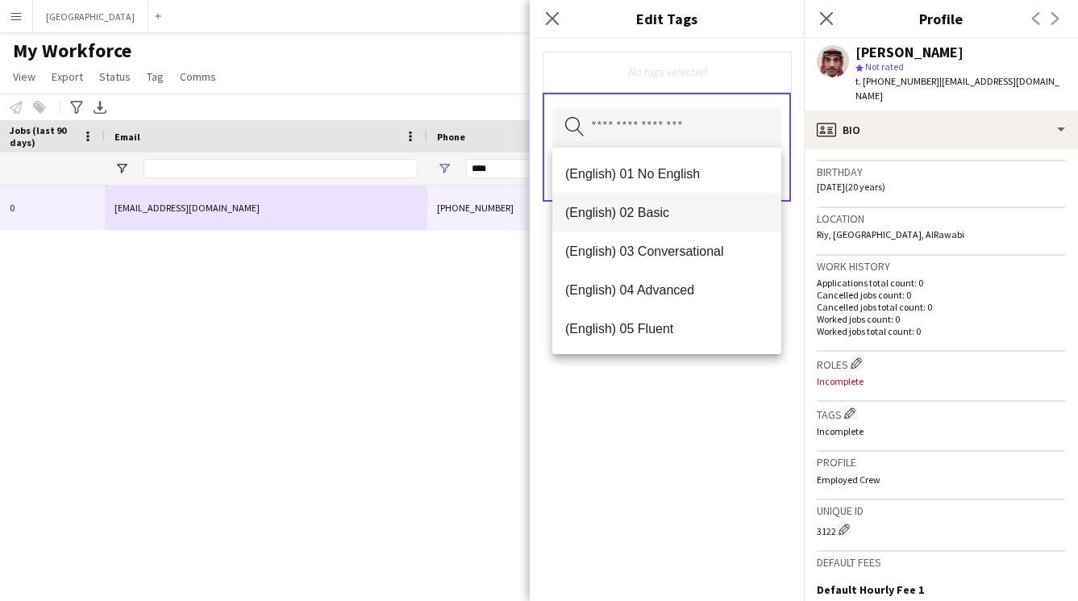
click at [653, 219] on span "(English) 02 Basic" at bounding box center [666, 212] width 203 height 15
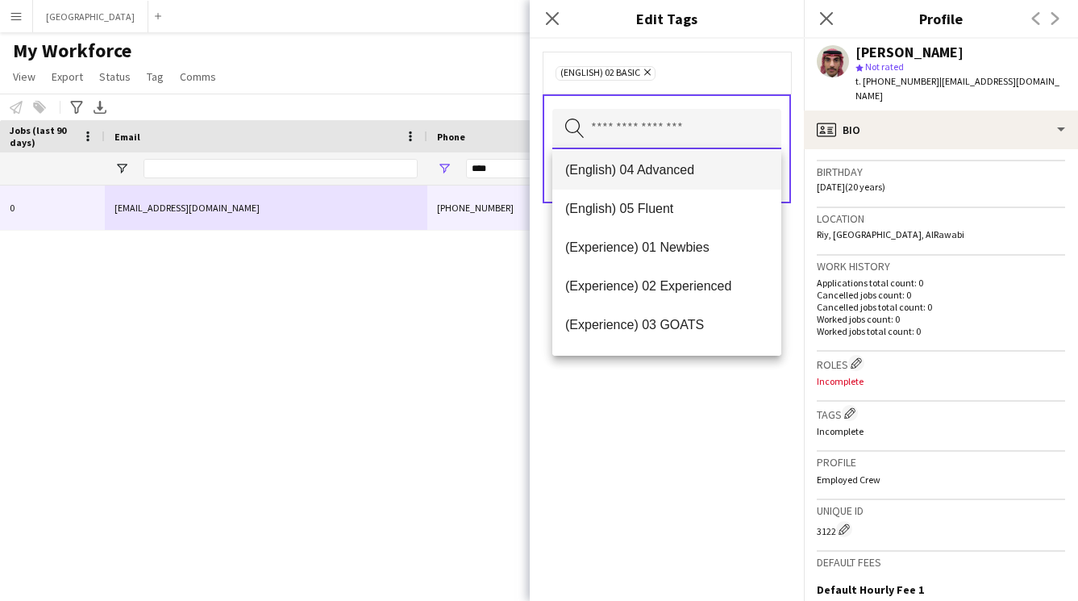
scroll to position [115, 0]
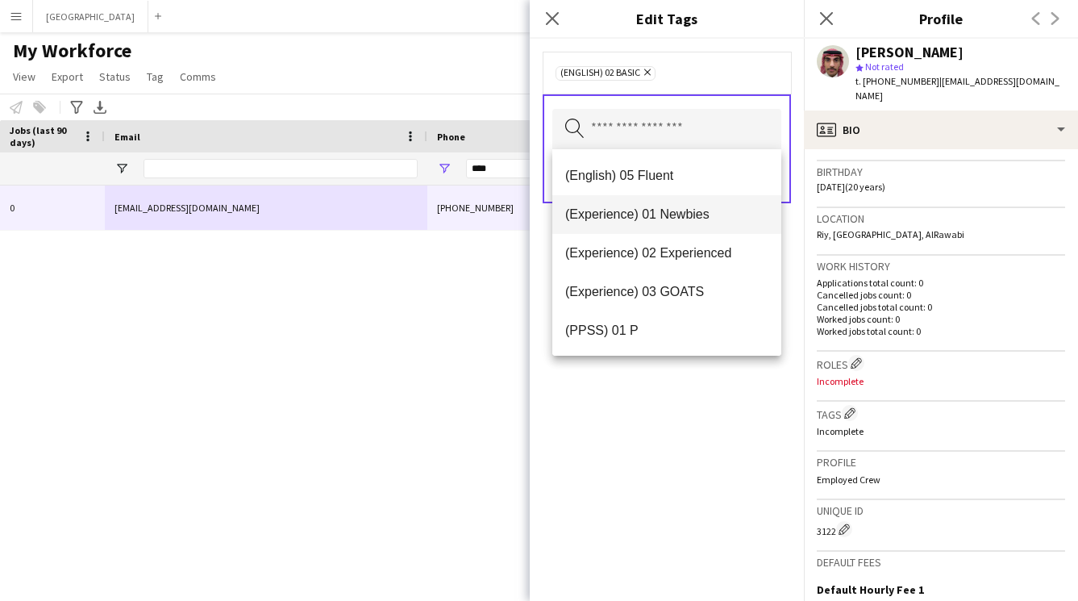
click at [670, 218] on span "(Experience) 01 Newbies" at bounding box center [666, 214] width 203 height 15
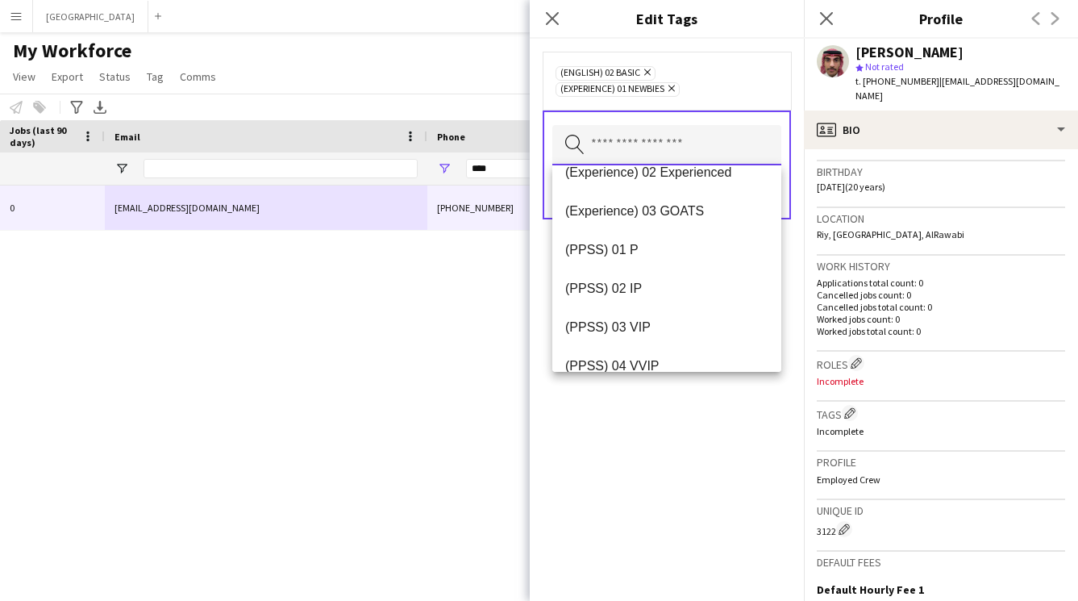
scroll to position [207, 0]
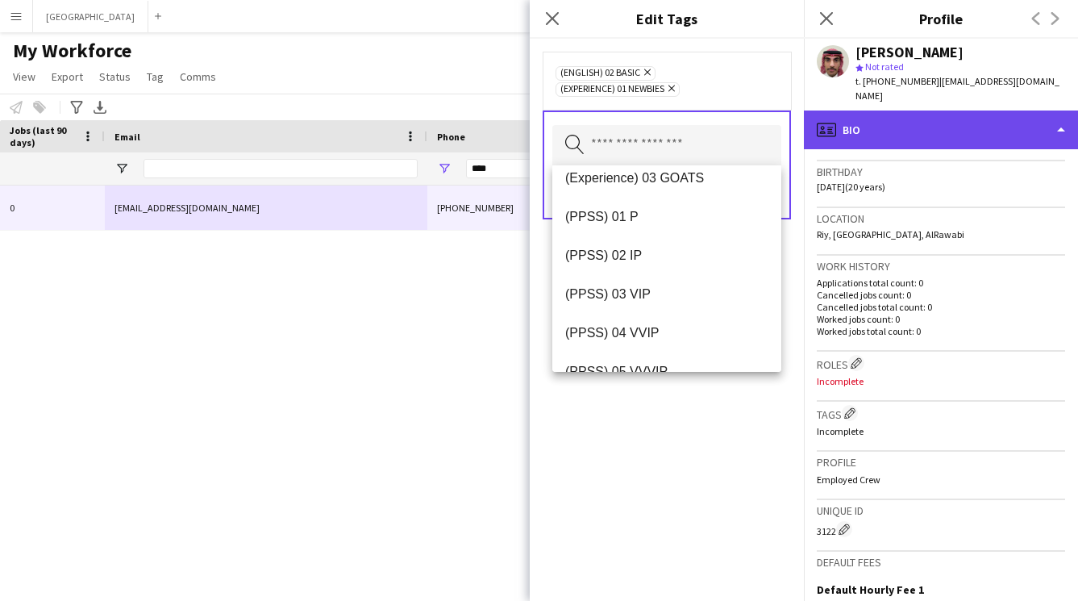
click at [972, 119] on div "profile Bio" at bounding box center [941, 130] width 274 height 39
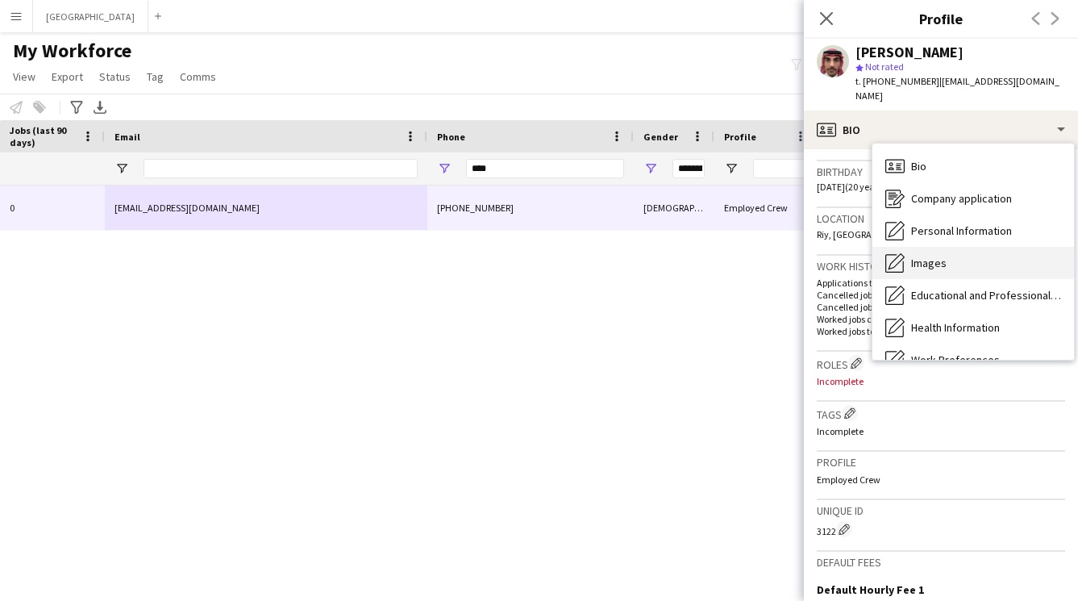
click at [928, 256] on span "Images" at bounding box center [929, 263] width 35 height 15
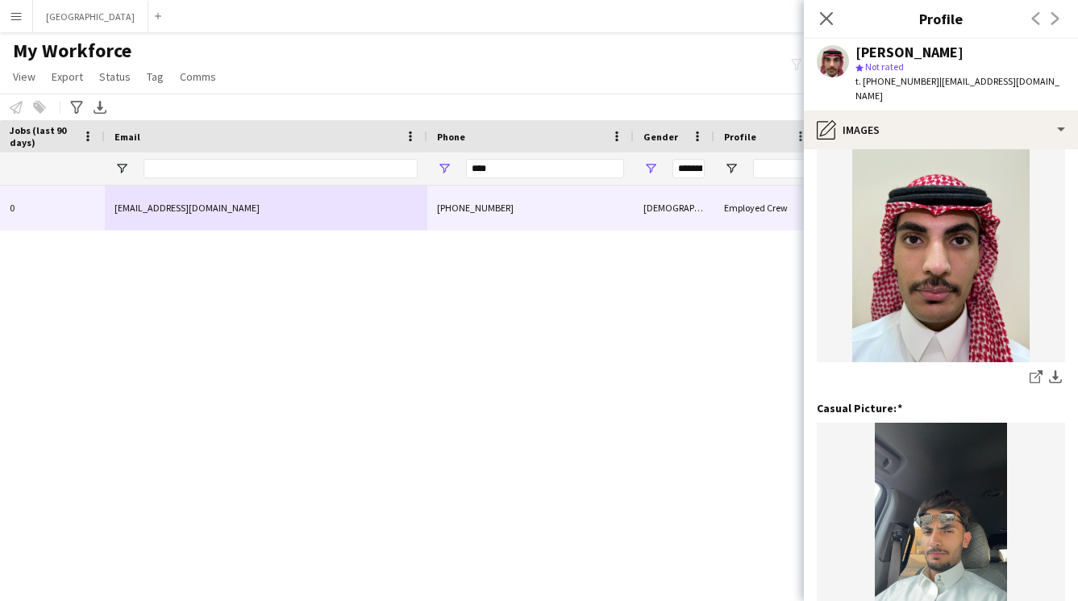
scroll to position [59, 0]
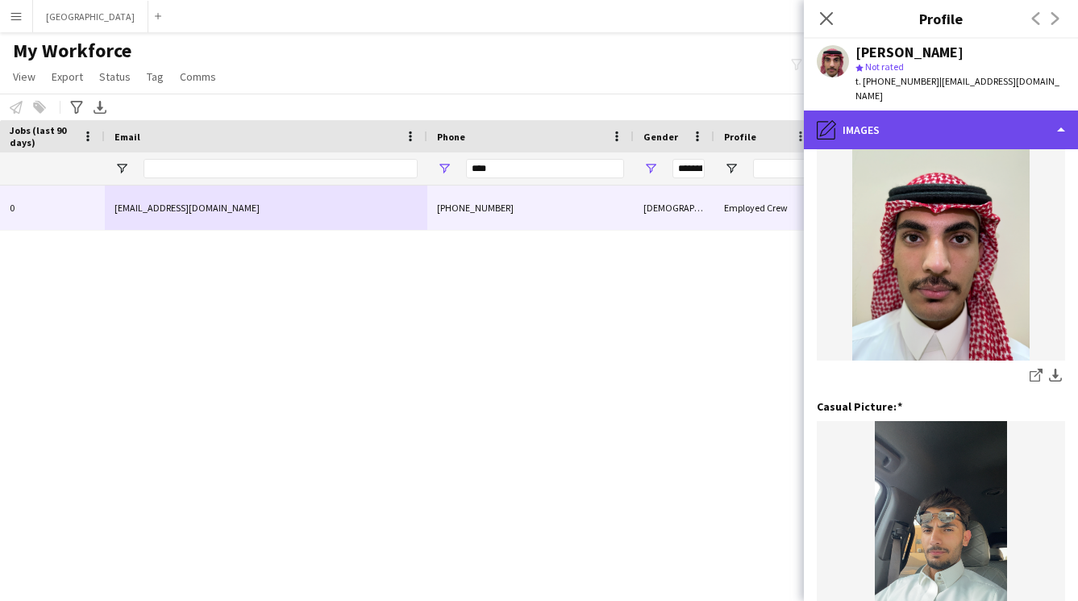
click at [893, 111] on div "pencil4 Images" at bounding box center [941, 130] width 274 height 39
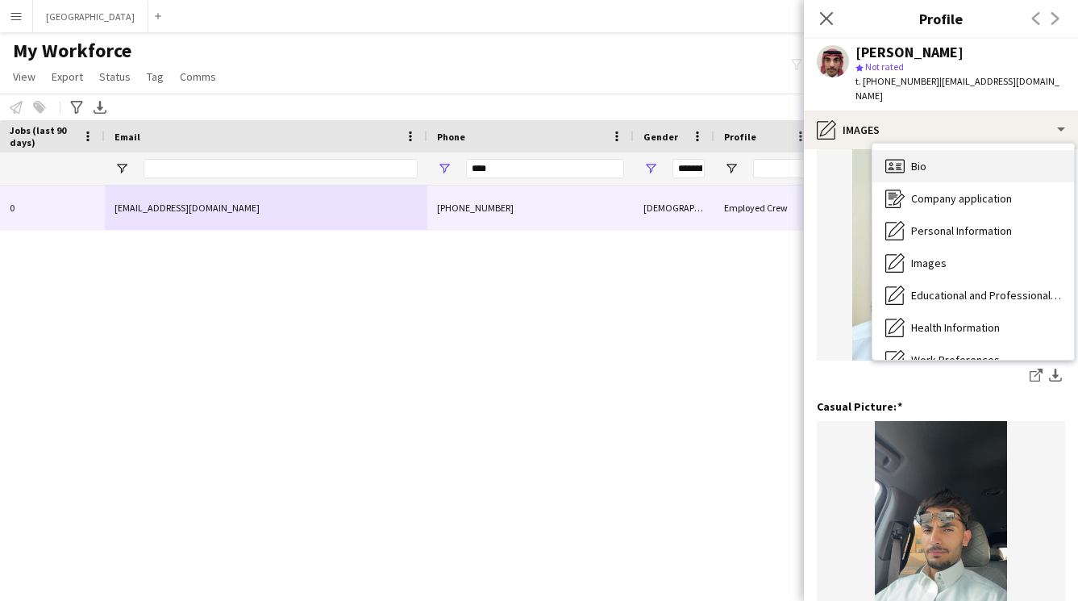
click at [912, 159] on span "Bio" at bounding box center [919, 166] width 15 height 15
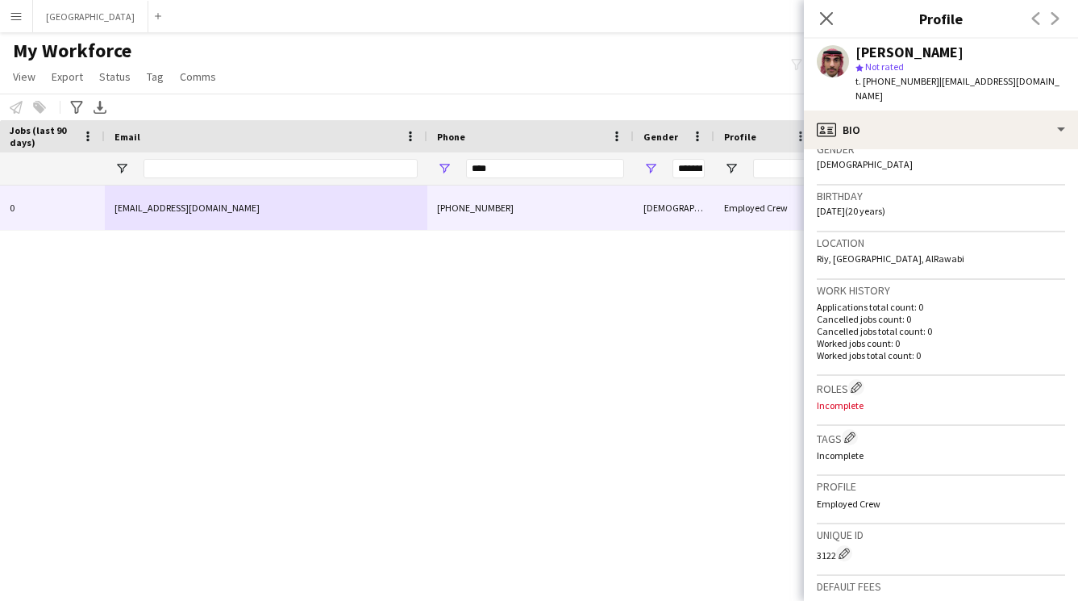
scroll to position [284, 0]
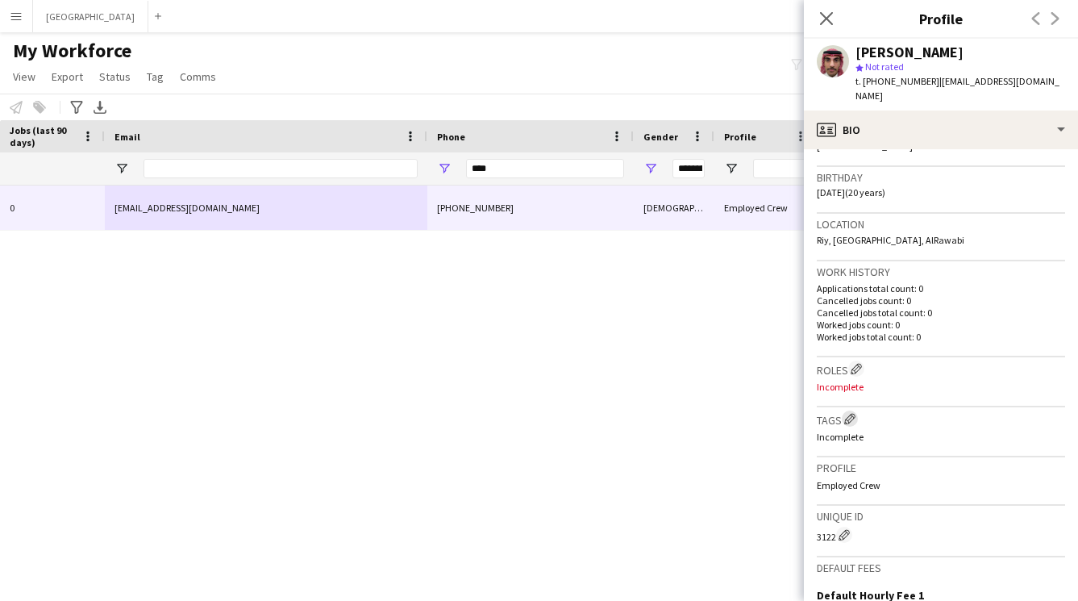
click at [853, 413] on app-icon "Edit crew company tags" at bounding box center [850, 418] width 11 height 11
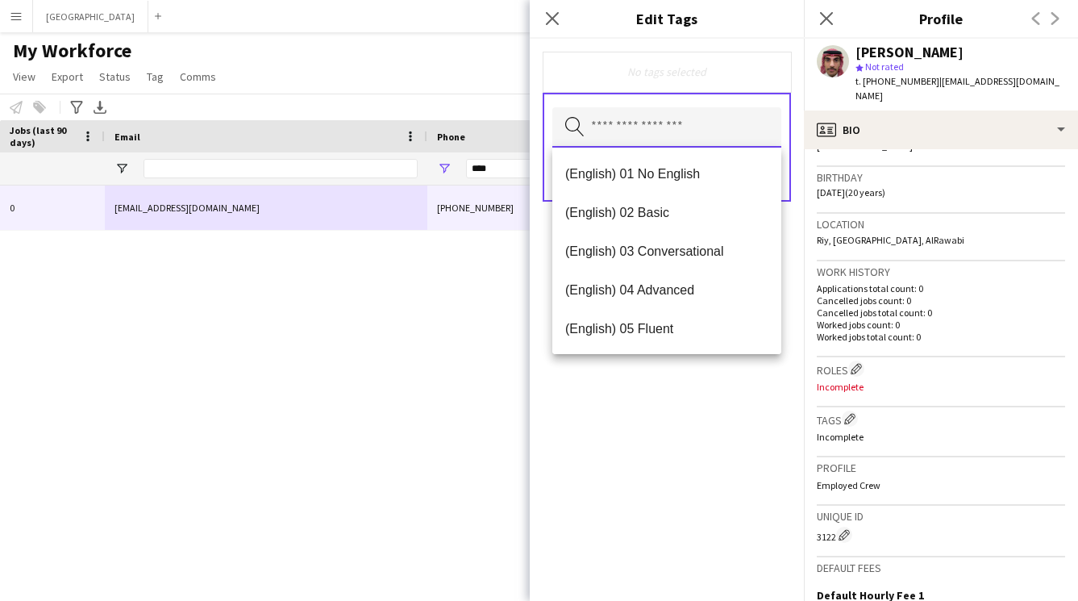
click at [686, 143] on input "text" at bounding box center [667, 127] width 229 height 40
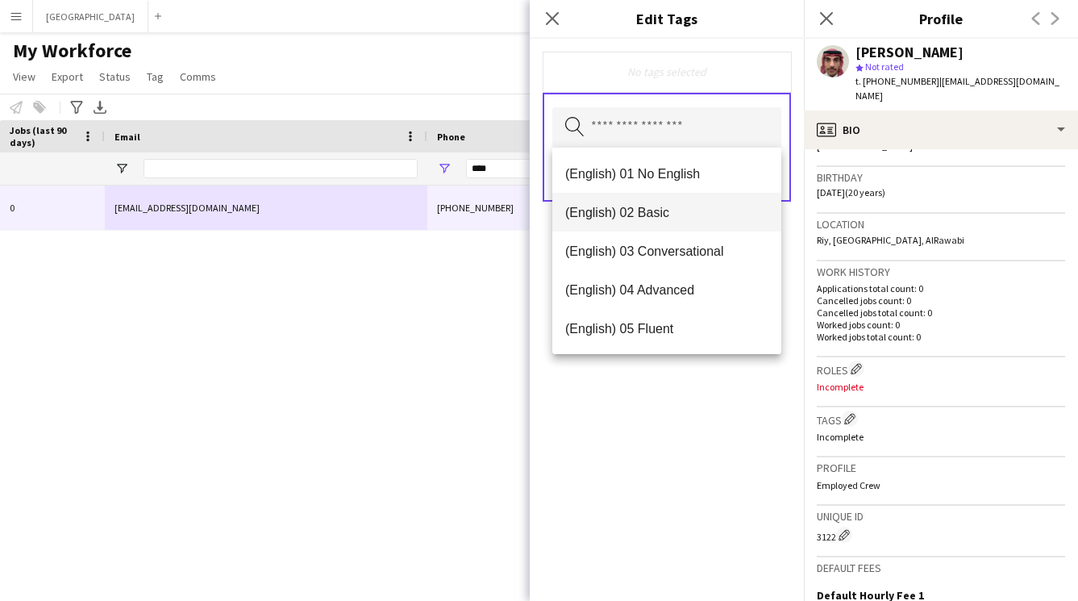
click at [671, 219] on span "(English) 02 Basic" at bounding box center [666, 212] width 203 height 15
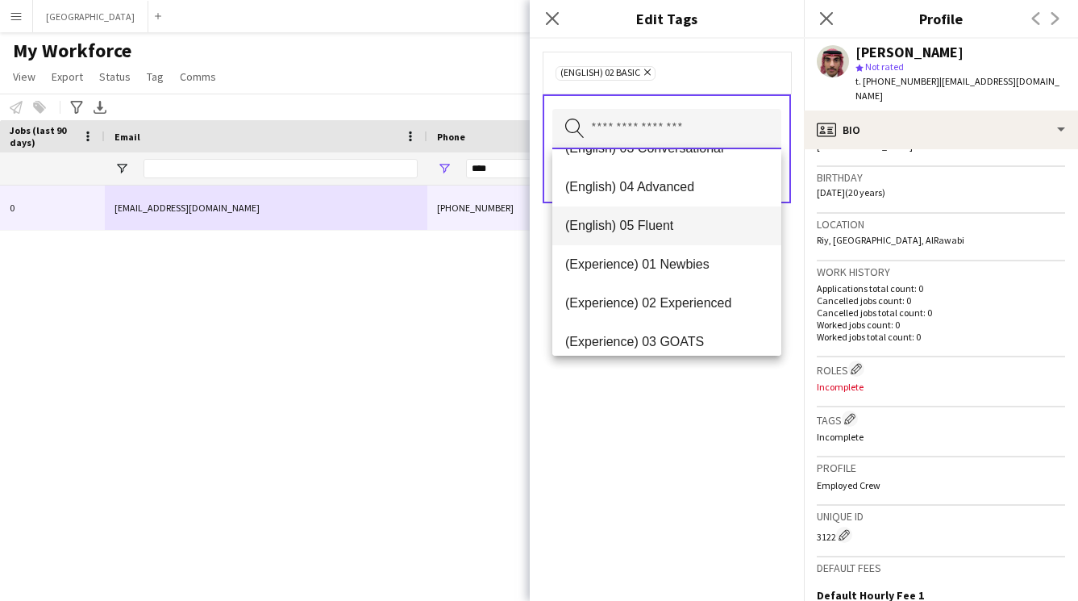
scroll to position [78, 0]
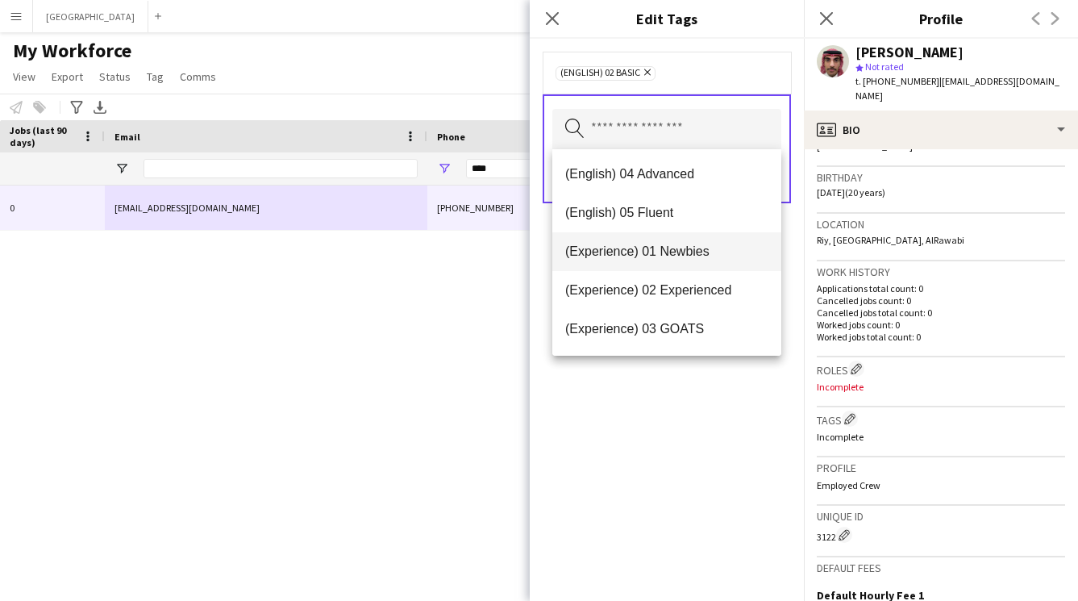
click at [673, 252] on span "(Experience) 01 Newbies" at bounding box center [666, 251] width 203 height 15
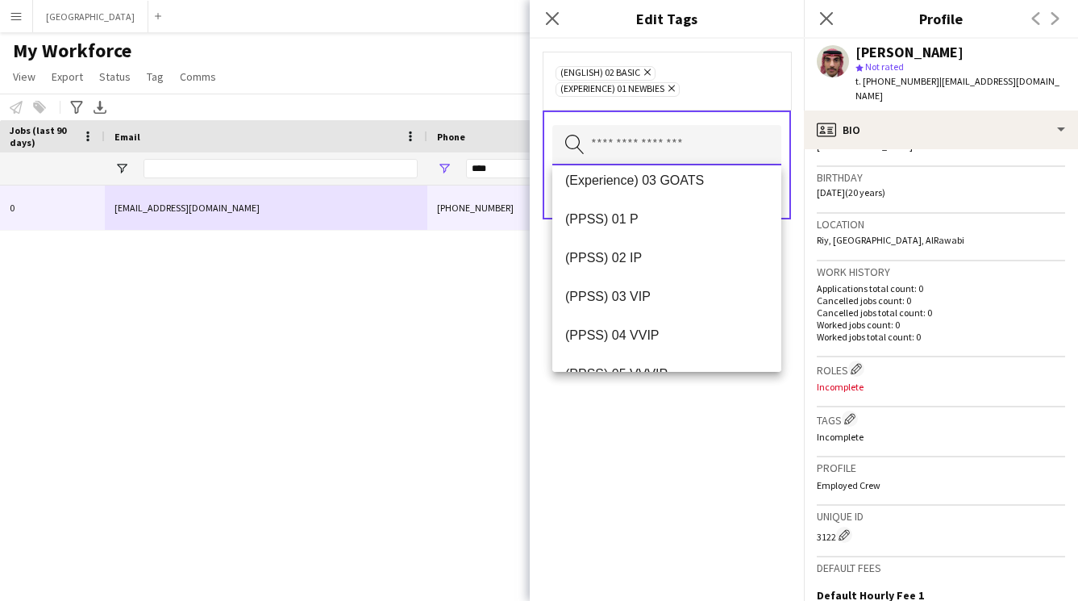
scroll to position [205, 0]
click at [645, 294] on span "(PPSS) 03 VIP" at bounding box center [666, 295] width 203 height 15
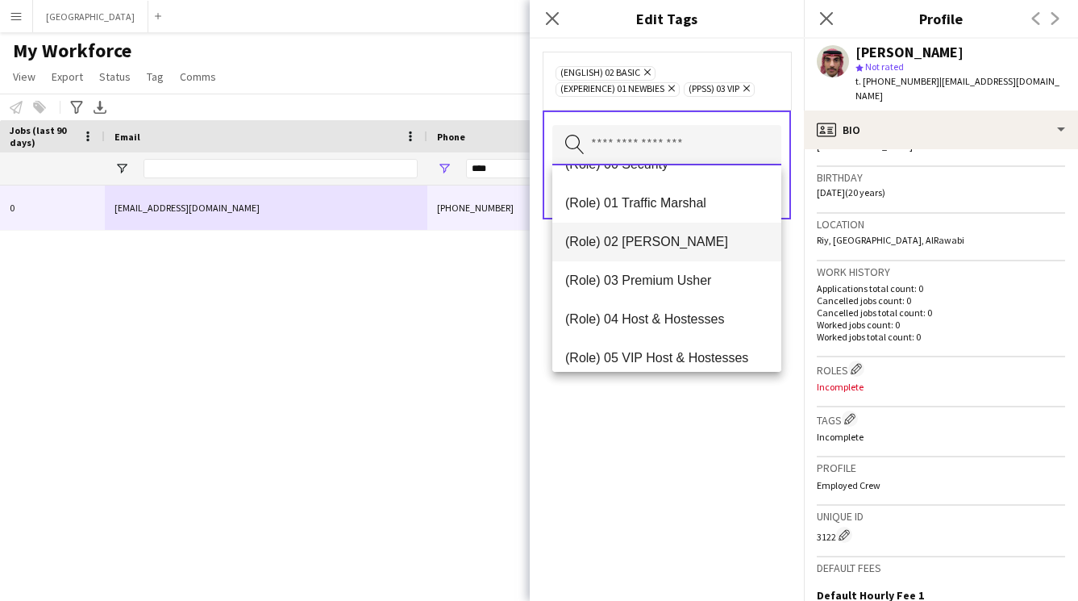
scroll to position [416, 0]
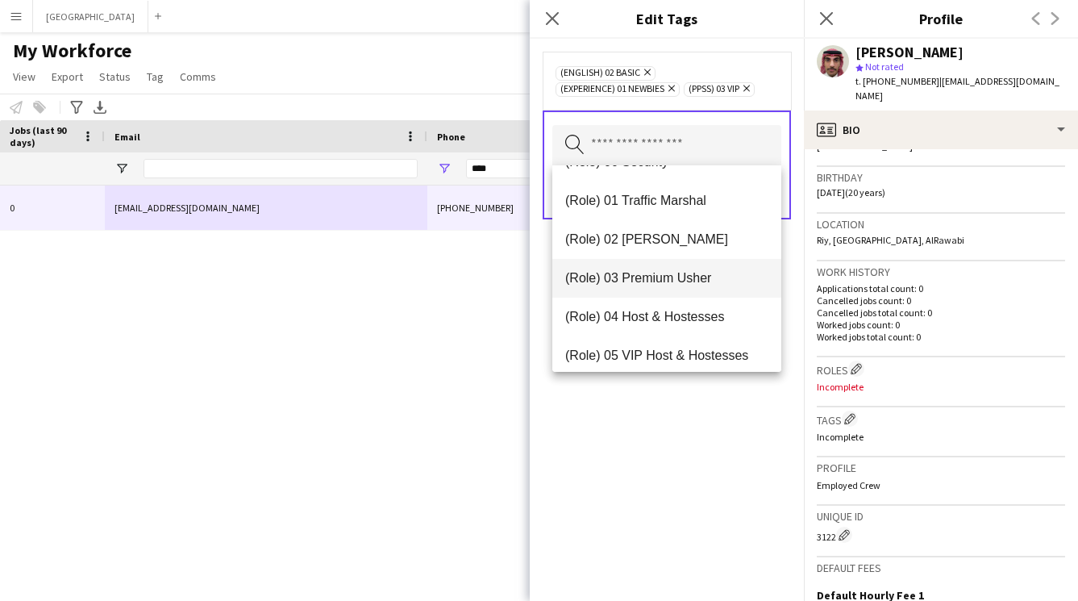
click at [668, 277] on span "(Role) 03 Premium Usher" at bounding box center [666, 277] width 203 height 15
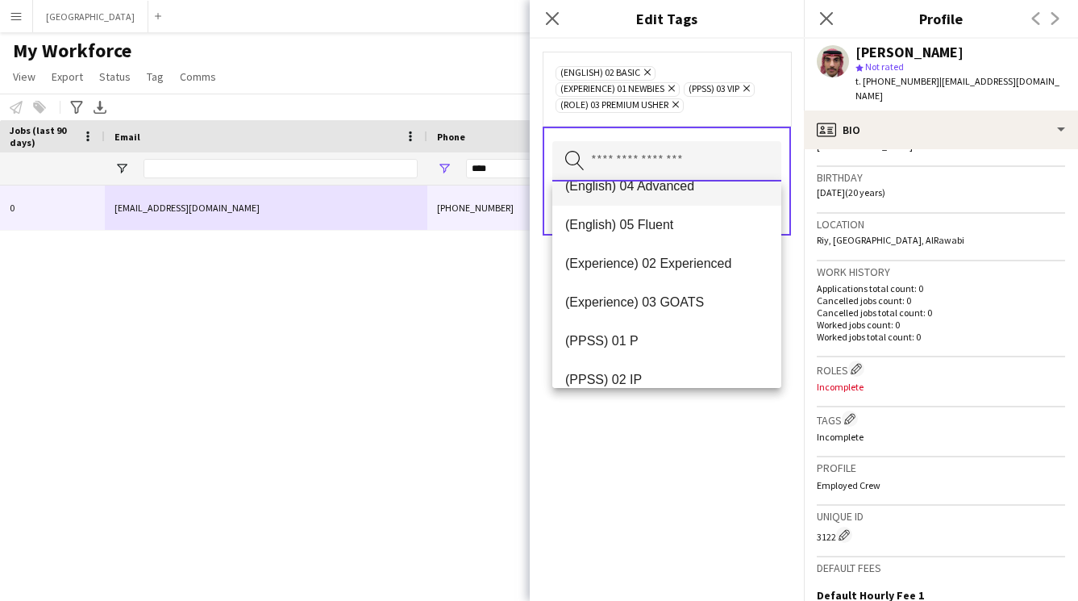
scroll to position [96, 0]
click at [678, 105] on icon at bounding box center [676, 105] width 6 height 6
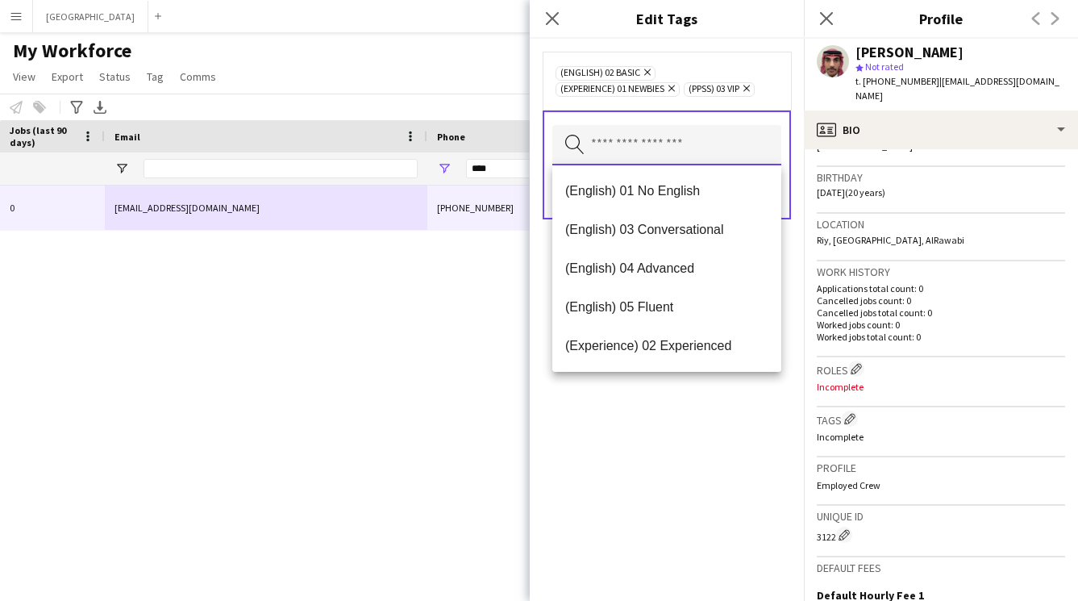
click at [681, 146] on input "text" at bounding box center [667, 145] width 229 height 40
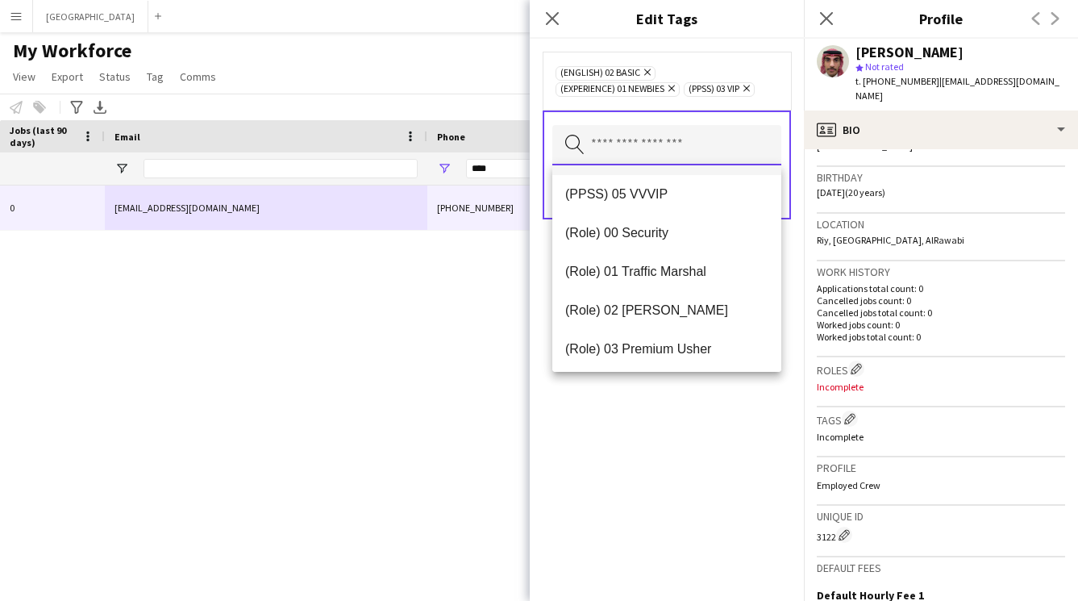
scroll to position [375, 0]
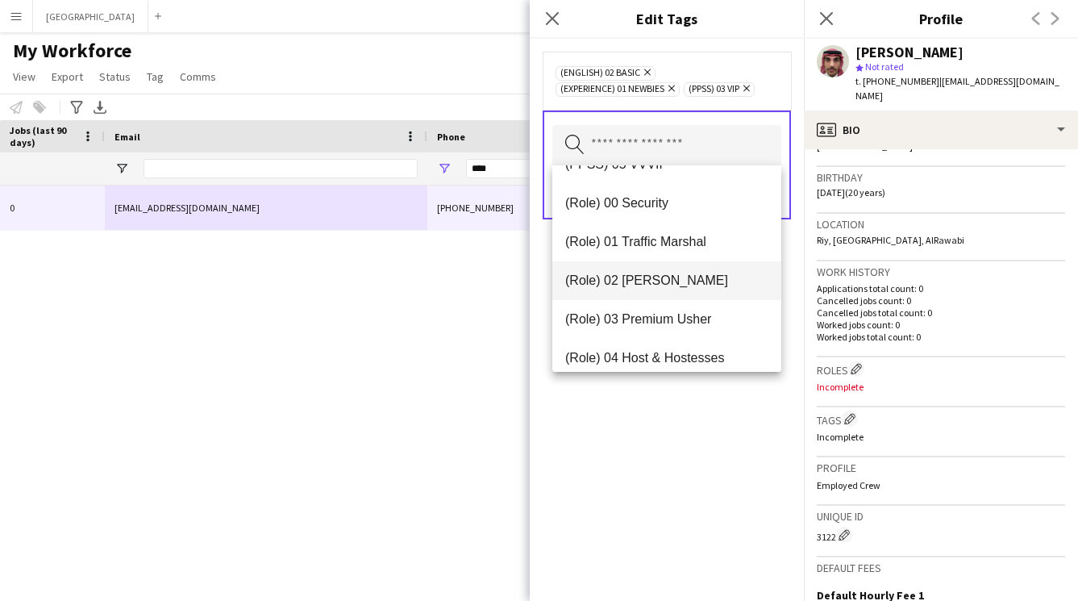
click at [661, 284] on span "(Role) 02 [PERSON_NAME]" at bounding box center [666, 280] width 203 height 15
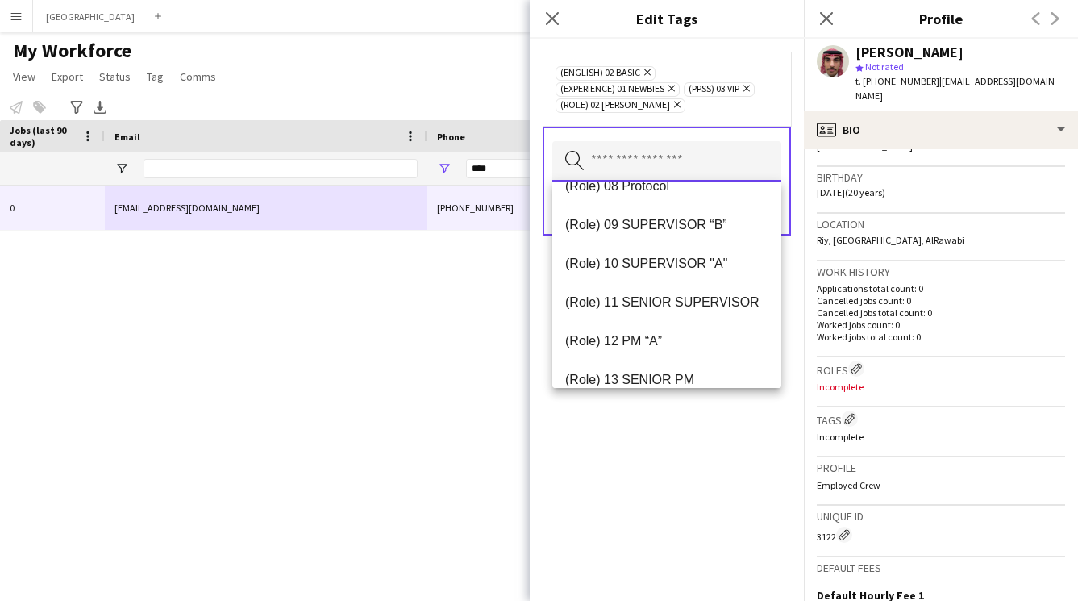
scroll to position [736, 0]
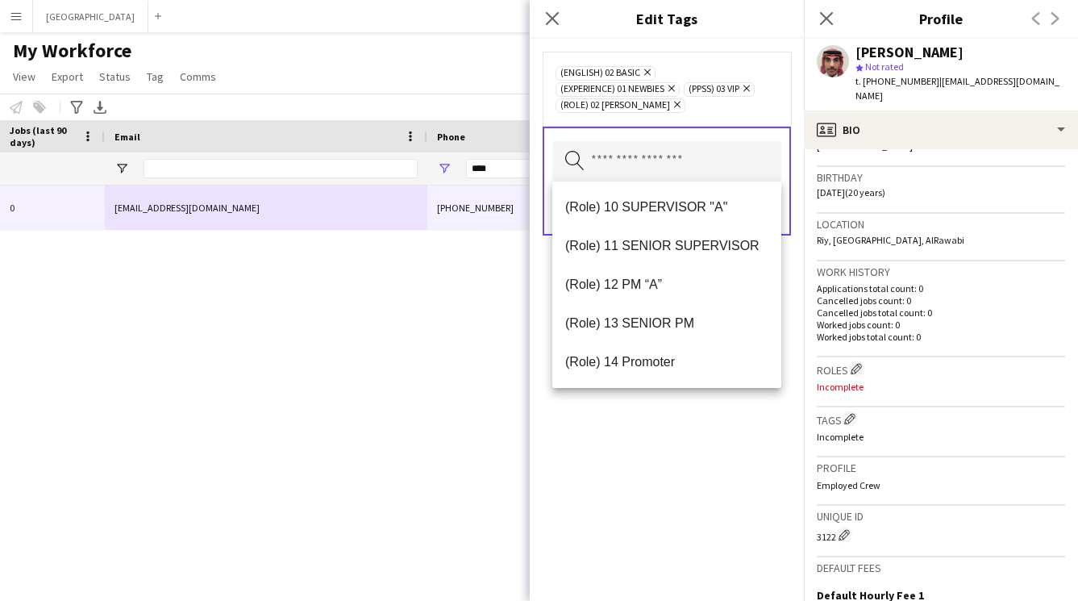
click at [659, 448] on div "(English) 02 Basic Remove (Experience) 01 Newbies Remove (PPSS) 03 VIP Remove (…" at bounding box center [667, 320] width 274 height 562
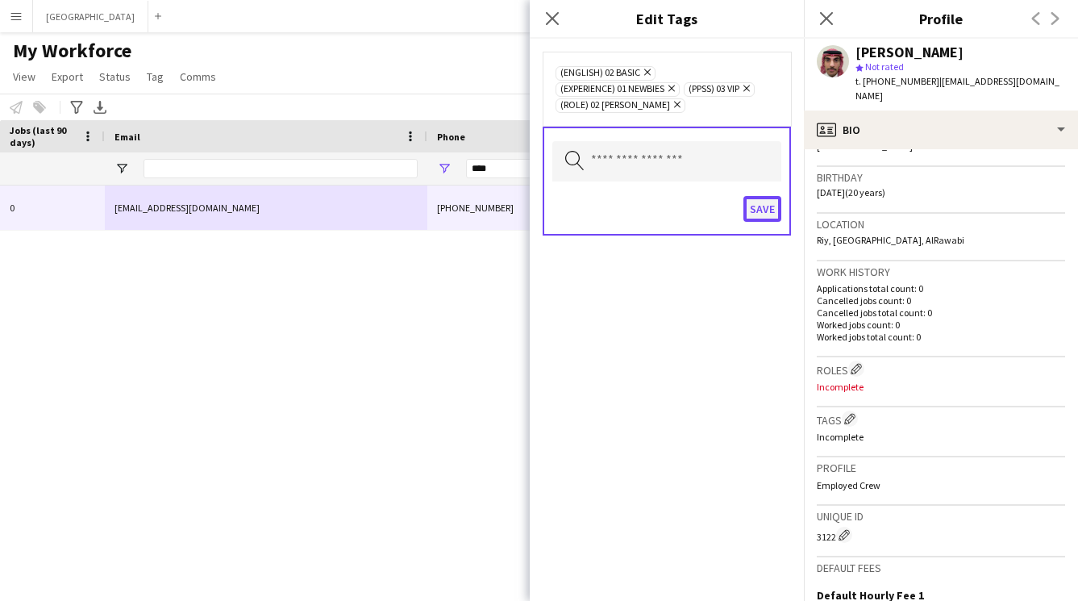
click at [768, 203] on button "Save" at bounding box center [763, 209] width 38 height 26
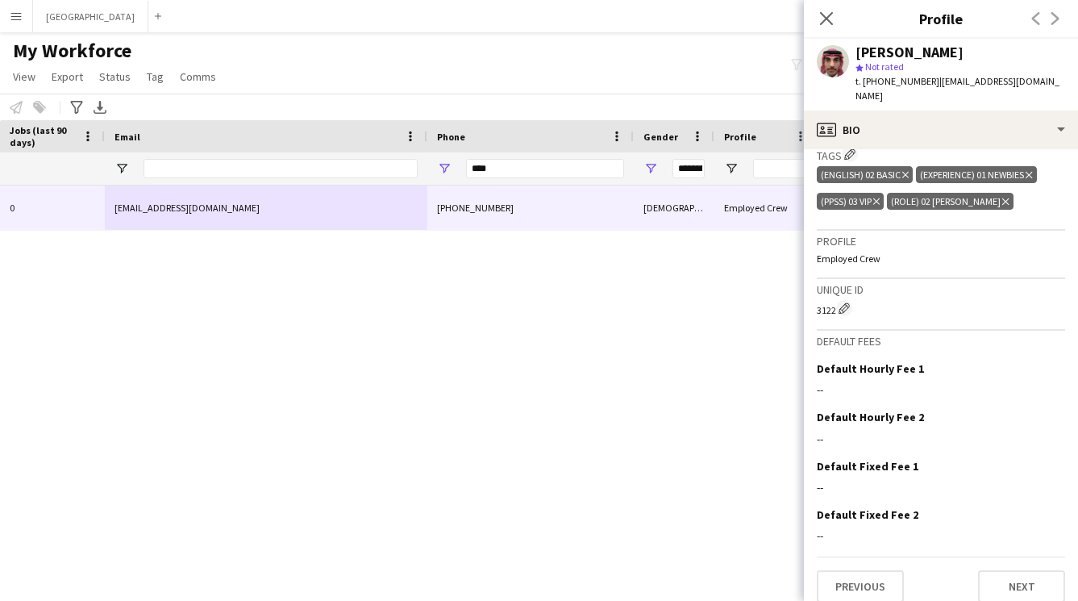
scroll to position [0, 0]
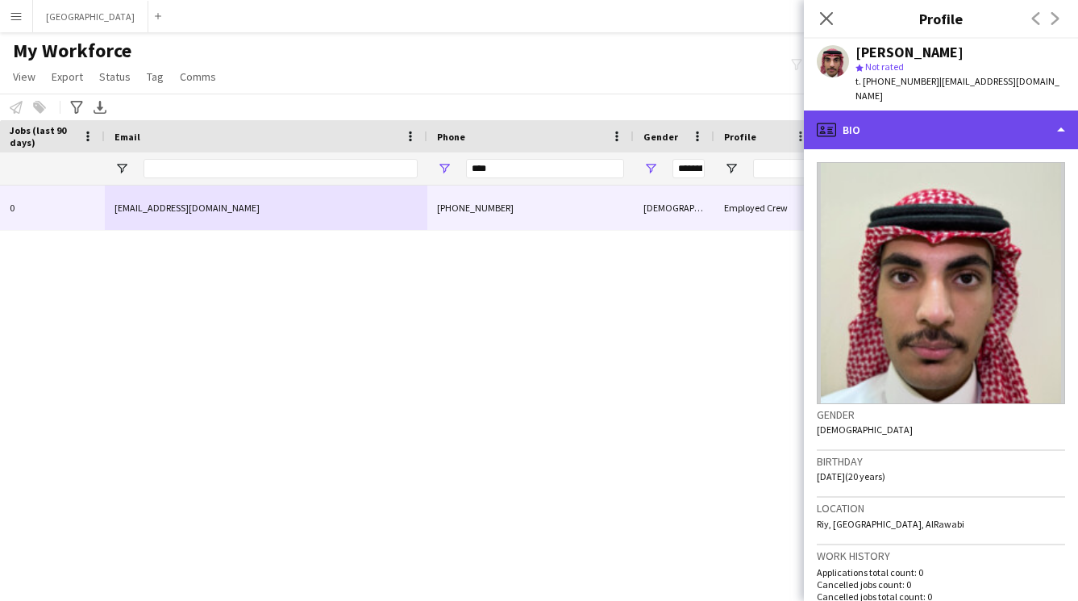
click at [949, 126] on div "profile Bio" at bounding box center [941, 130] width 274 height 39
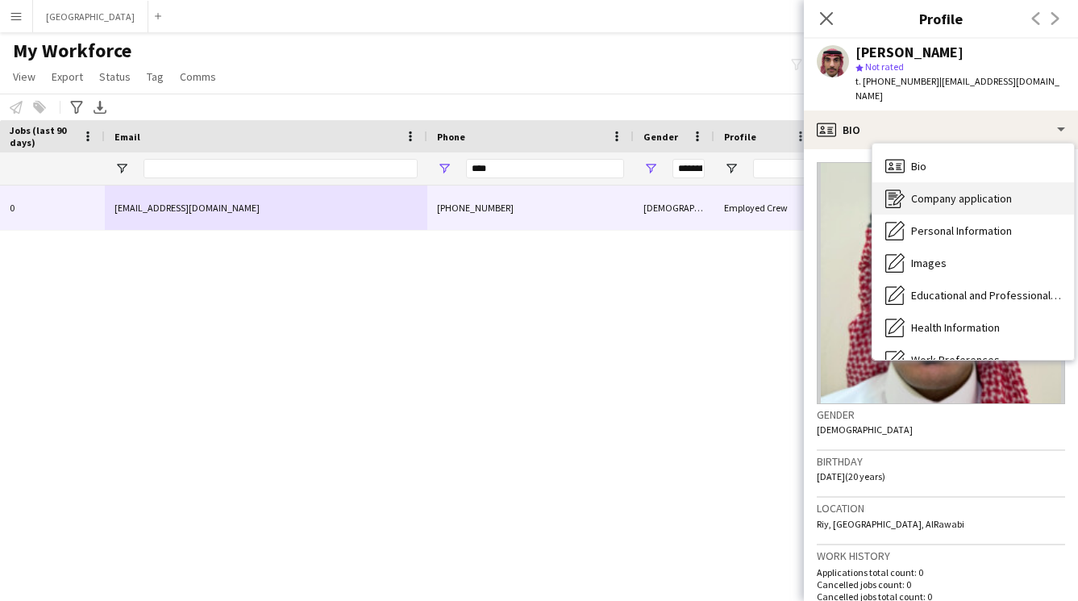
click at [948, 182] on div "Company application Company application" at bounding box center [974, 198] width 202 height 32
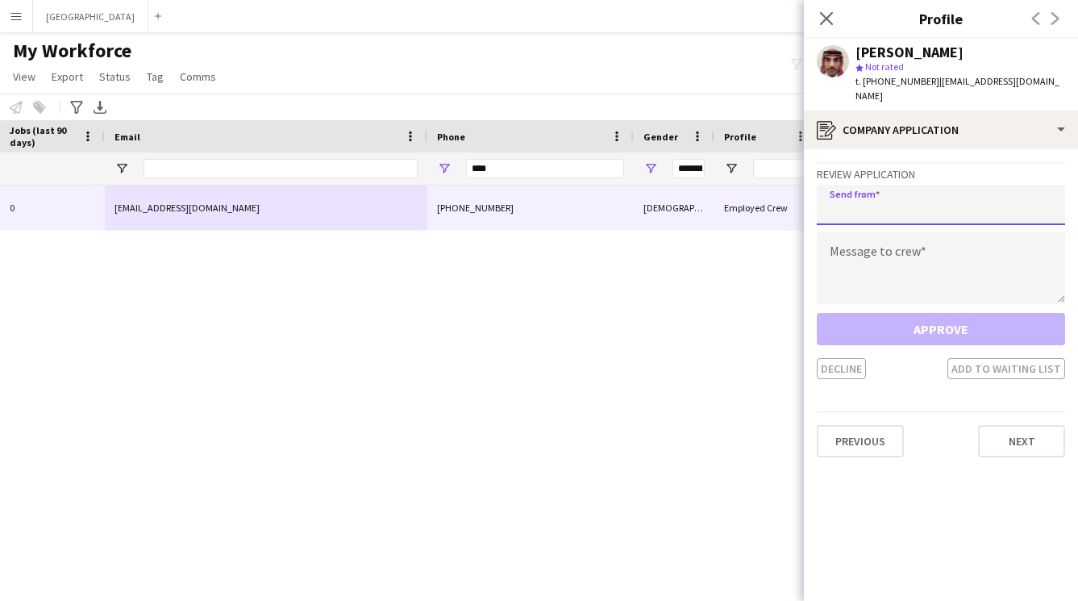
click at [878, 190] on input "email" at bounding box center [941, 205] width 248 height 40
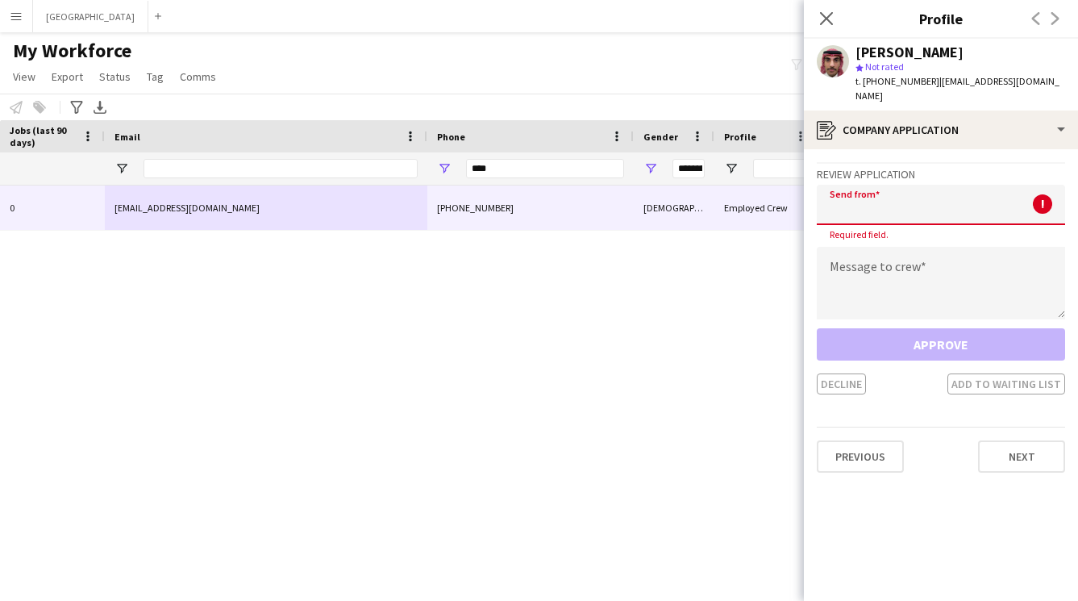
paste input "**********"
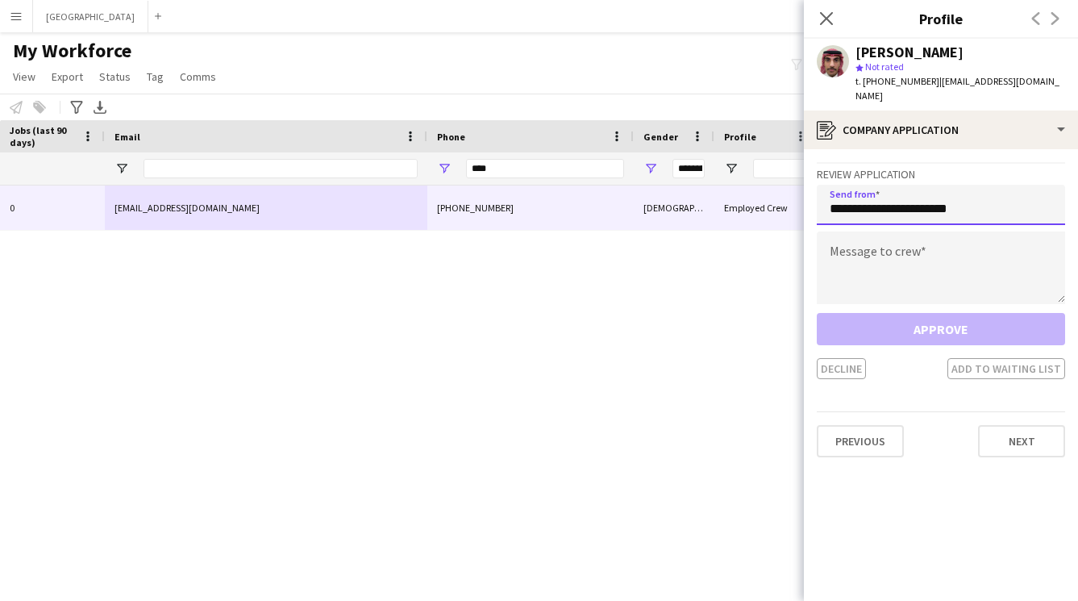
type input "**********"
click at [874, 244] on textarea at bounding box center [941, 268] width 248 height 73
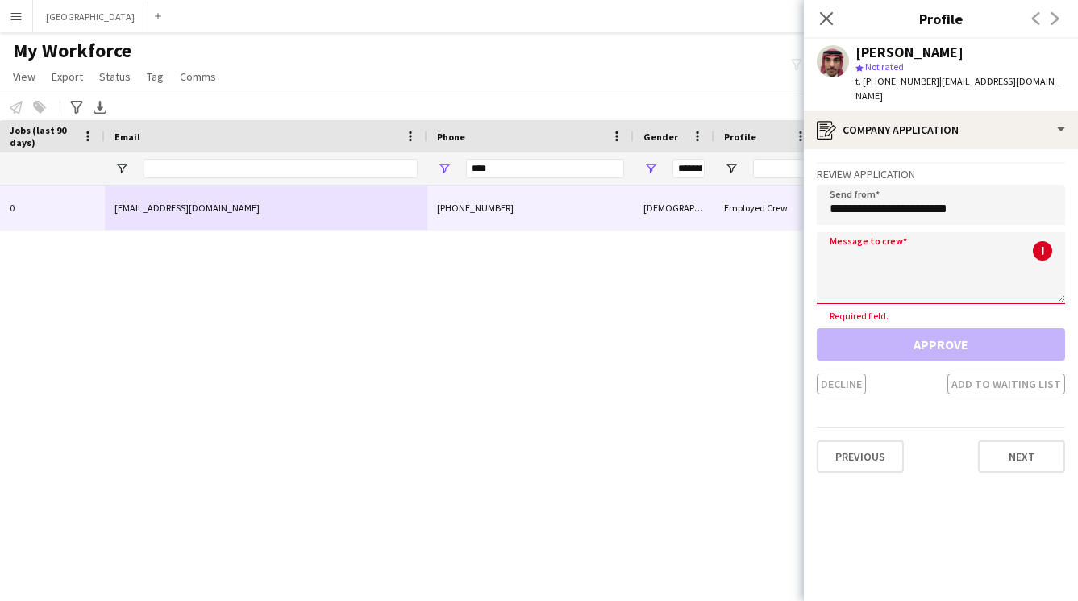
paste textarea "**********"
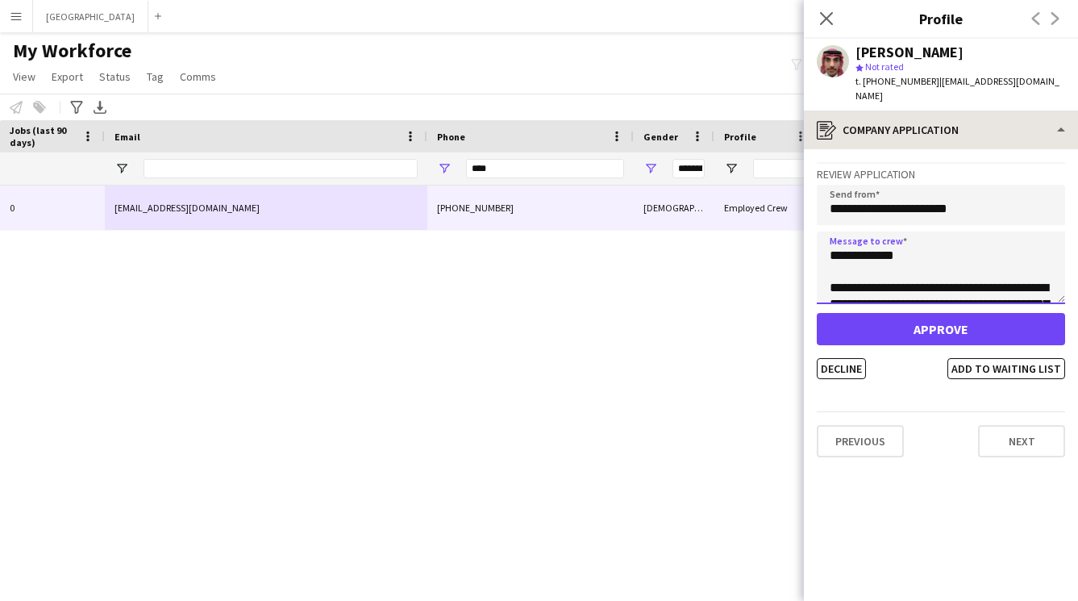
type textarea "**********"
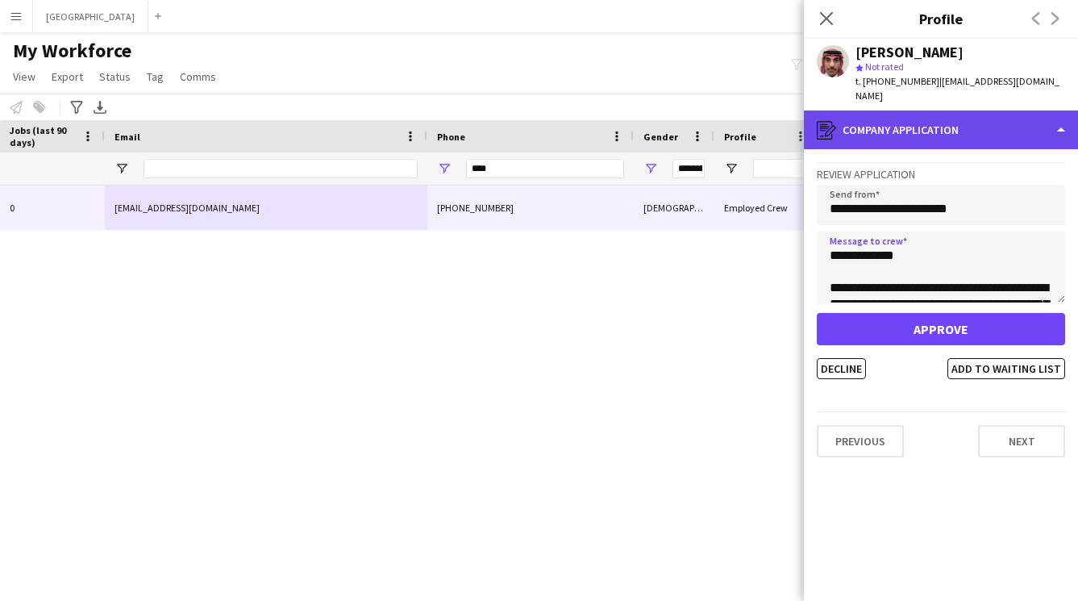
click at [908, 111] on div "register Company application" at bounding box center [941, 130] width 274 height 39
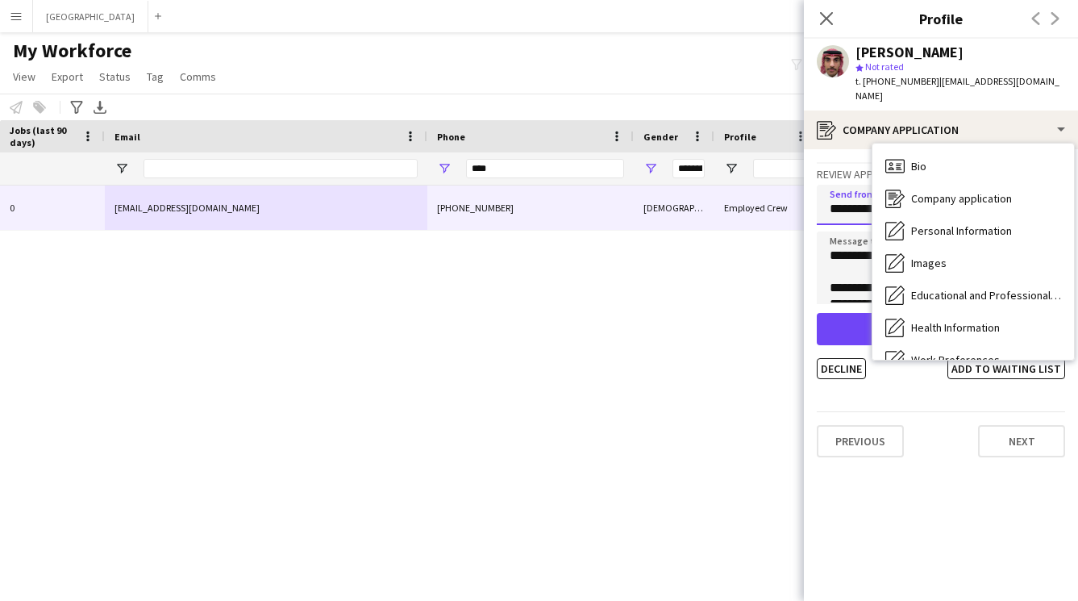
click at [840, 207] on input "**********" at bounding box center [941, 205] width 248 height 40
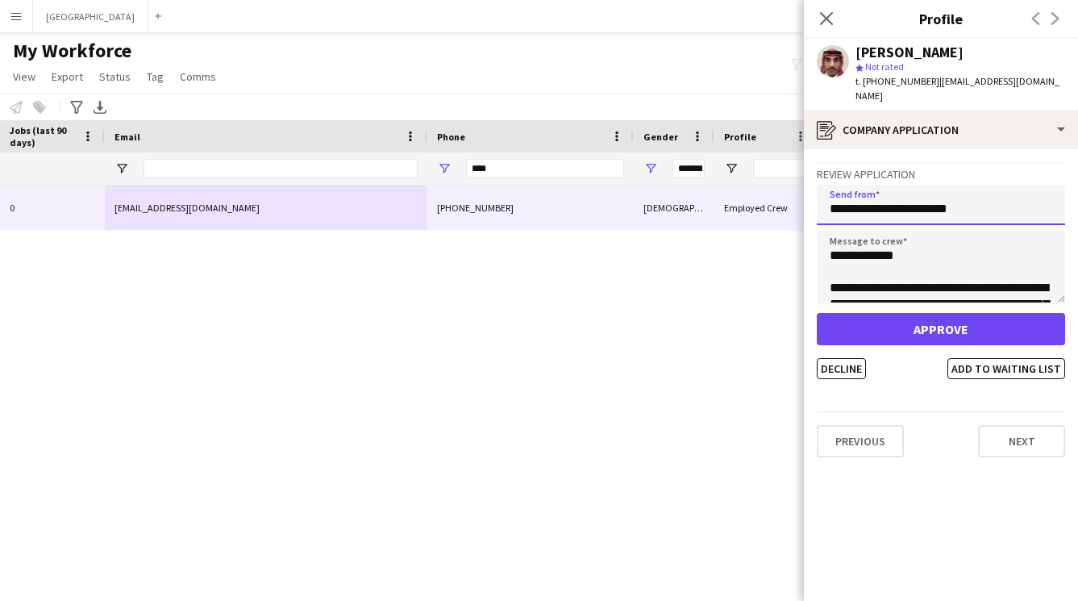
scroll to position [290, 0]
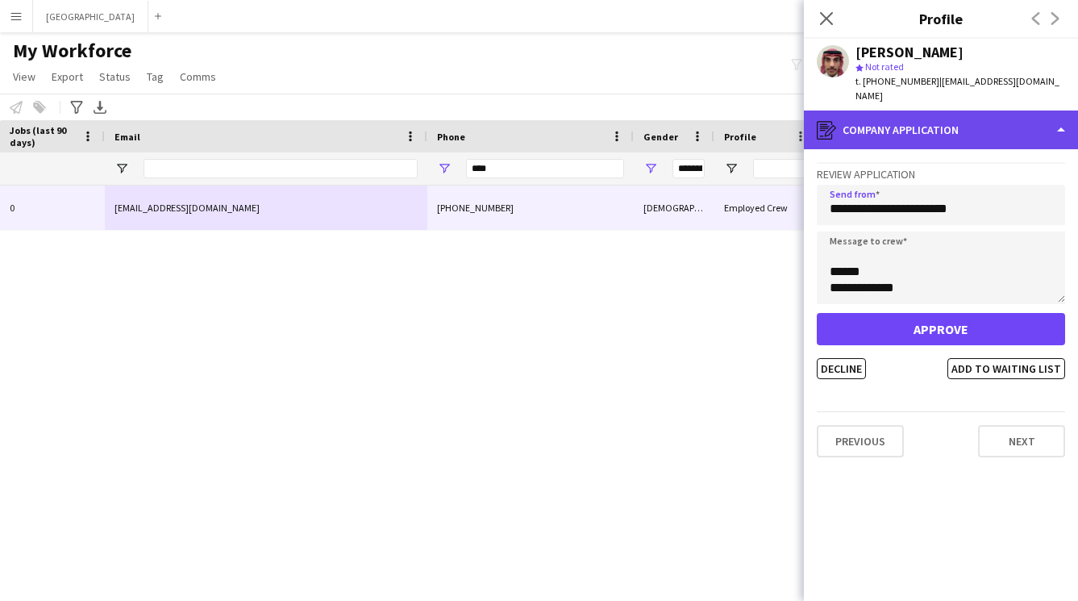
click at [937, 118] on div "register Company application" at bounding box center [941, 130] width 274 height 39
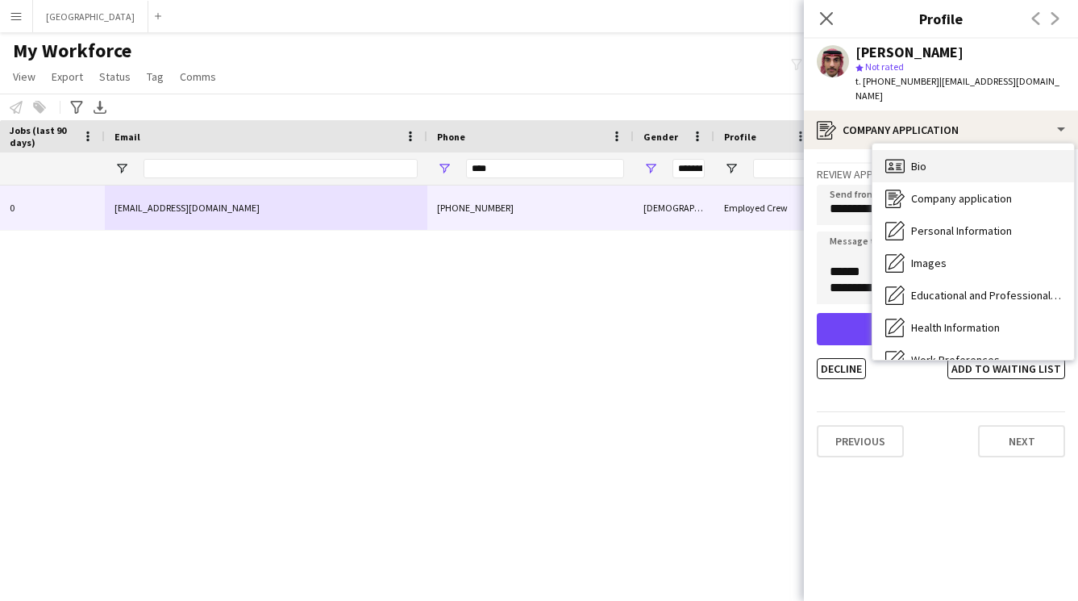
click at [937, 150] on div "Bio Bio" at bounding box center [974, 166] width 202 height 32
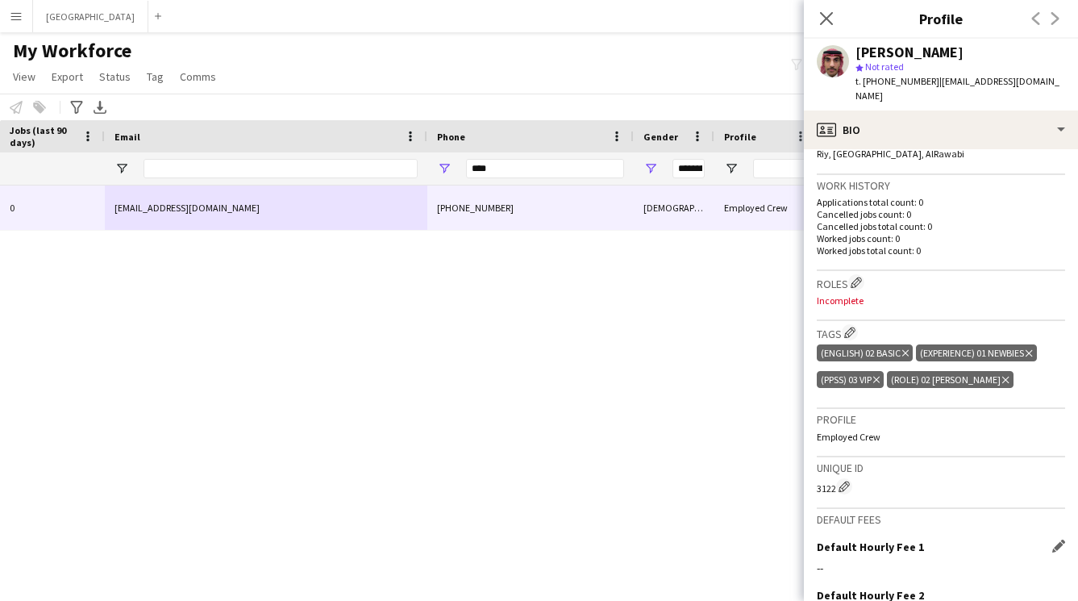
scroll to position [369, 0]
click at [858, 277] on app-icon "Edit crew company roles" at bounding box center [856, 282] width 11 height 11
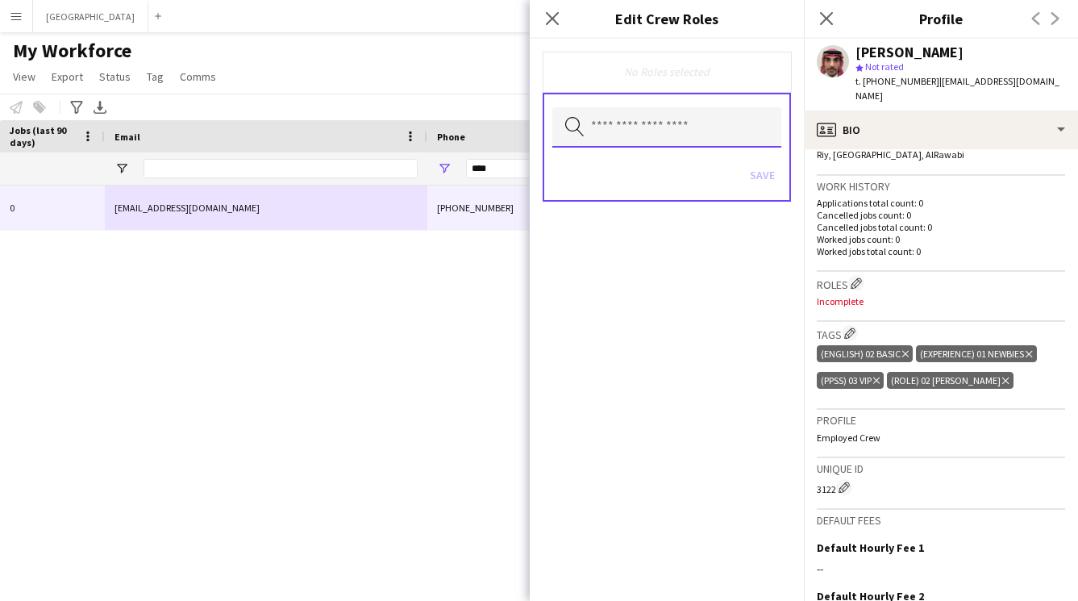
click at [694, 125] on input "text" at bounding box center [667, 127] width 229 height 40
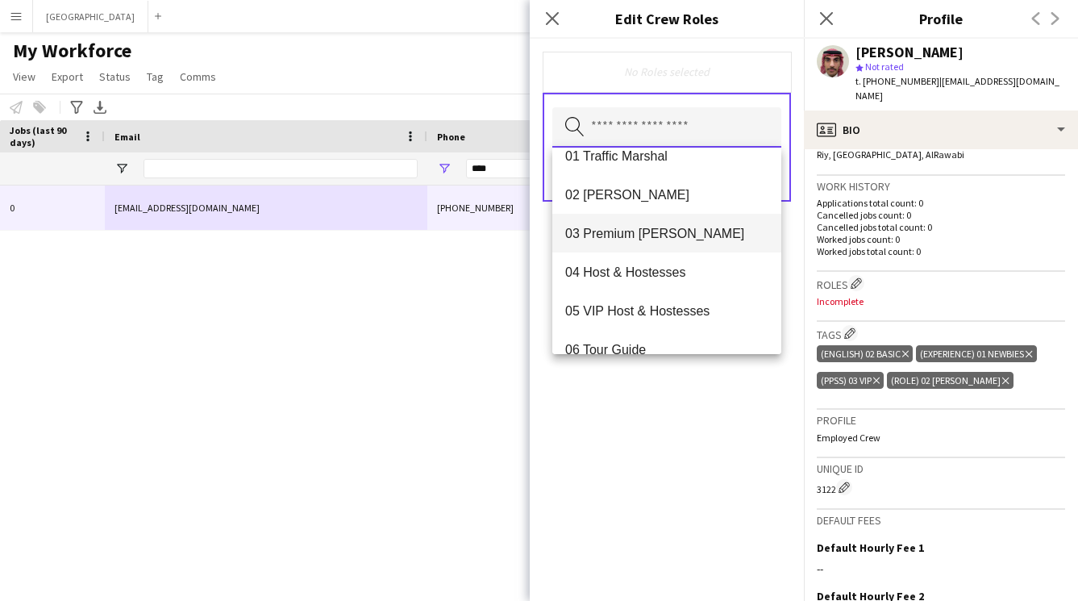
scroll to position [8, 0]
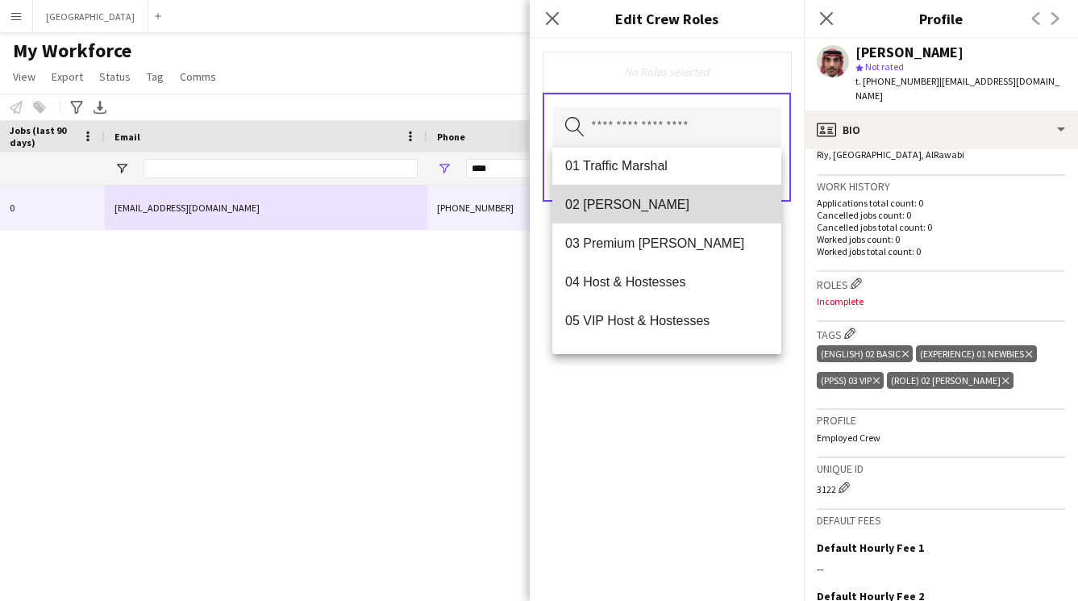
click at [673, 214] on mat-option "02 Usher" at bounding box center [667, 204] width 229 height 39
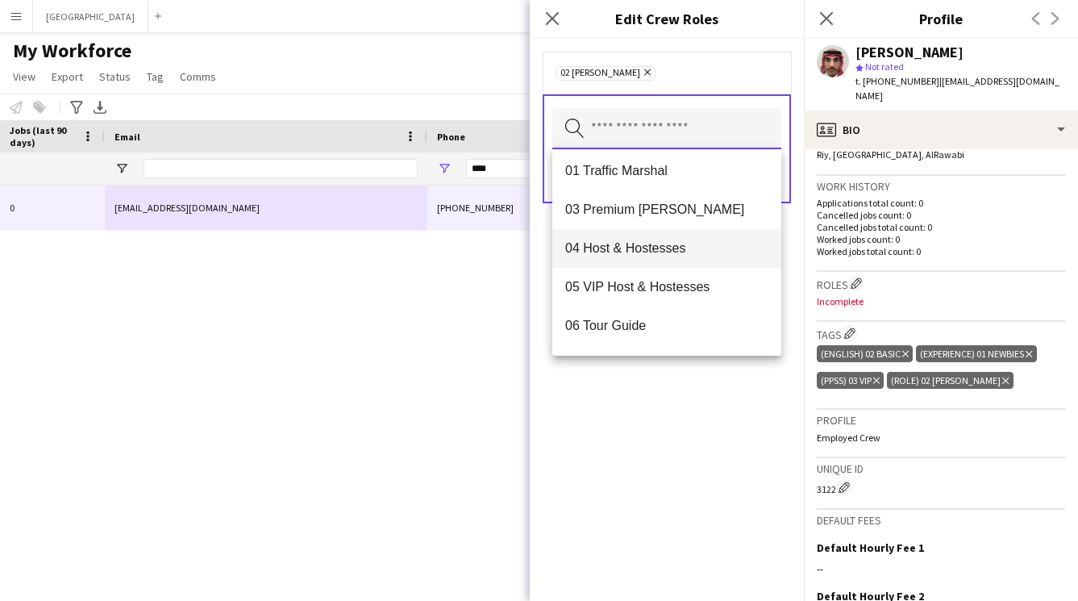
scroll to position [7, 0]
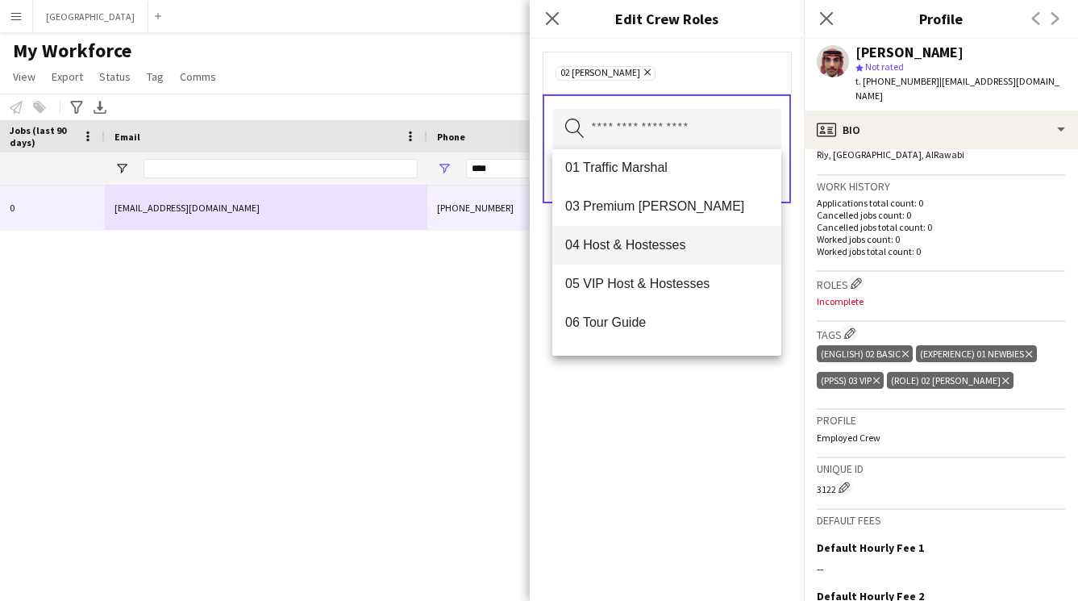
click at [671, 240] on span "04 Host & Hostesses" at bounding box center [666, 244] width 203 height 15
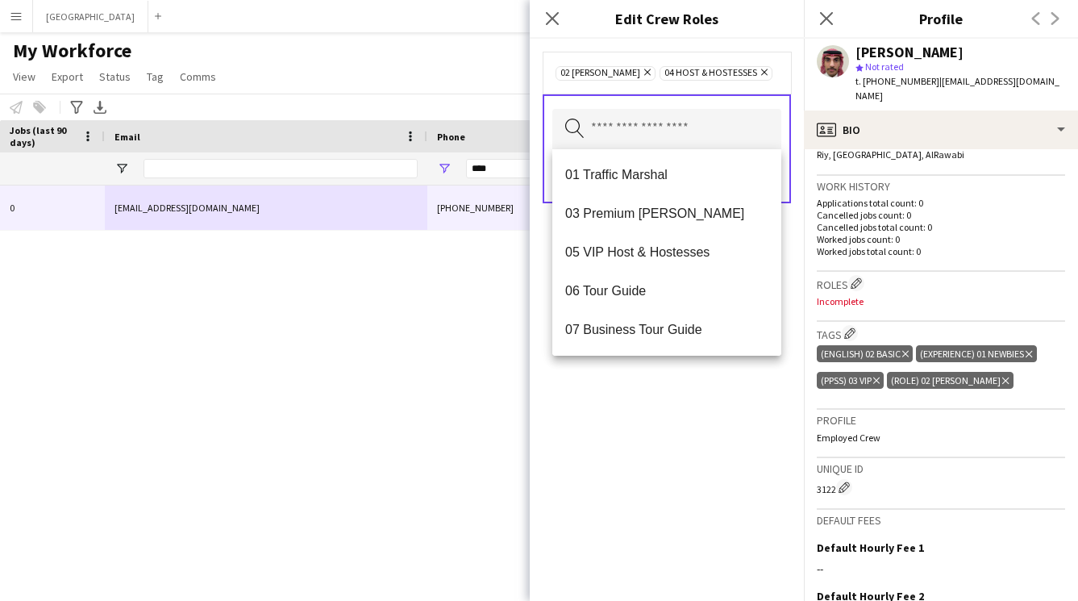
click at [707, 382] on div "02 Usher Remove 04 Host & Hostesses Remove Search by role type Save" at bounding box center [667, 320] width 274 height 562
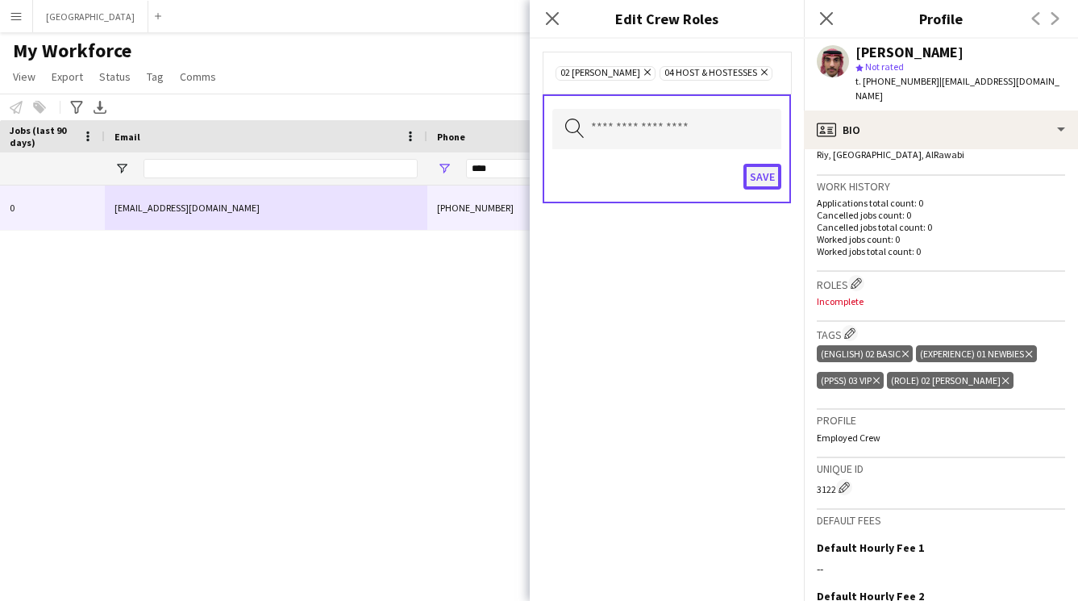
click at [761, 169] on button "Save" at bounding box center [763, 177] width 38 height 26
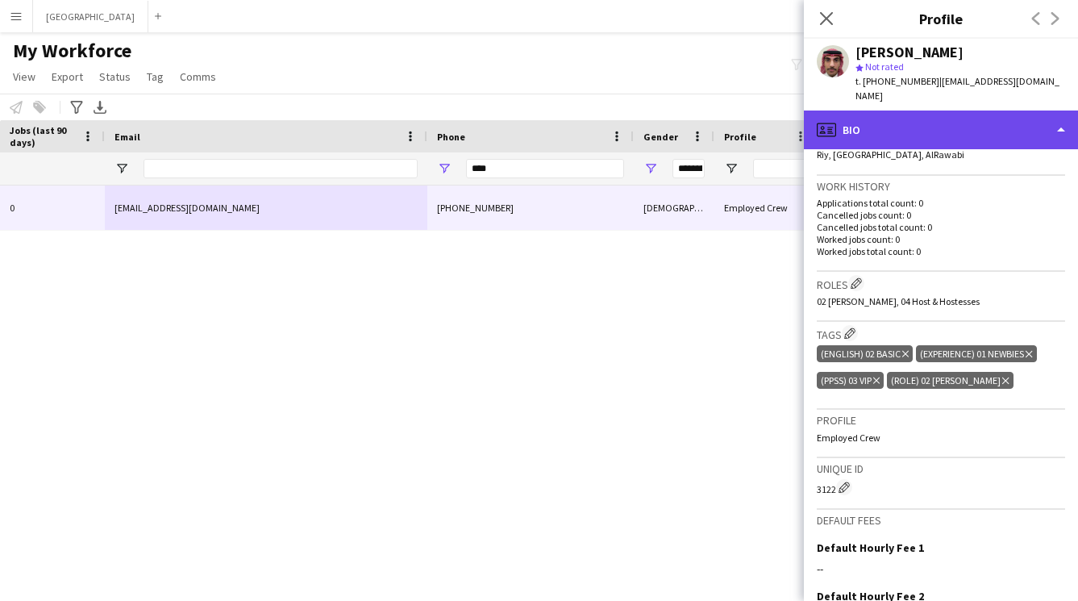
click at [885, 120] on div "profile Bio" at bounding box center [941, 130] width 274 height 39
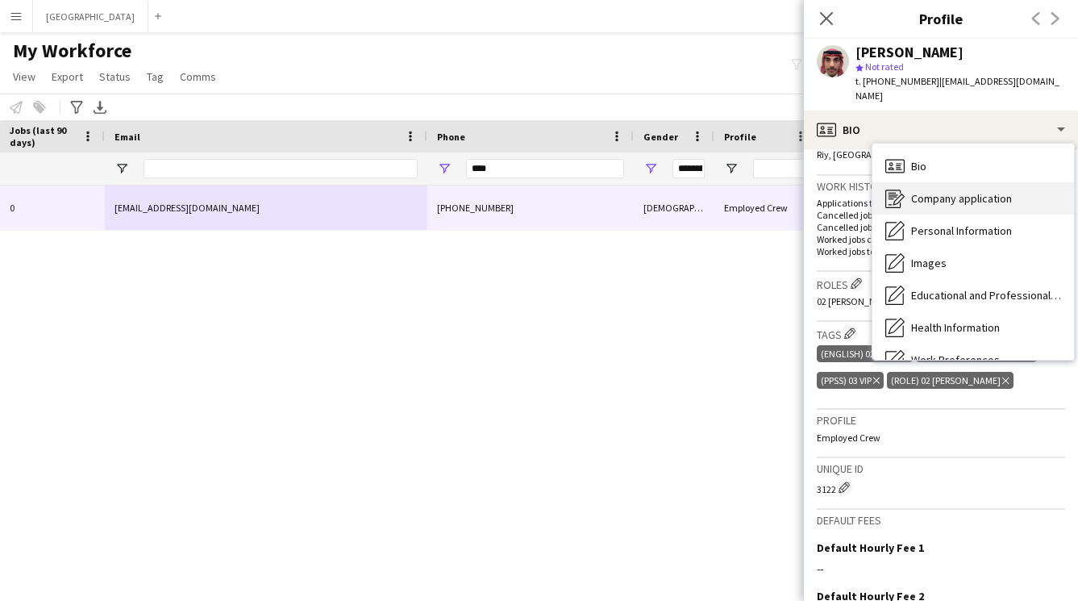
click at [915, 191] on span "Company application" at bounding box center [962, 198] width 101 height 15
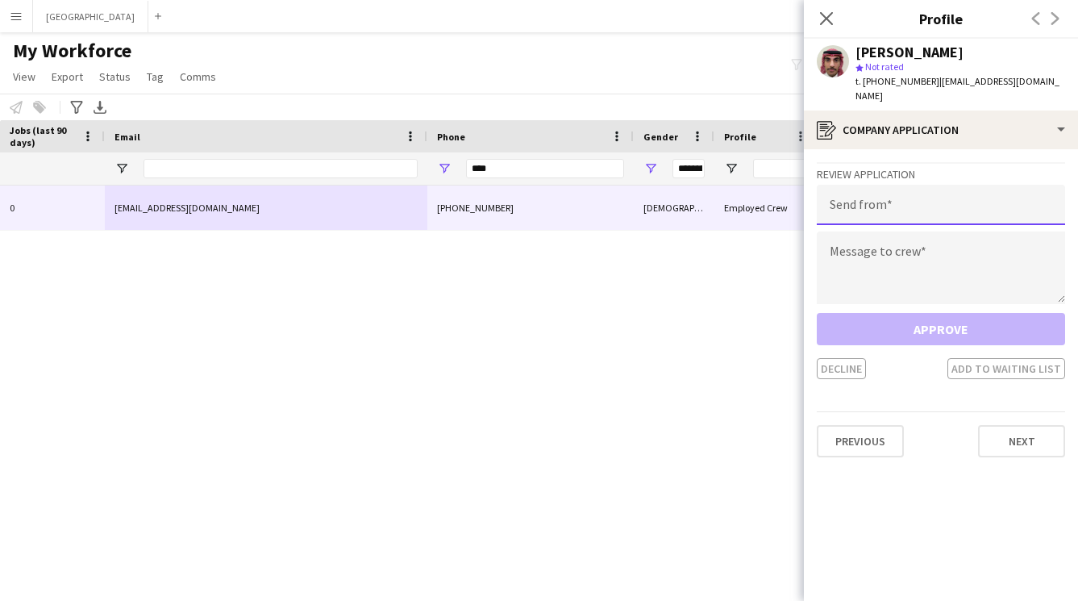
click at [916, 186] on input "email" at bounding box center [941, 205] width 248 height 40
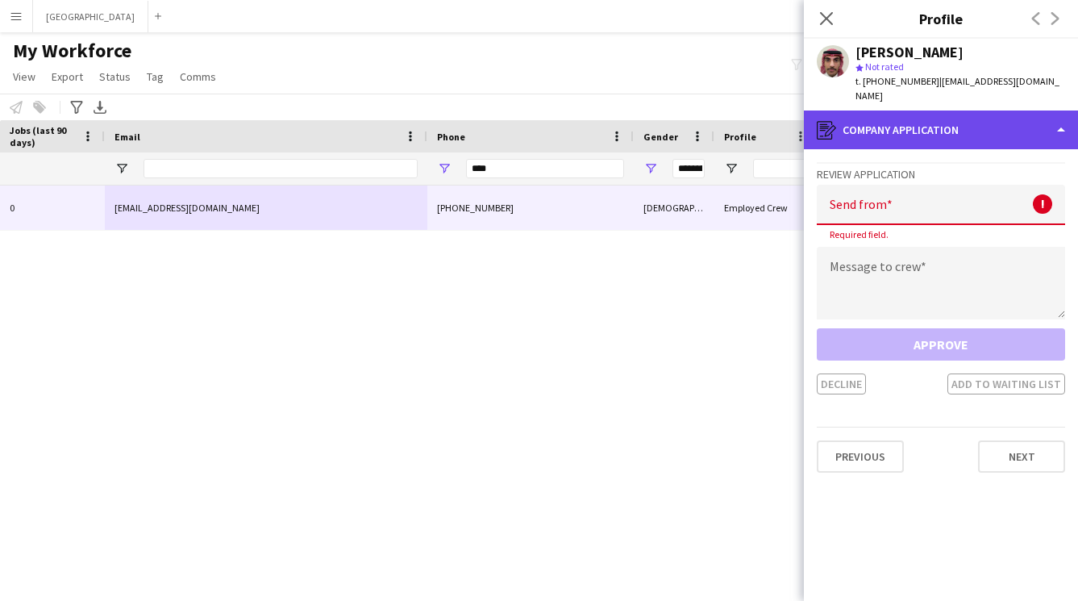
click at [859, 119] on div "register Company application" at bounding box center [941, 130] width 274 height 39
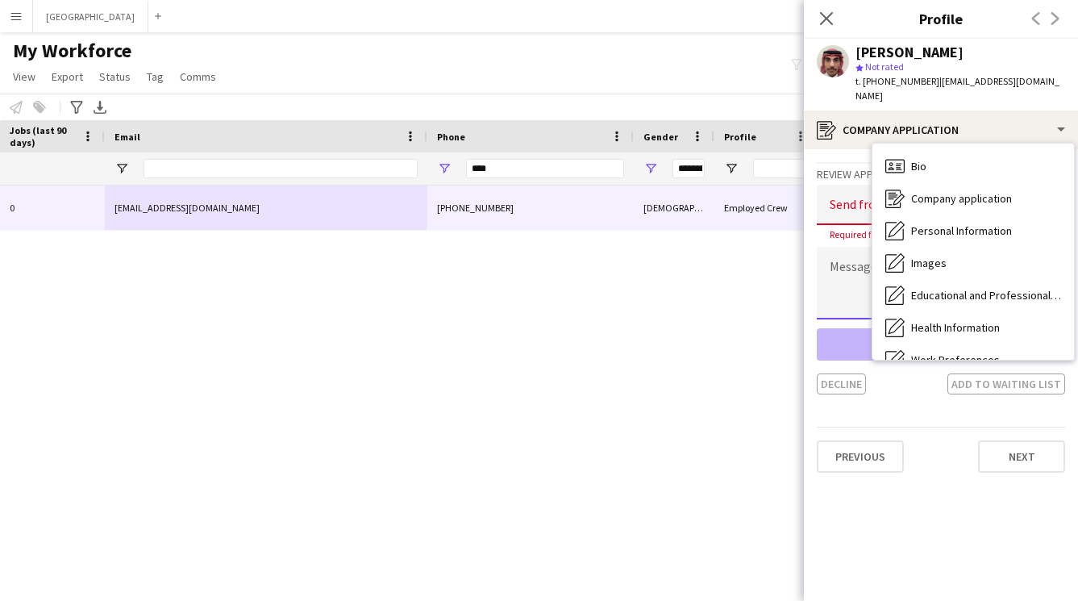
click at [834, 251] on textarea at bounding box center [941, 283] width 248 height 73
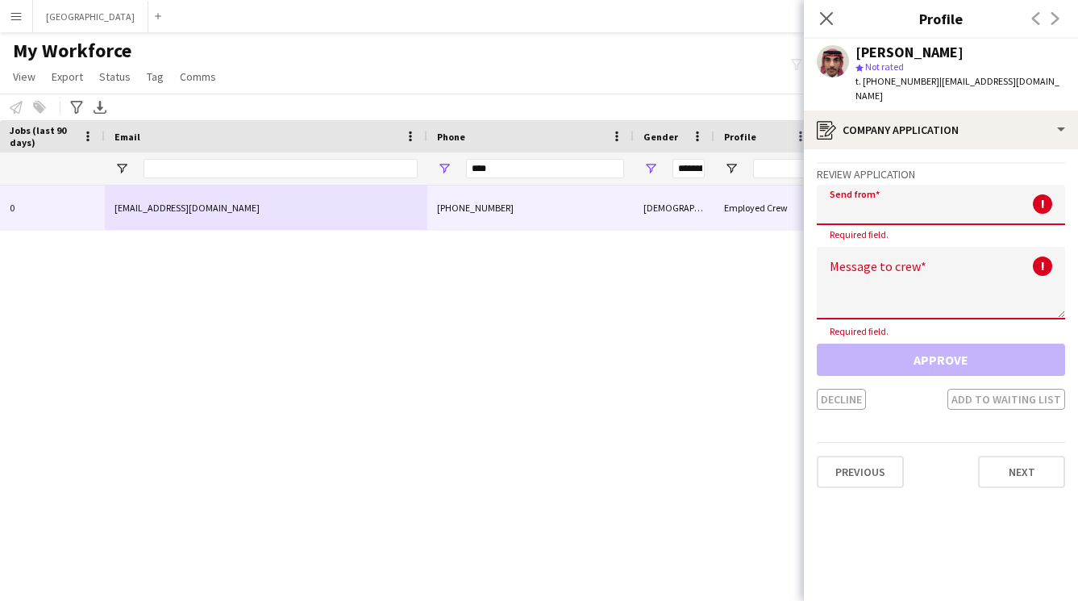
click at [848, 192] on input "email" at bounding box center [941, 205] width 248 height 40
paste input "**********"
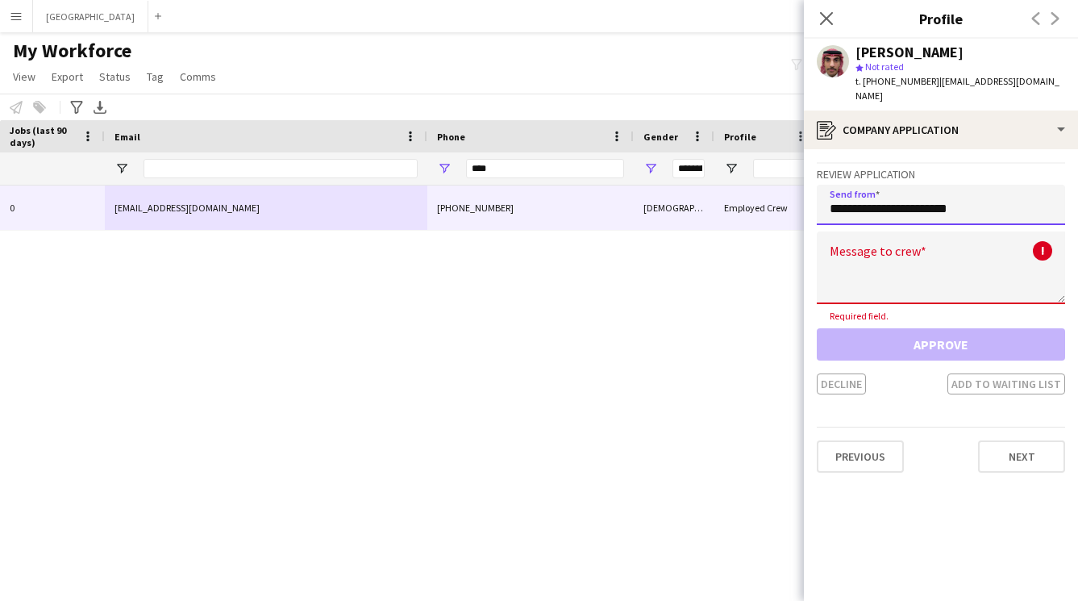
type input "**********"
click at [884, 248] on textarea at bounding box center [941, 268] width 248 height 73
paste textarea "**********"
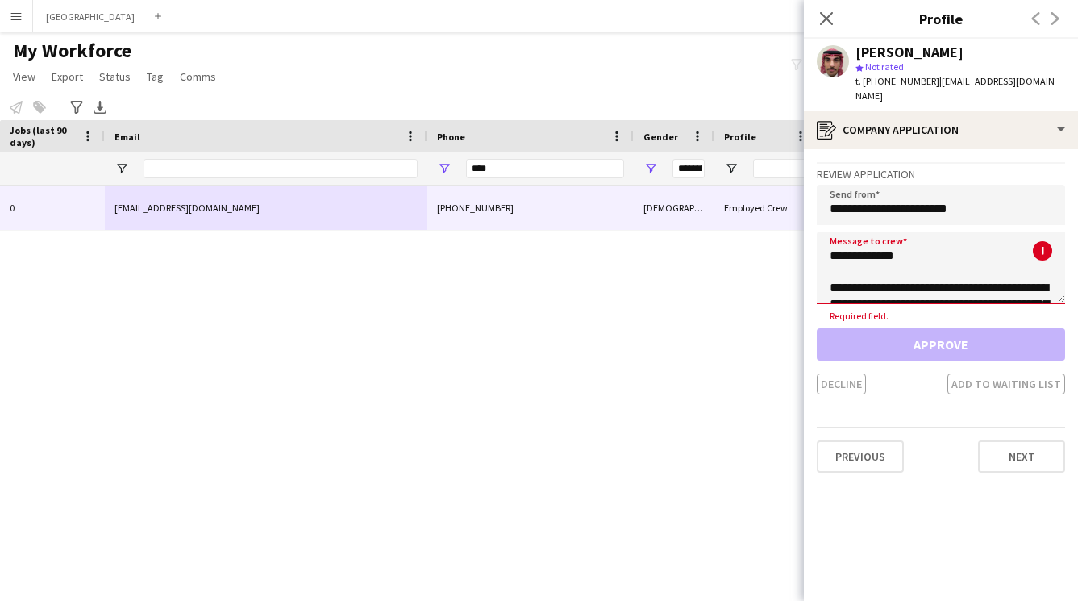
scroll to position [284, 0]
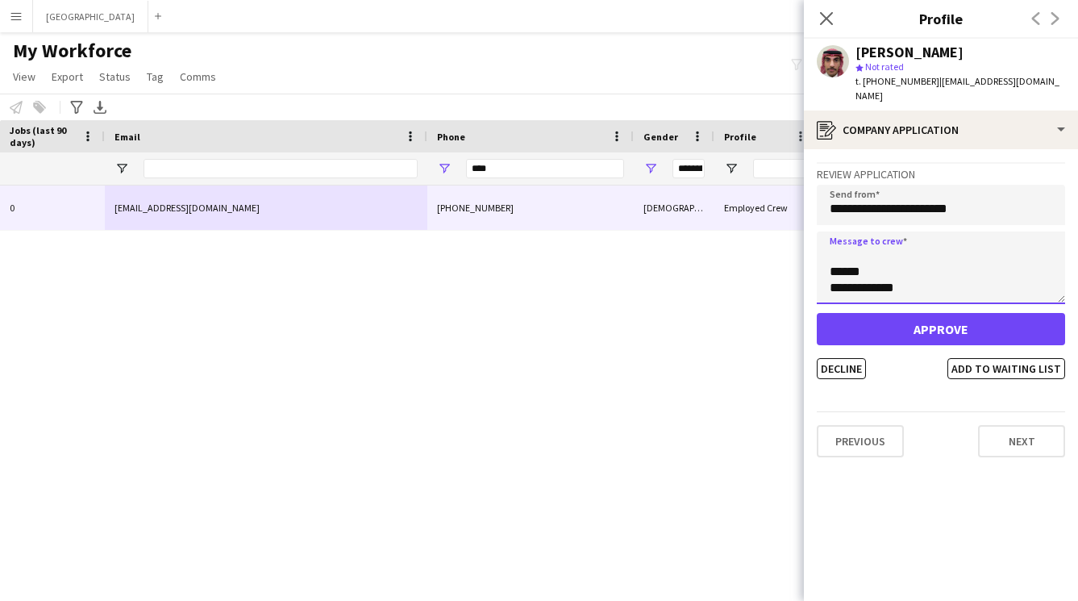
type textarea "**********"
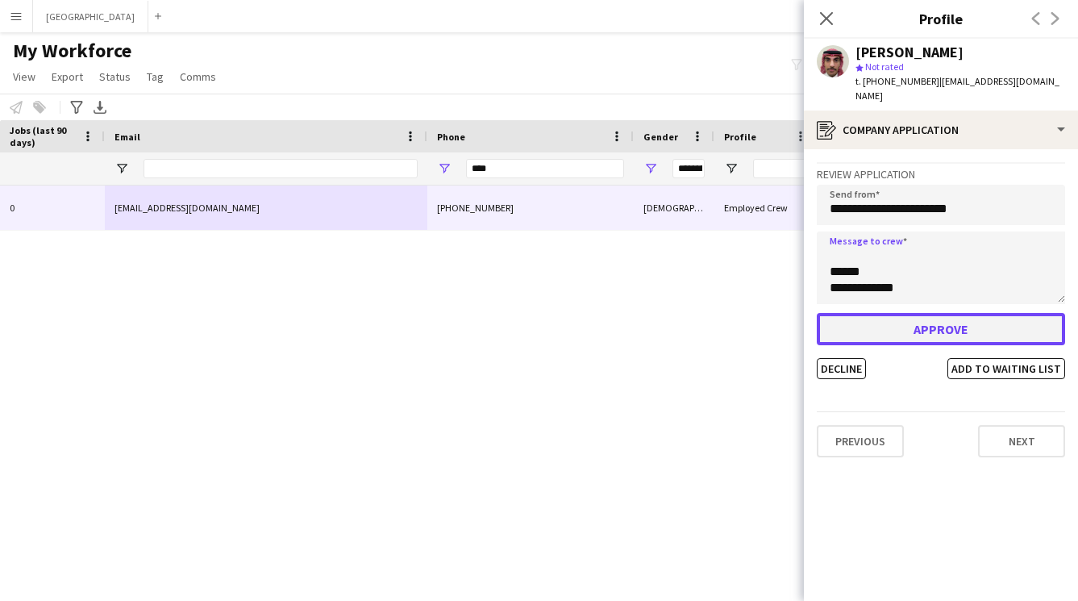
click at [915, 313] on button "Approve" at bounding box center [941, 329] width 248 height 32
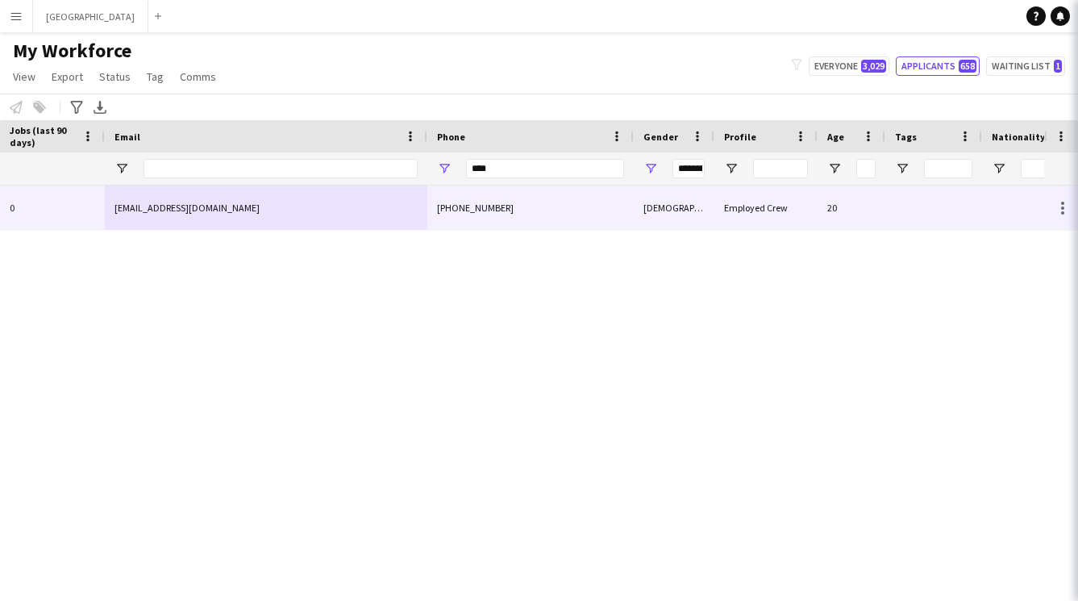
type input "***"
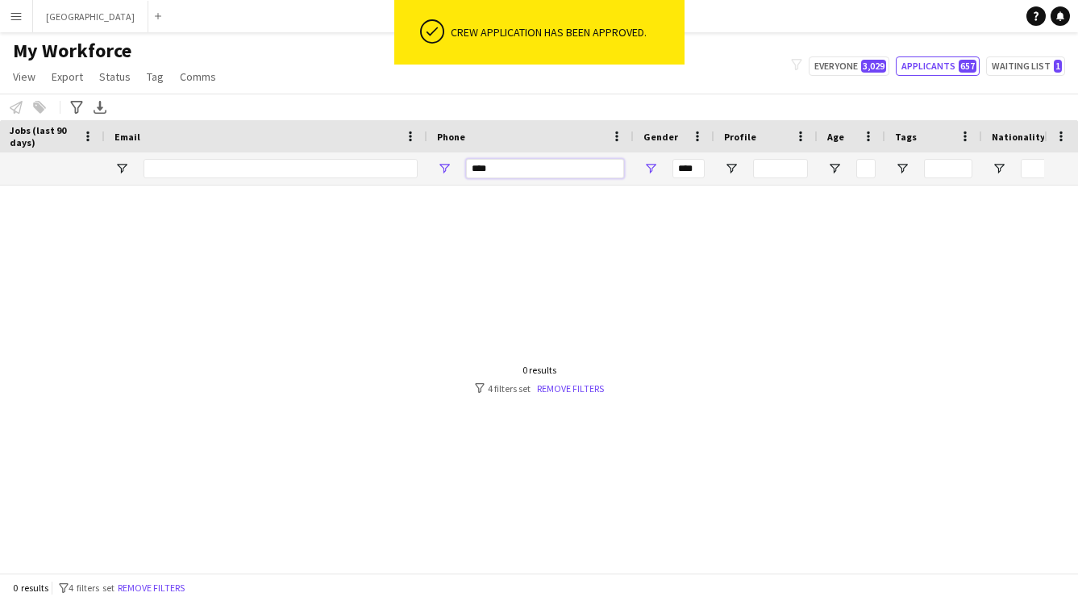
click at [557, 172] on input "****" at bounding box center [545, 168] width 158 height 19
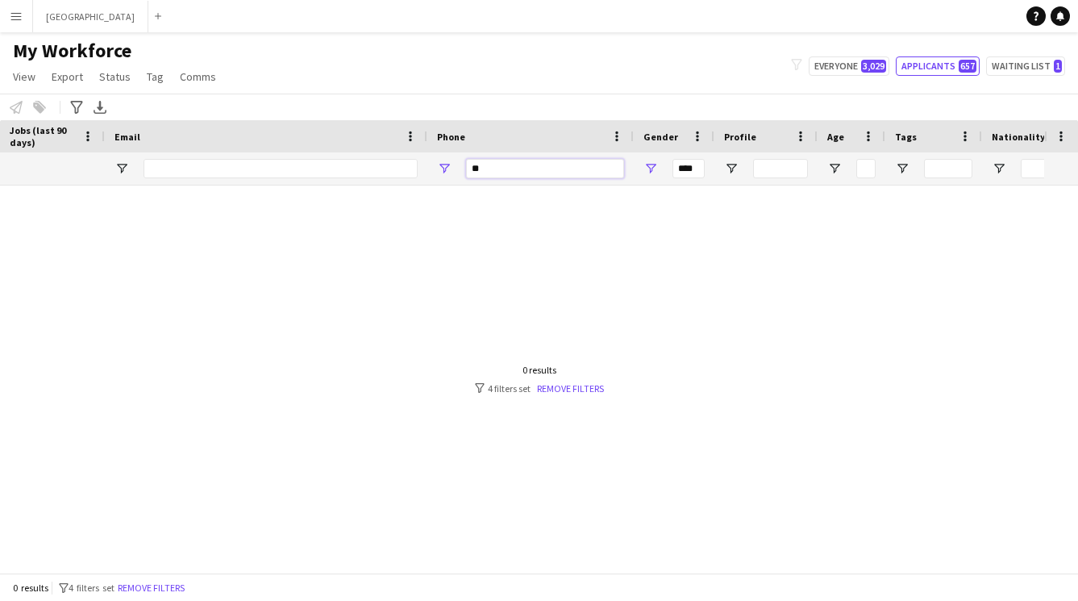
type input "*"
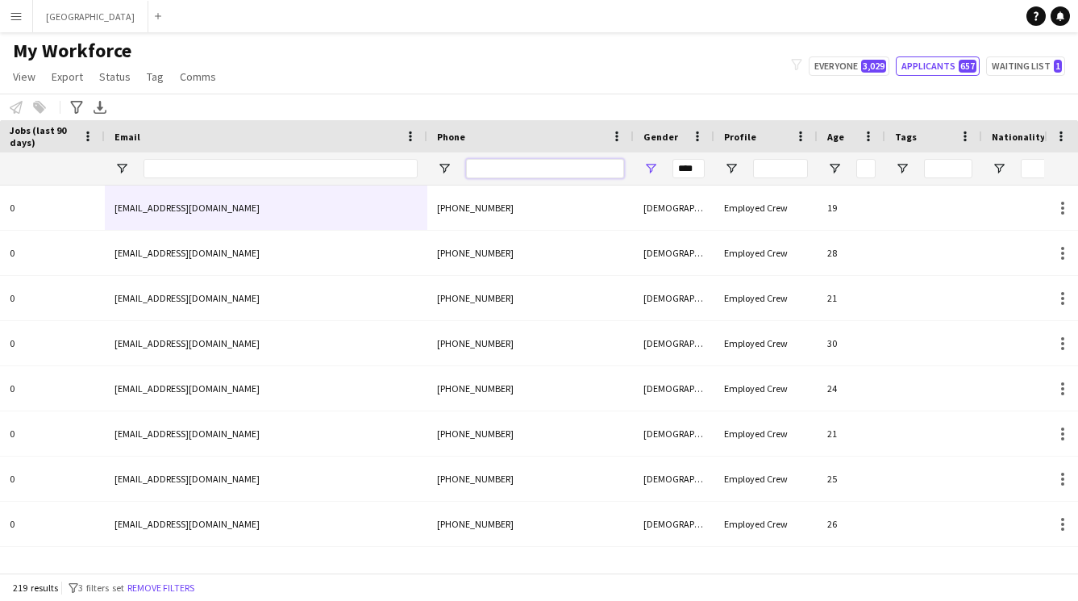
type input "********"
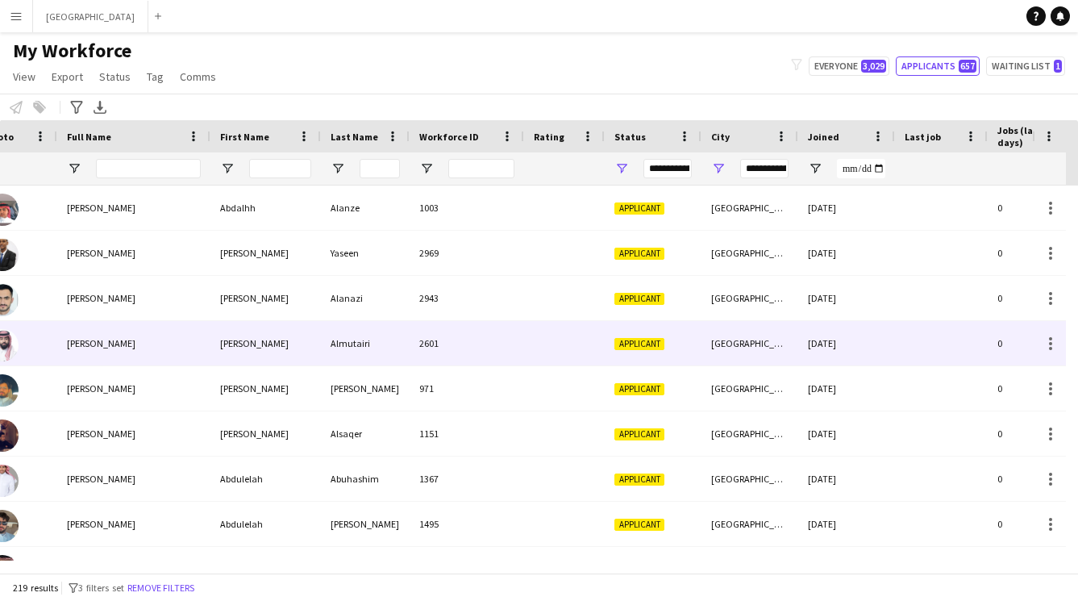
scroll to position [0, 0]
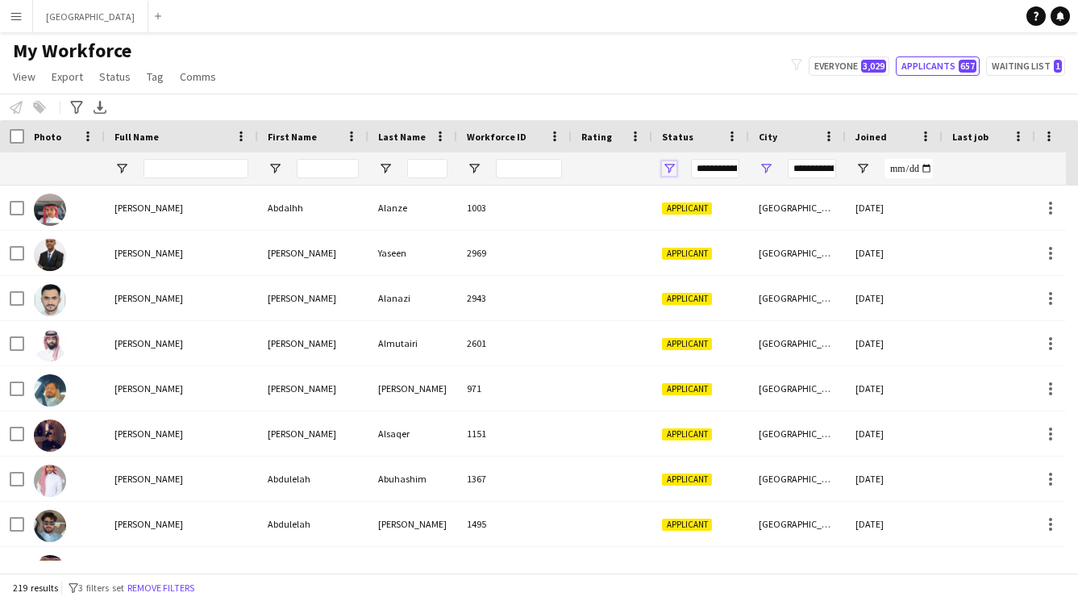
click at [670, 171] on span "Open Filter Menu" at bounding box center [669, 168] width 15 height 15
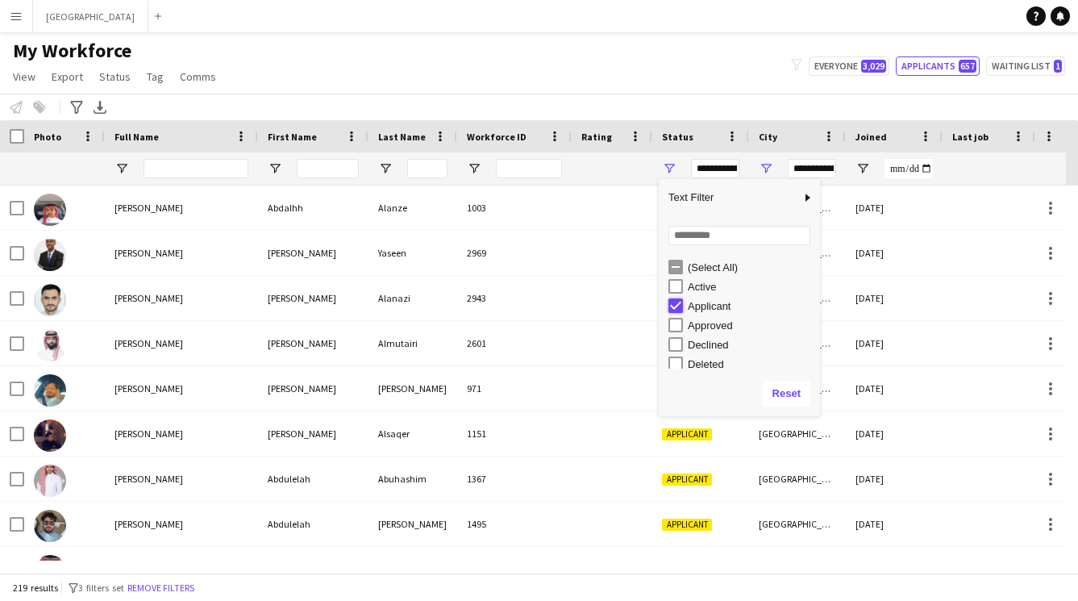
type input "***"
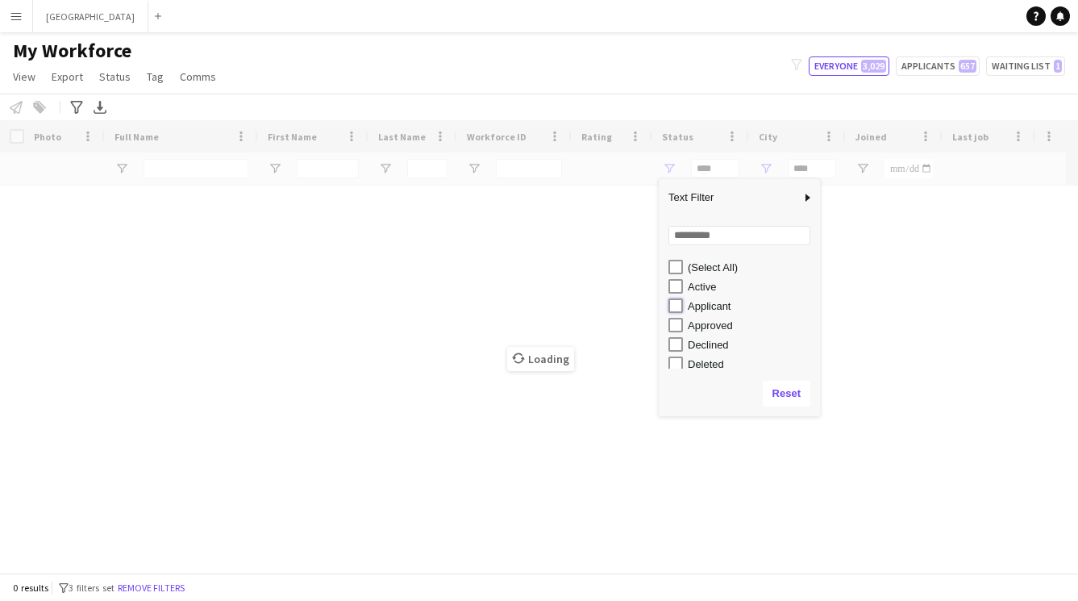
type input "**********"
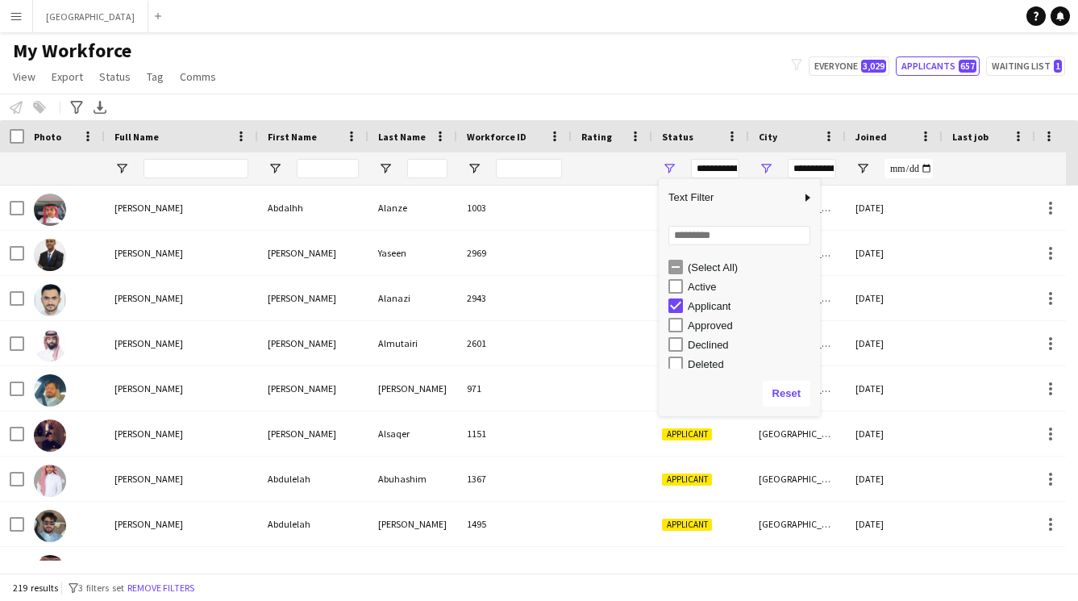
click at [679, 314] on div "Applicant" at bounding box center [745, 305] width 152 height 19
type input "**********"
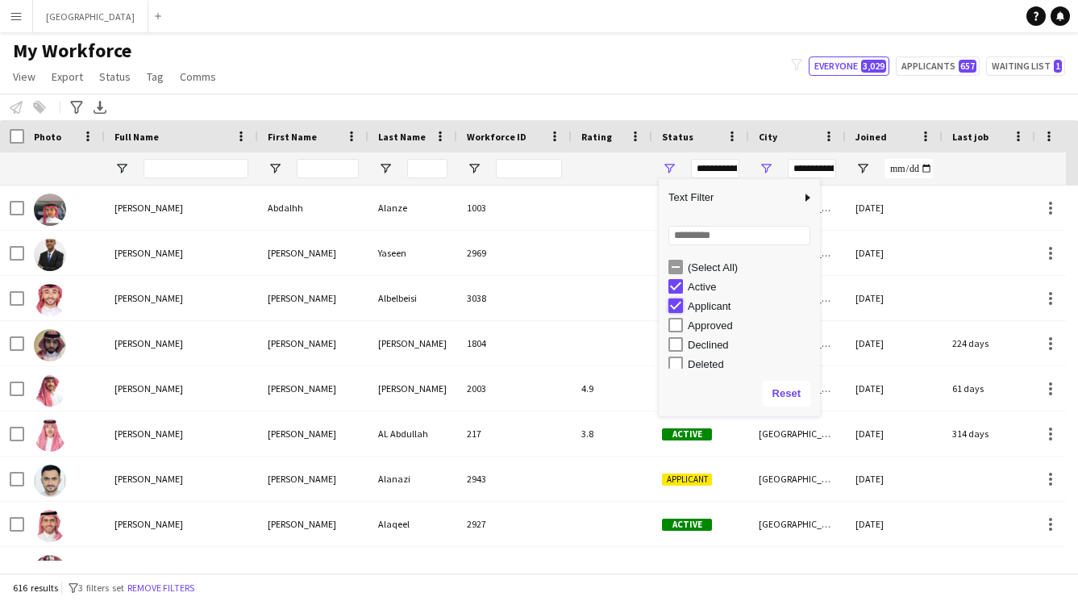
type input "**********"
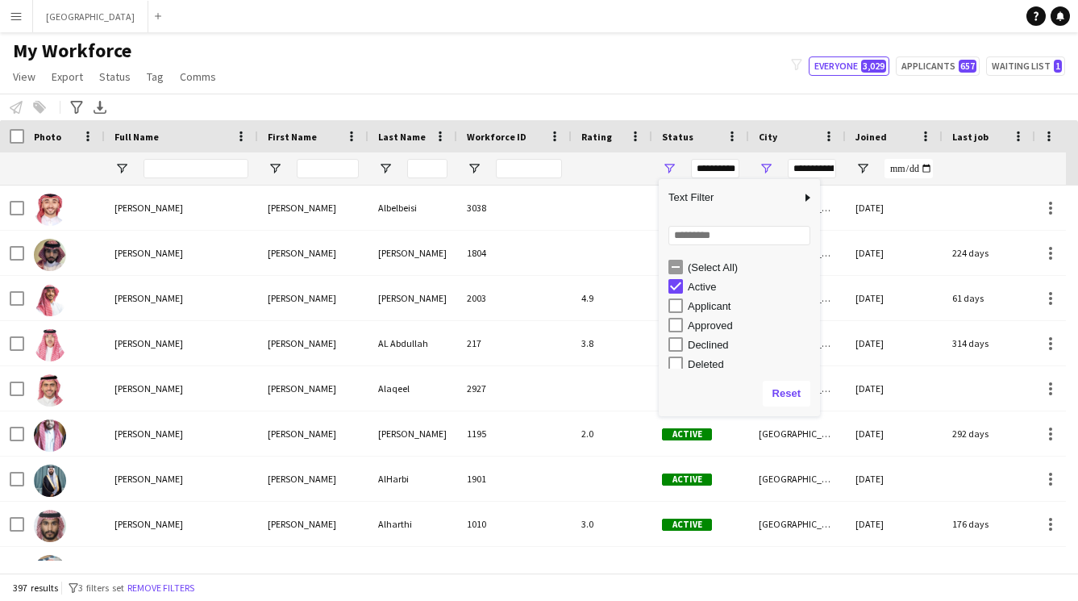
click at [707, 103] on div "Notify workforce Add to tag Select at least one crew to tag him or her. Advance…" at bounding box center [539, 107] width 1078 height 27
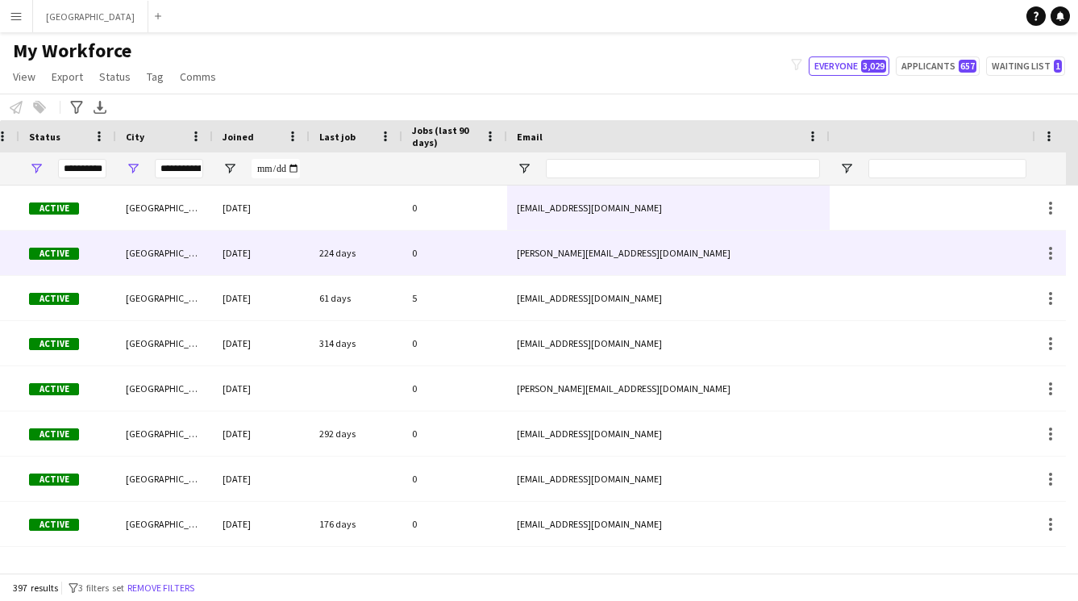
scroll to position [0, 1147]
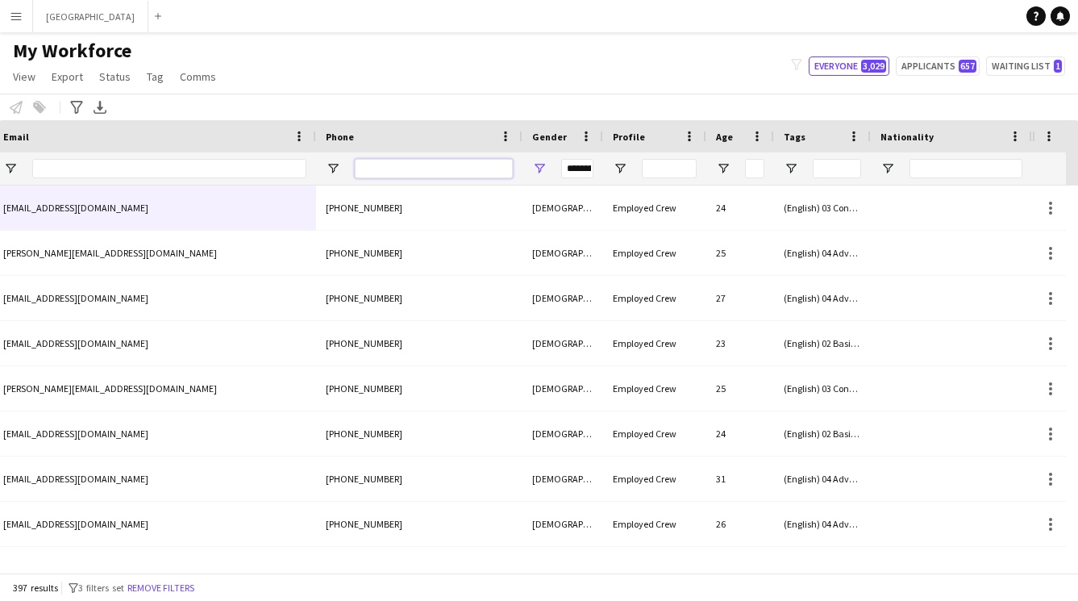
click at [454, 164] on input "Phone Filter Input" at bounding box center [434, 168] width 158 height 19
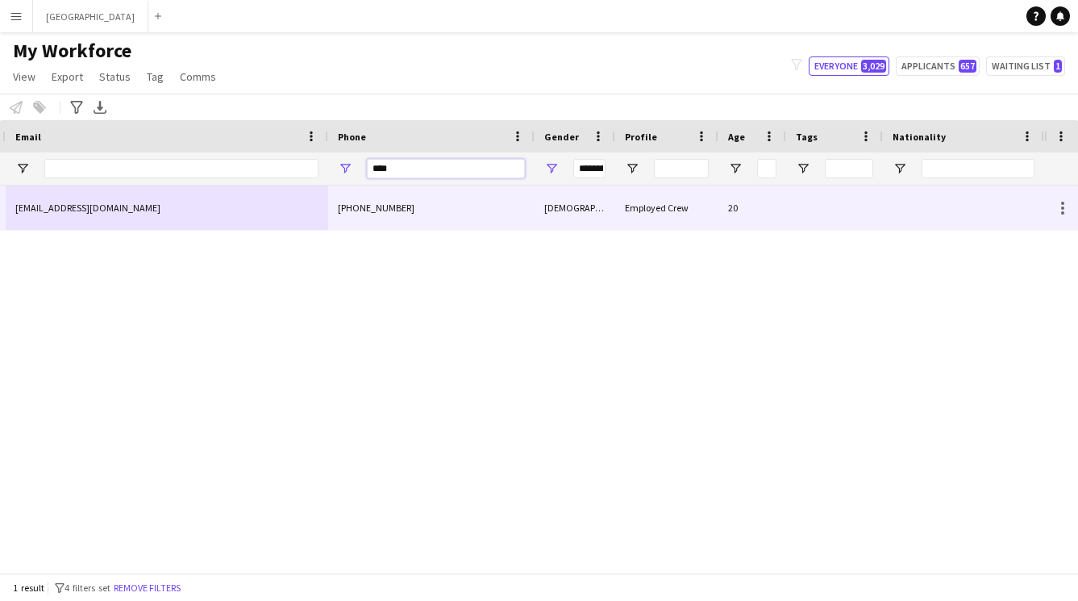
scroll to position [0, 850]
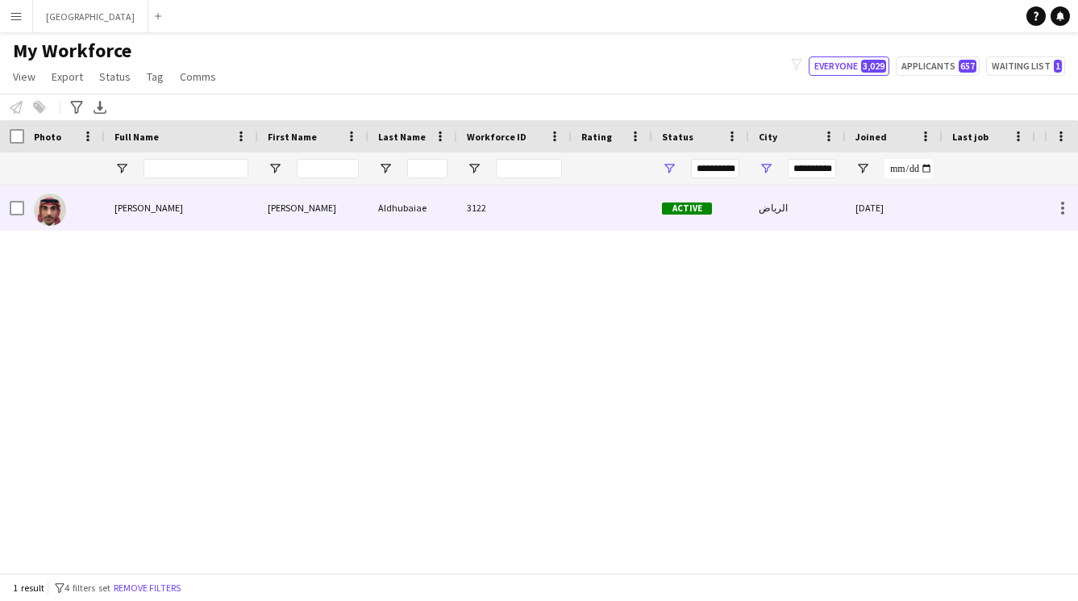
click at [261, 207] on div "[PERSON_NAME]" at bounding box center [313, 208] width 111 height 44
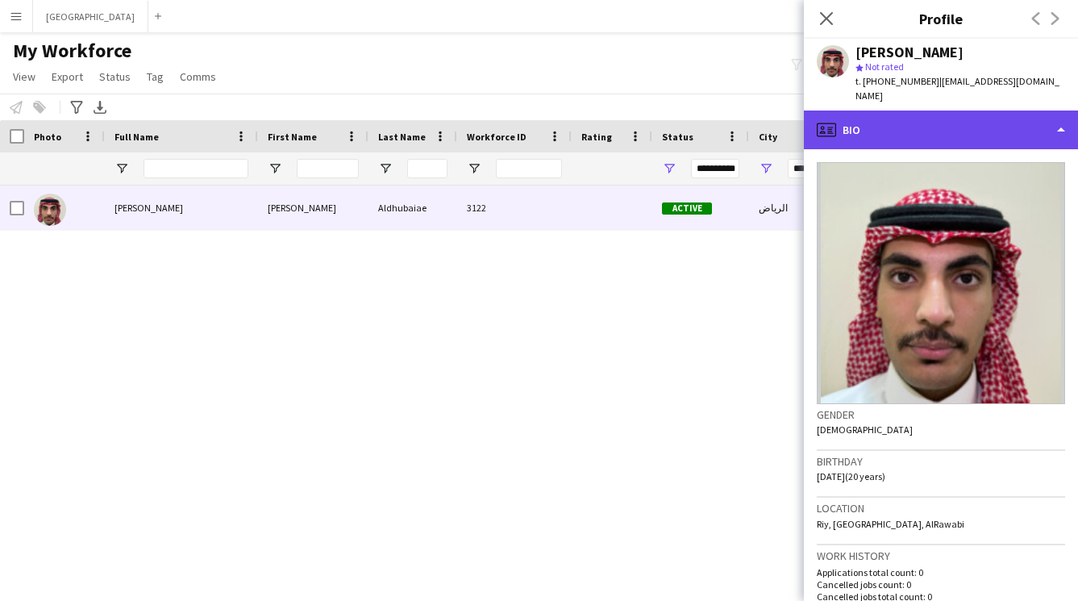
click at [908, 111] on div "profile Bio" at bounding box center [941, 130] width 274 height 39
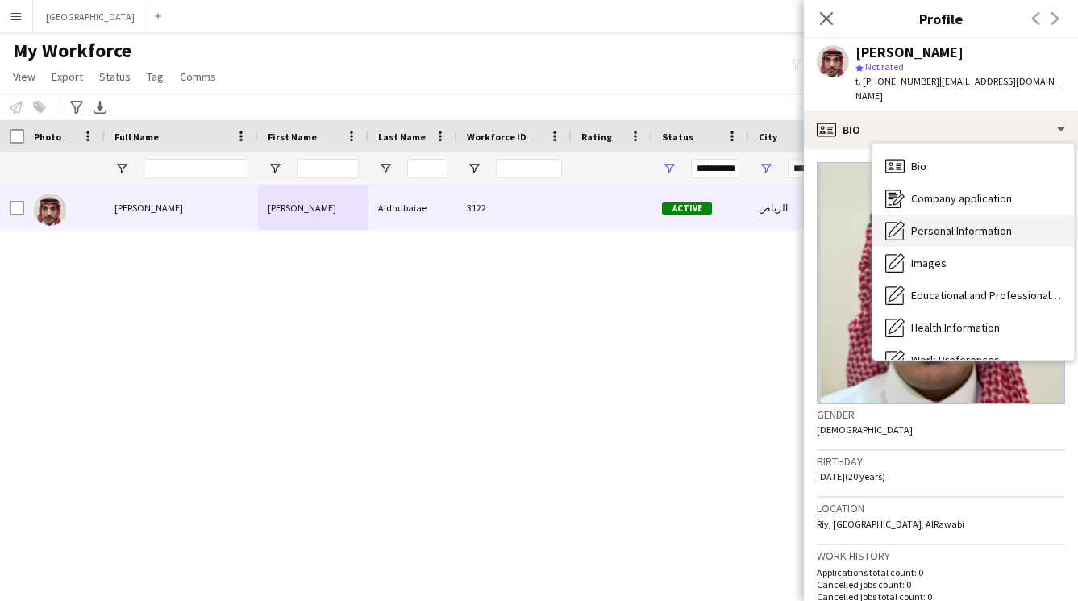
click at [928, 223] on span "Personal Information" at bounding box center [962, 230] width 101 height 15
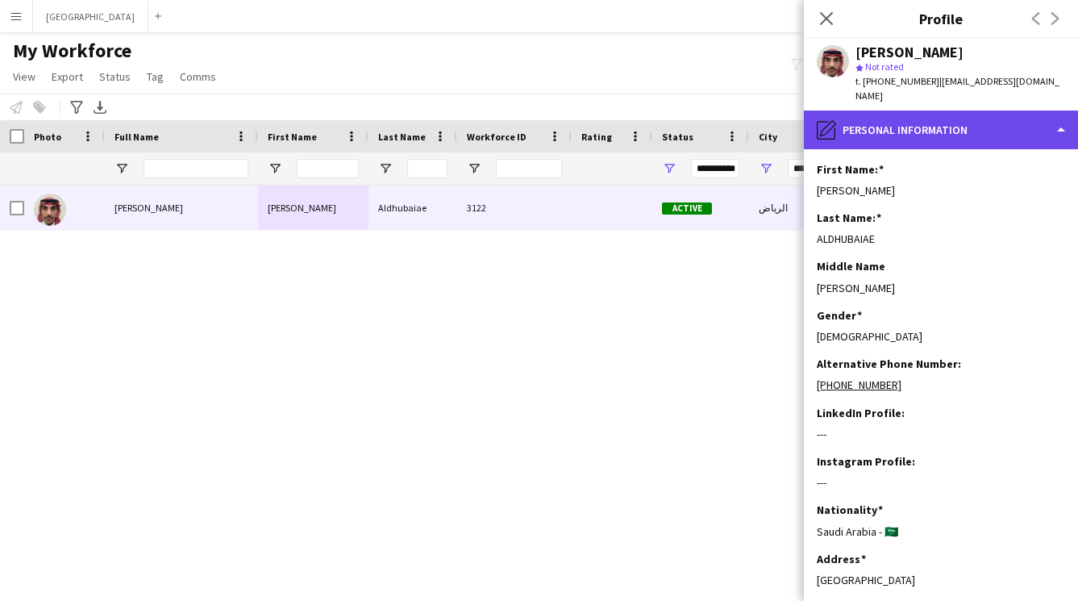
click at [903, 111] on div "pencil4 Personal Information" at bounding box center [941, 130] width 274 height 39
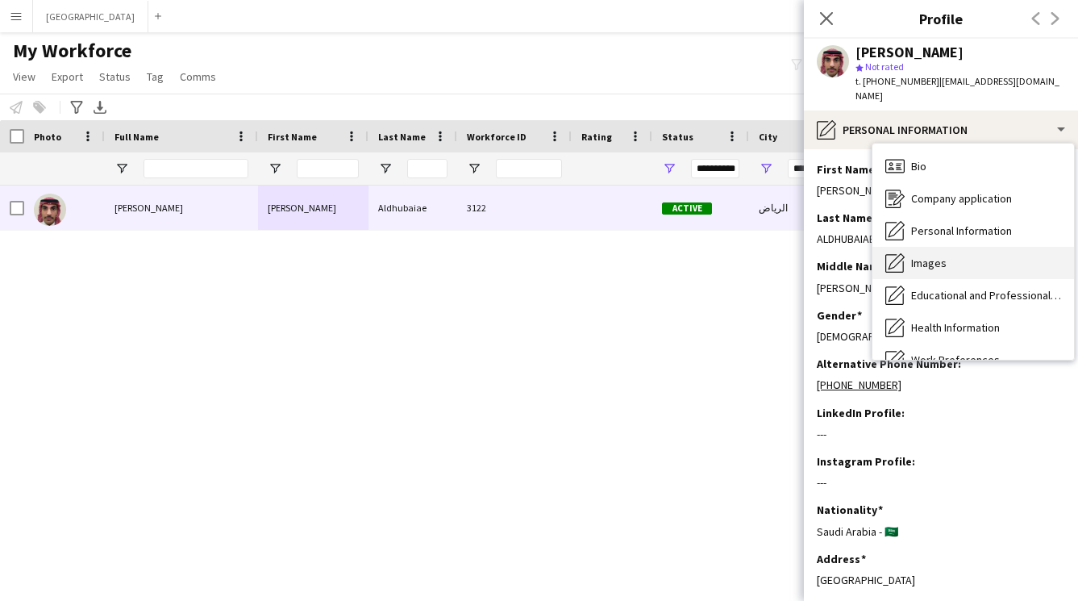
click at [921, 256] on span "Images" at bounding box center [929, 263] width 35 height 15
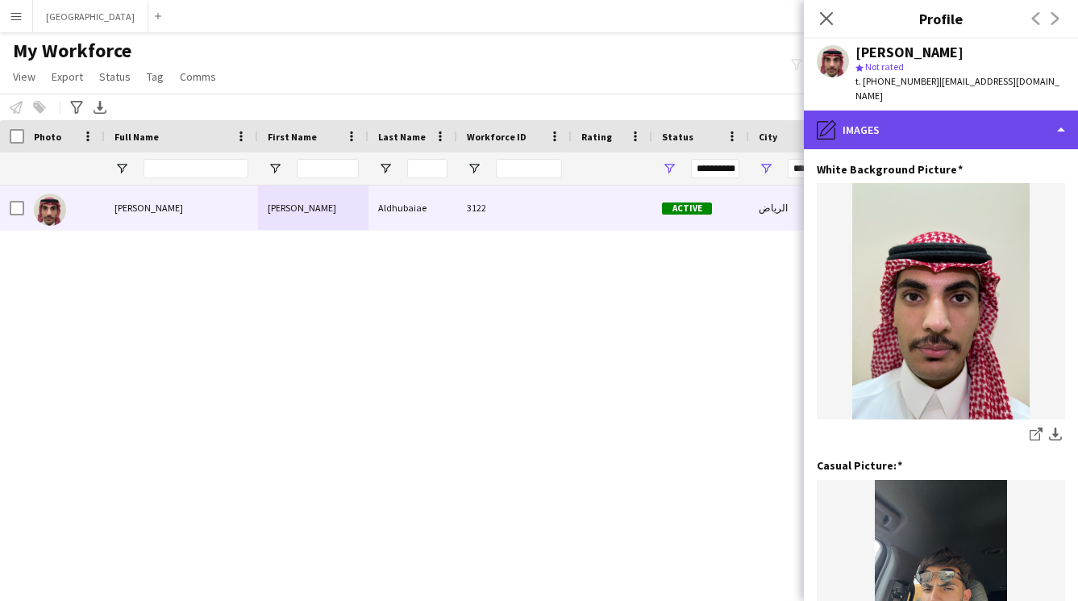
click at [898, 119] on div "pencil4 Images" at bounding box center [941, 130] width 274 height 39
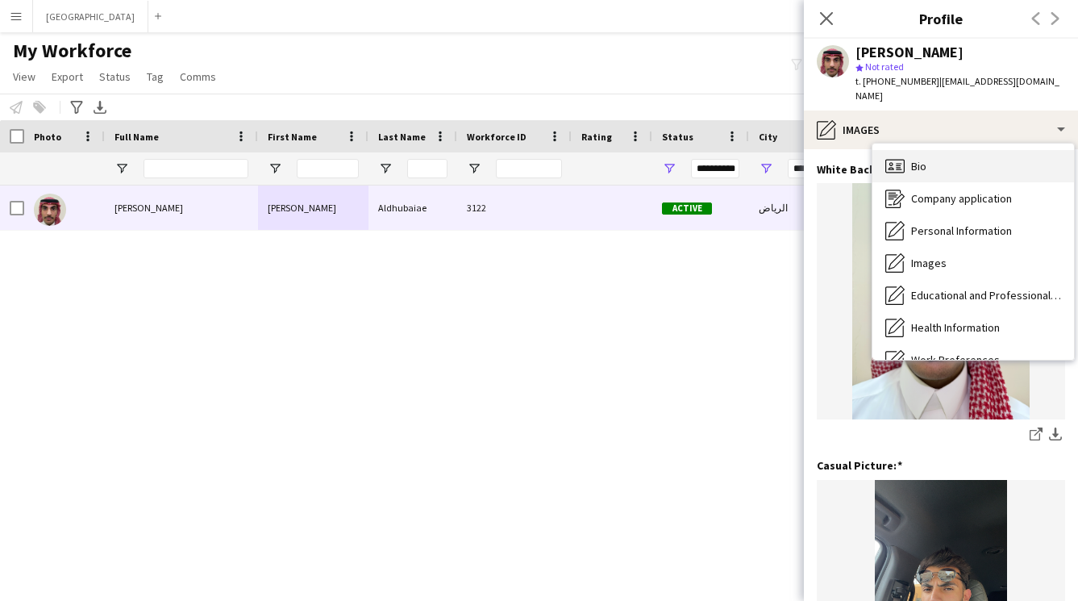
click at [921, 159] on span "Bio" at bounding box center [919, 166] width 15 height 15
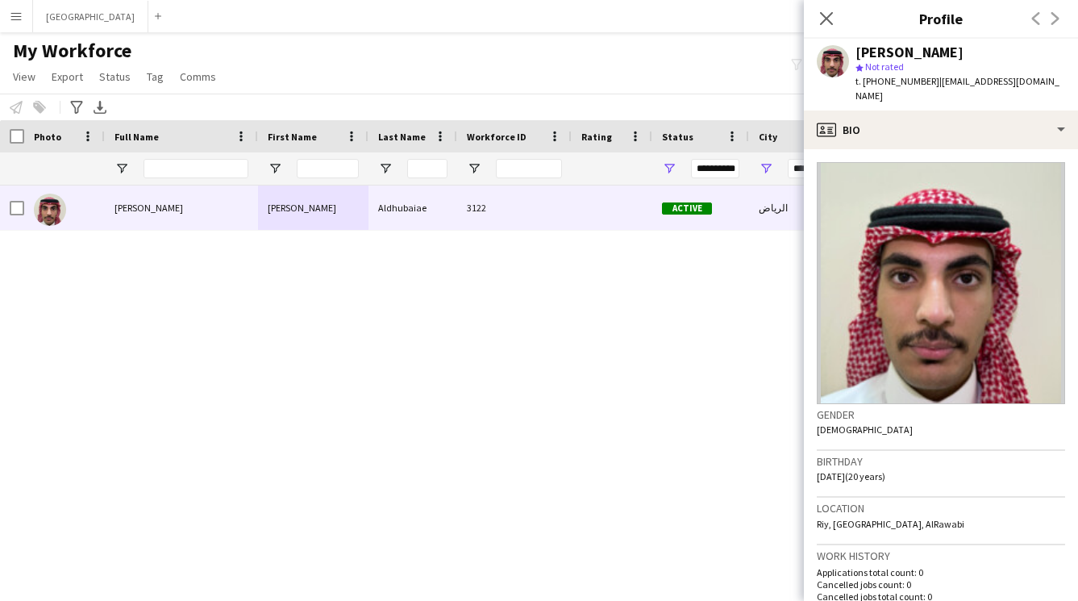
click at [813, 20] on div "Close pop-in" at bounding box center [826, 18] width 45 height 37
click at [833, 12] on icon at bounding box center [826, 17] width 15 height 15
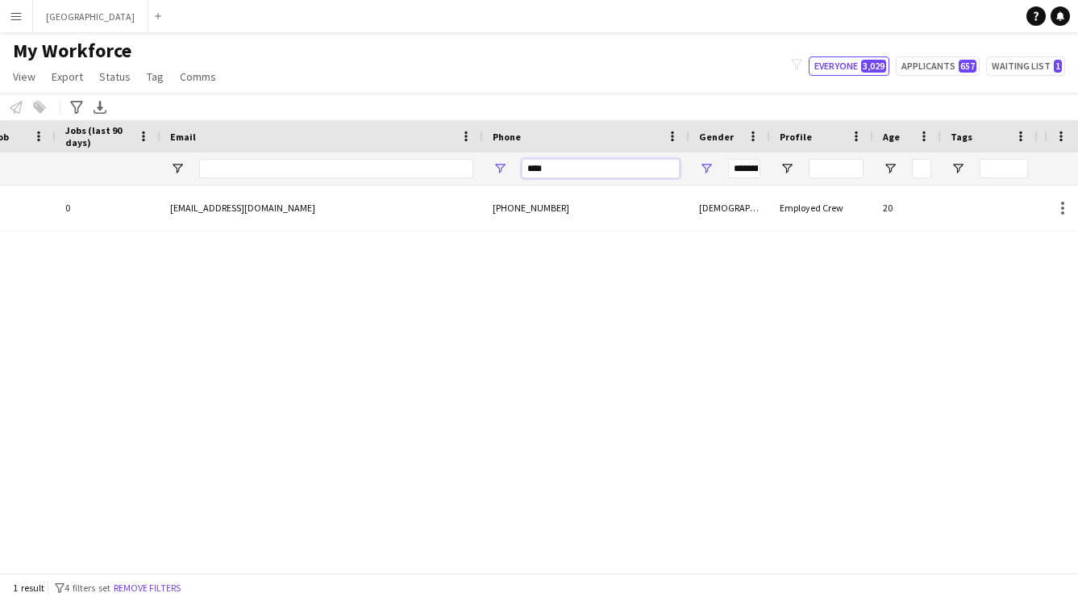
click at [586, 170] on input "****" at bounding box center [601, 168] width 158 height 19
type input "*"
type input "**********"
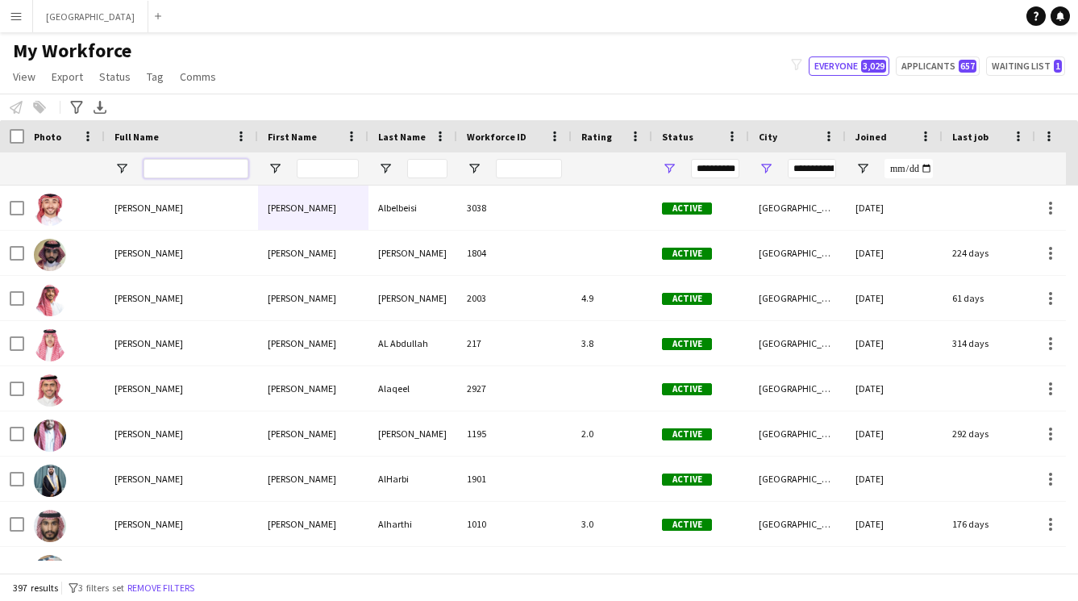
click at [213, 166] on input "Full Name Filter Input" at bounding box center [196, 168] width 105 height 19
type input "**********"
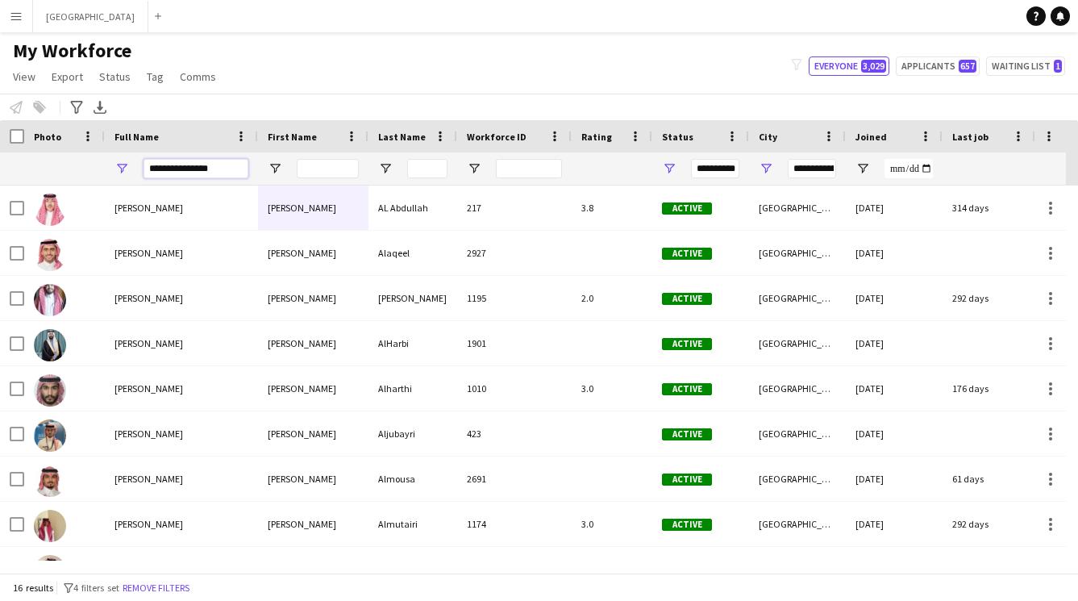
type input "**********"
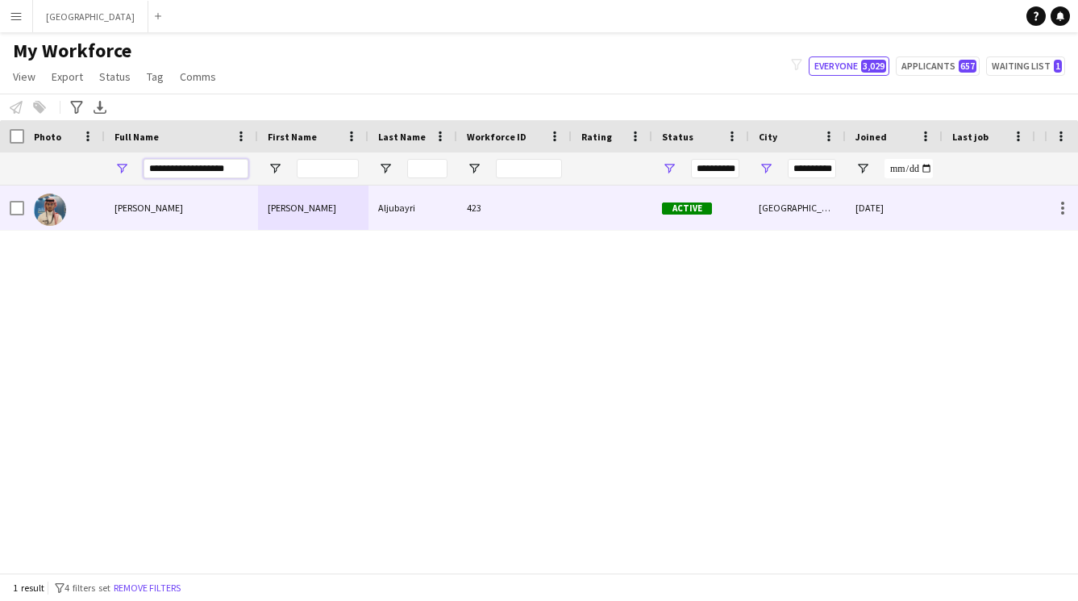
type input "**********"
click at [212, 188] on div "[PERSON_NAME]" at bounding box center [181, 208] width 153 height 44
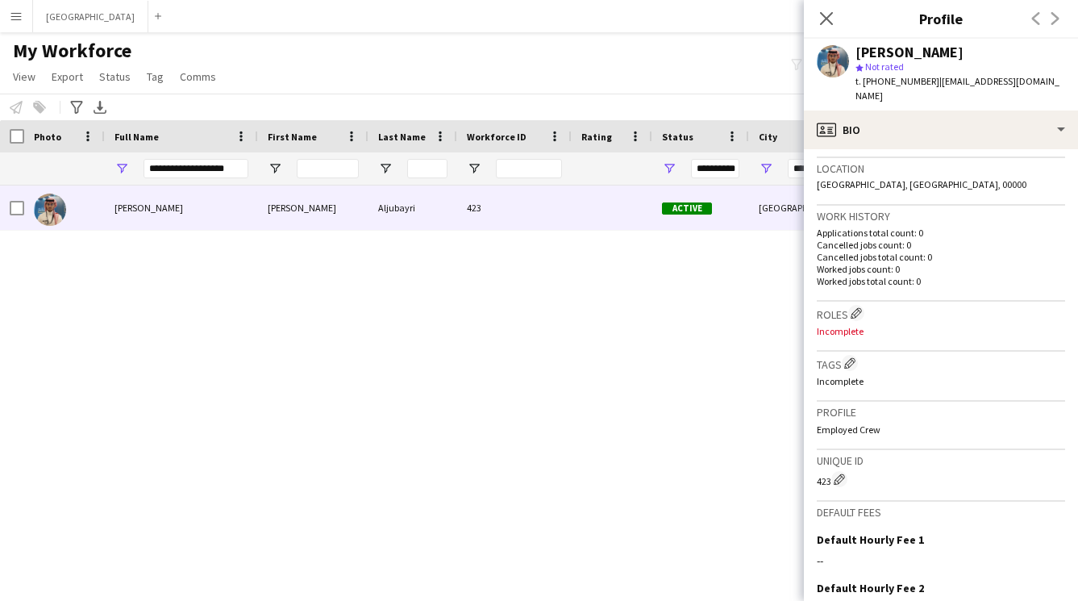
scroll to position [343, 0]
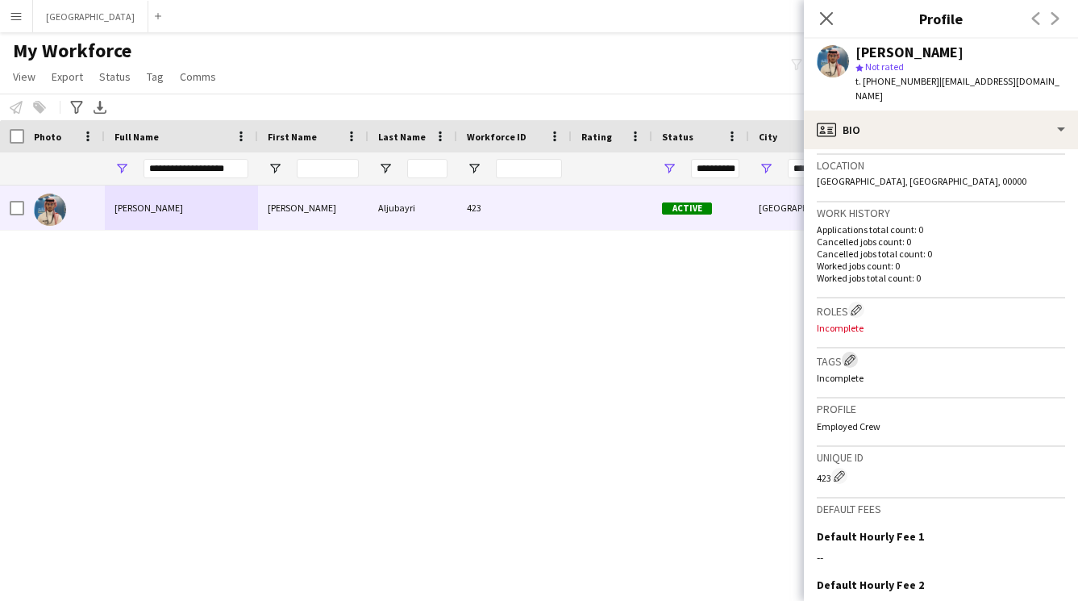
click at [854, 354] on app-icon "Edit crew company tags" at bounding box center [850, 359] width 11 height 11
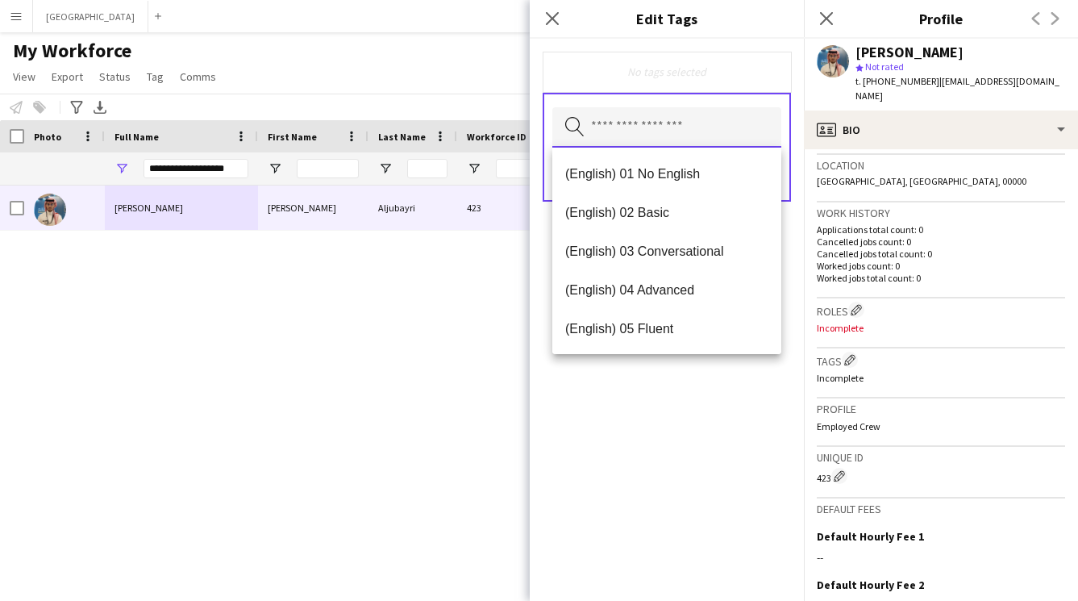
click at [664, 137] on input "text" at bounding box center [667, 127] width 229 height 40
click at [663, 244] on span "(English) 03 Conversational" at bounding box center [666, 251] width 203 height 15
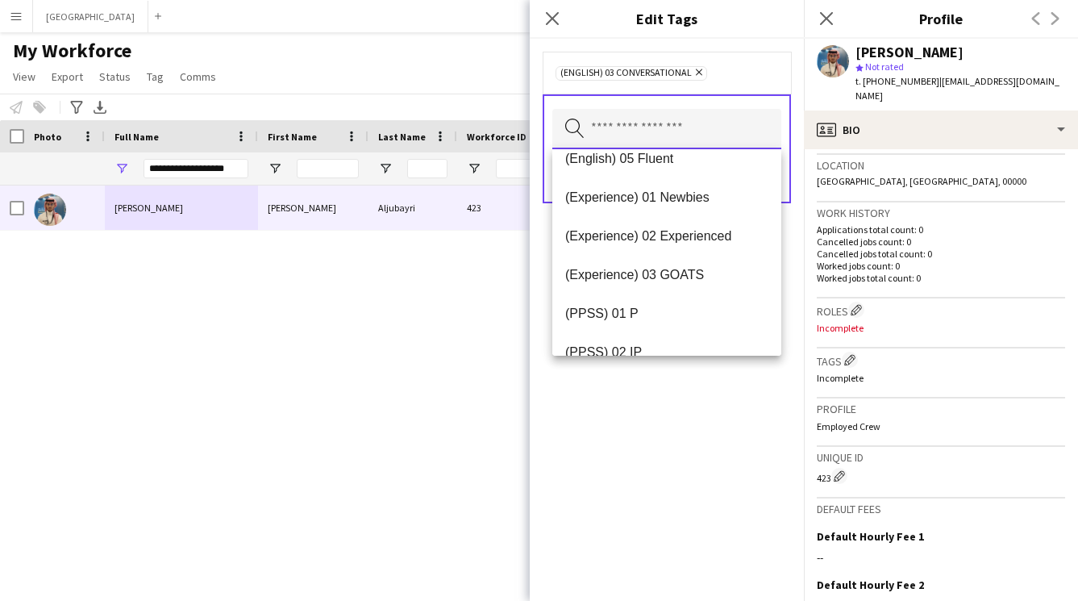
scroll to position [135, 0]
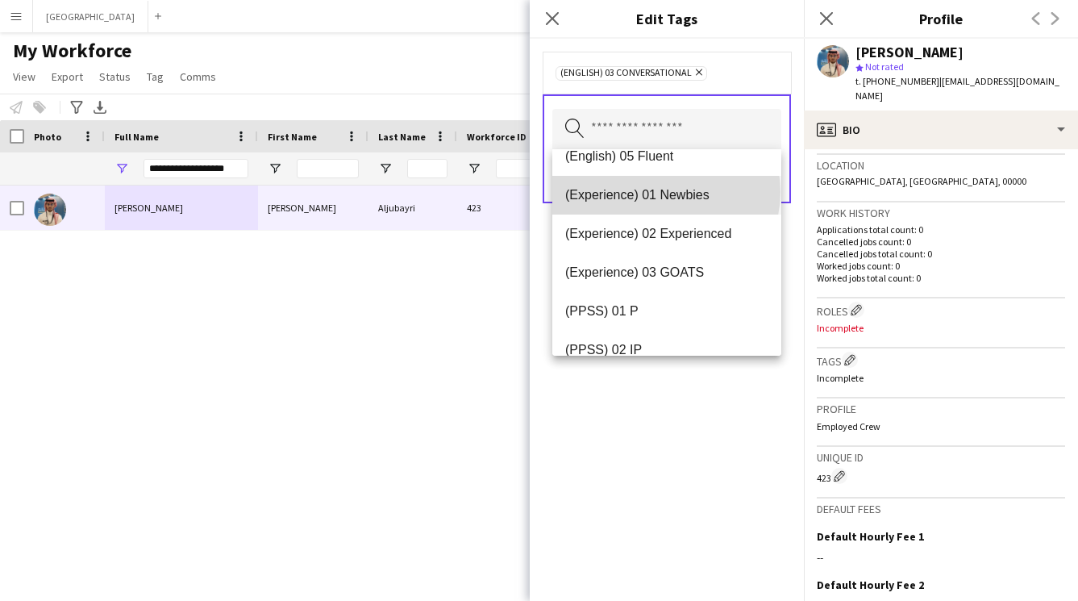
click at [665, 192] on span "(Experience) 01 Newbies" at bounding box center [666, 194] width 203 height 15
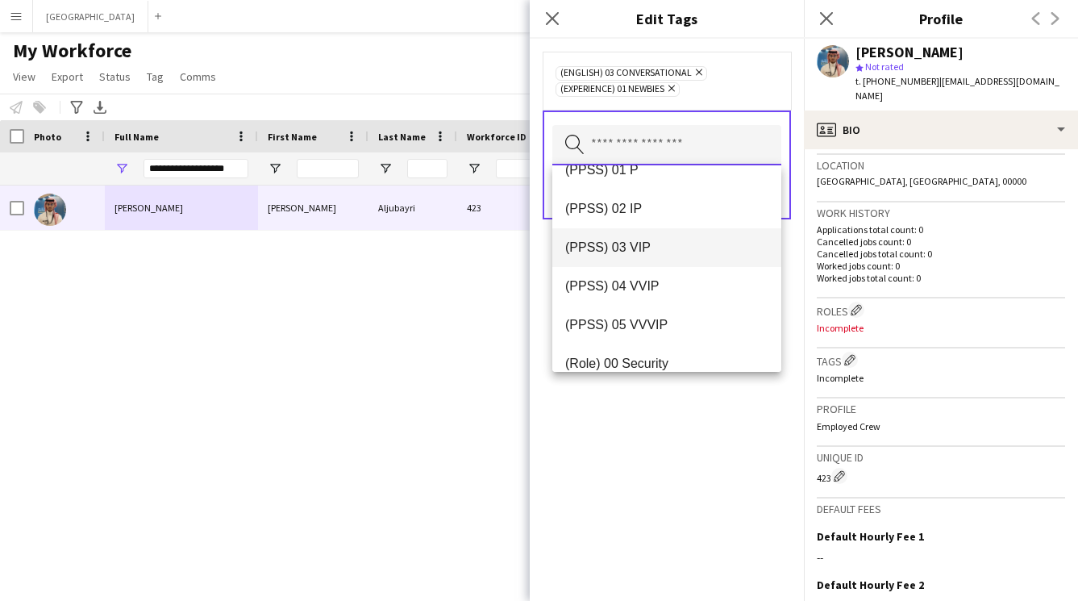
scroll to position [256, 0]
click at [642, 253] on mat-option "(PPSS) 03 VIP" at bounding box center [667, 245] width 229 height 39
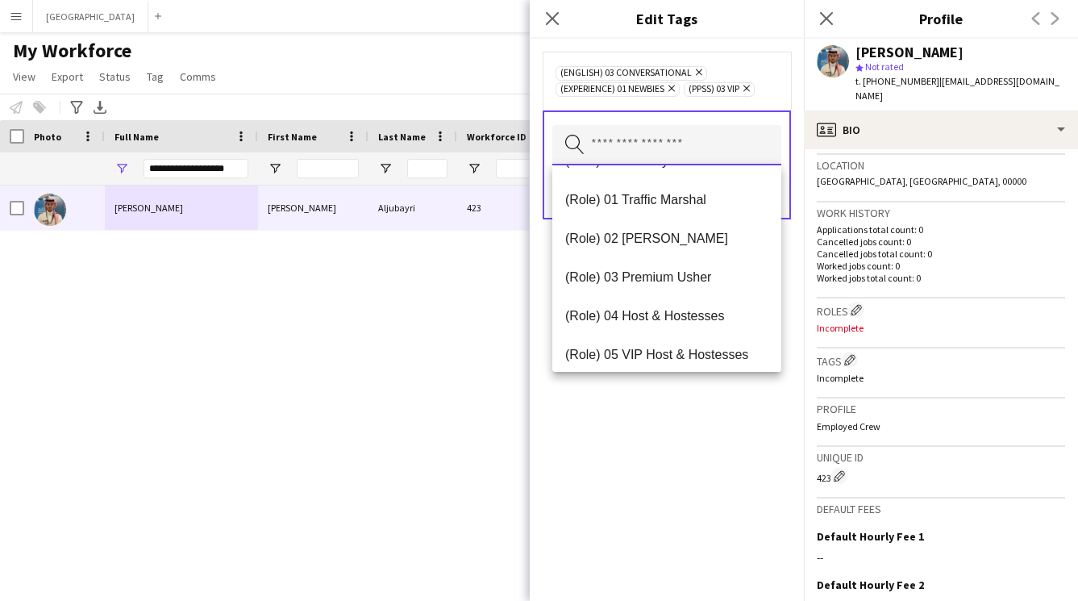
scroll to position [417, 0]
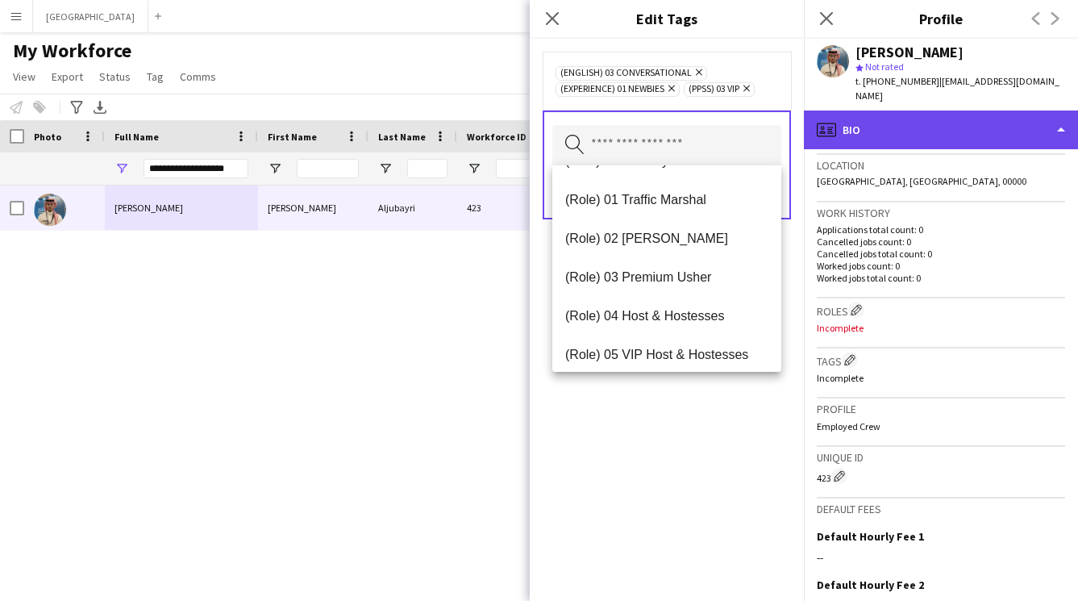
click at [953, 123] on div "profile Bio" at bounding box center [941, 130] width 274 height 39
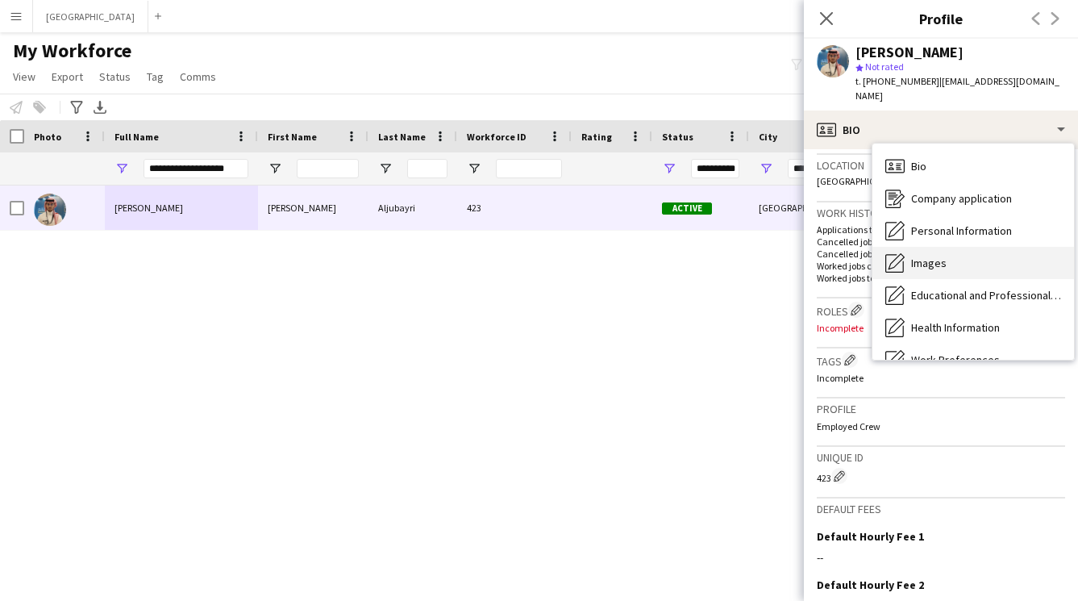
click at [953, 257] on div "Images Images" at bounding box center [974, 263] width 202 height 32
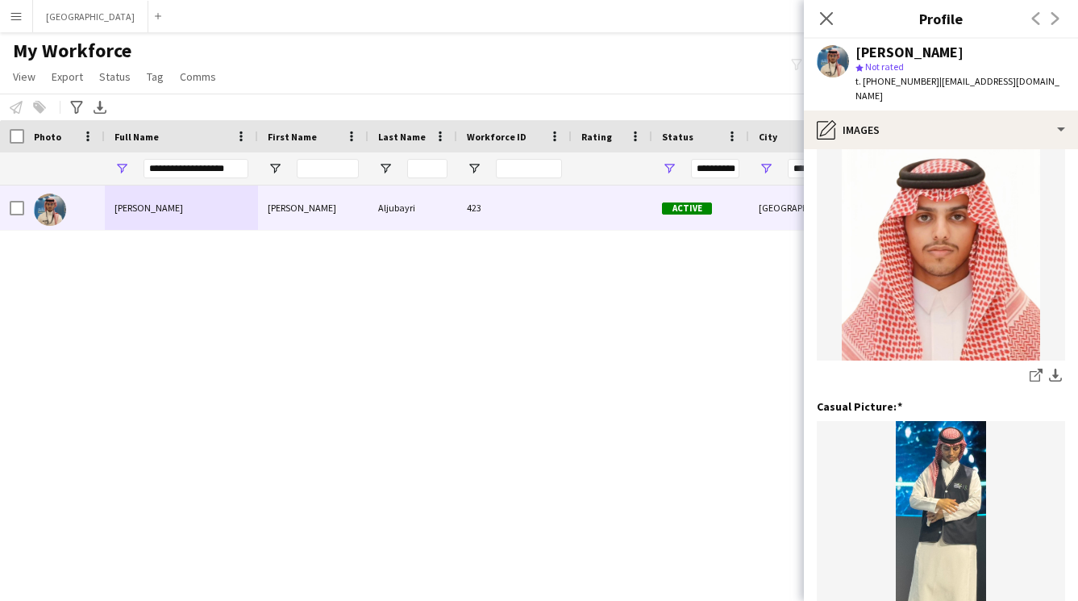
scroll to position [57, 0]
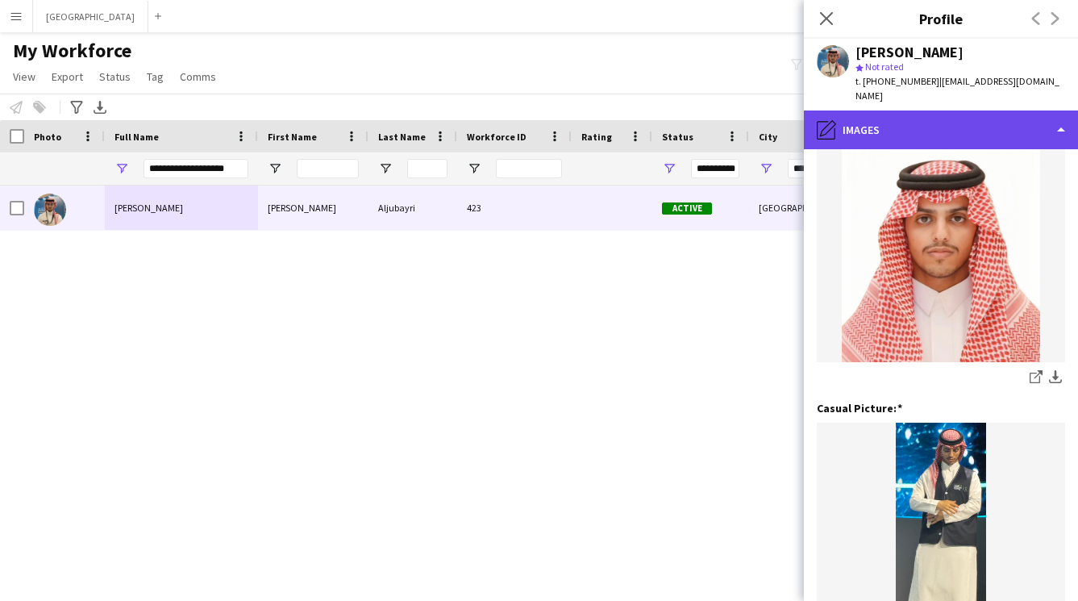
click at [917, 129] on div "pencil4 Images" at bounding box center [941, 130] width 274 height 39
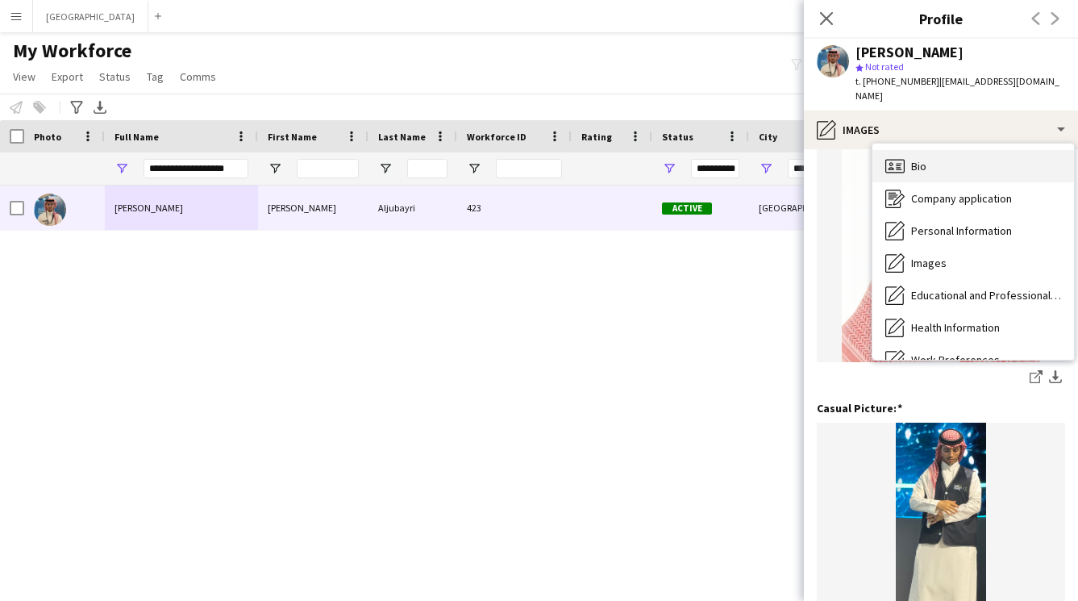
click at [921, 144] on div "Bio Bio Company application Company application Personal Information Personal I…" at bounding box center [974, 252] width 202 height 216
click at [923, 150] on div "Bio Bio" at bounding box center [974, 166] width 202 height 32
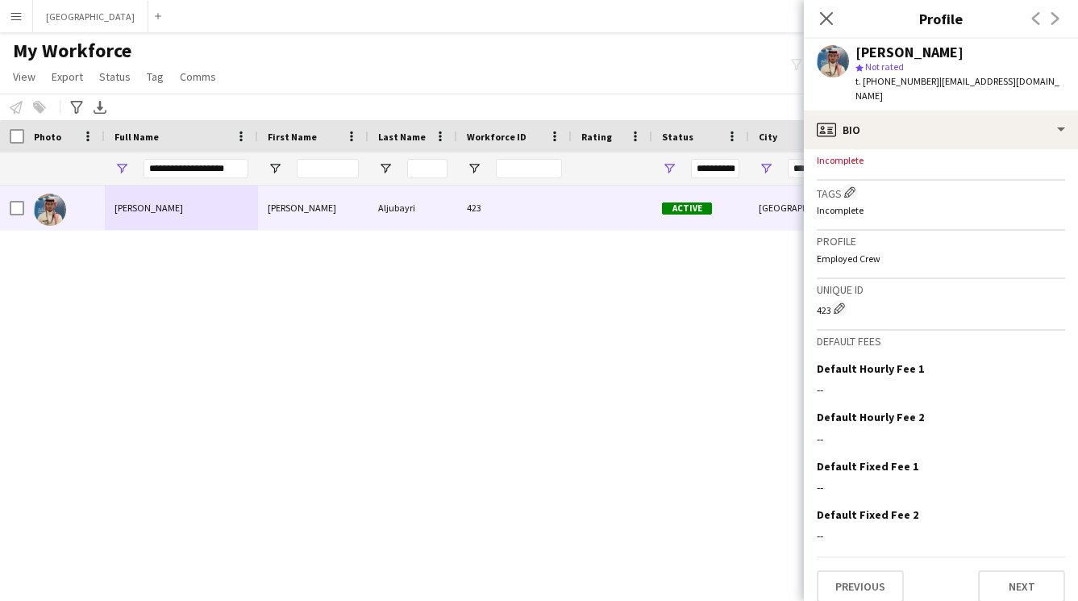
scroll to position [455, 0]
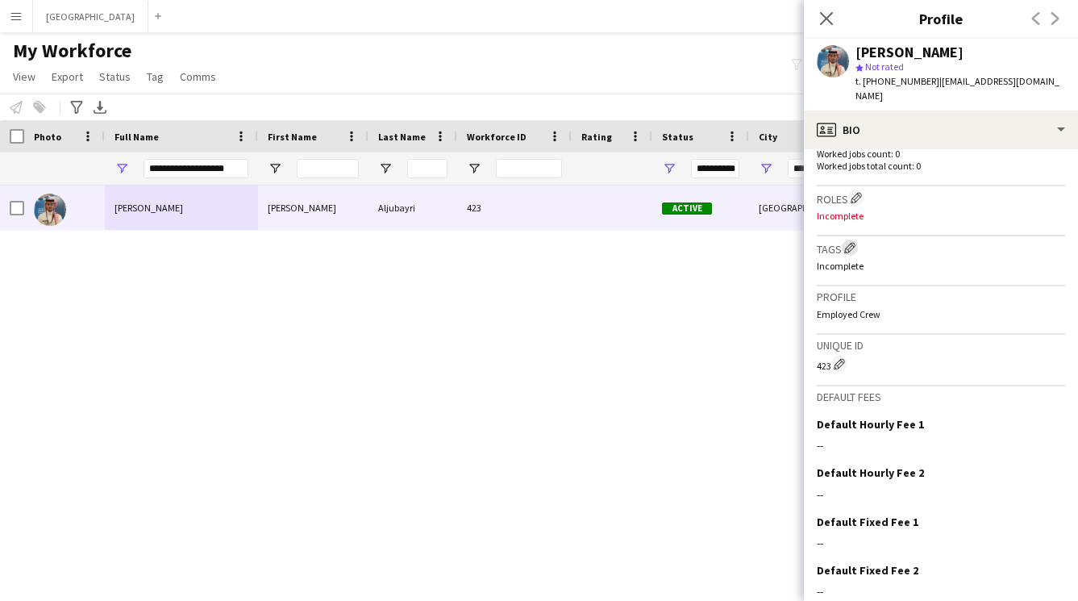
click at [851, 242] on app-icon "Edit crew company tags" at bounding box center [850, 247] width 11 height 11
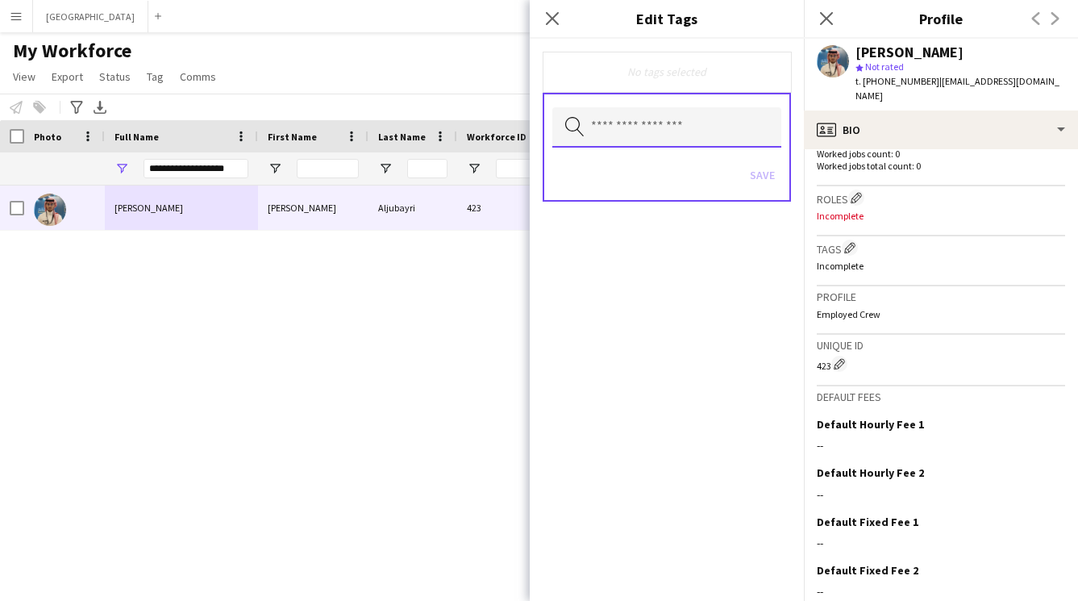
click at [673, 129] on input "text" at bounding box center [667, 127] width 229 height 40
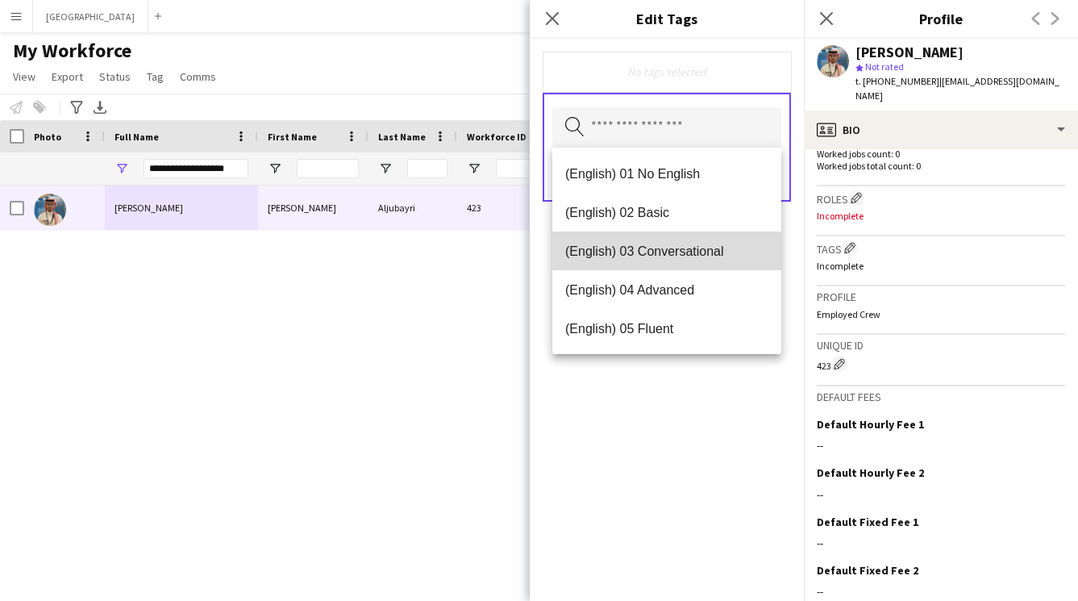
click at [686, 247] on span "(English) 03 Conversational" at bounding box center [666, 251] width 203 height 15
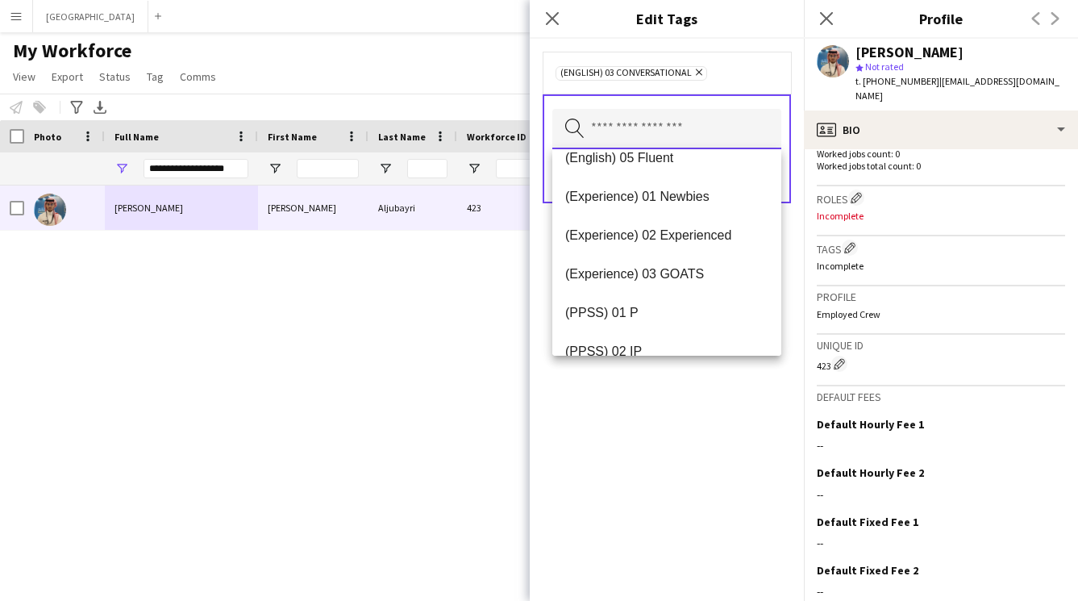
scroll to position [143, 0]
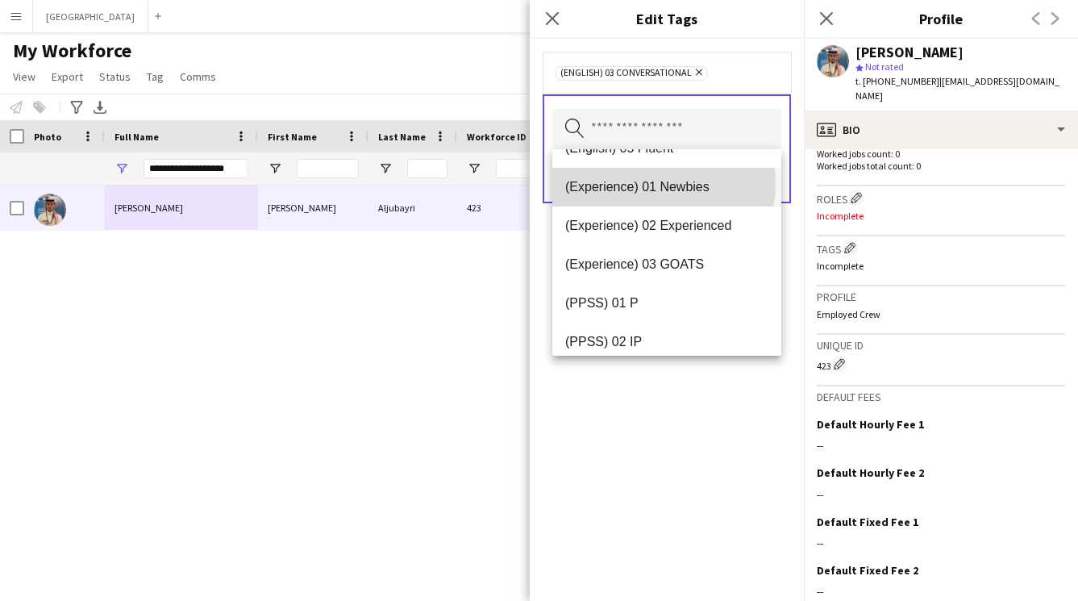
click at [663, 184] on span "(Experience) 01 Newbies" at bounding box center [666, 186] width 203 height 15
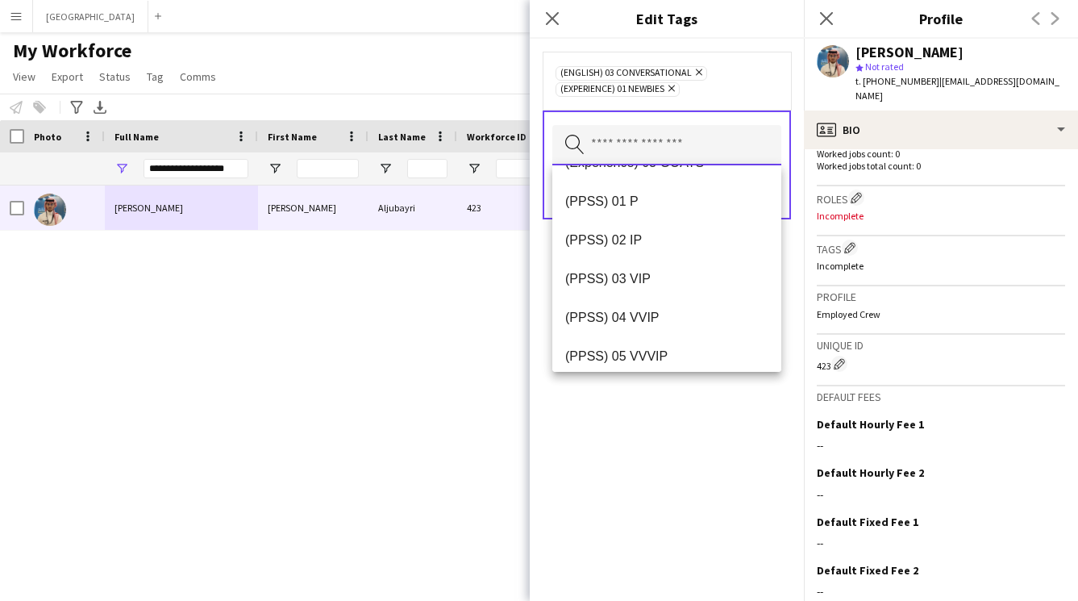
scroll to position [236, 0]
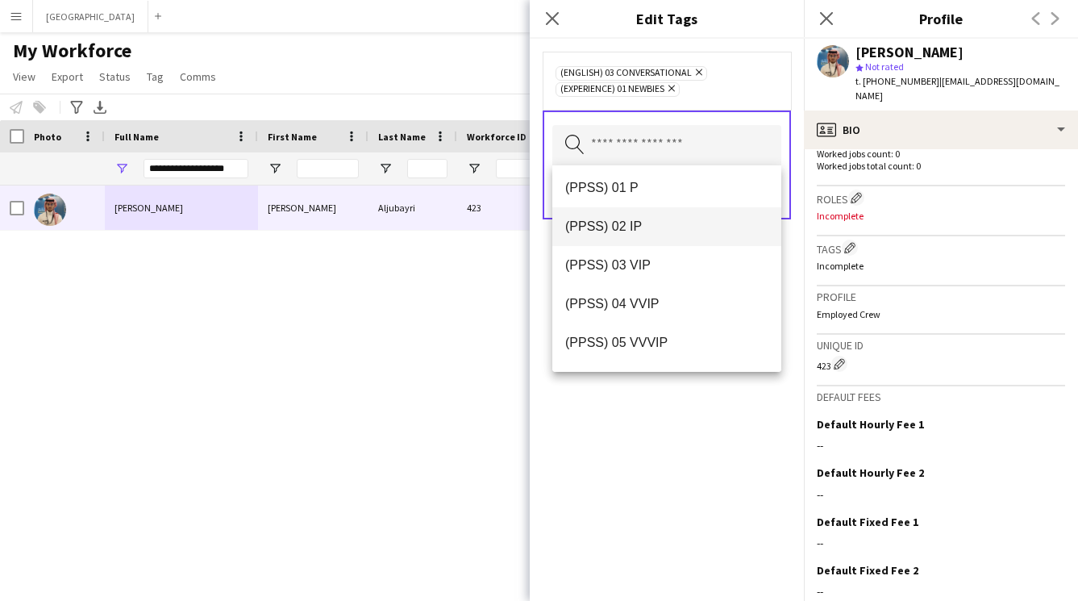
click at [635, 226] on span "(PPSS) 02 IP" at bounding box center [666, 226] width 203 height 15
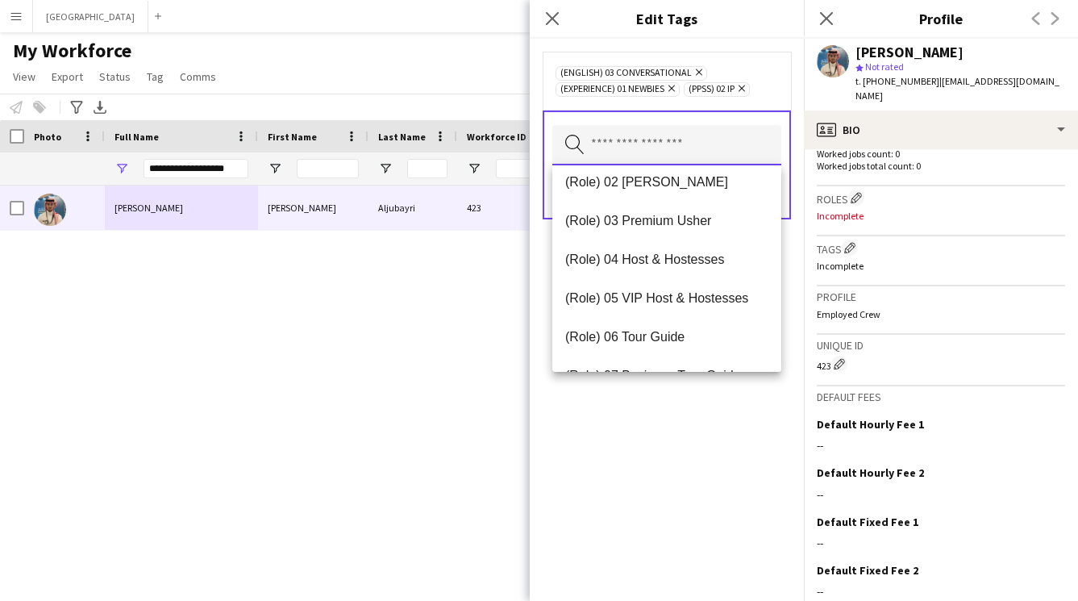
scroll to position [484, 0]
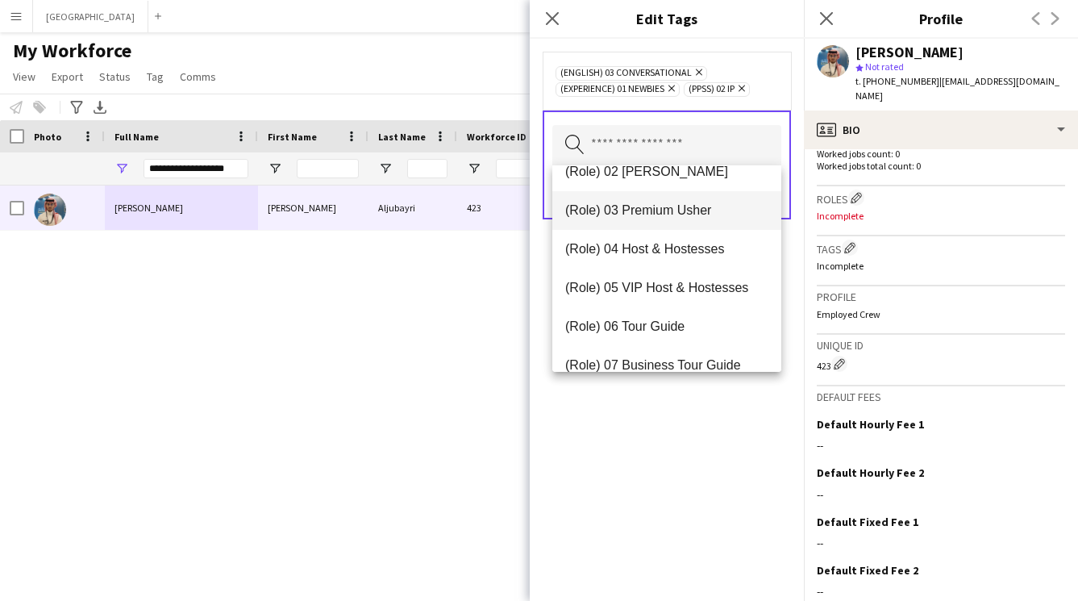
click at [668, 208] on span "(Role) 03 Premium Usher" at bounding box center [666, 209] width 203 height 15
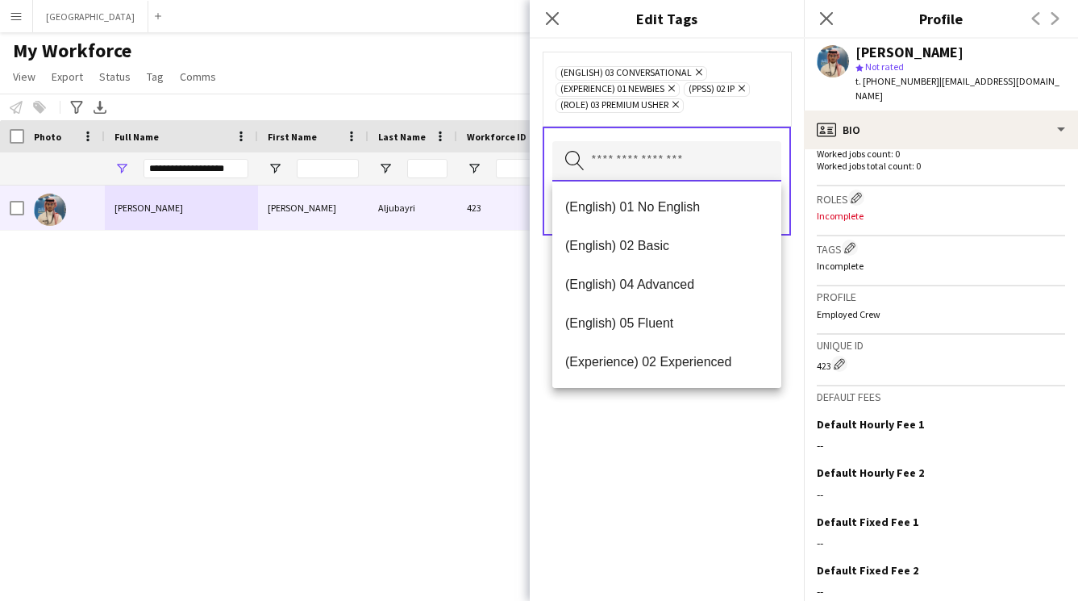
click at [682, 146] on input "text" at bounding box center [667, 161] width 229 height 40
click at [655, 452] on div "(English) 03 Conversational Remove (Experience) 01 Newbies Remove (PPSS) 02 IP …" at bounding box center [667, 320] width 274 height 562
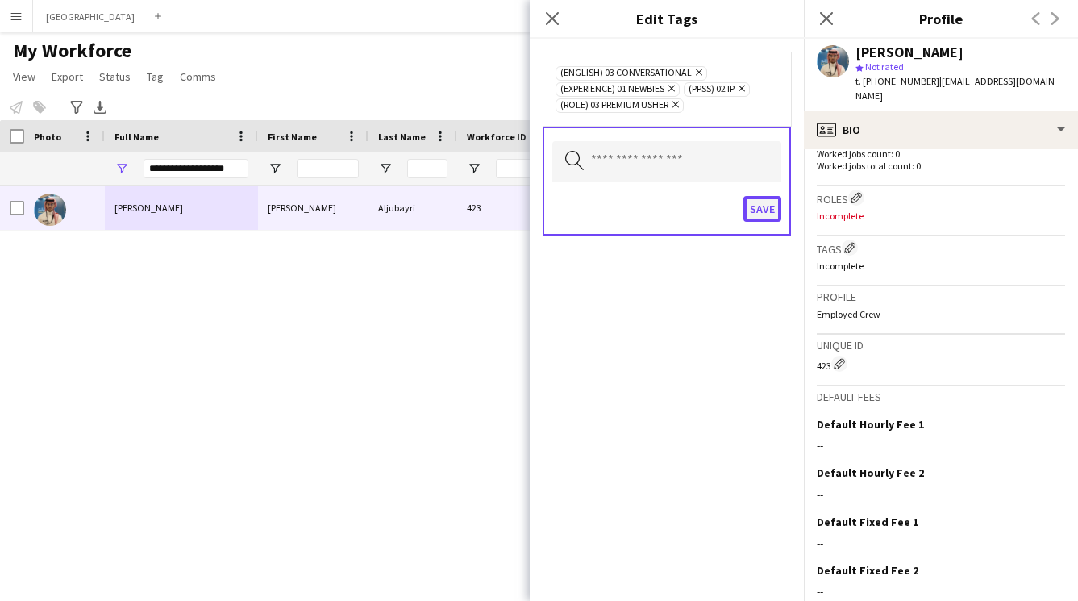
click at [769, 207] on button "Save" at bounding box center [763, 209] width 38 height 26
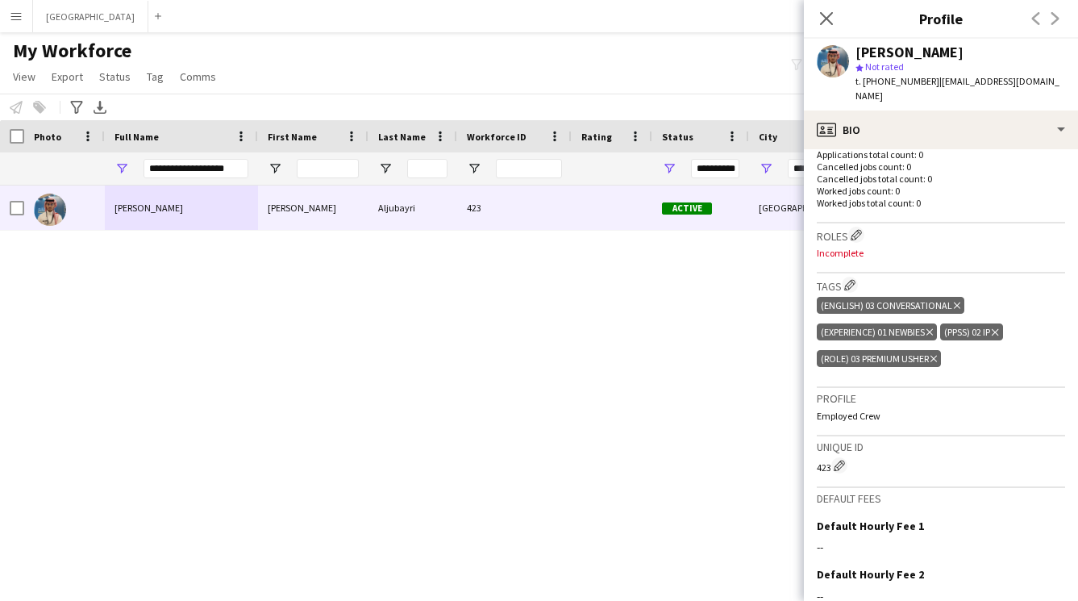
scroll to position [387, 0]
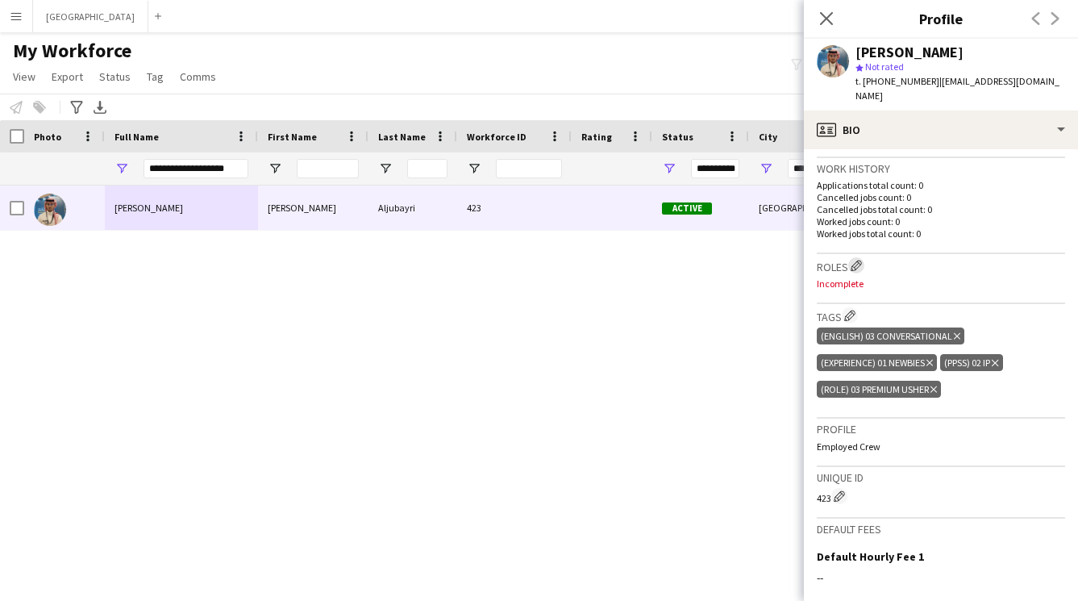
click at [857, 260] on app-icon "Edit crew company roles" at bounding box center [856, 265] width 11 height 11
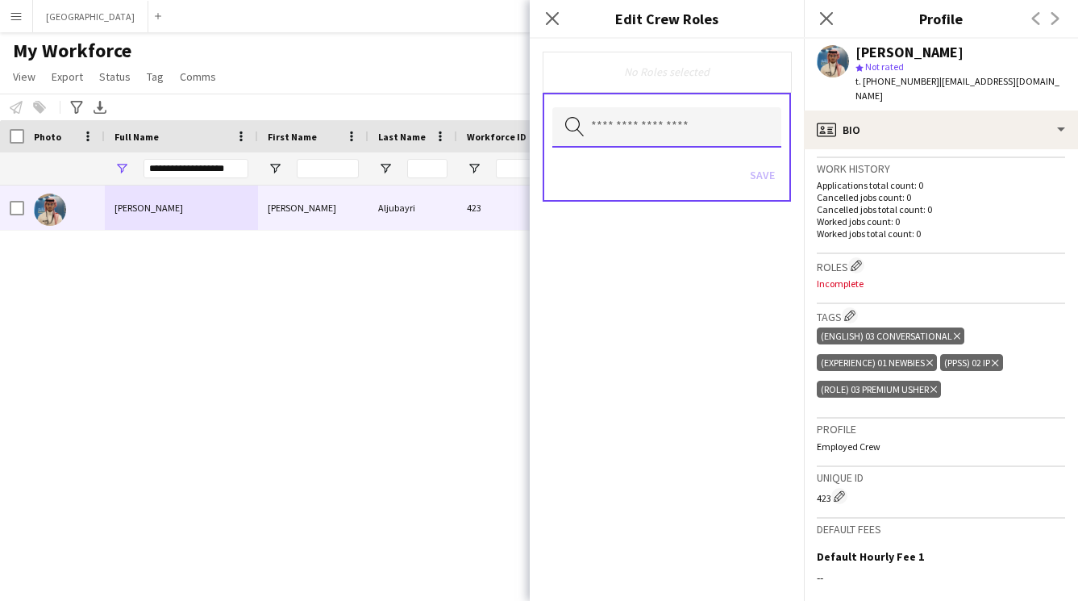
click at [670, 127] on input "text" at bounding box center [667, 127] width 229 height 40
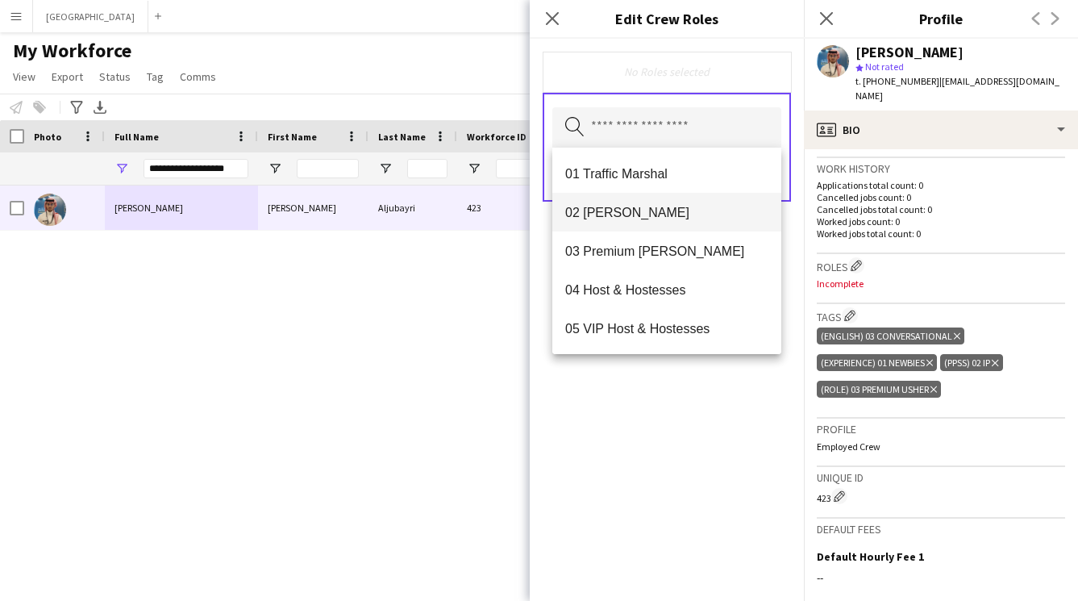
click at [636, 211] on span "02 Usher" at bounding box center [666, 212] width 203 height 15
click at [632, 217] on span "03 Premium Usher" at bounding box center [666, 213] width 203 height 15
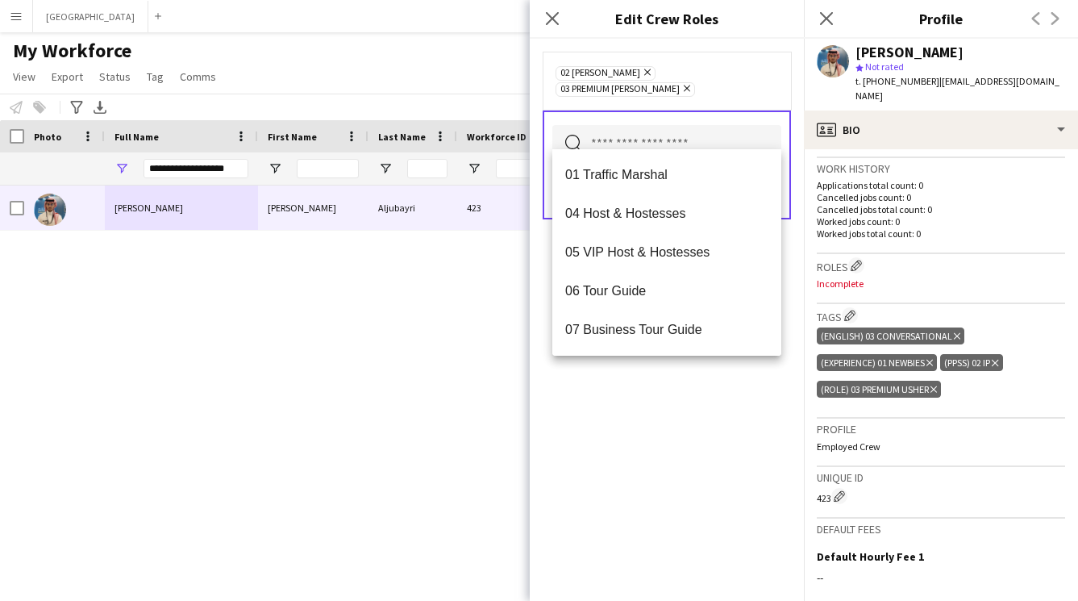
click at [632, 411] on div "02 Usher Remove 03 Premium Usher Remove Search by role type Save" at bounding box center [667, 320] width 274 height 562
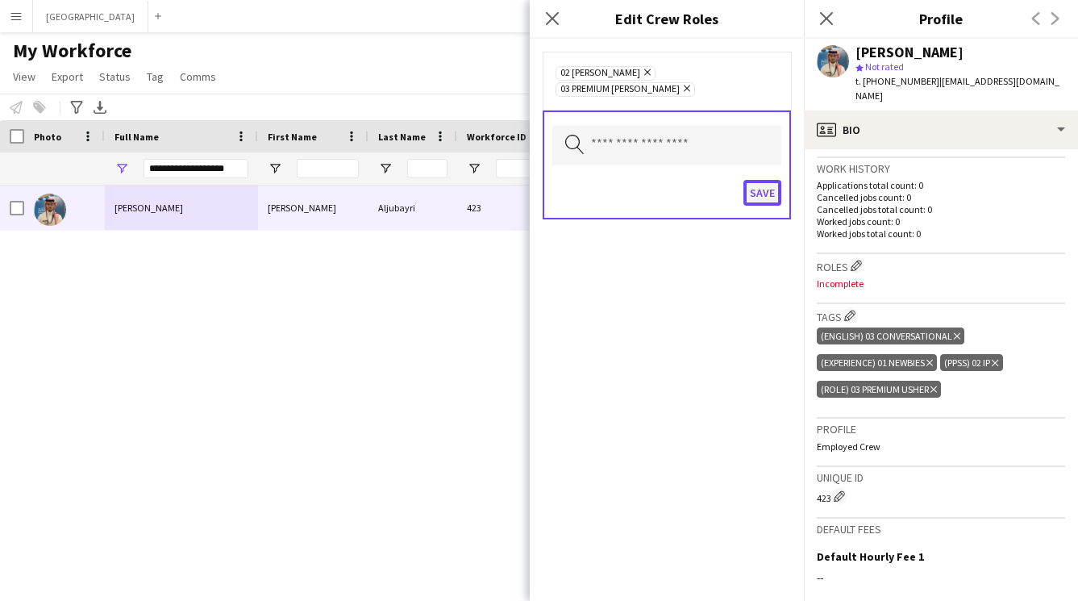
click at [766, 180] on button "Save" at bounding box center [763, 193] width 38 height 26
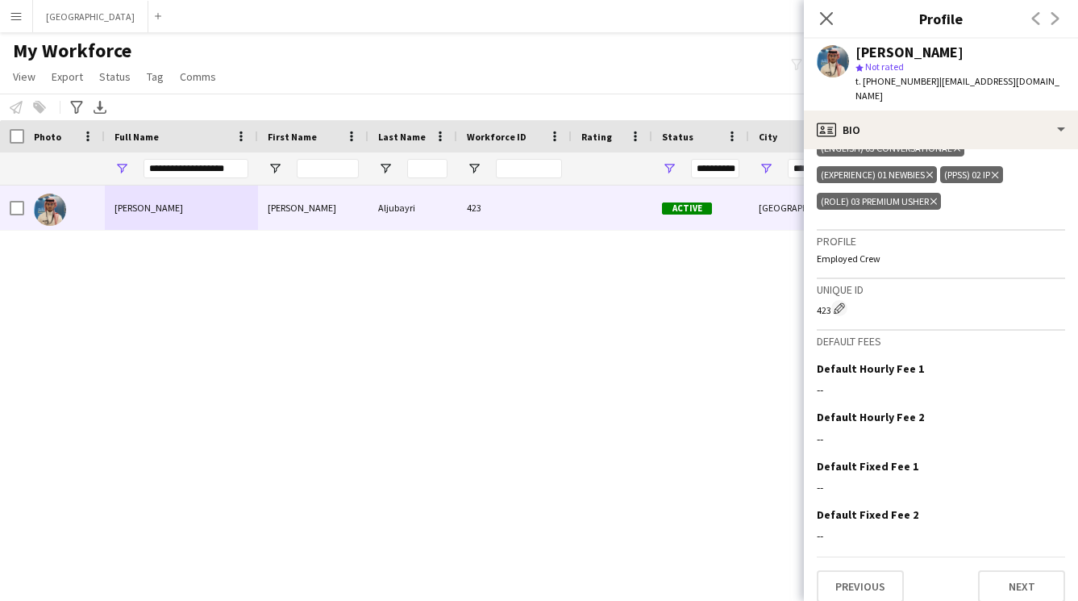
scroll to position [0, 0]
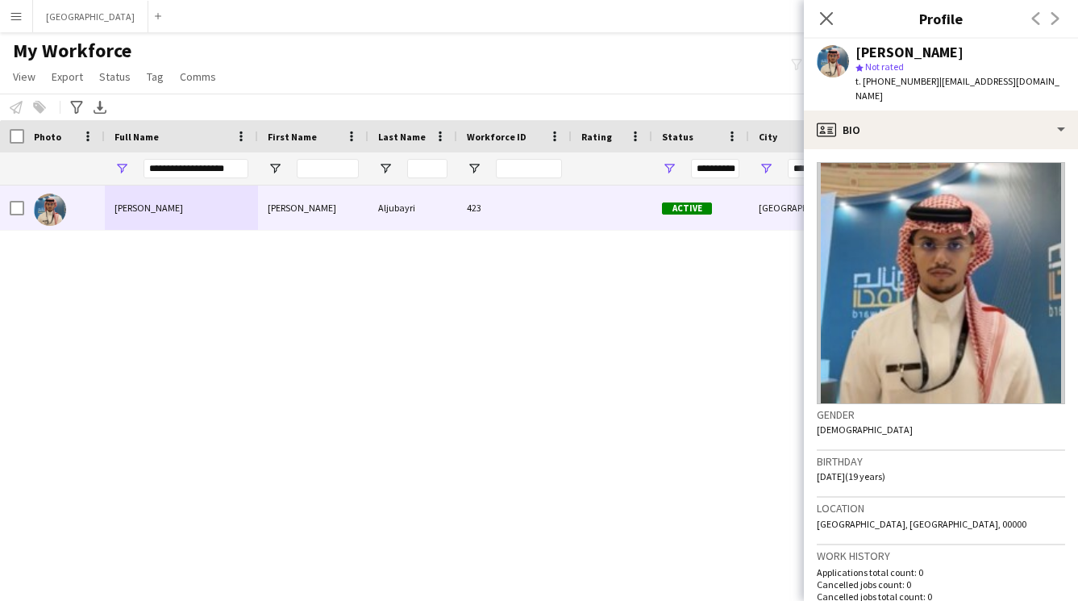
click at [574, 330] on div "Riyadh 19-11-2024 0 azizaljubiri@gmail.com Aljubayri 423 Active Abdulaziz Aljub…" at bounding box center [522, 373] width 1045 height 375
click at [837, 15] on div "Close pop-in" at bounding box center [826, 18] width 45 height 37
click at [836, 15] on app-icon "Close pop-in" at bounding box center [827, 18] width 23 height 23
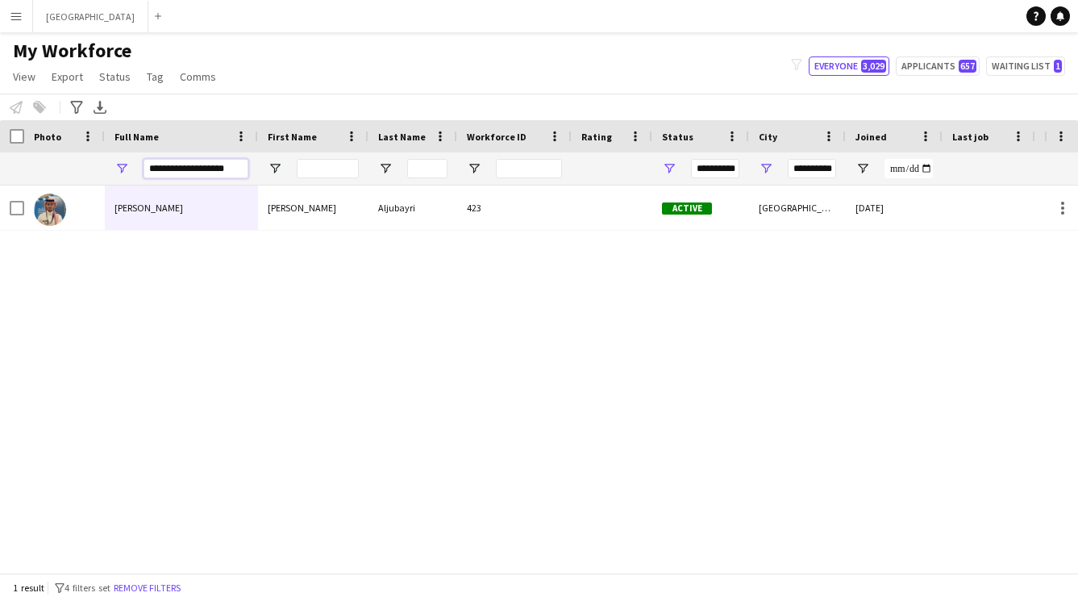
click at [237, 165] on input "**********" at bounding box center [196, 168] width 105 height 19
type input "*"
type input "**********"
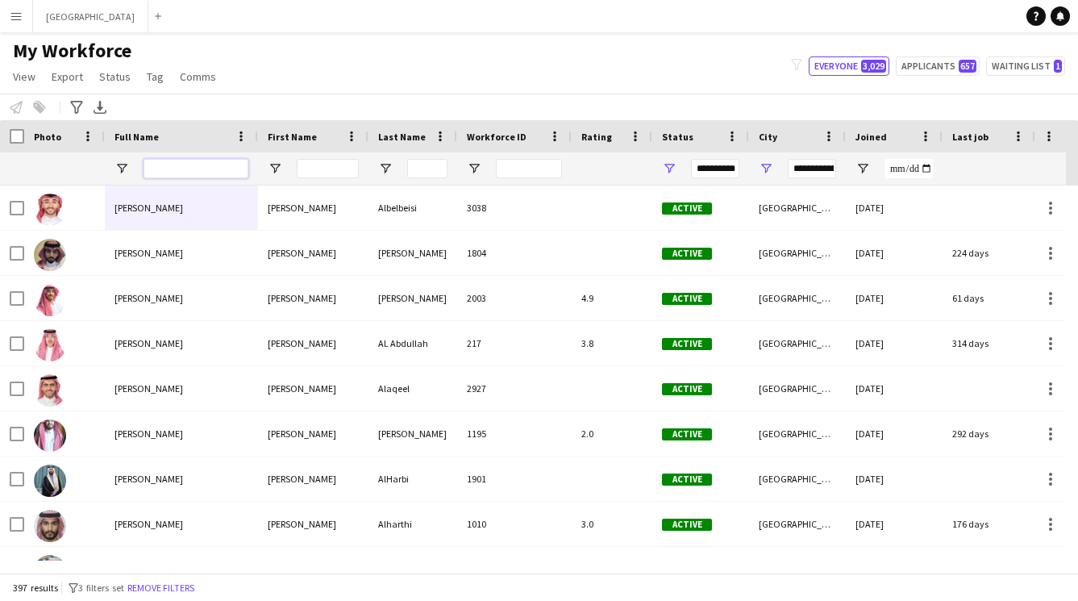
click at [172, 165] on input "Full Name Filter Input" at bounding box center [196, 168] width 105 height 19
type input "****"
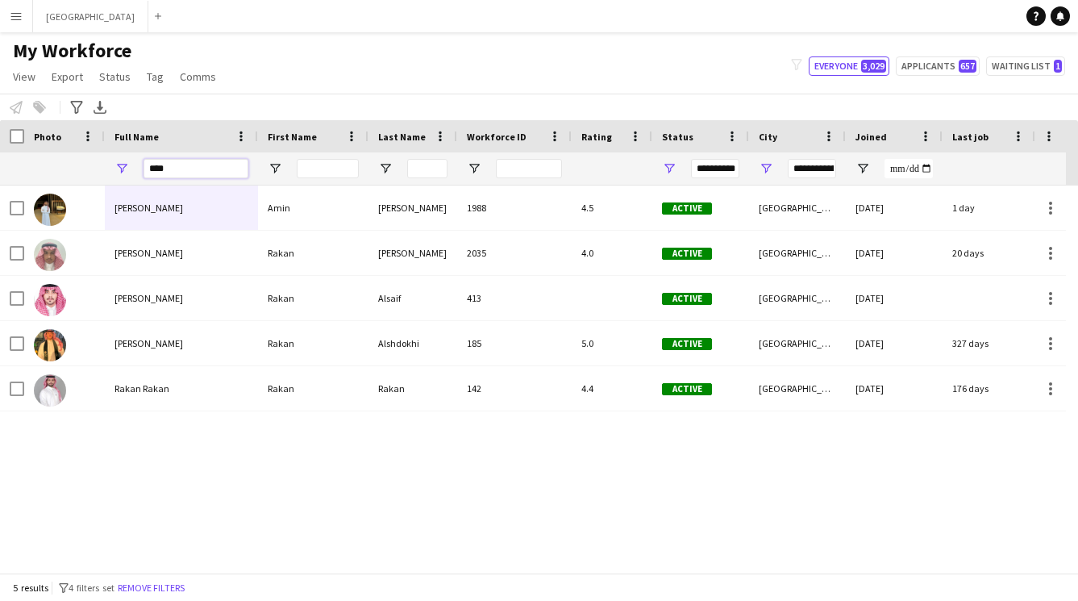
type input "**********"
type input "*****"
type input "**********"
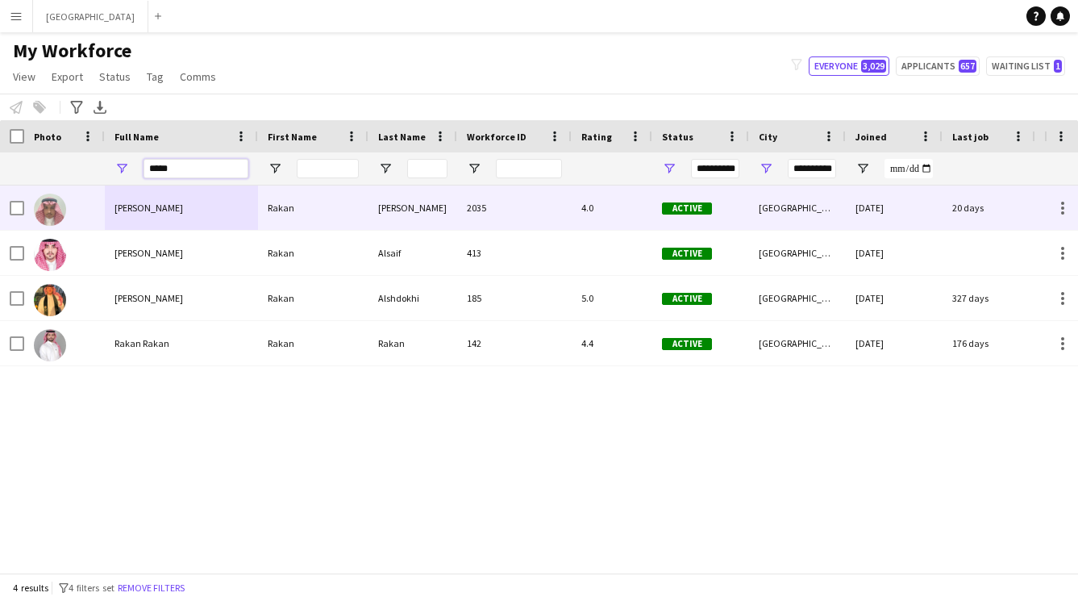
type input "*****"
click at [202, 220] on div "[PERSON_NAME]" at bounding box center [181, 208] width 153 height 44
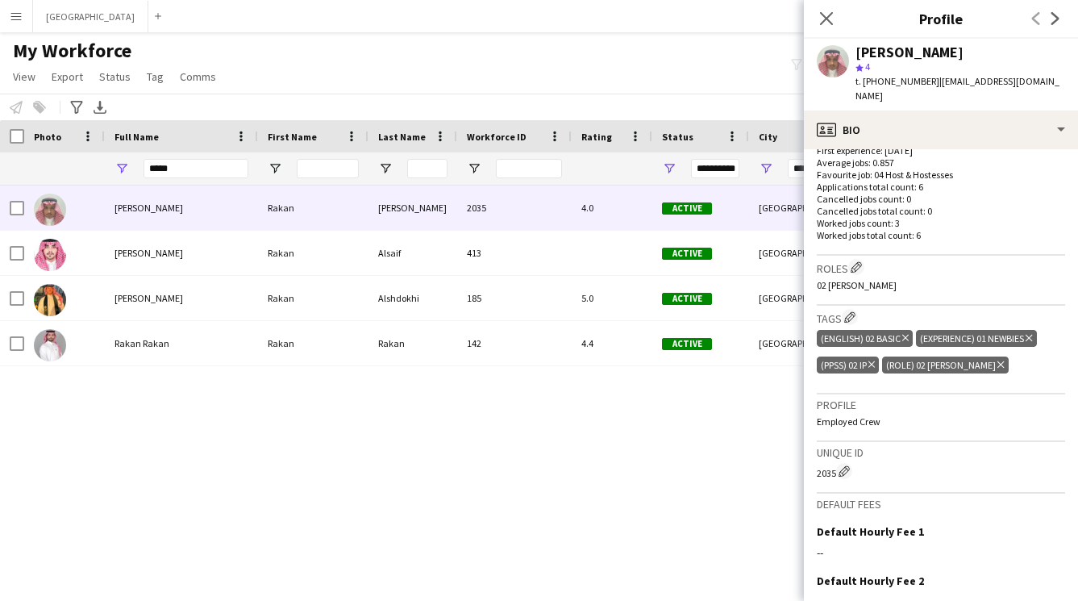
scroll to position [419, 0]
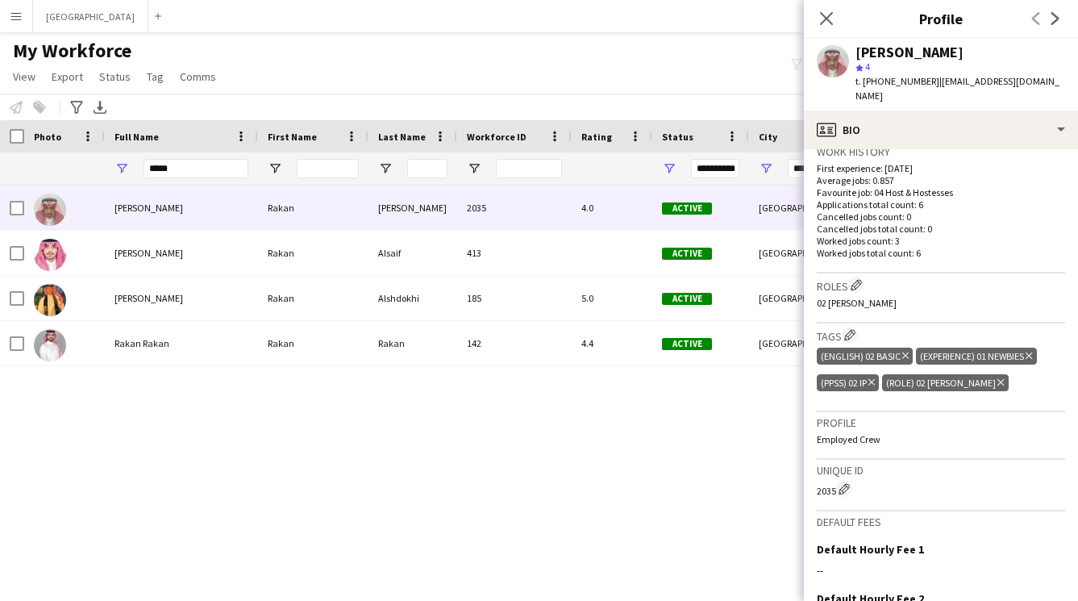
click at [904, 351] on icon "Delete tag" at bounding box center [906, 356] width 6 height 10
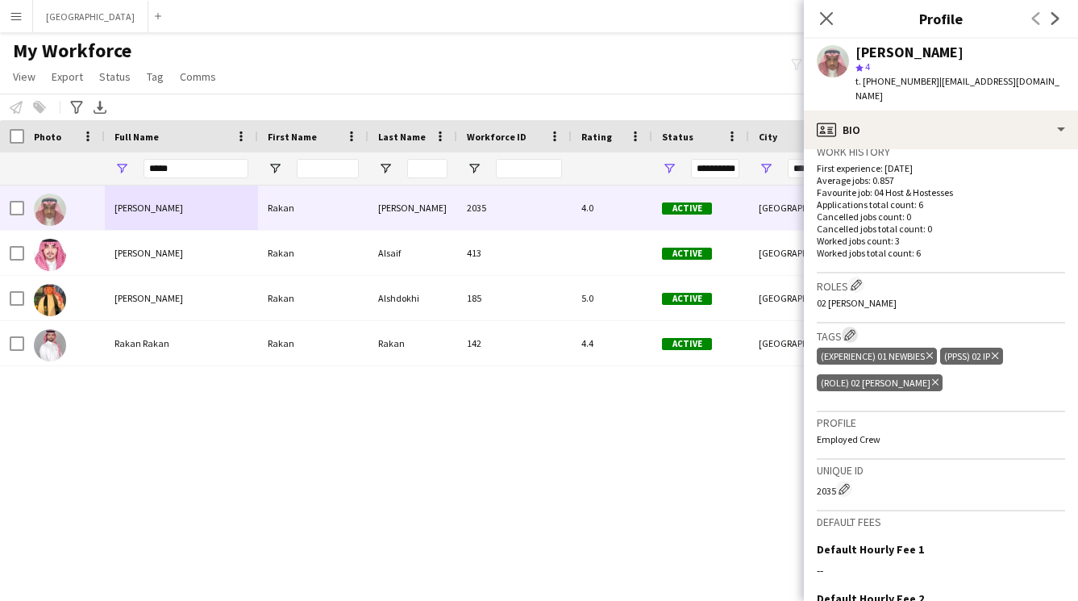
click at [846, 329] on app-icon "Edit crew company tags" at bounding box center [850, 334] width 11 height 11
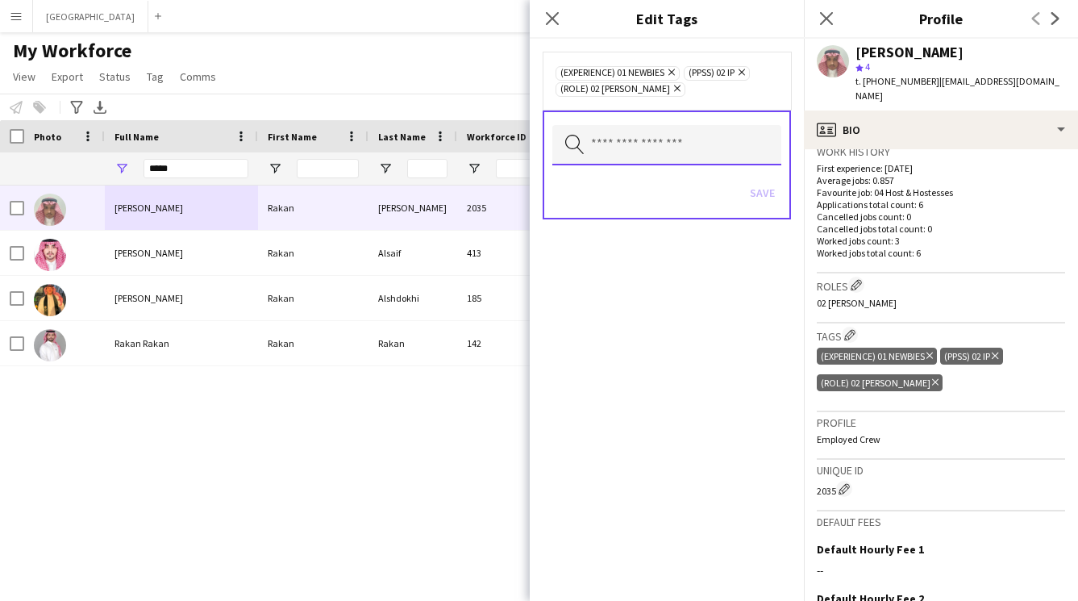
click at [674, 151] on input "text" at bounding box center [667, 145] width 229 height 40
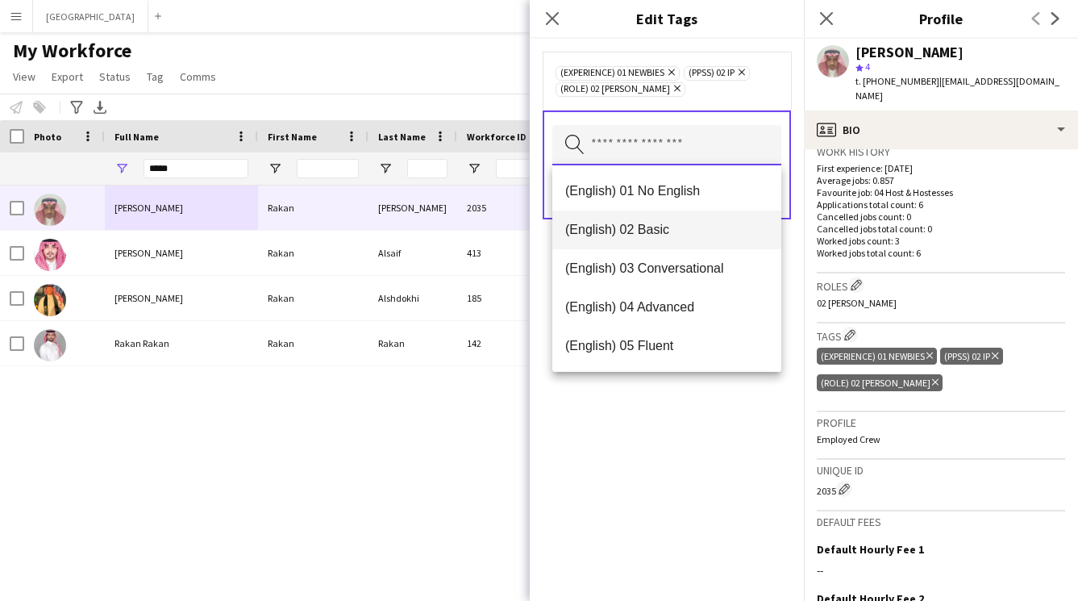
scroll to position [23, 0]
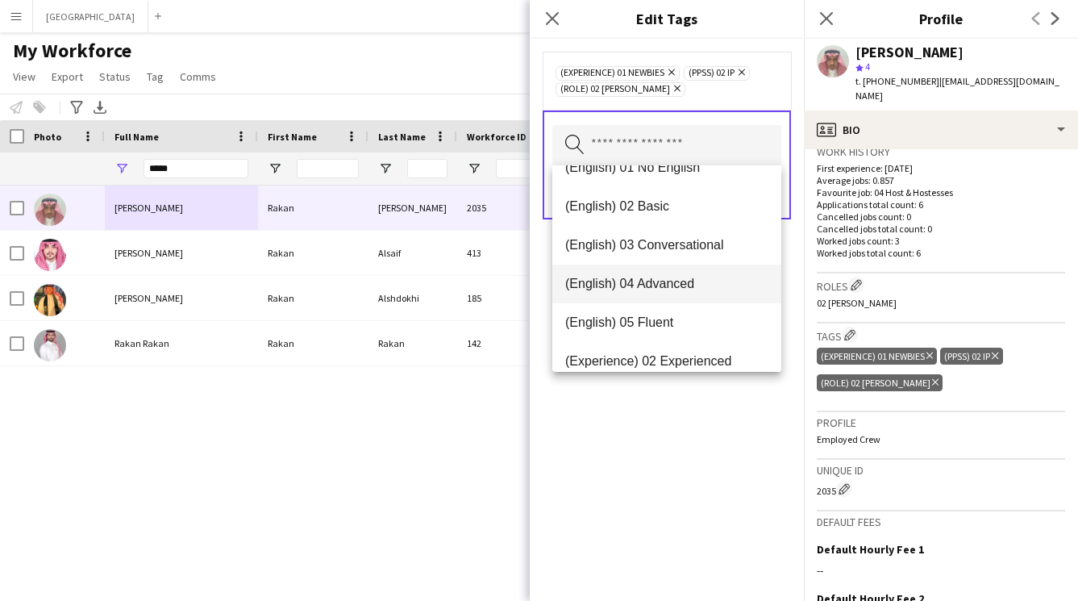
click at [656, 284] on span "(English) 04 Advanced" at bounding box center [666, 283] width 203 height 15
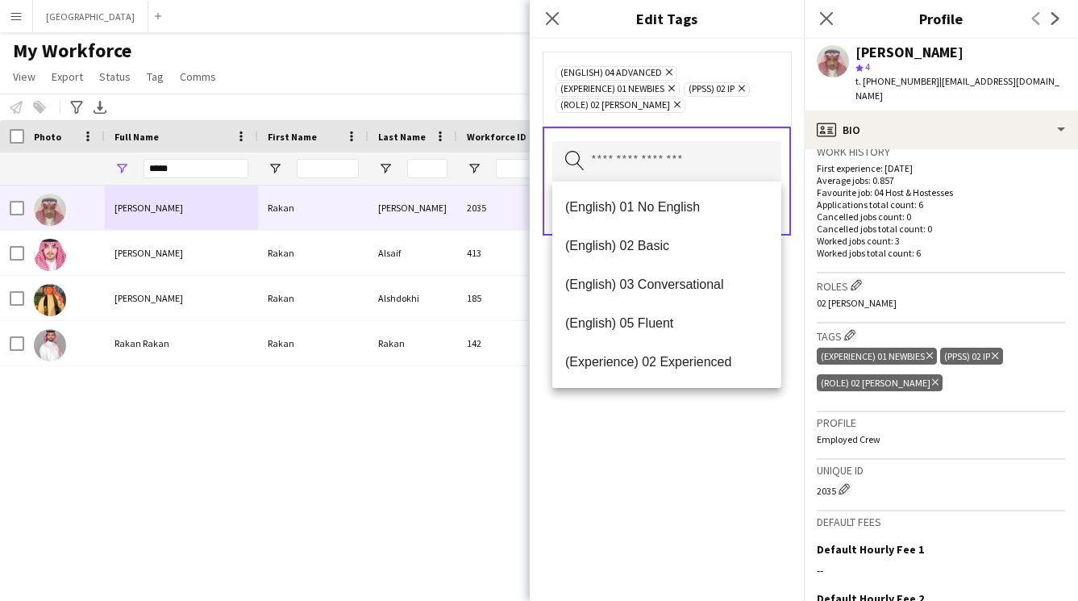
click at [661, 396] on div "(English) 04 Advanced Remove (Experience) 01 Newbies Remove (PPSS) 02 IP Remove…" at bounding box center [667, 320] width 274 height 562
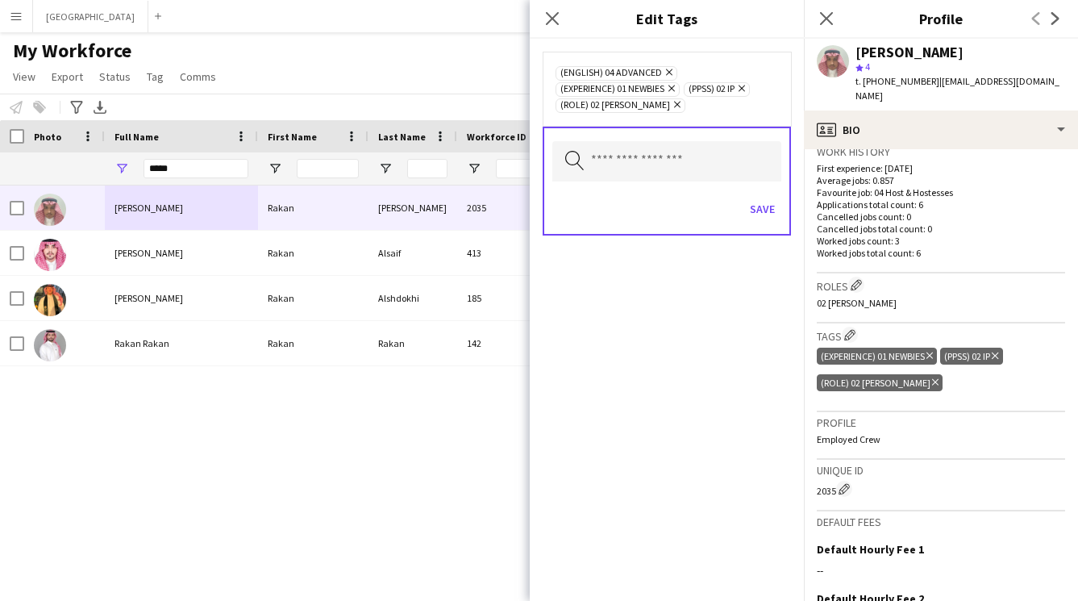
click at [670, 103] on icon "Remove" at bounding box center [675, 104] width 10 height 10
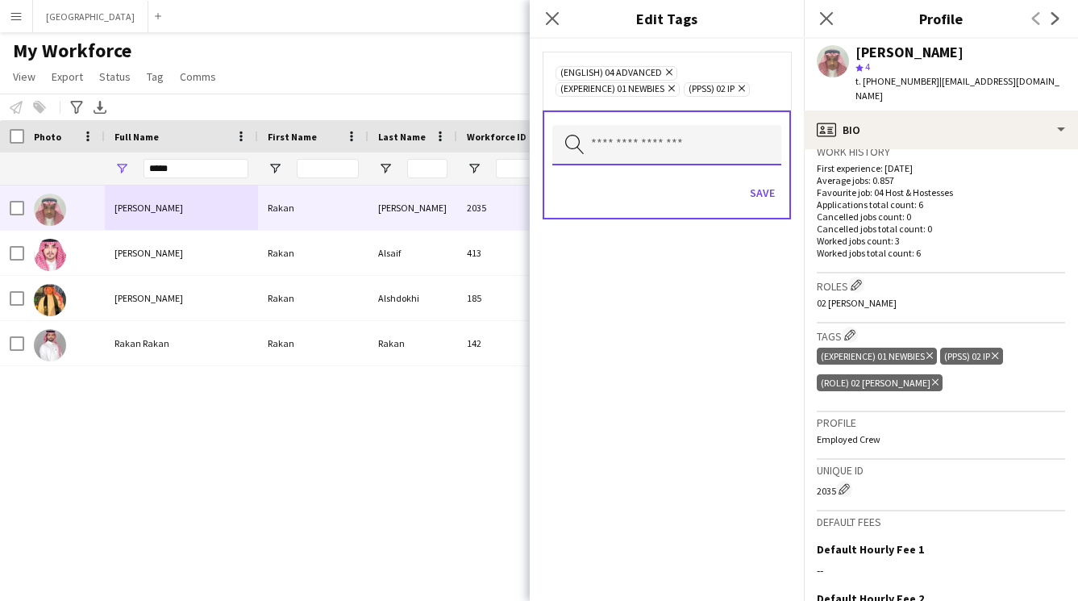
click at [642, 139] on input "text" at bounding box center [667, 145] width 229 height 40
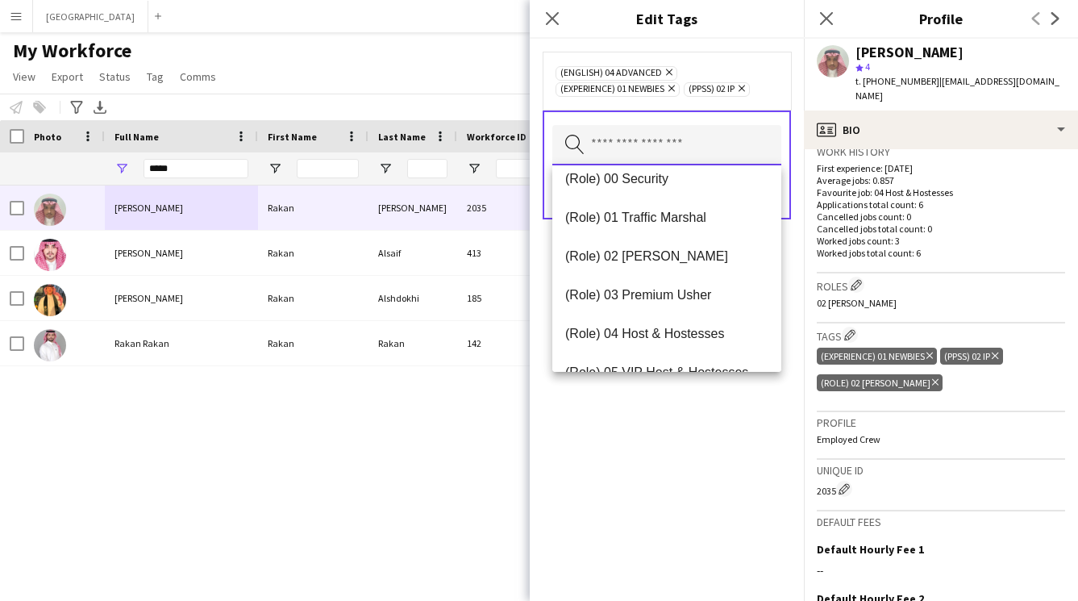
scroll to position [402, 0]
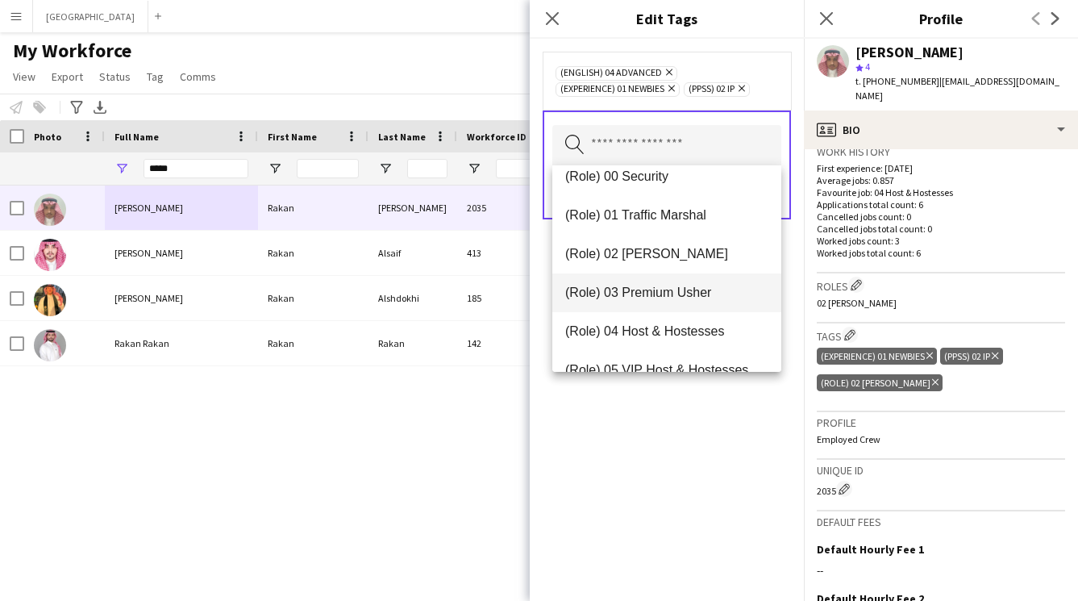
click at [642, 294] on span "(Role) 03 Premium Usher" at bounding box center [666, 292] width 203 height 15
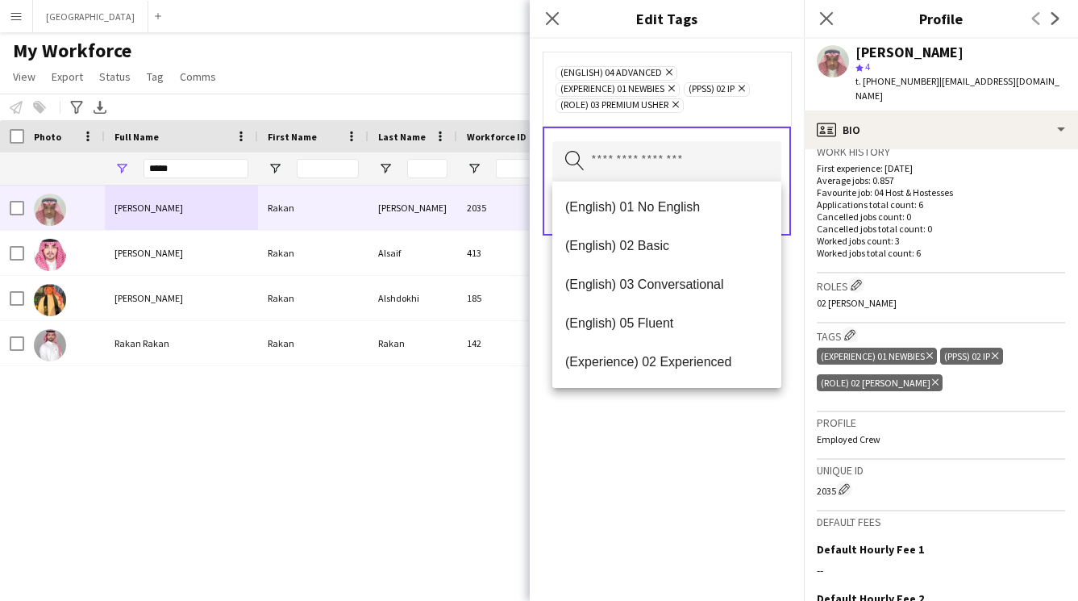
click at [642, 432] on div "(English) 04 Advanced Remove (Experience) 01 Newbies Remove (PPSS) 02 IP Remove…" at bounding box center [667, 320] width 274 height 562
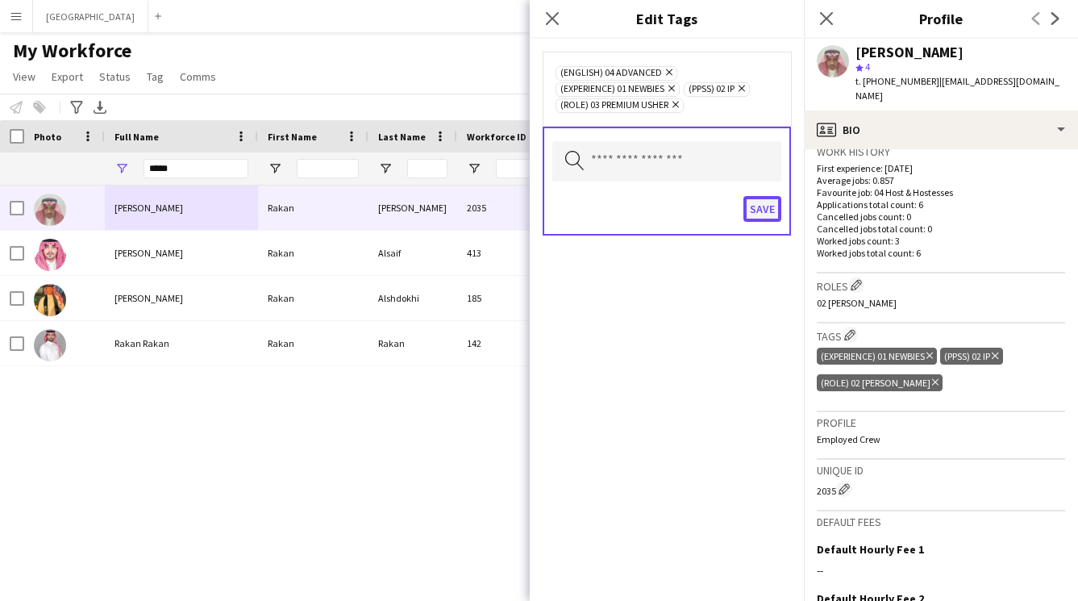
click at [768, 207] on button "Save" at bounding box center [763, 209] width 38 height 26
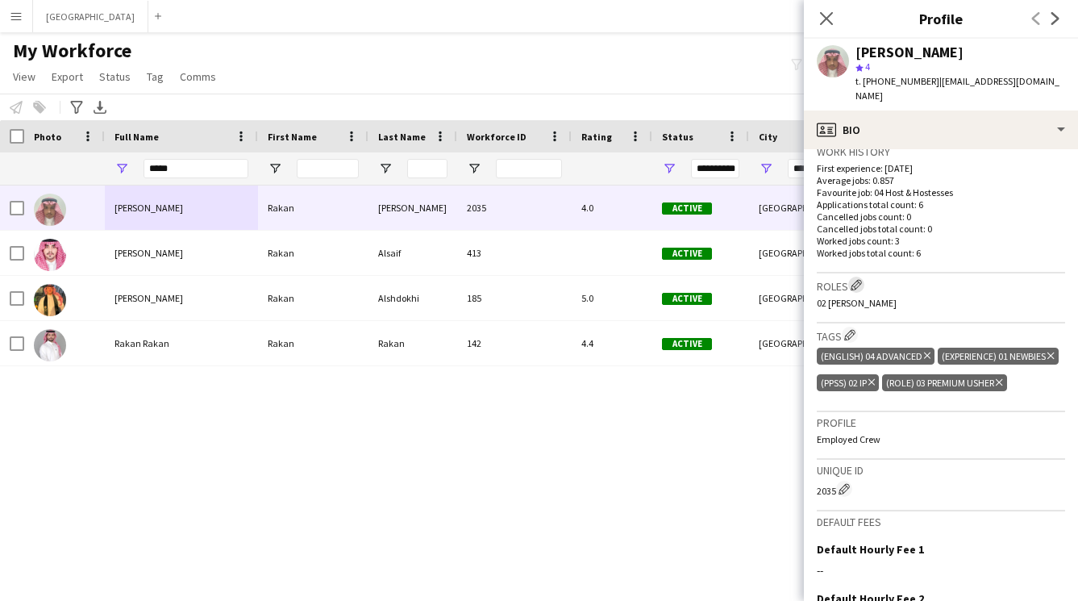
click at [860, 279] on app-icon "Edit crew company roles" at bounding box center [856, 284] width 11 height 11
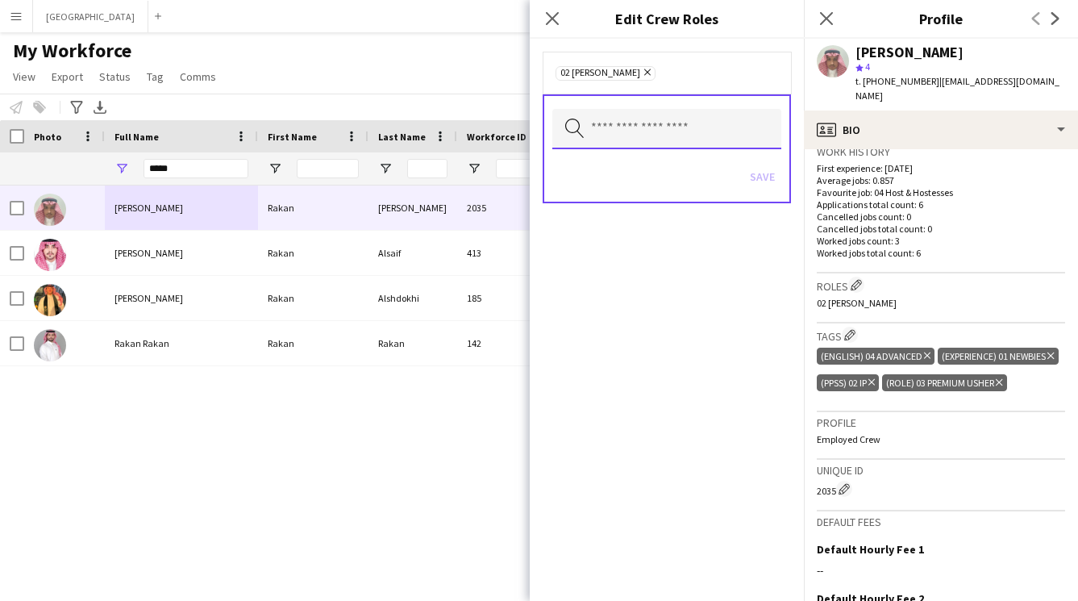
click at [653, 128] on input "text" at bounding box center [667, 129] width 229 height 40
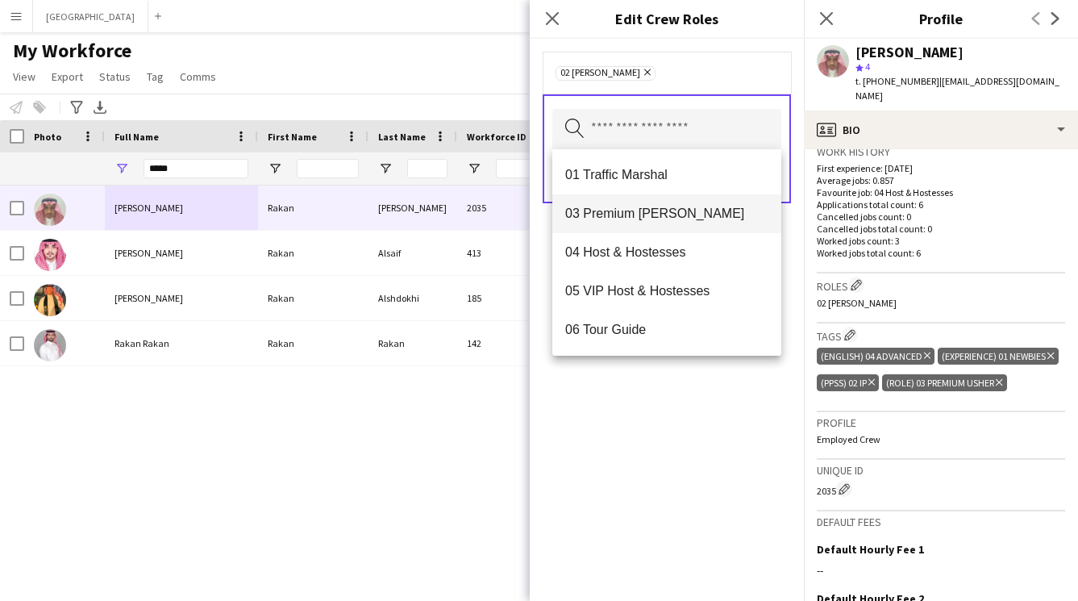
click at [625, 215] on span "03 Premium Usher" at bounding box center [666, 213] width 203 height 15
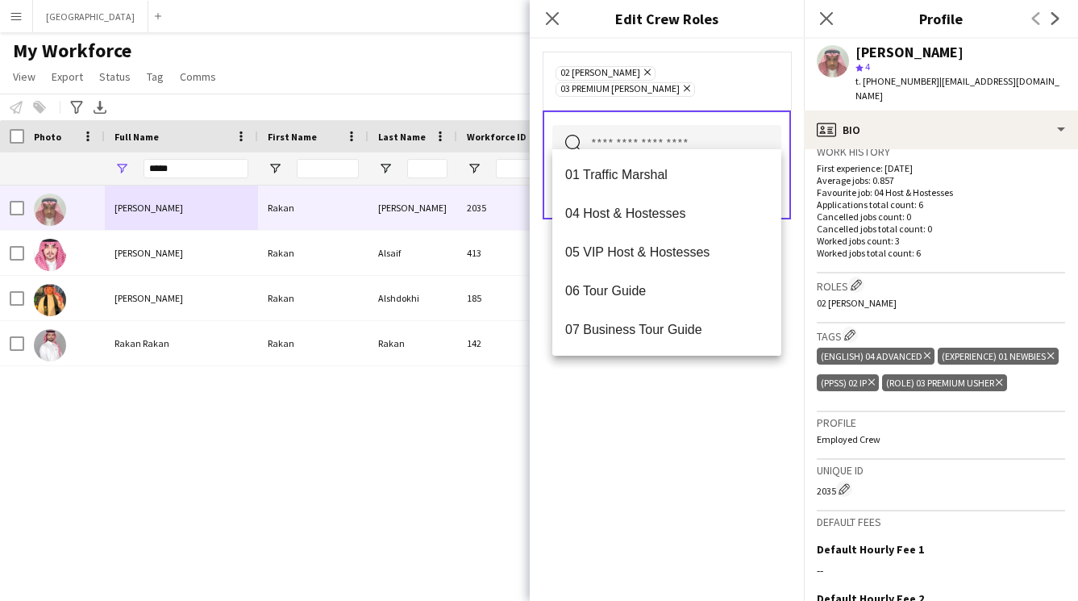
click at [655, 390] on div "02 Usher Remove 03 Premium Usher Remove Search by role type Save" at bounding box center [667, 320] width 274 height 562
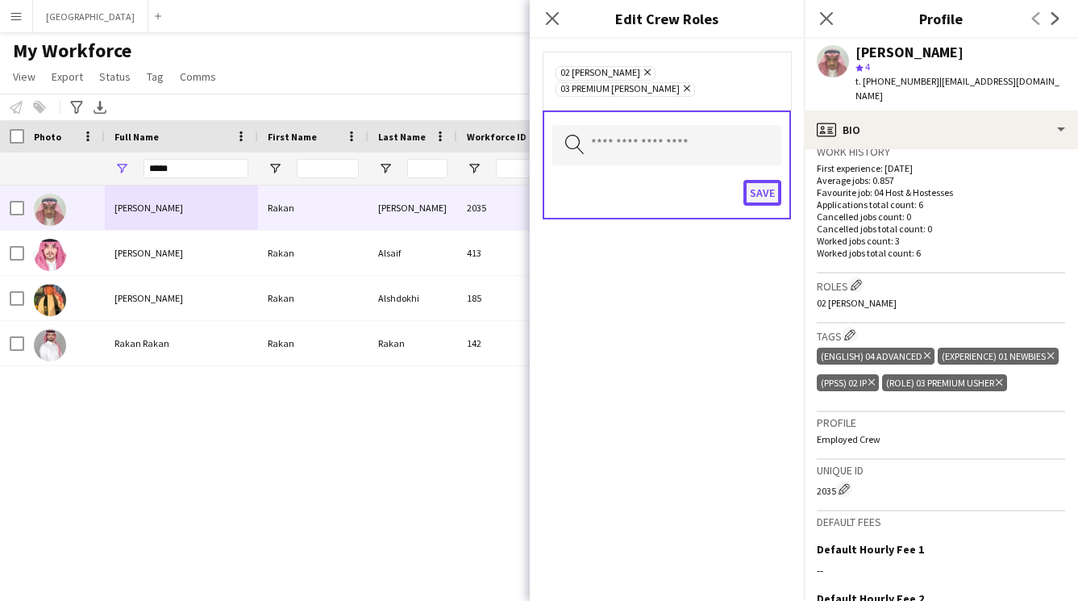
click at [761, 180] on button "Save" at bounding box center [763, 193] width 38 height 26
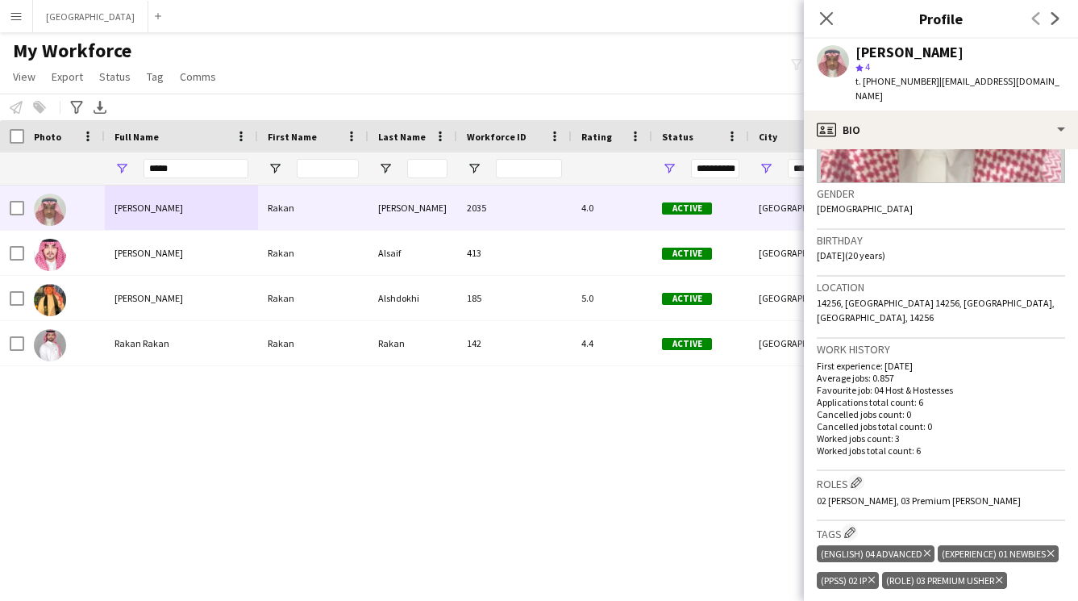
scroll to position [0, 0]
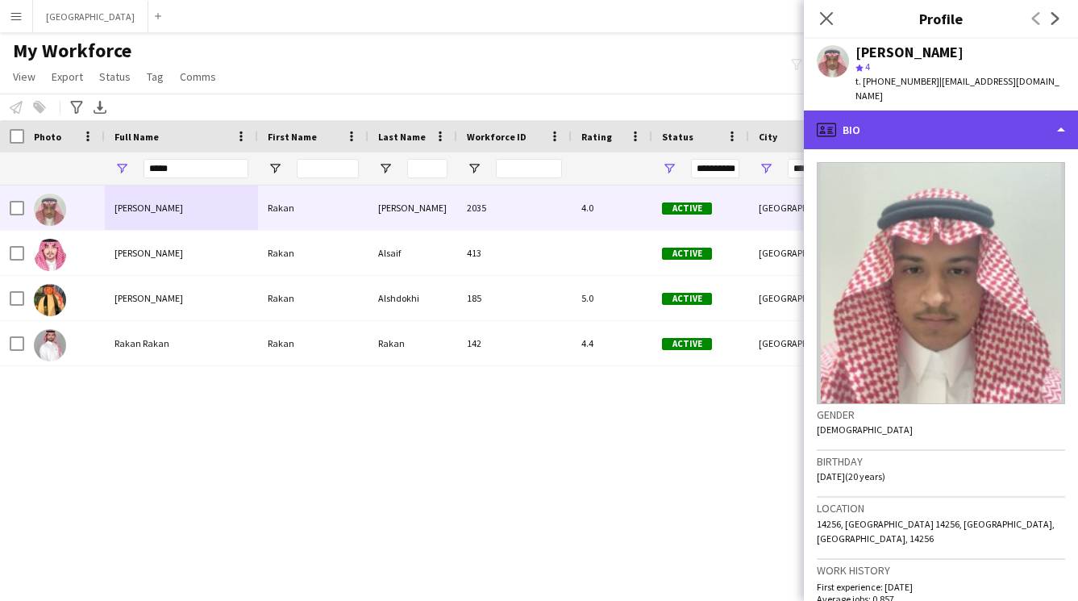
click at [968, 111] on div "profile Bio" at bounding box center [941, 130] width 274 height 39
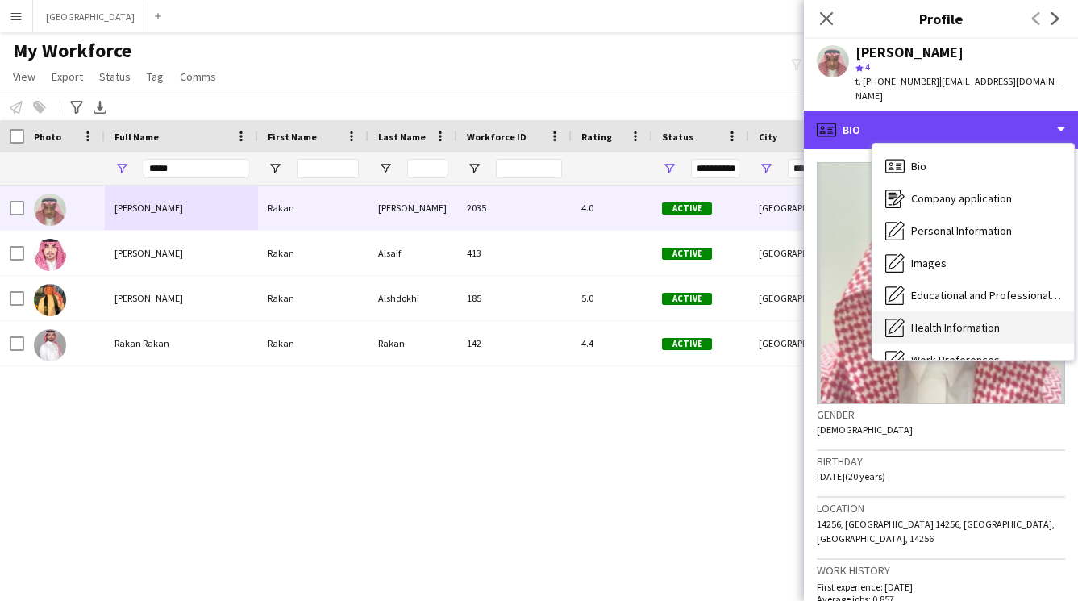
scroll to position [184, 0]
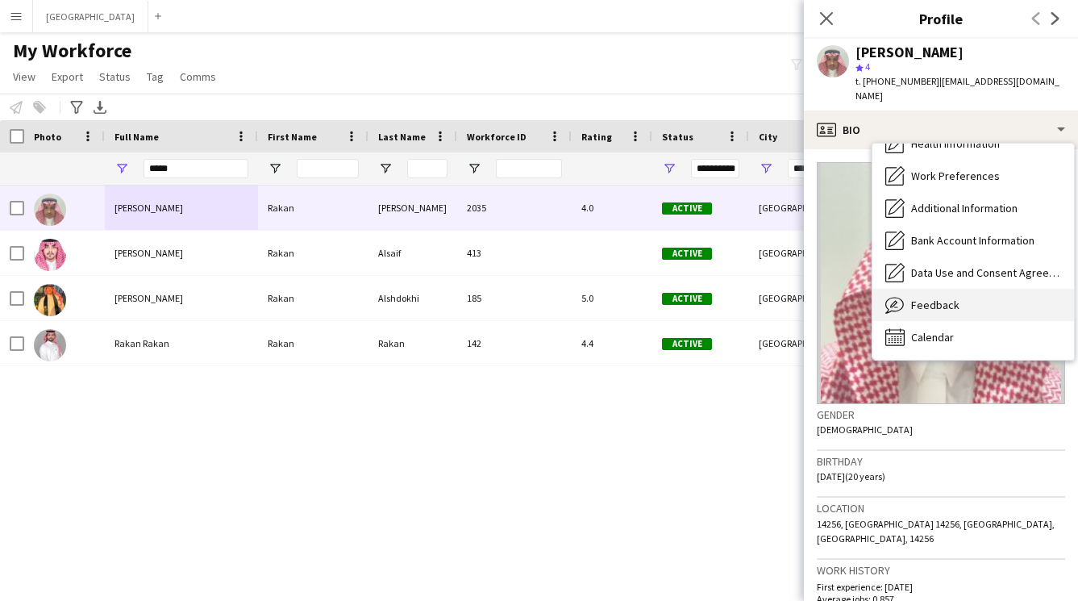
click at [938, 298] on span "Feedback" at bounding box center [936, 305] width 48 height 15
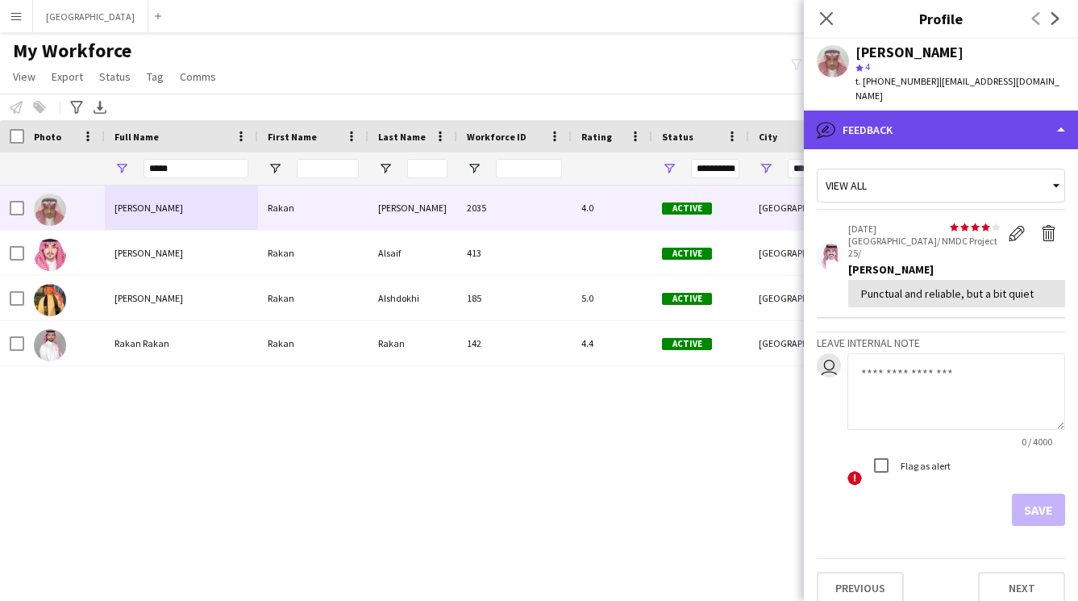
click at [907, 112] on div "bubble-pencil Feedback" at bounding box center [941, 130] width 274 height 39
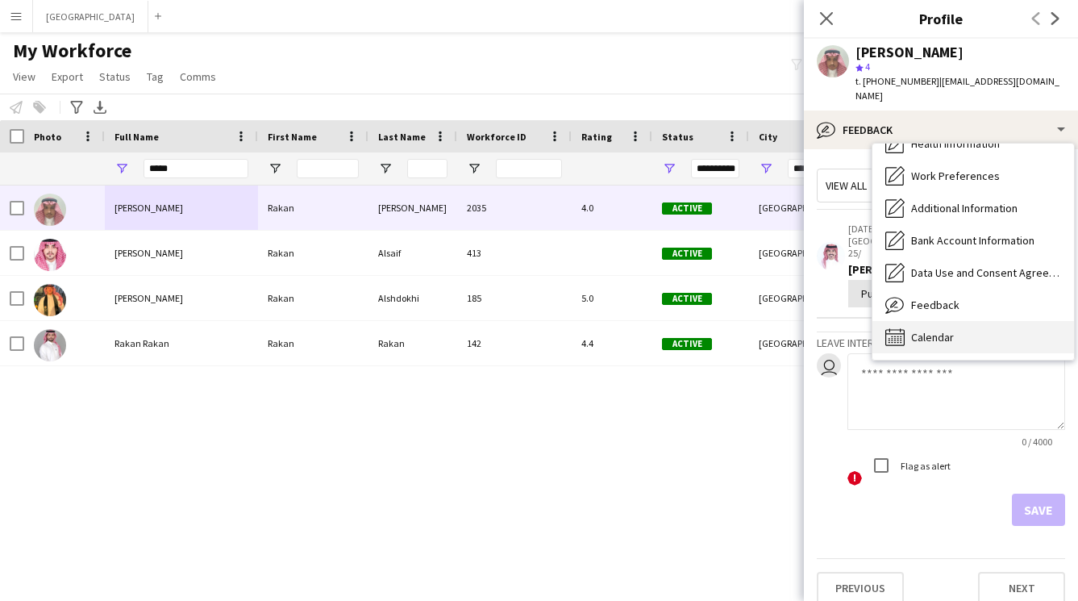
click at [940, 330] on span "Calendar" at bounding box center [933, 337] width 43 height 15
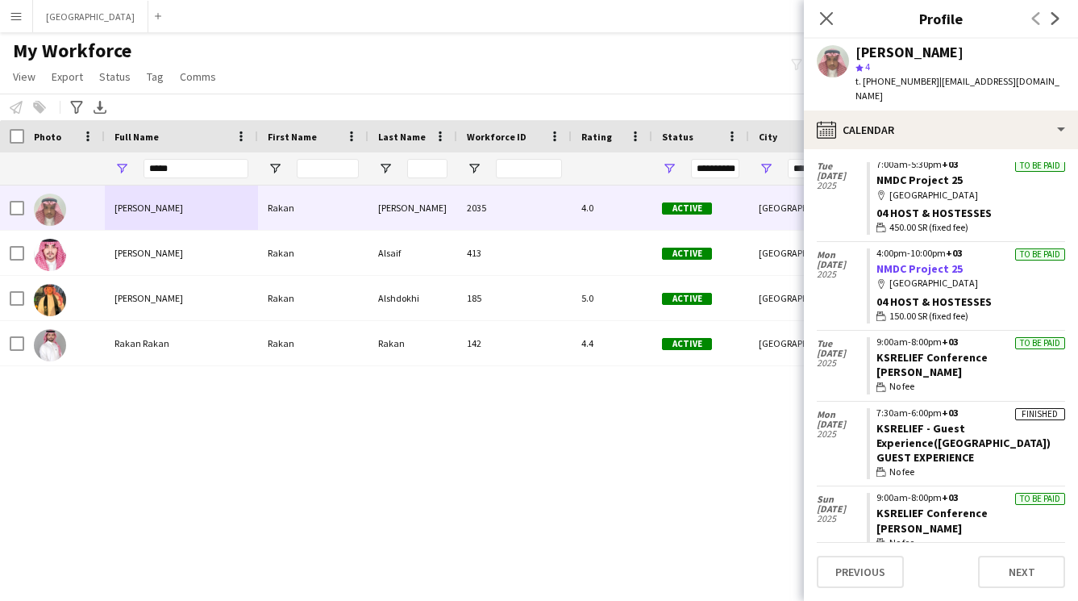
scroll to position [0, 0]
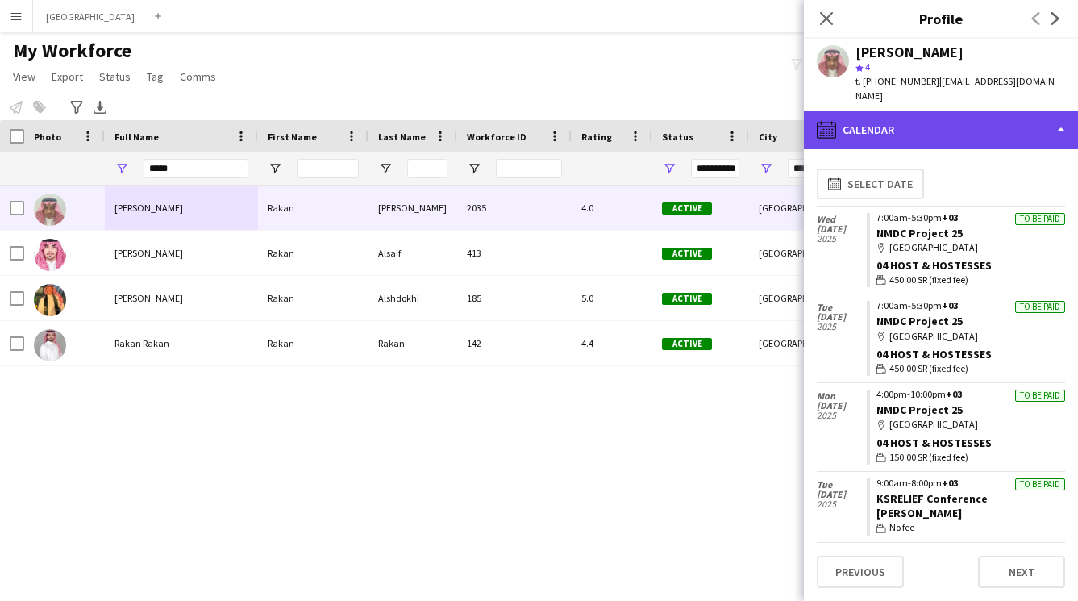
click at [968, 131] on div "calendar-full Calendar" at bounding box center [941, 130] width 274 height 39
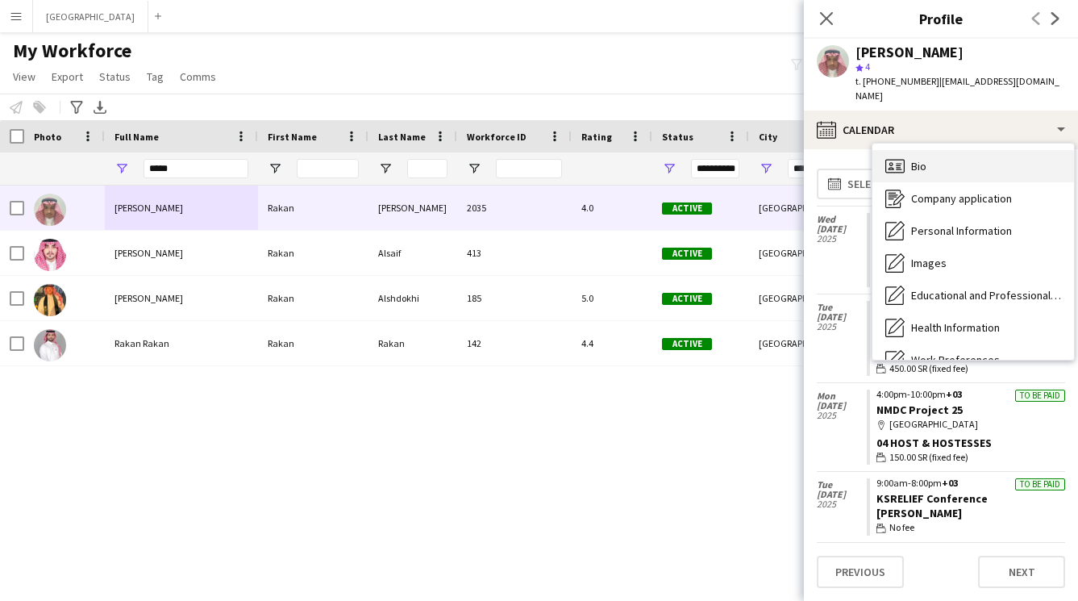
click at [955, 152] on div "Bio Bio" at bounding box center [974, 166] width 202 height 32
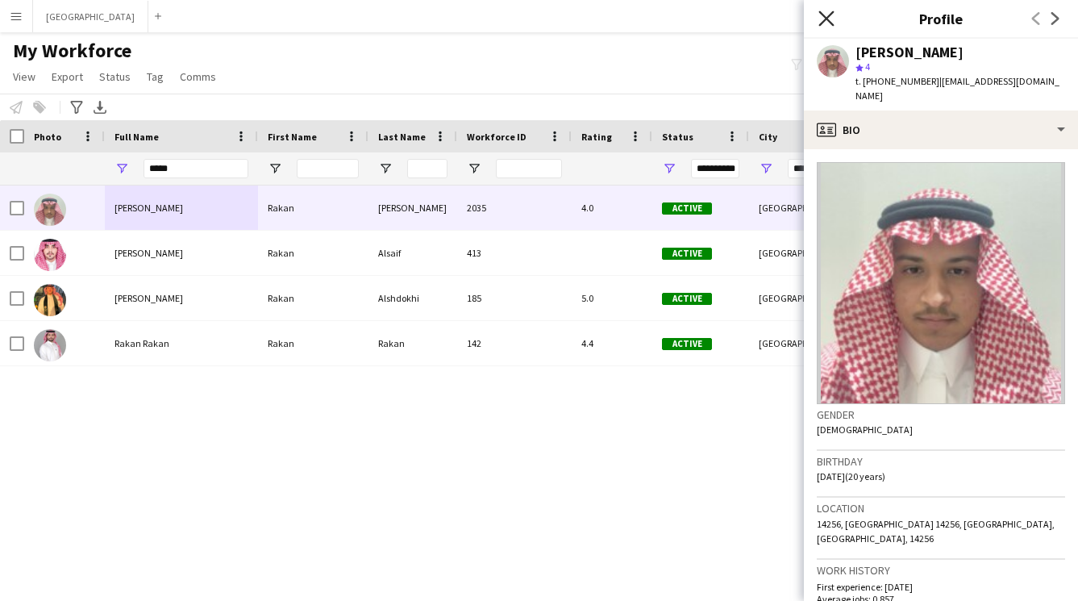
click at [828, 13] on icon "Close pop-in" at bounding box center [826, 17] width 15 height 15
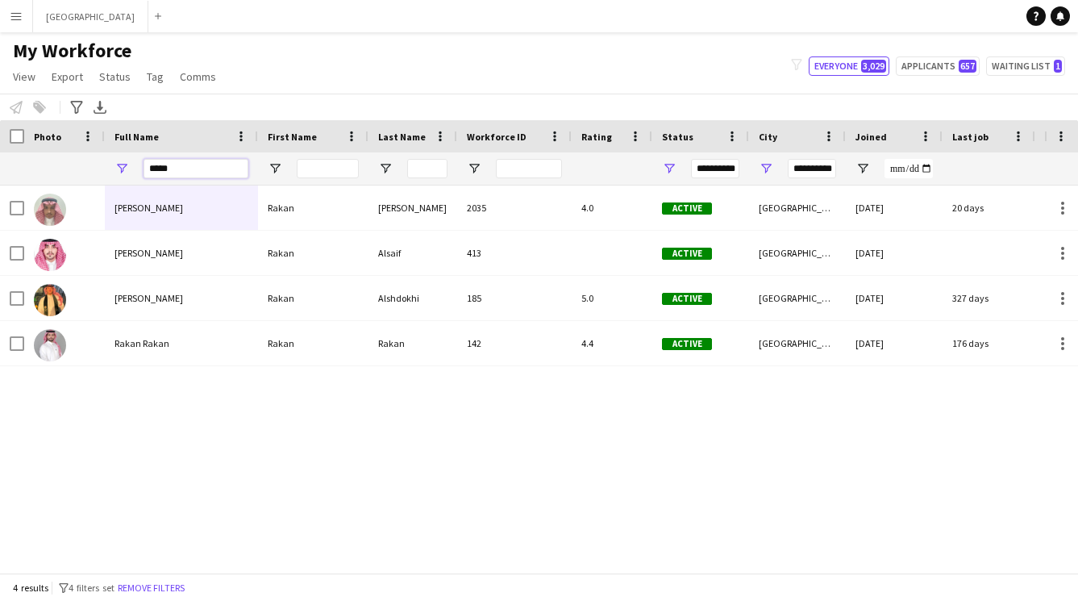
click at [195, 165] on input "*****" at bounding box center [196, 168] width 105 height 19
type input "*"
type input "**********"
